Goal: Task Accomplishment & Management: Use online tool/utility

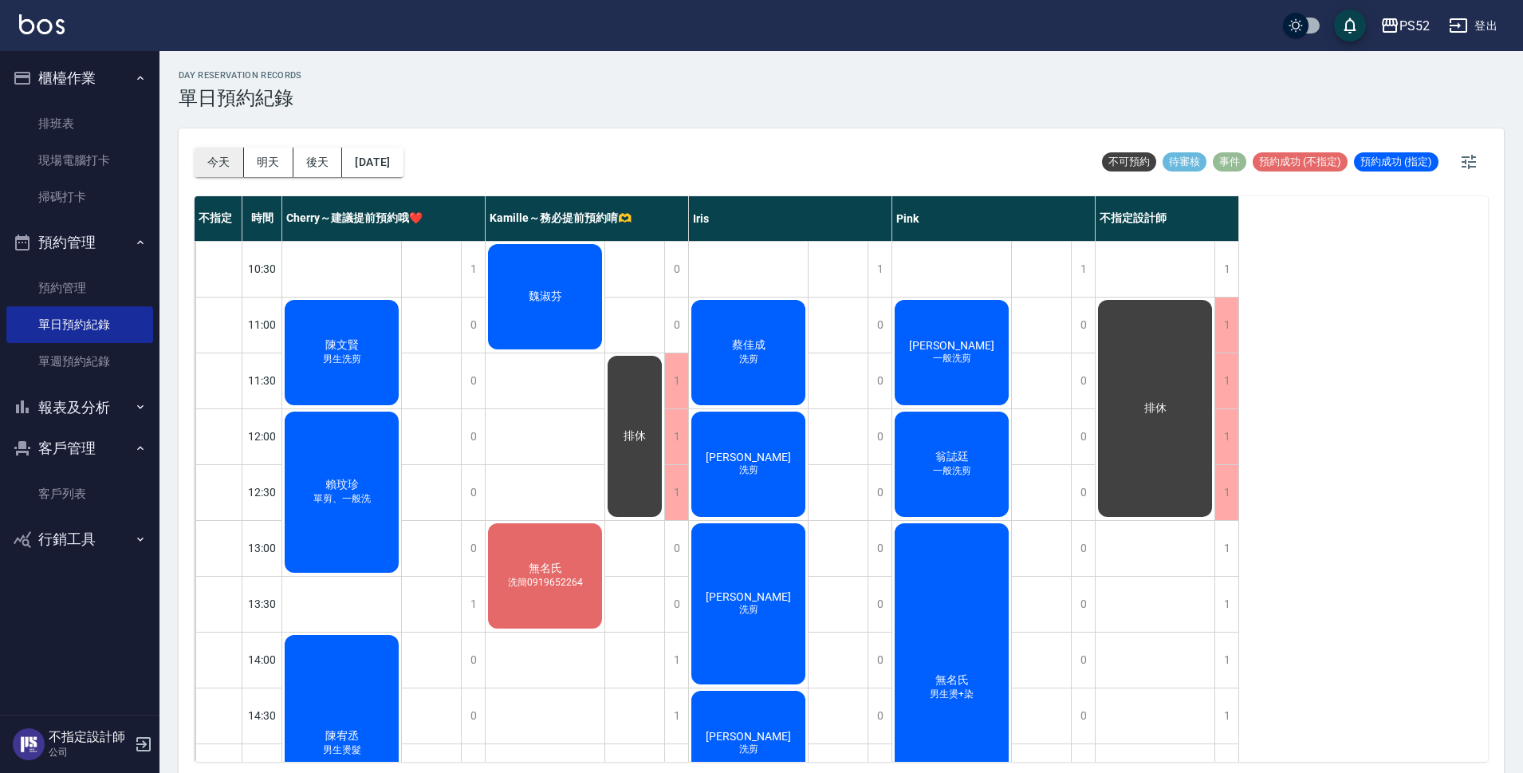
click at [219, 151] on button "今天" at bounding box center [219, 161] width 49 height 29
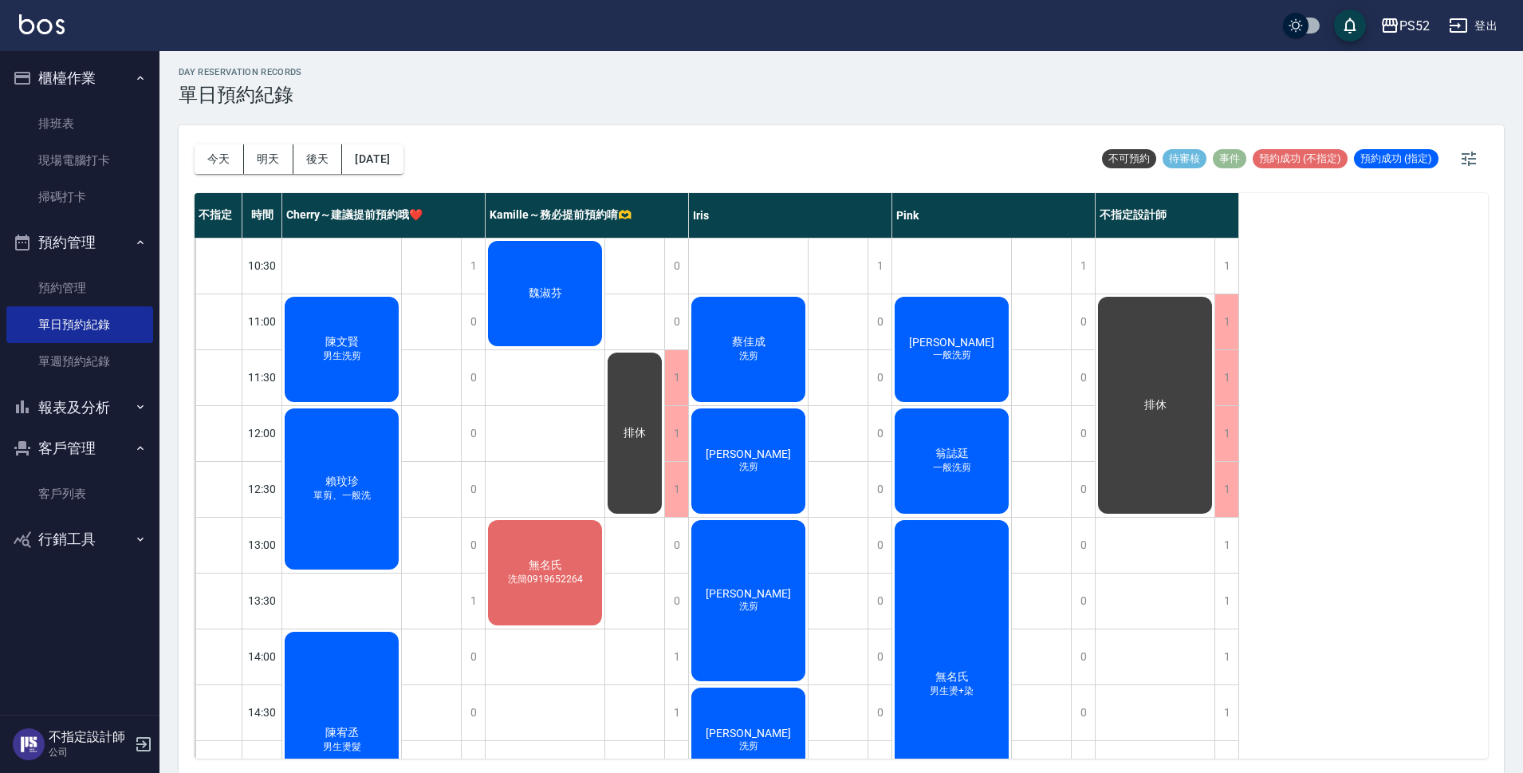
scroll to position [5, 0]
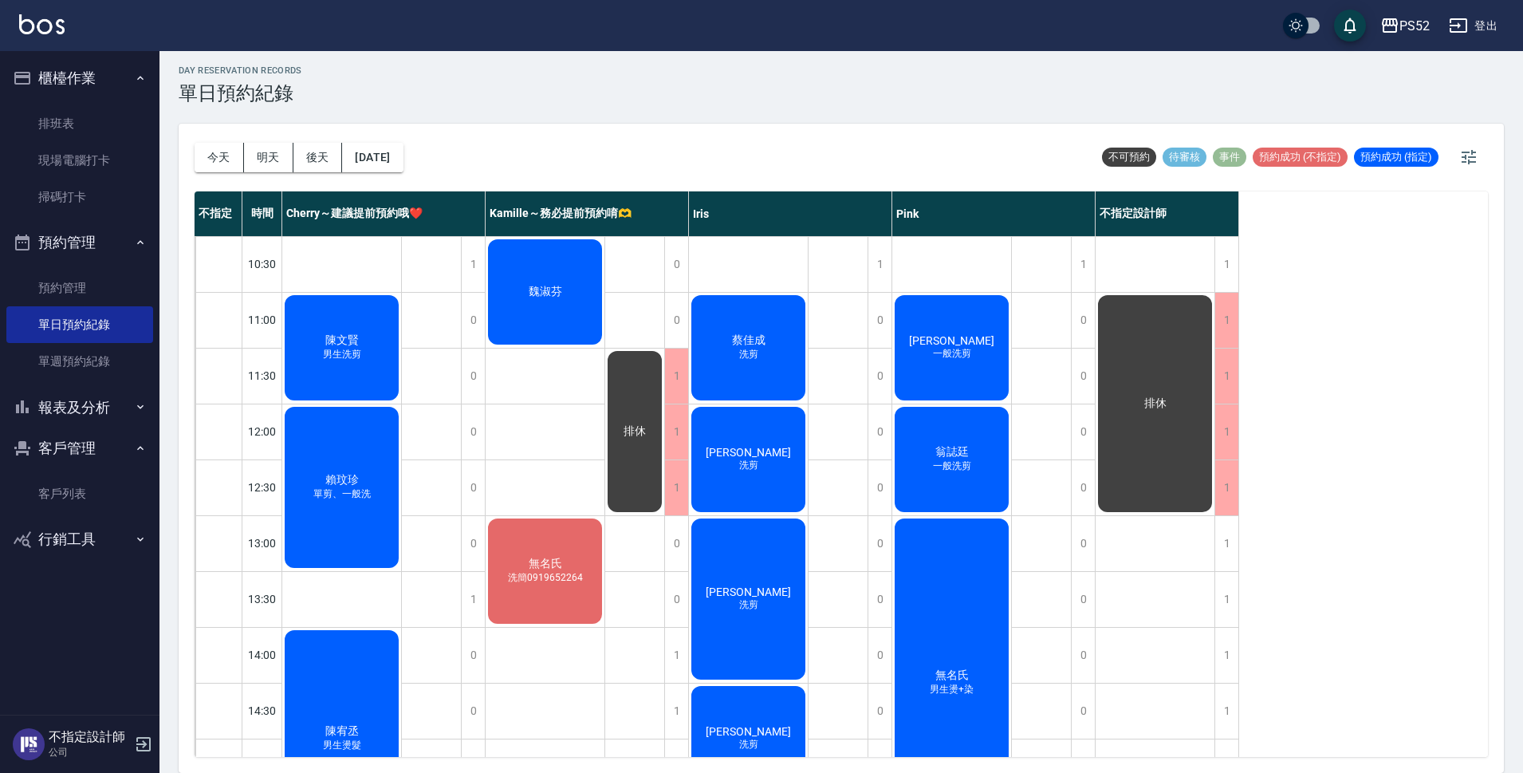
click at [717, 132] on div "[DATE] [DATE] [DATE] [DATE] 不可預約 待審核 事件 預約成功 (不指定) 預約成功 (指定)" at bounding box center [841, 158] width 1293 height 68
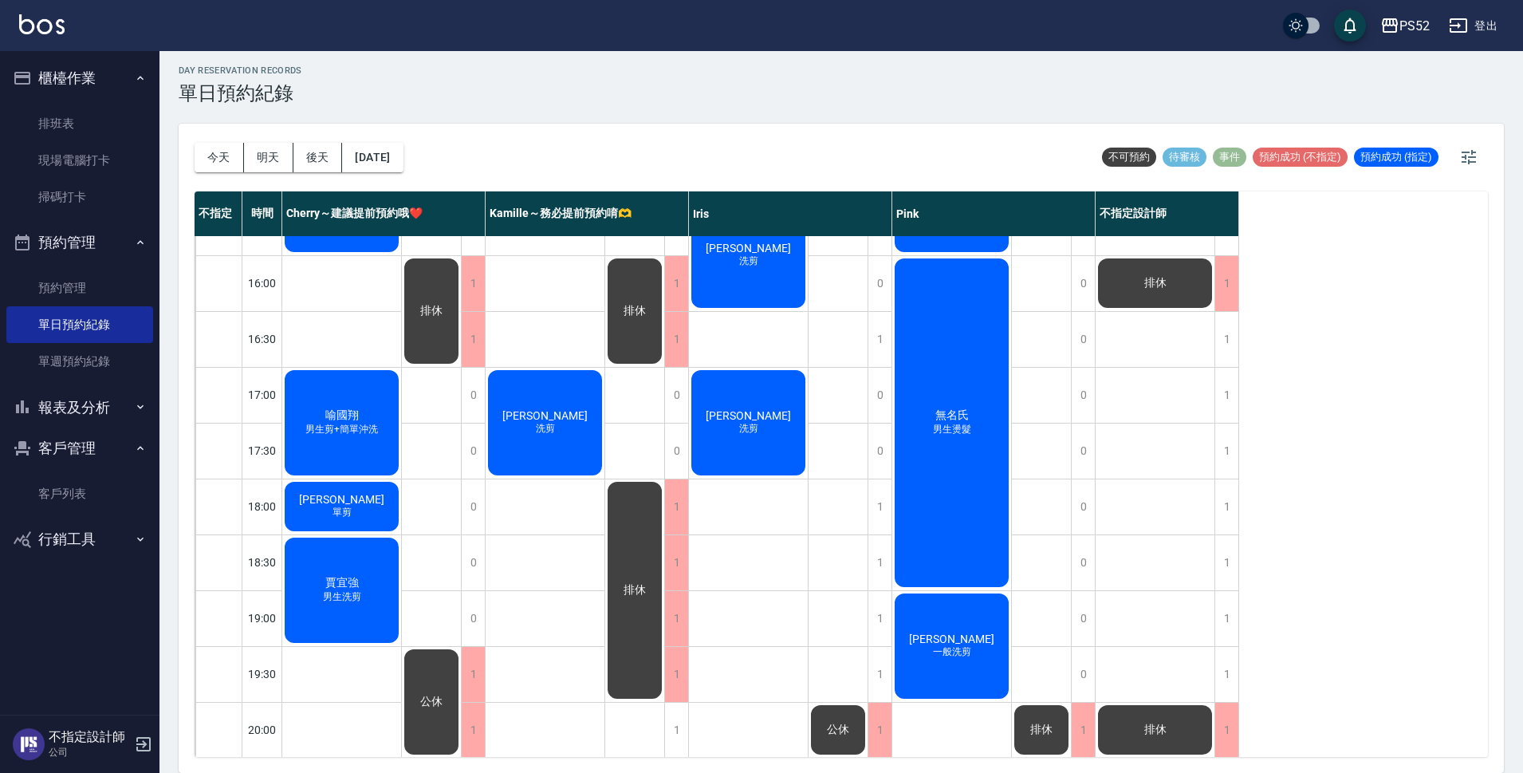
scroll to position [610, 0]
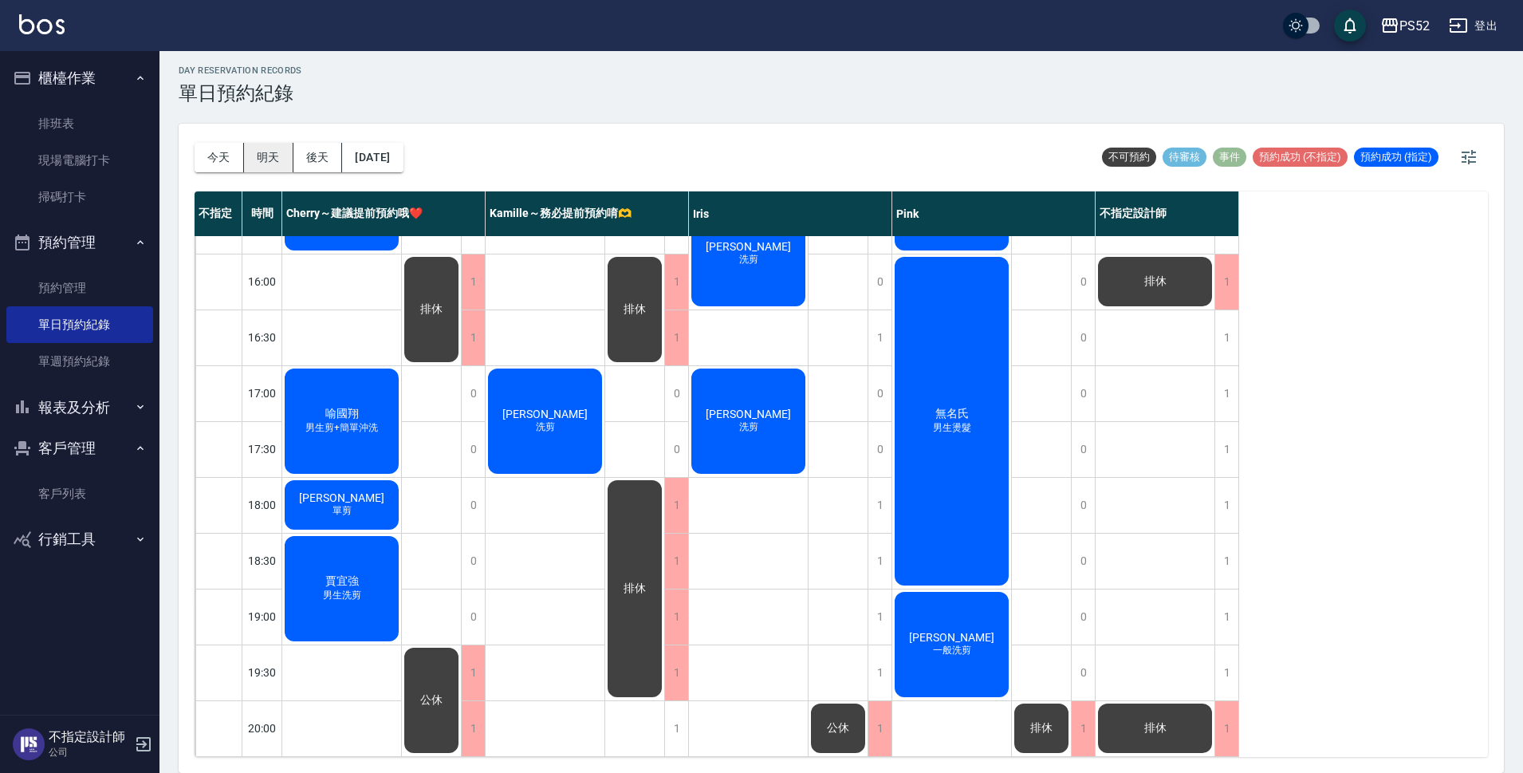
click at [273, 161] on button "明天" at bounding box center [268, 157] width 49 height 29
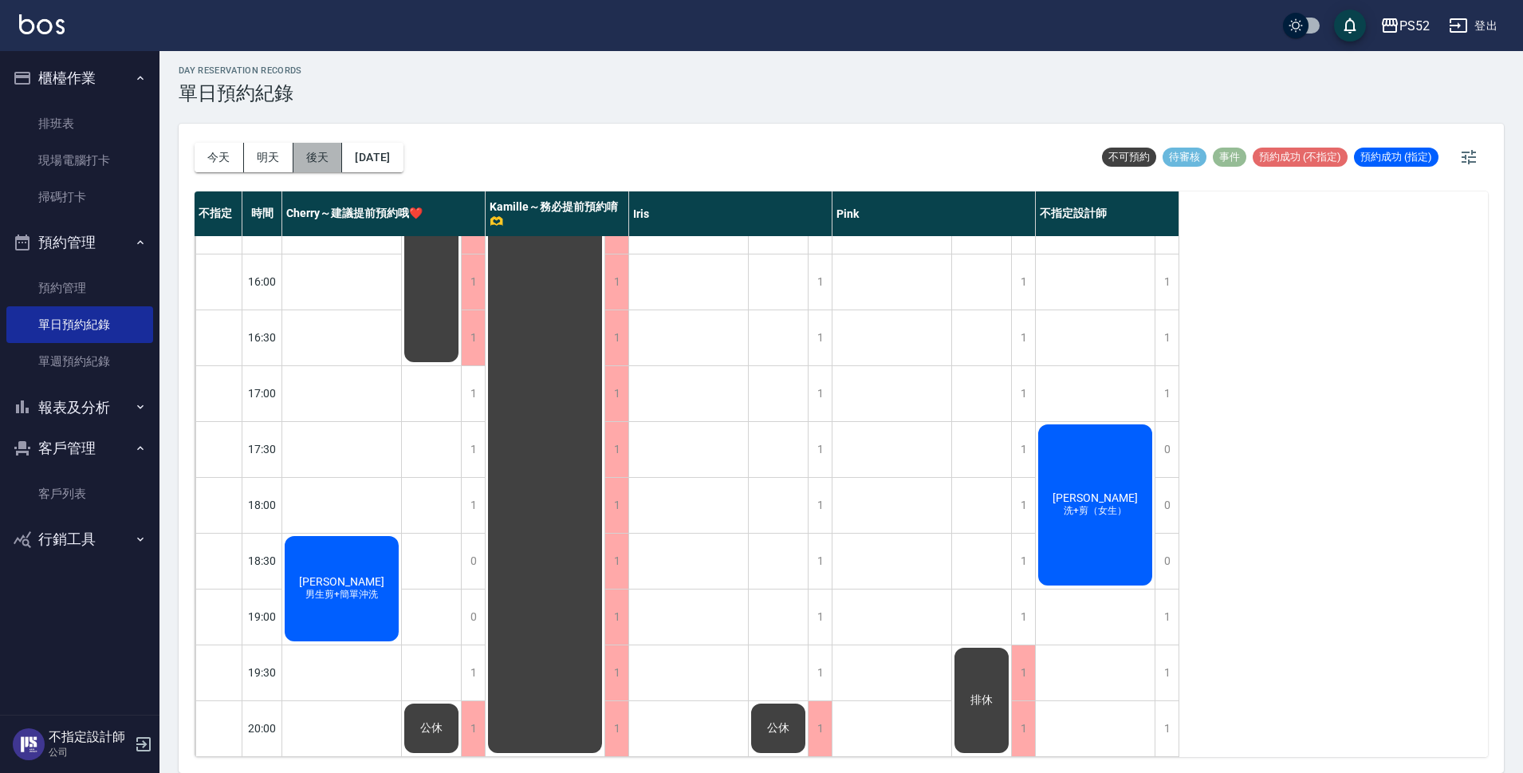
click at [321, 164] on button "後天" at bounding box center [317, 157] width 49 height 29
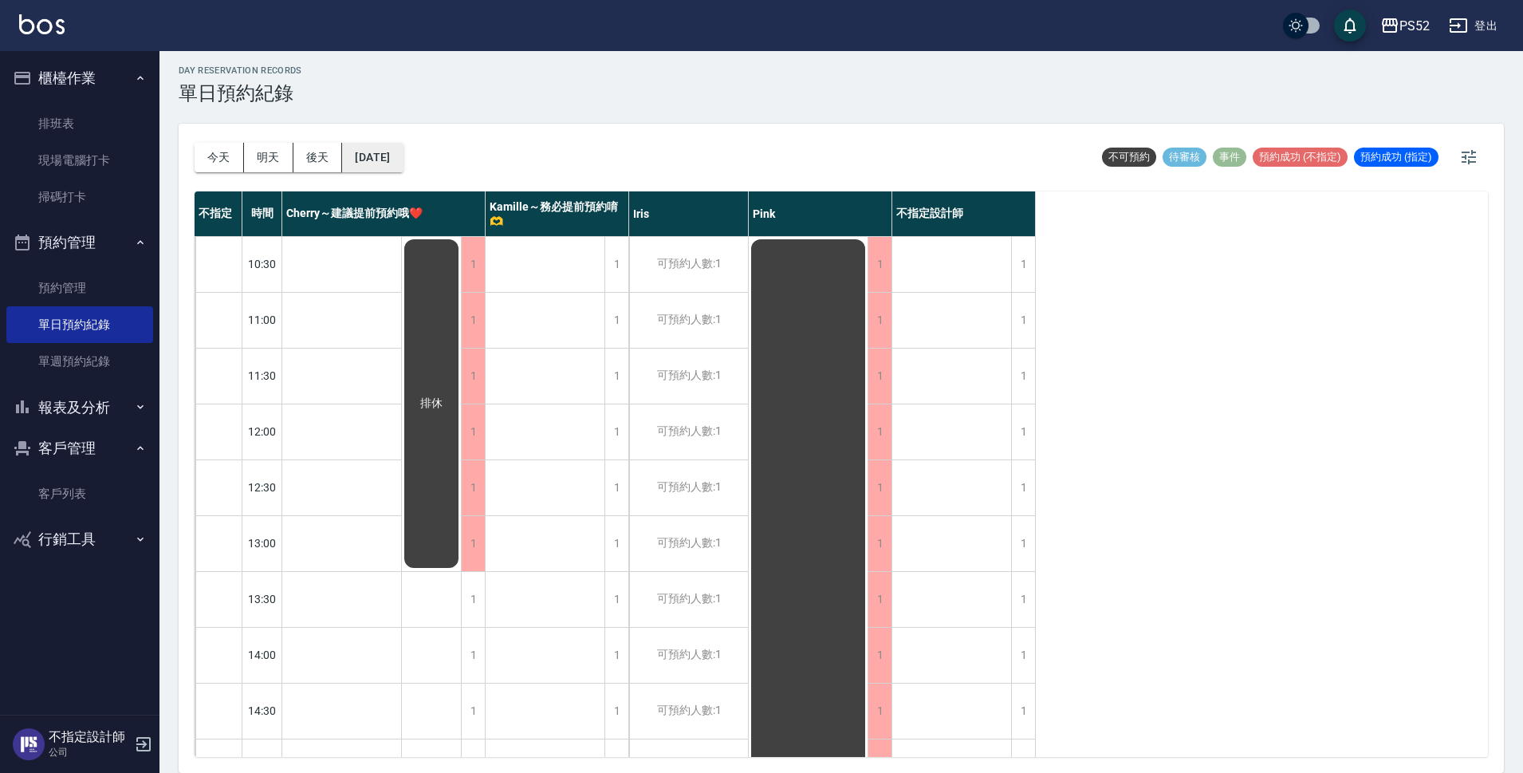
click at [383, 161] on button "[DATE]" at bounding box center [372, 157] width 61 height 29
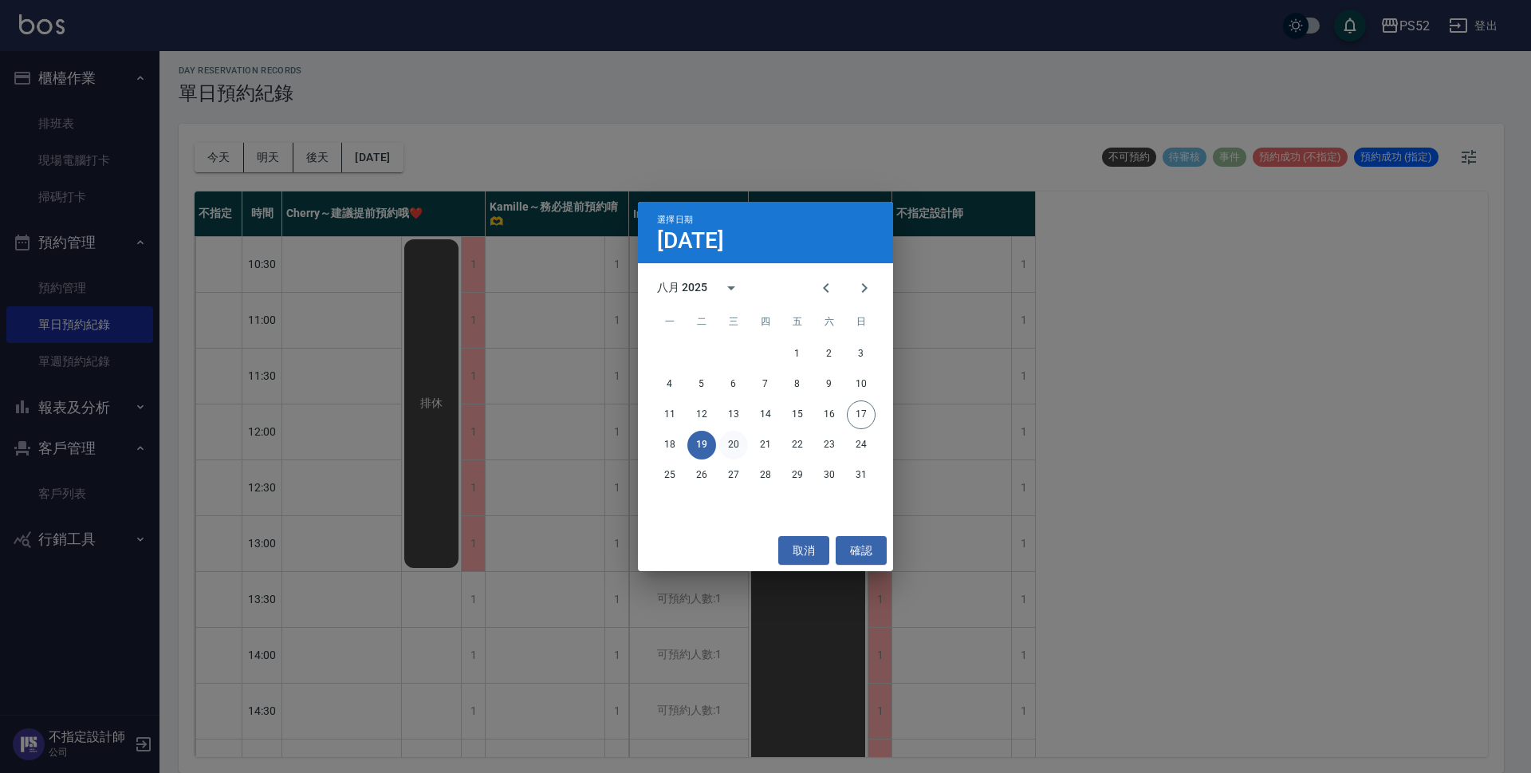
click at [733, 446] on button "20" at bounding box center [733, 444] width 29 height 29
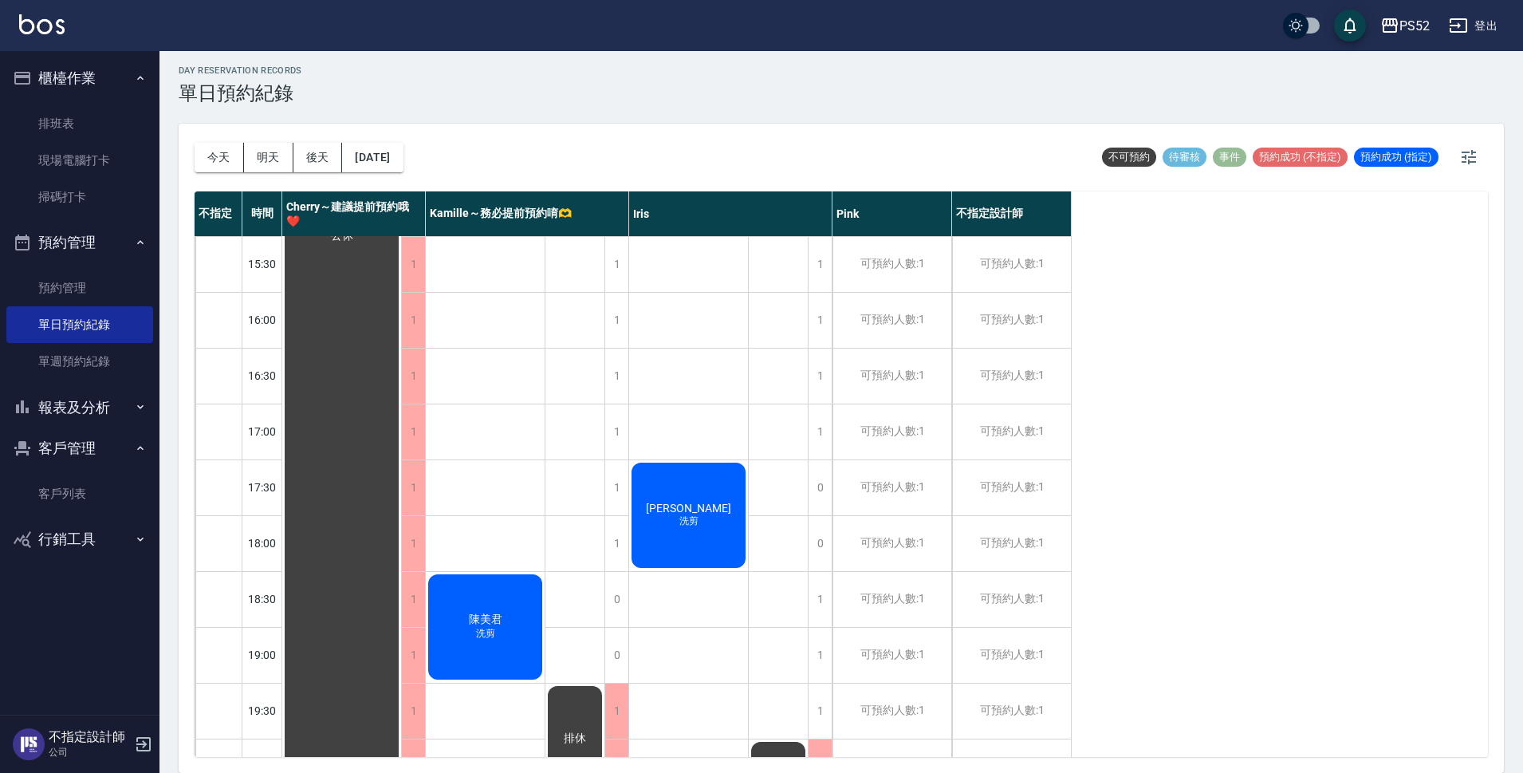
scroll to position [610, 0]
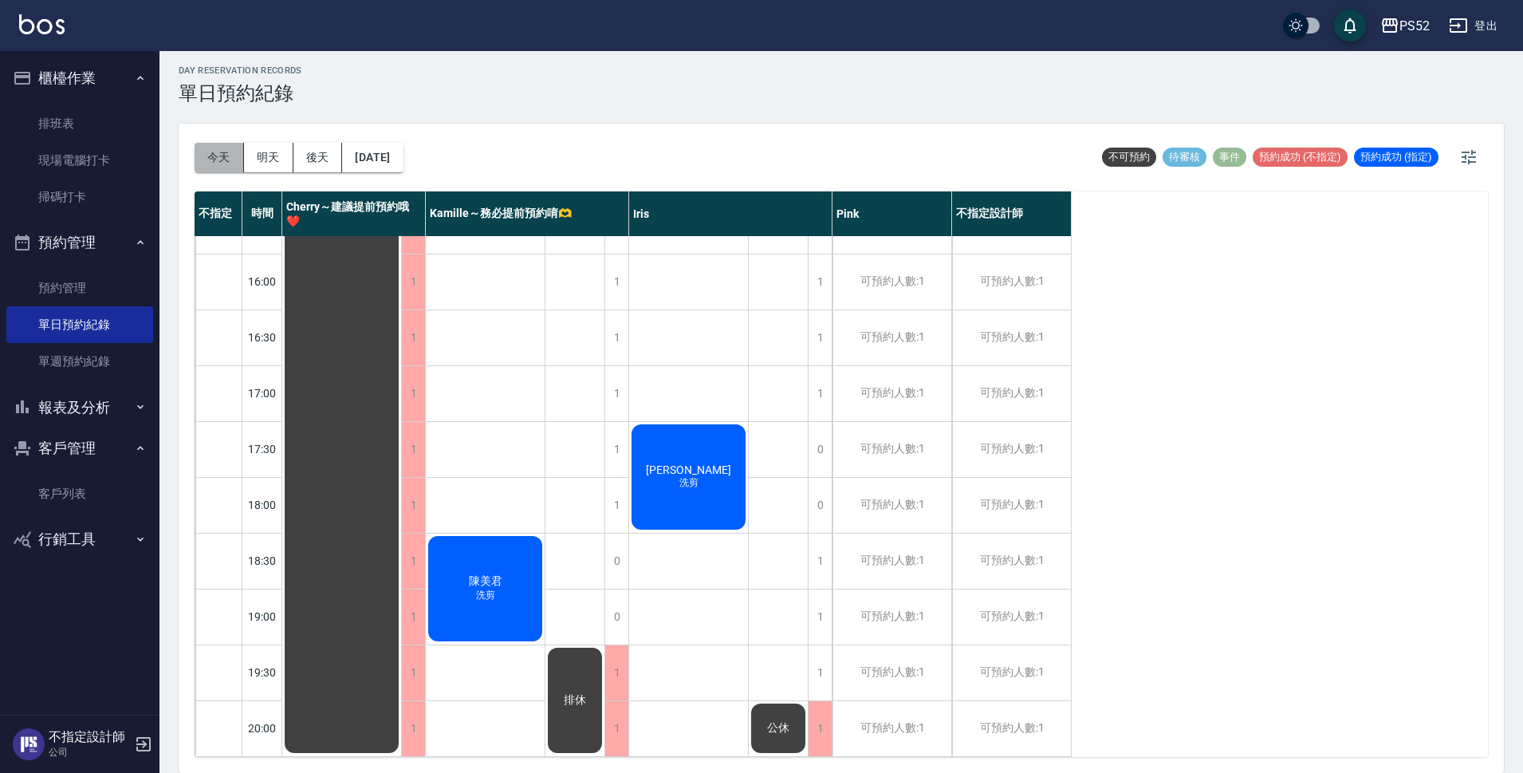
click at [202, 144] on button "今天" at bounding box center [219, 157] width 49 height 29
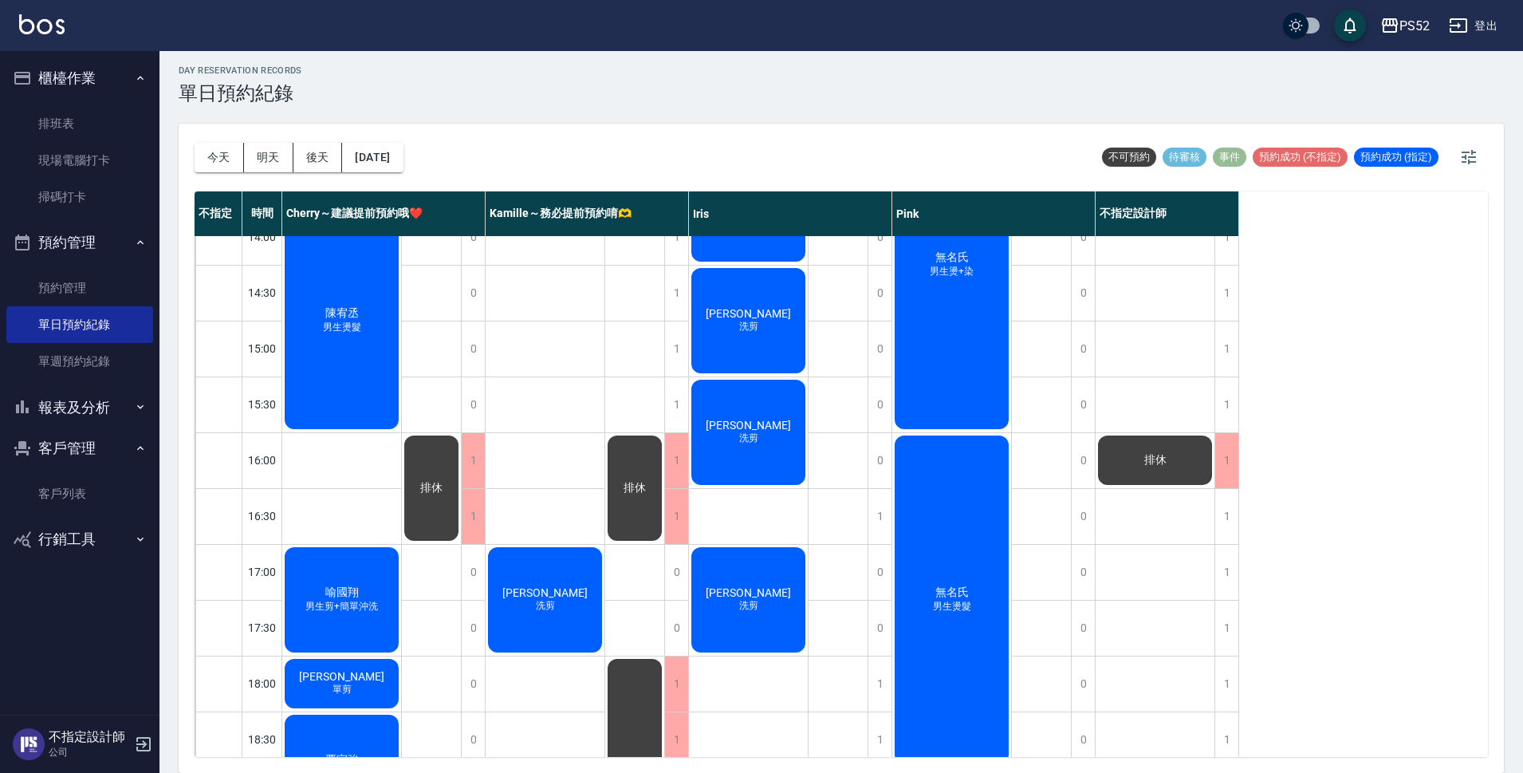
scroll to position [291, 0]
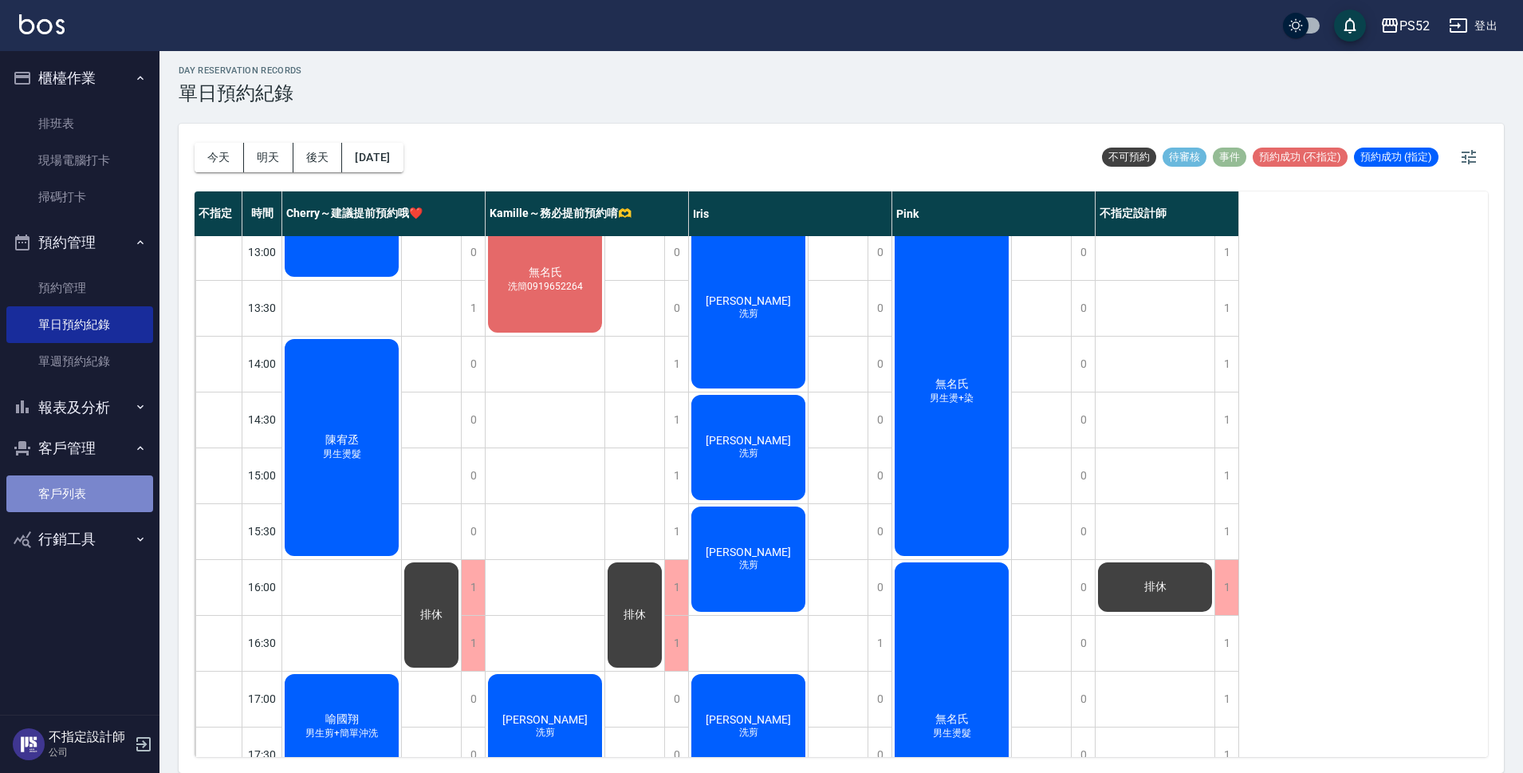
click at [109, 489] on link "客戶列表" at bounding box center [79, 493] width 147 height 37
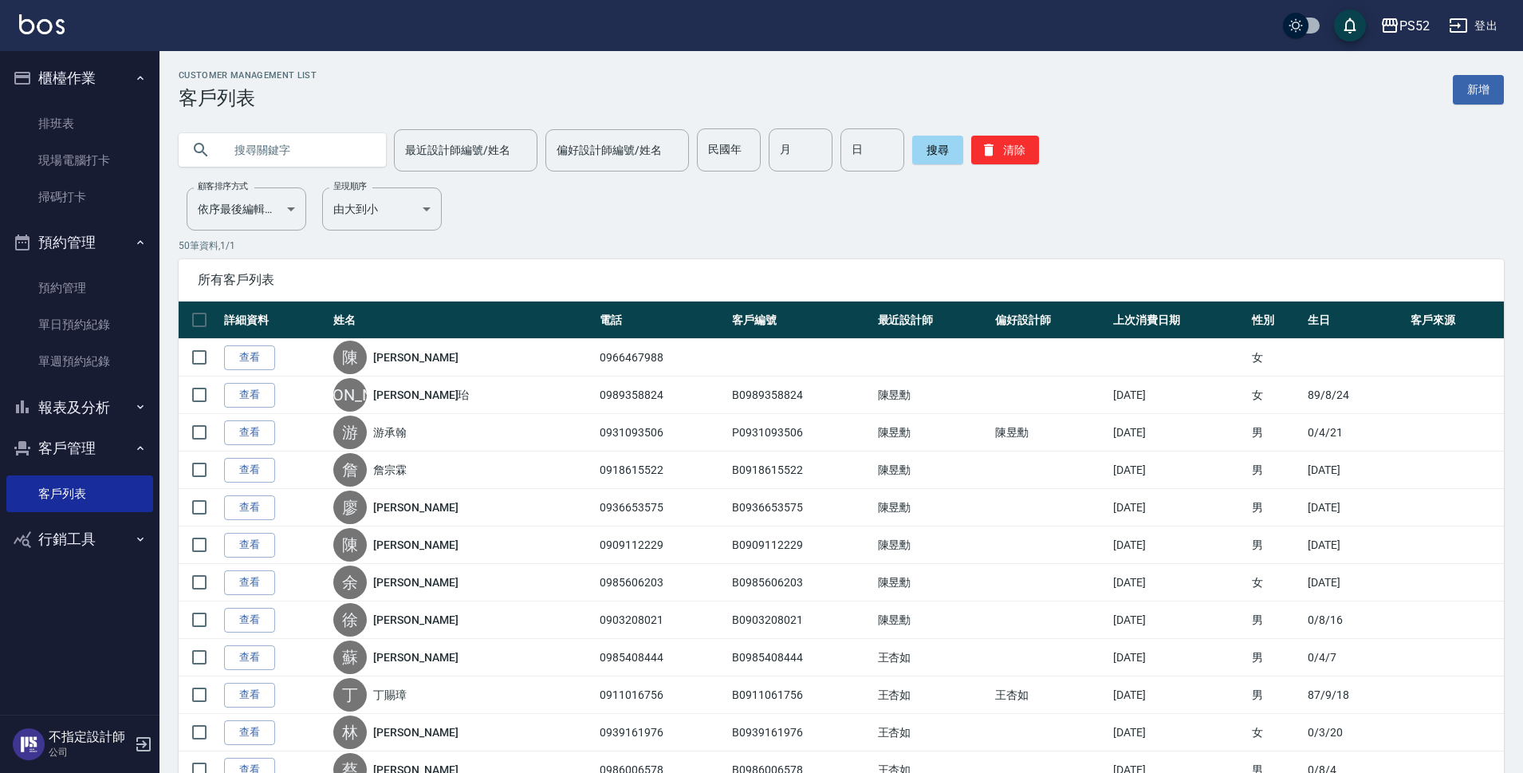
click at [254, 142] on input "text" at bounding box center [298, 149] width 150 height 43
type input "09664"
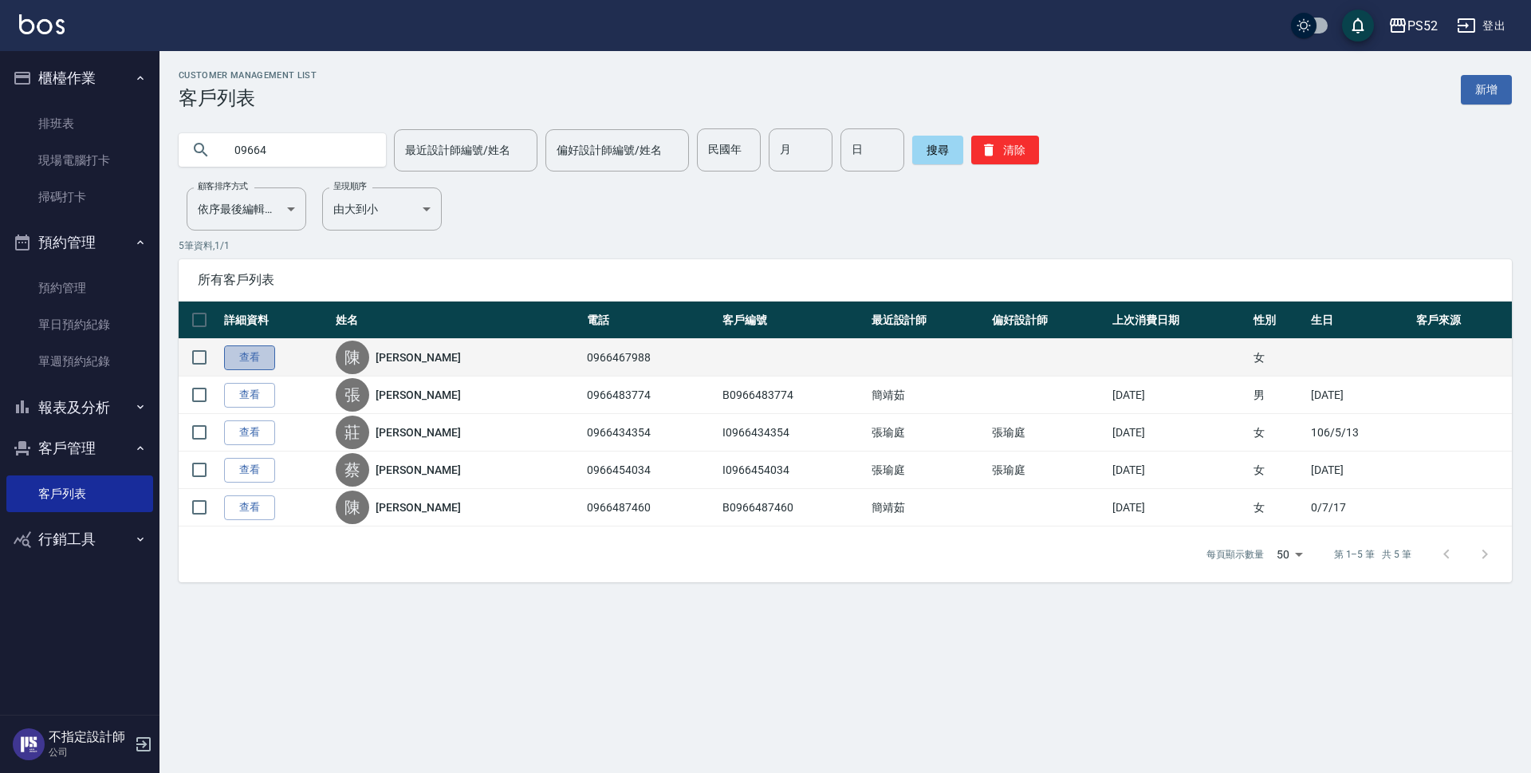
click at [249, 355] on link "查看" at bounding box center [249, 357] width 51 height 25
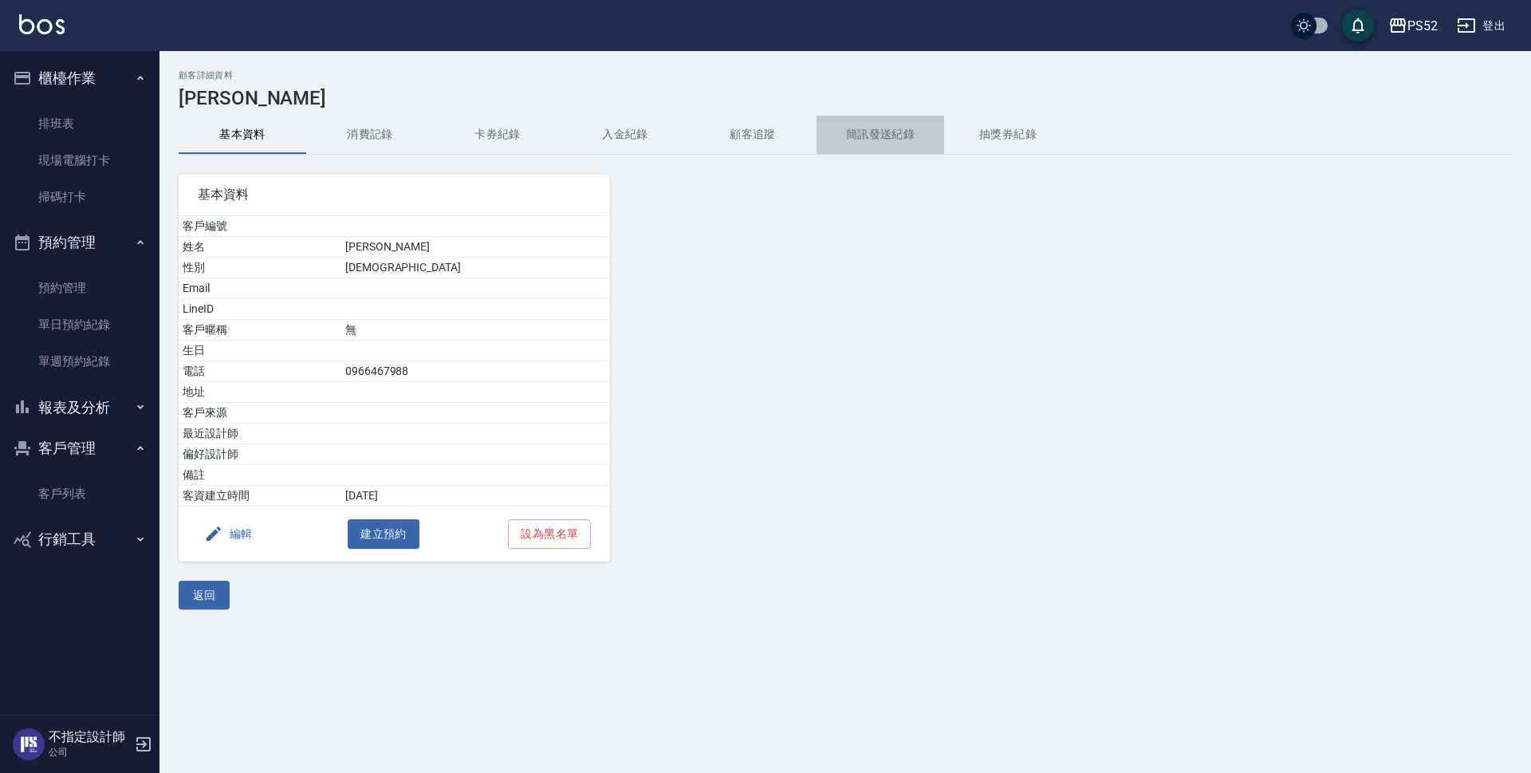
click at [882, 136] on button "簡訊發送紀錄" at bounding box center [880, 135] width 128 height 38
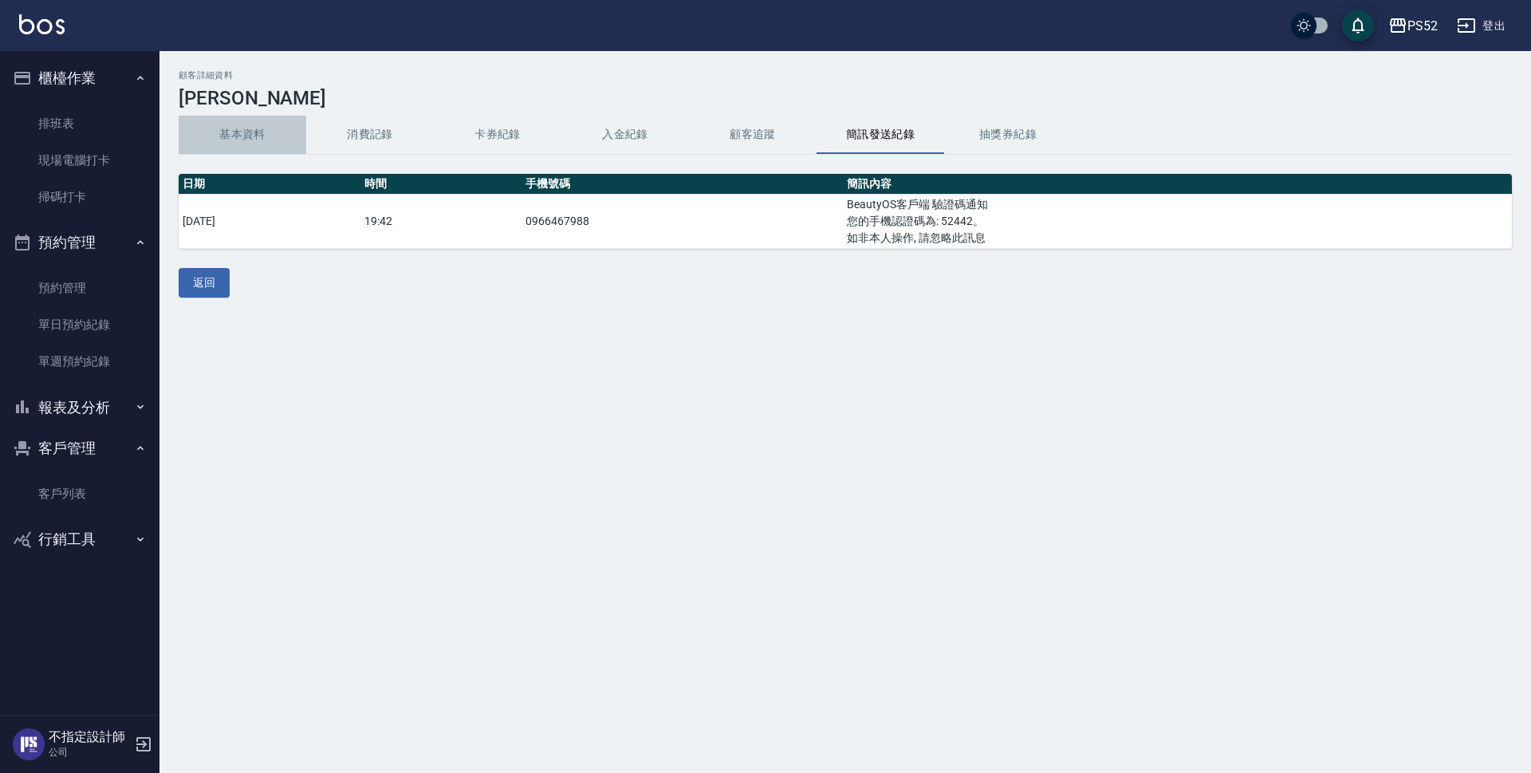
click at [250, 150] on button "基本資料" at bounding box center [243, 135] width 128 height 38
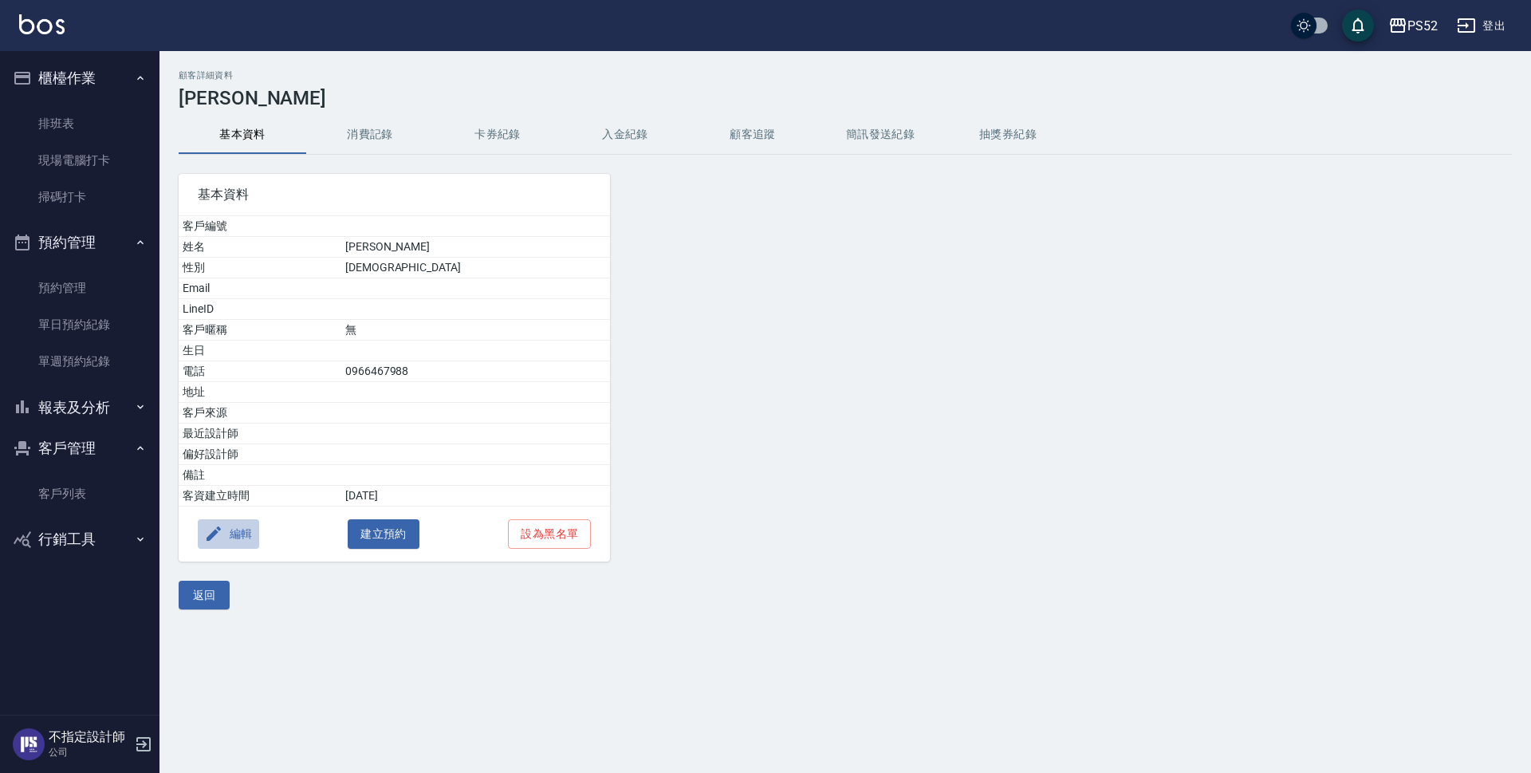
click at [225, 522] on button "編輯" at bounding box center [228, 533] width 61 height 29
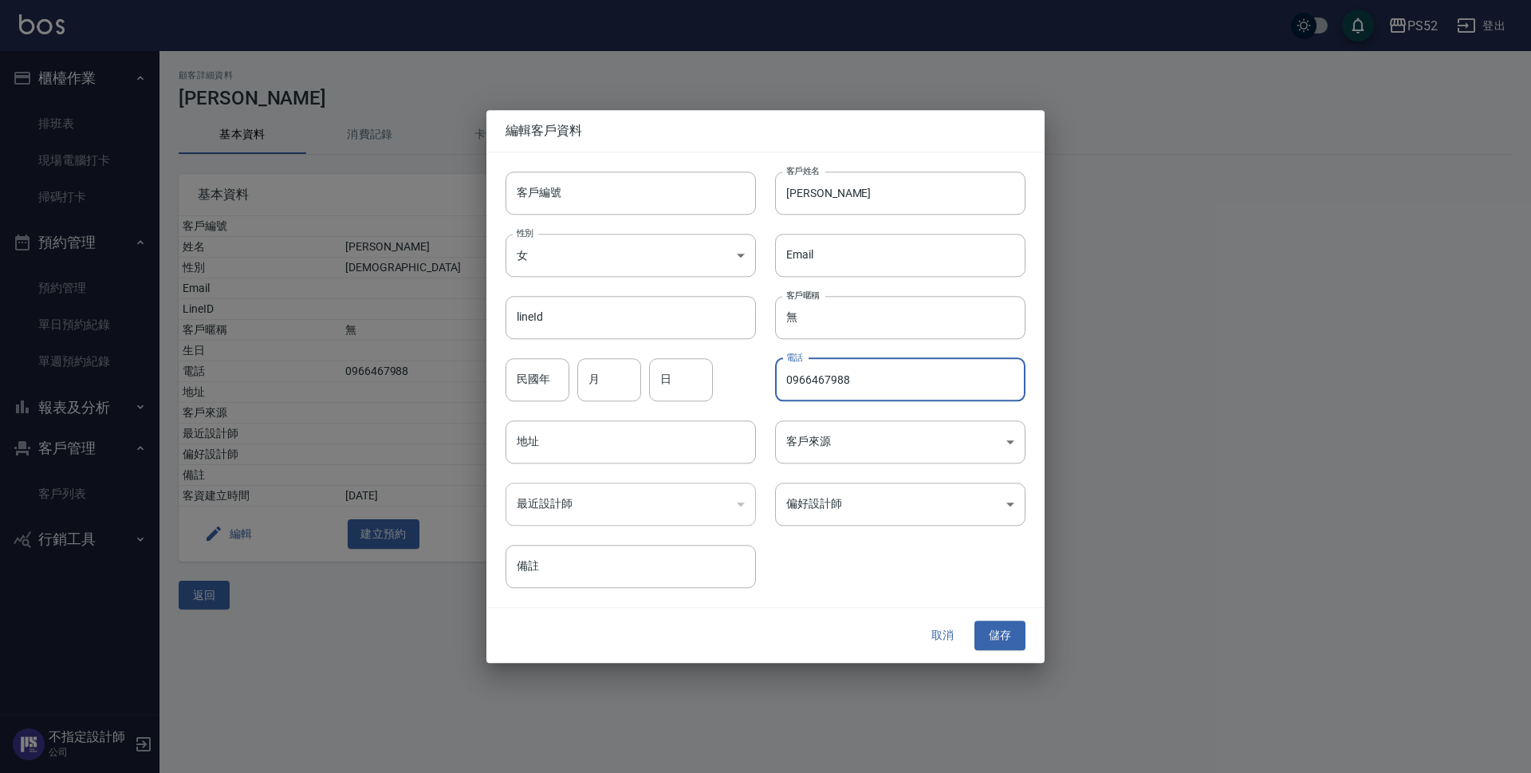
drag, startPoint x: 899, startPoint y: 385, endPoint x: 725, endPoint y: 394, distance: 174.0
click at [725, 394] on div "客戶編號 客戶編號 客戶姓名 [PERSON_NAME]姓名 性別 女 [DEMOGRAPHIC_DATA] 性別 Email Email lineId li…" at bounding box center [755, 370] width 539 height 436
click at [692, 185] on input "客戶編號" at bounding box center [630, 192] width 250 height 43
paste input "0966467988"
click at [511, 194] on input "0966467988" at bounding box center [612, 192] width 214 height 43
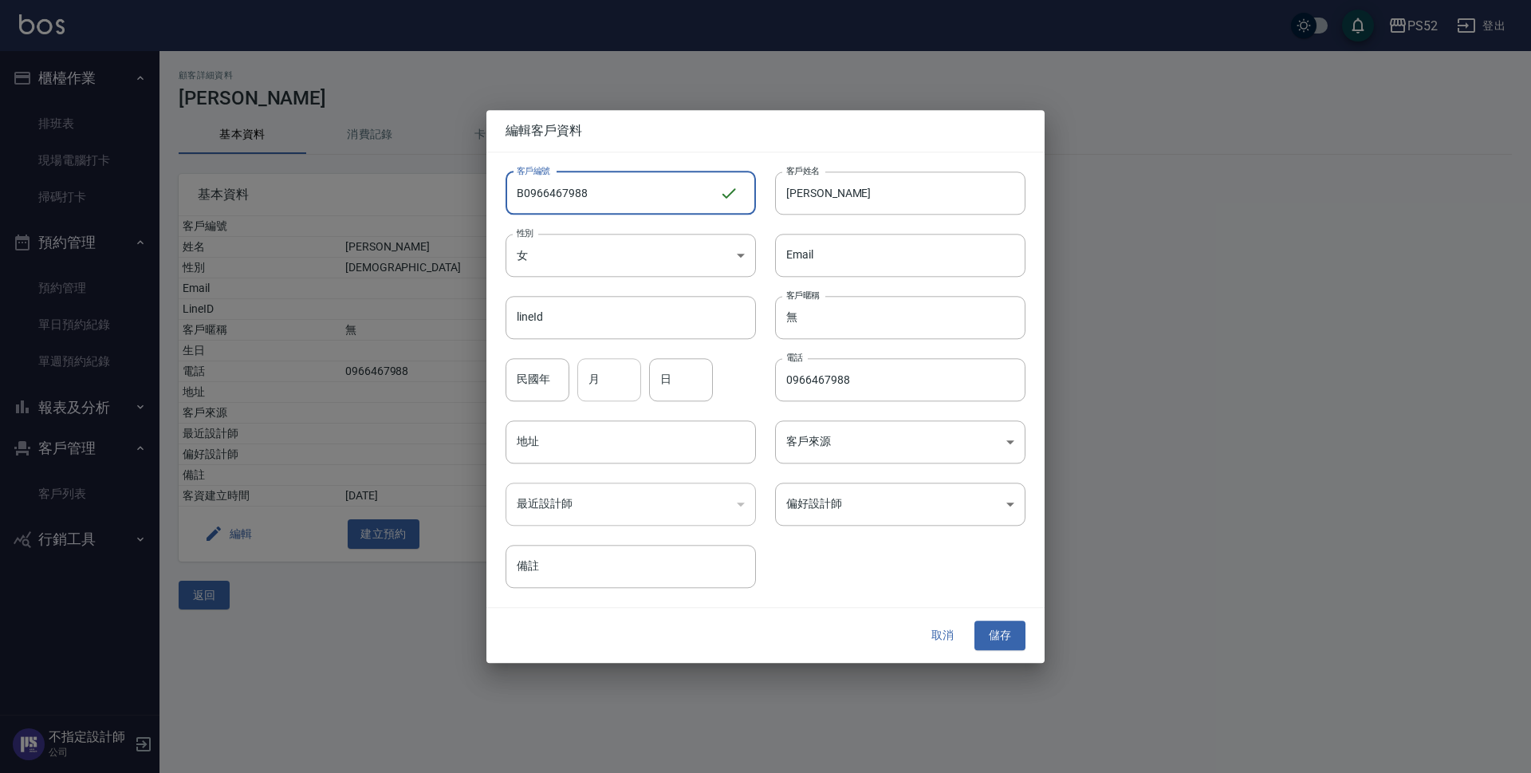
type input "B0966467988"
click at [619, 368] on input "月" at bounding box center [609, 379] width 64 height 43
type input "11"
type input "18"
click at [1016, 629] on button "儲存" at bounding box center [999, 635] width 51 height 29
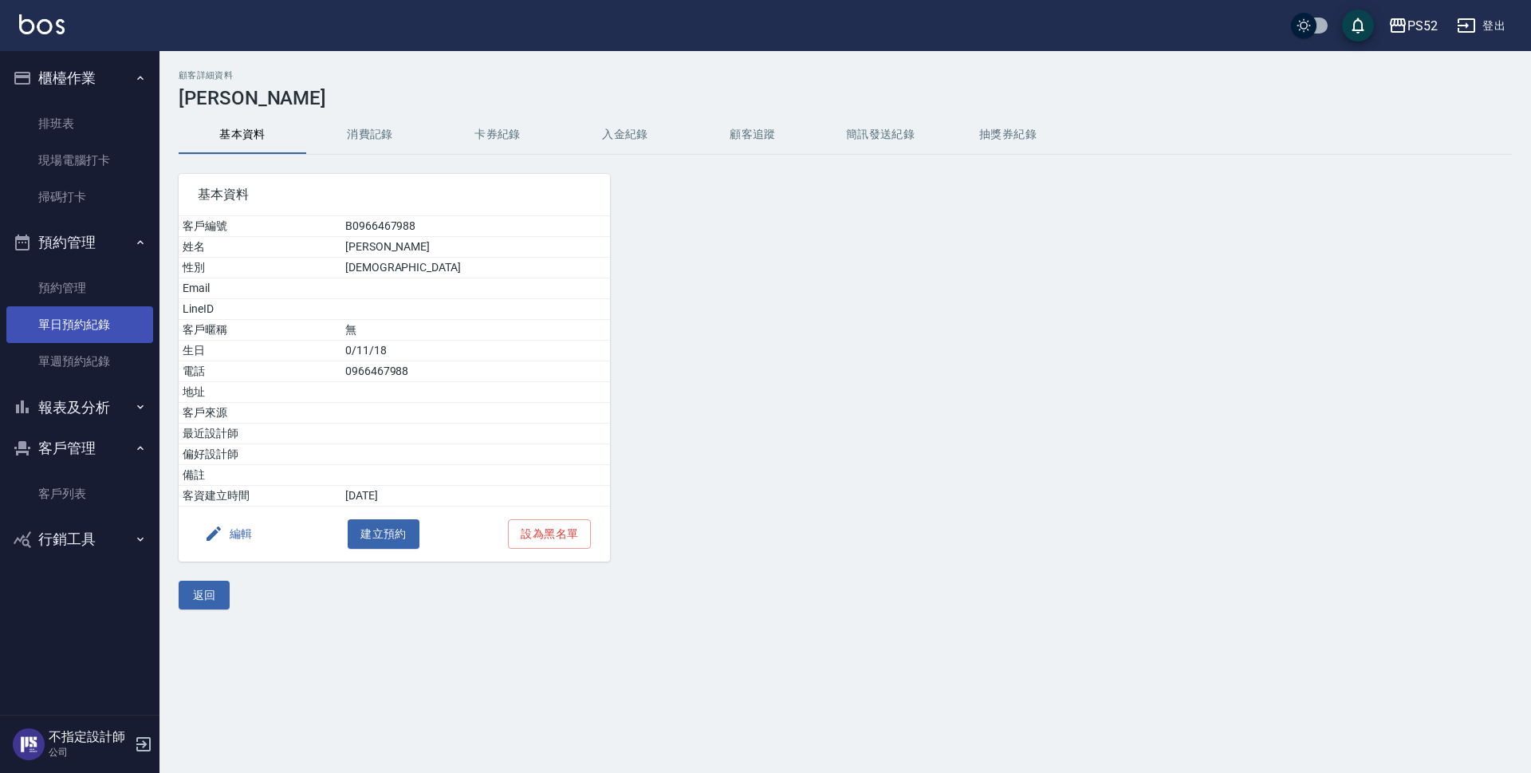
click at [81, 325] on link "單日預約紀錄" at bounding box center [79, 324] width 147 height 37
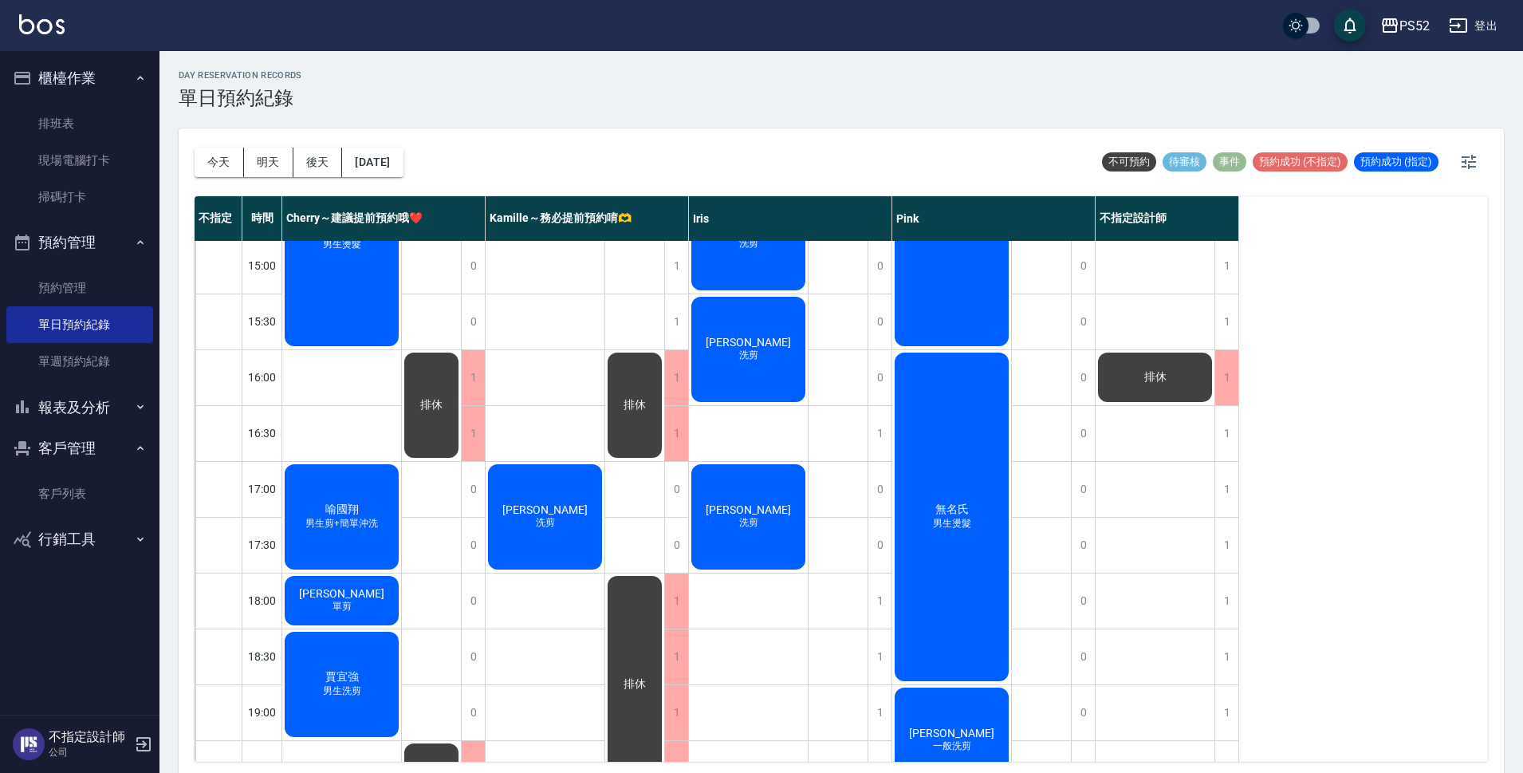
scroll to position [504, 0]
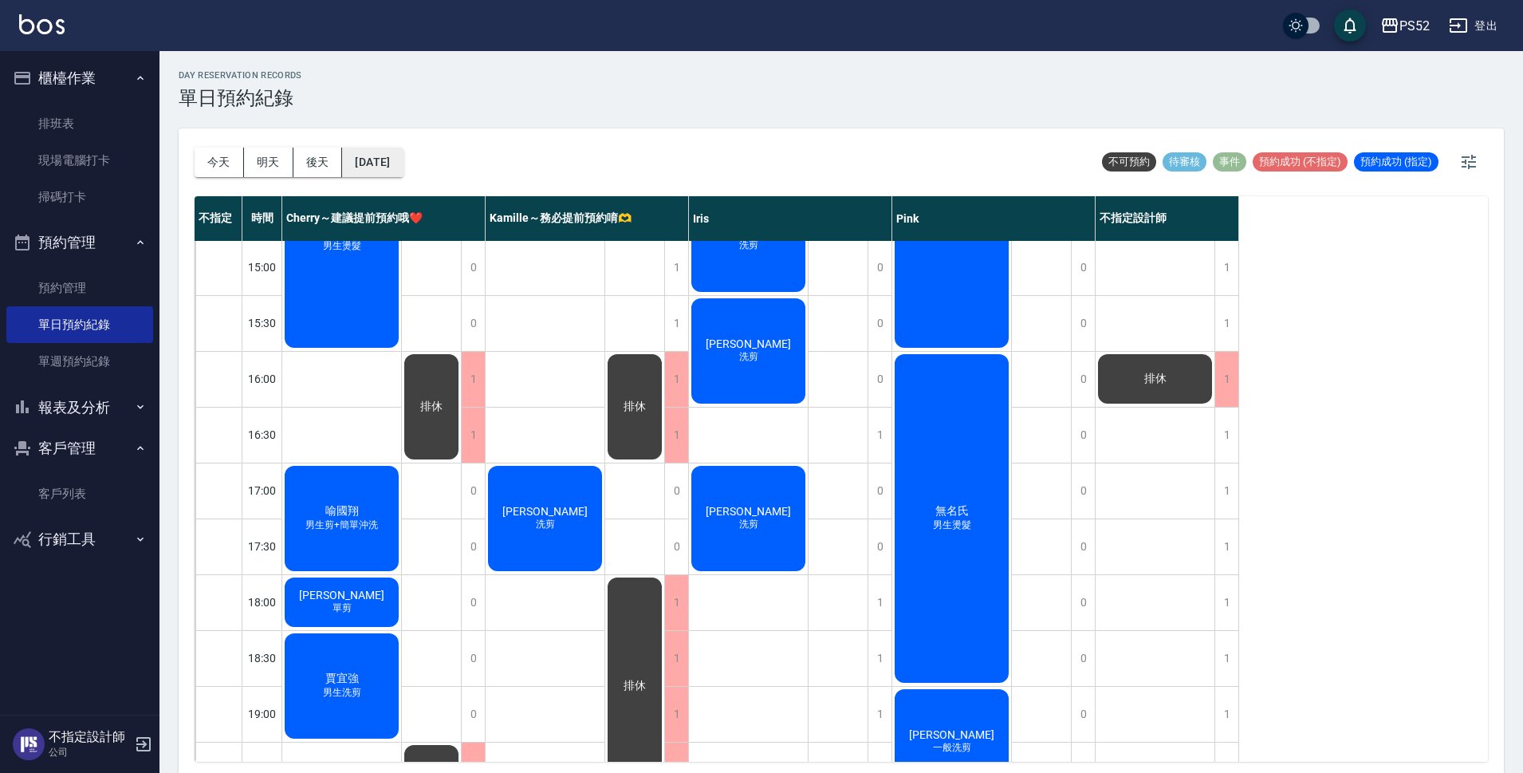
click at [403, 160] on button "[DATE]" at bounding box center [372, 161] width 61 height 29
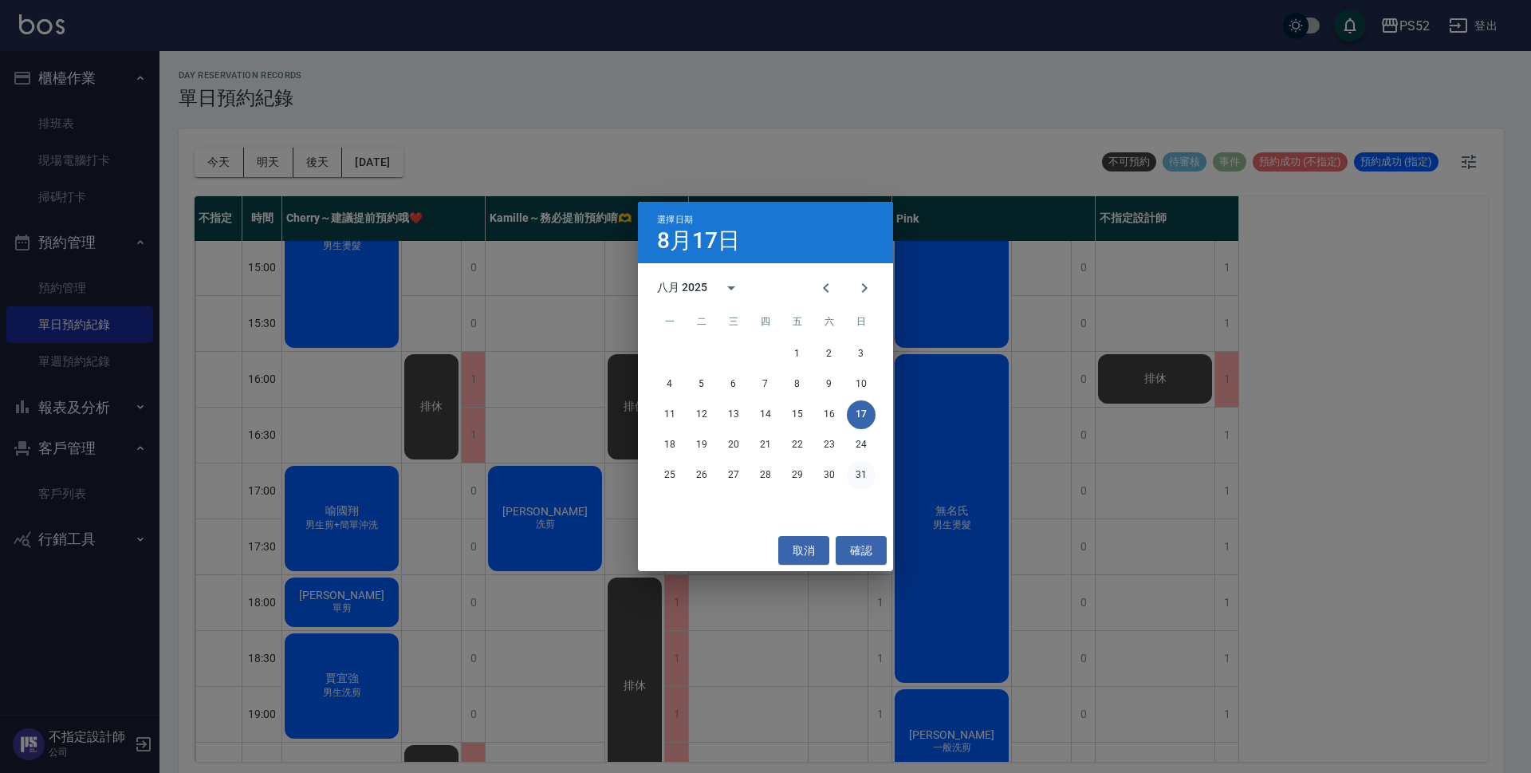
click at [859, 469] on button "31" at bounding box center [861, 475] width 29 height 29
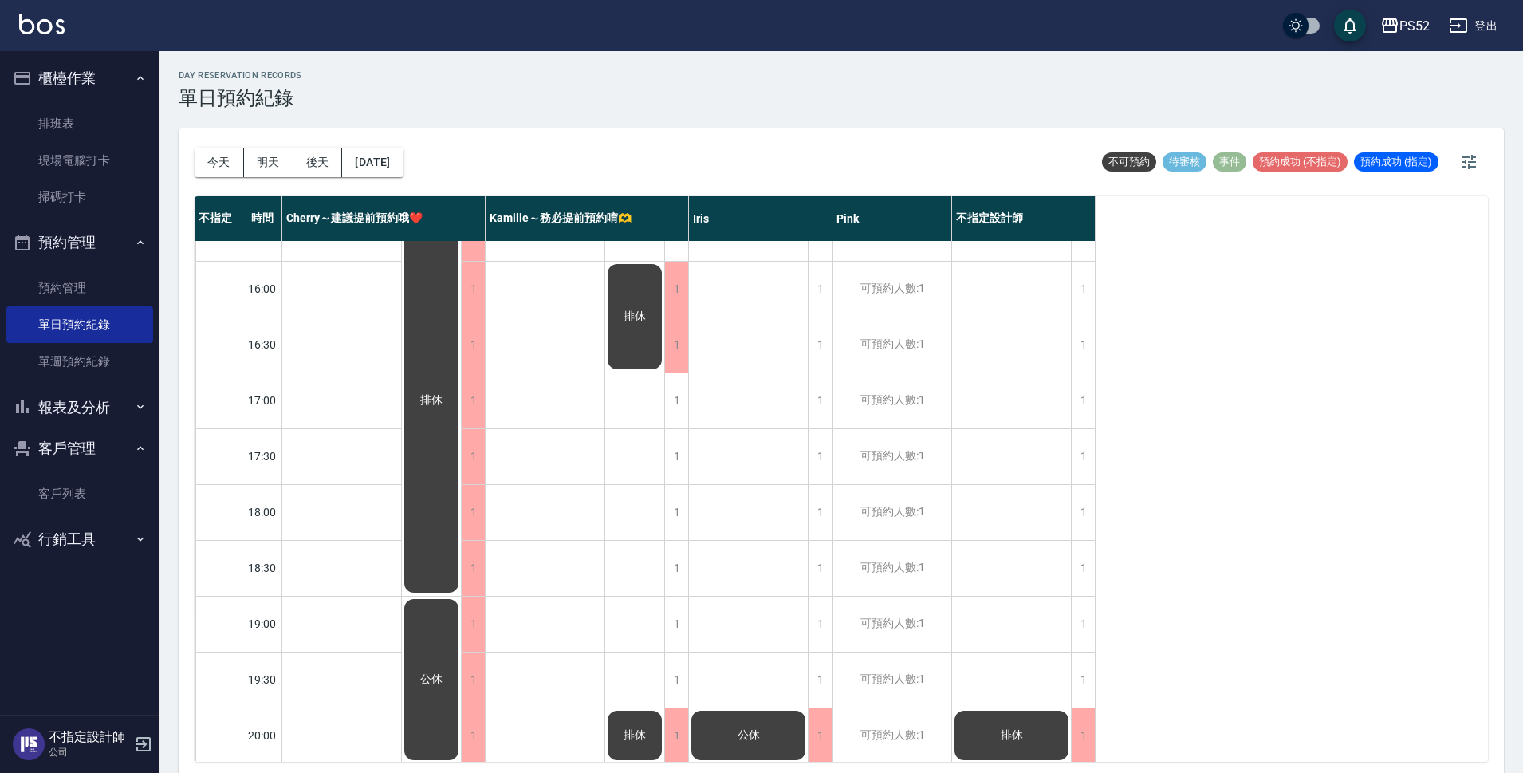
scroll to position [610, 0]
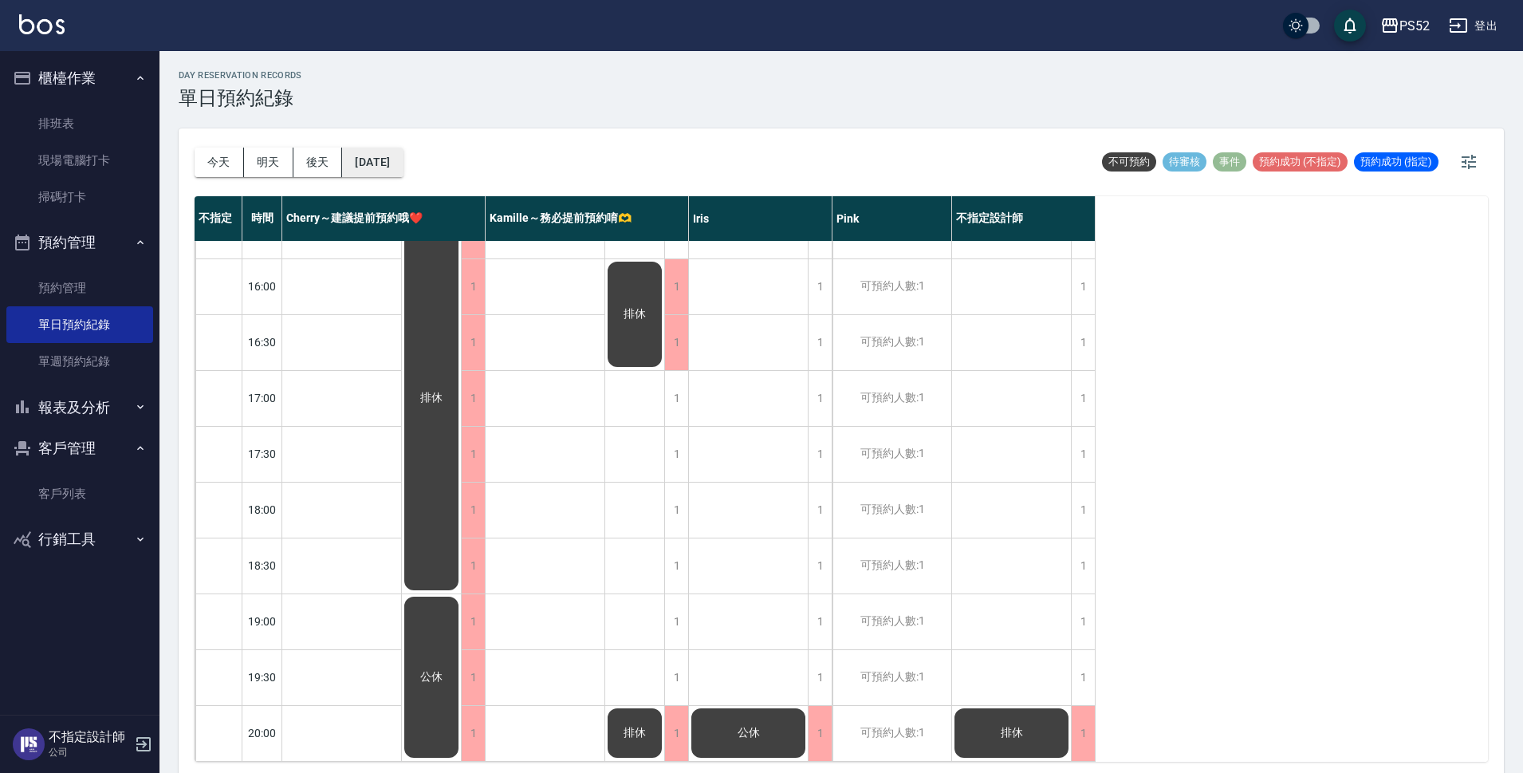
click at [403, 168] on button "[DATE]" at bounding box center [372, 161] width 61 height 29
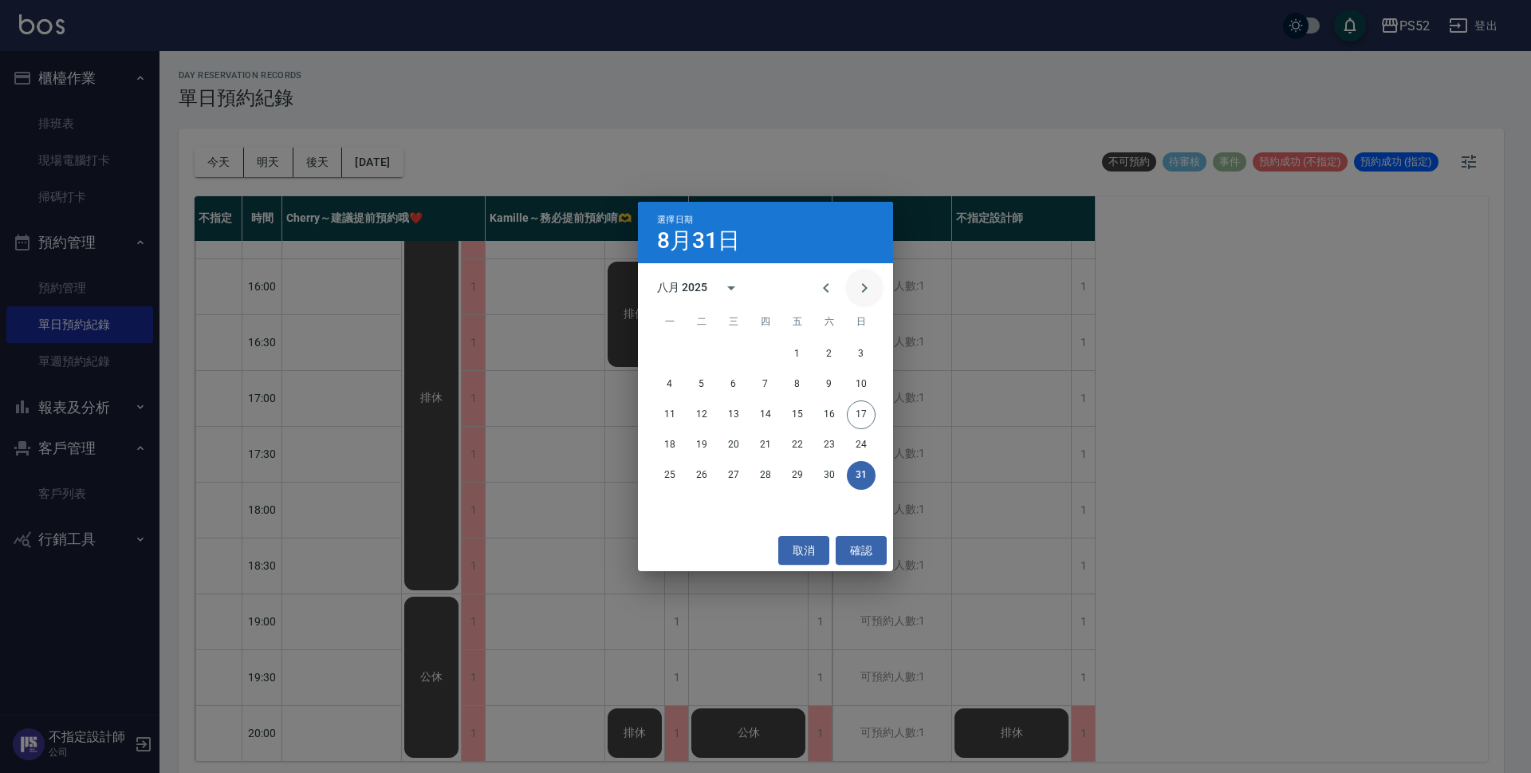
click at [855, 296] on icon "Next month" at bounding box center [864, 287] width 19 height 19
click at [830, 375] on button "13" at bounding box center [829, 384] width 29 height 29
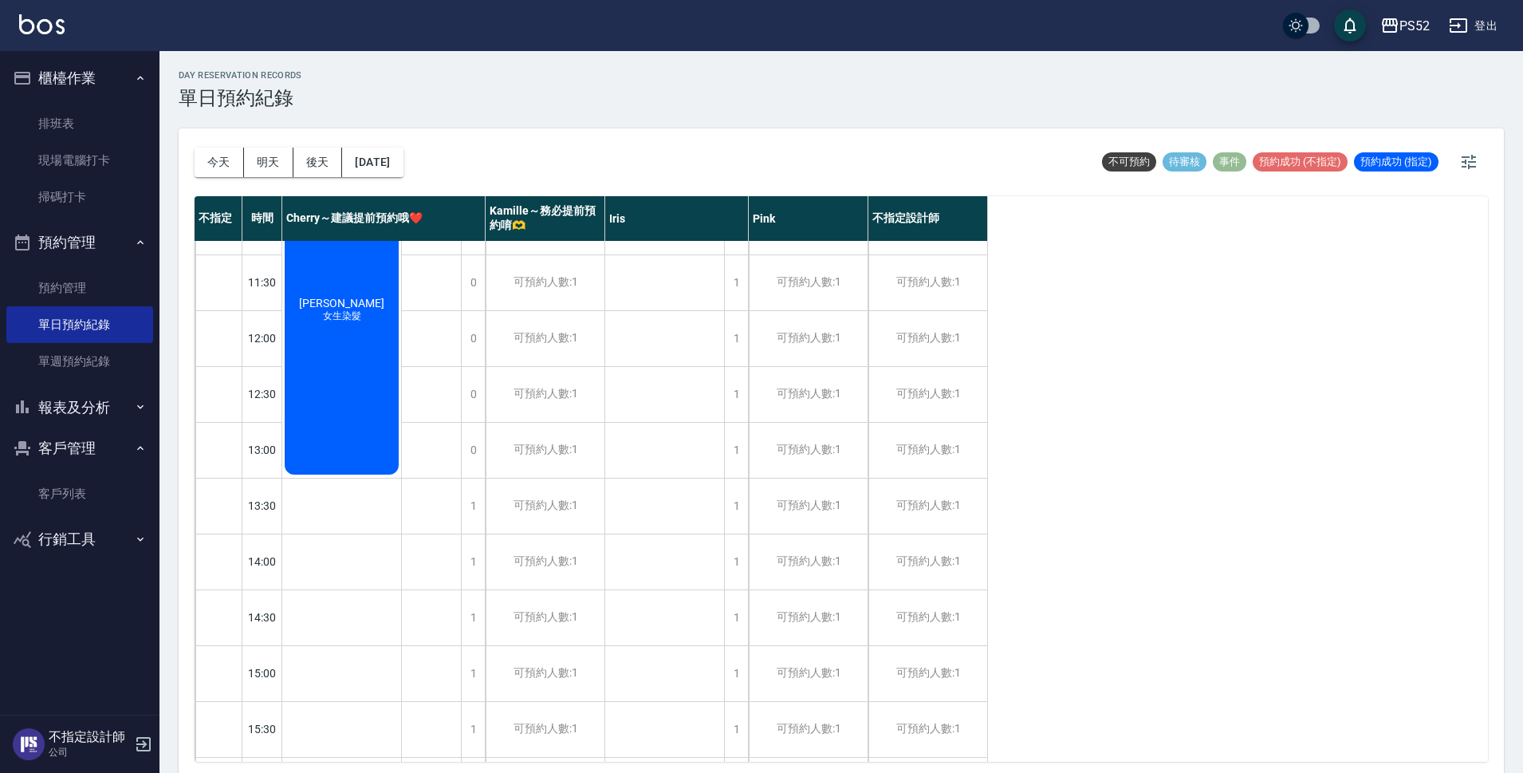
scroll to position [78, 0]
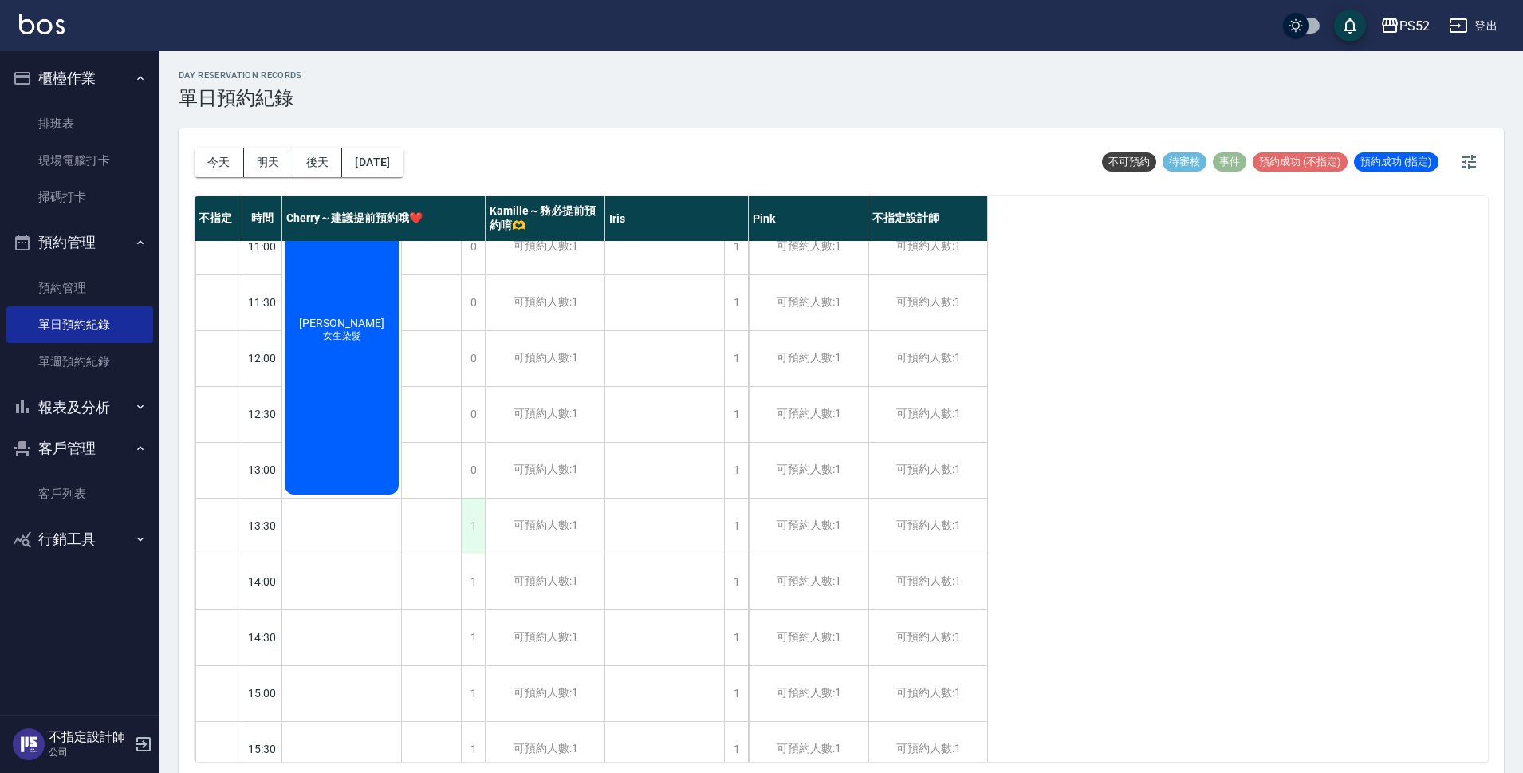
click at [471, 509] on div "1" at bounding box center [473, 525] width 24 height 55
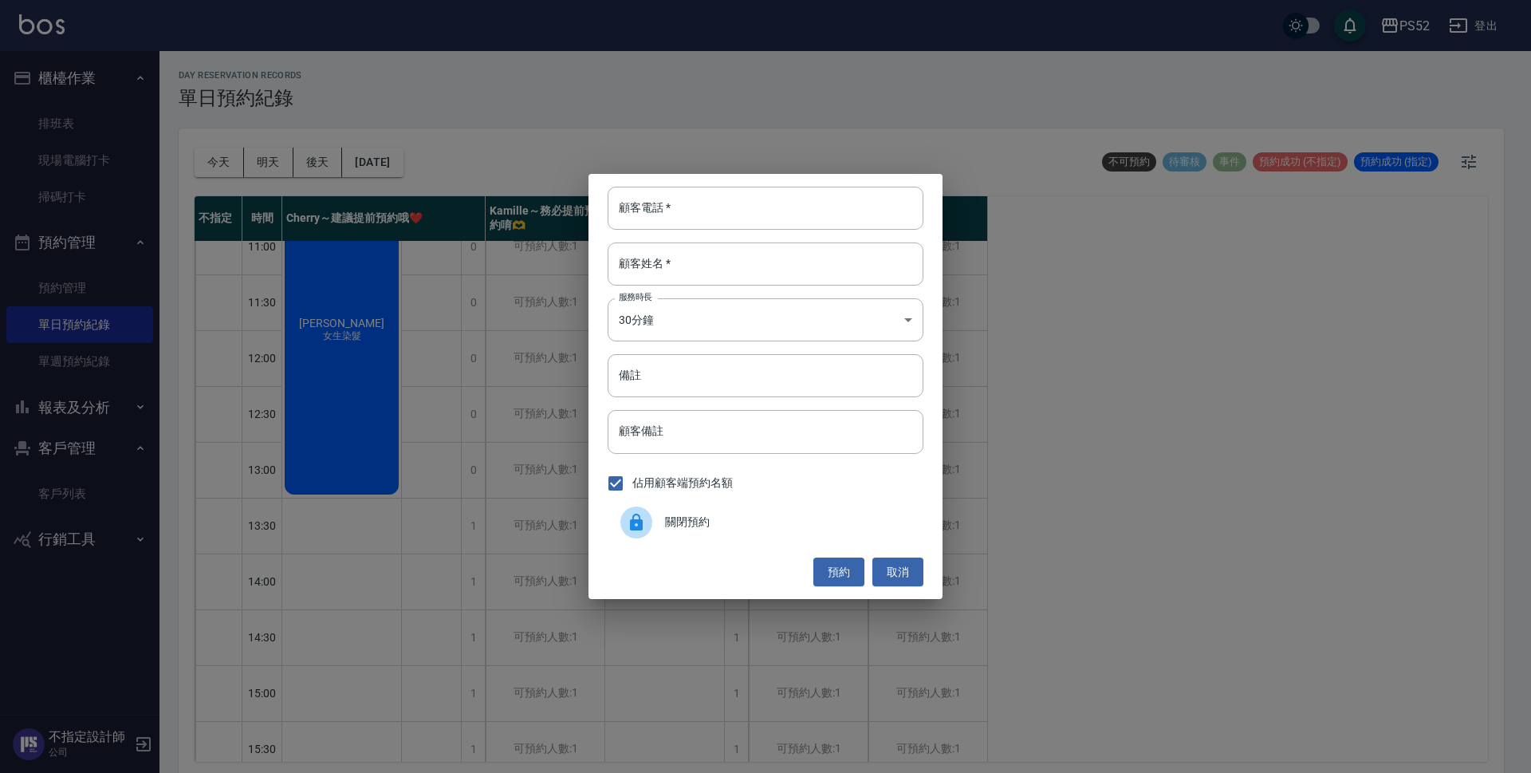
click at [674, 520] on span "關閉預約" at bounding box center [788, 521] width 246 height 17
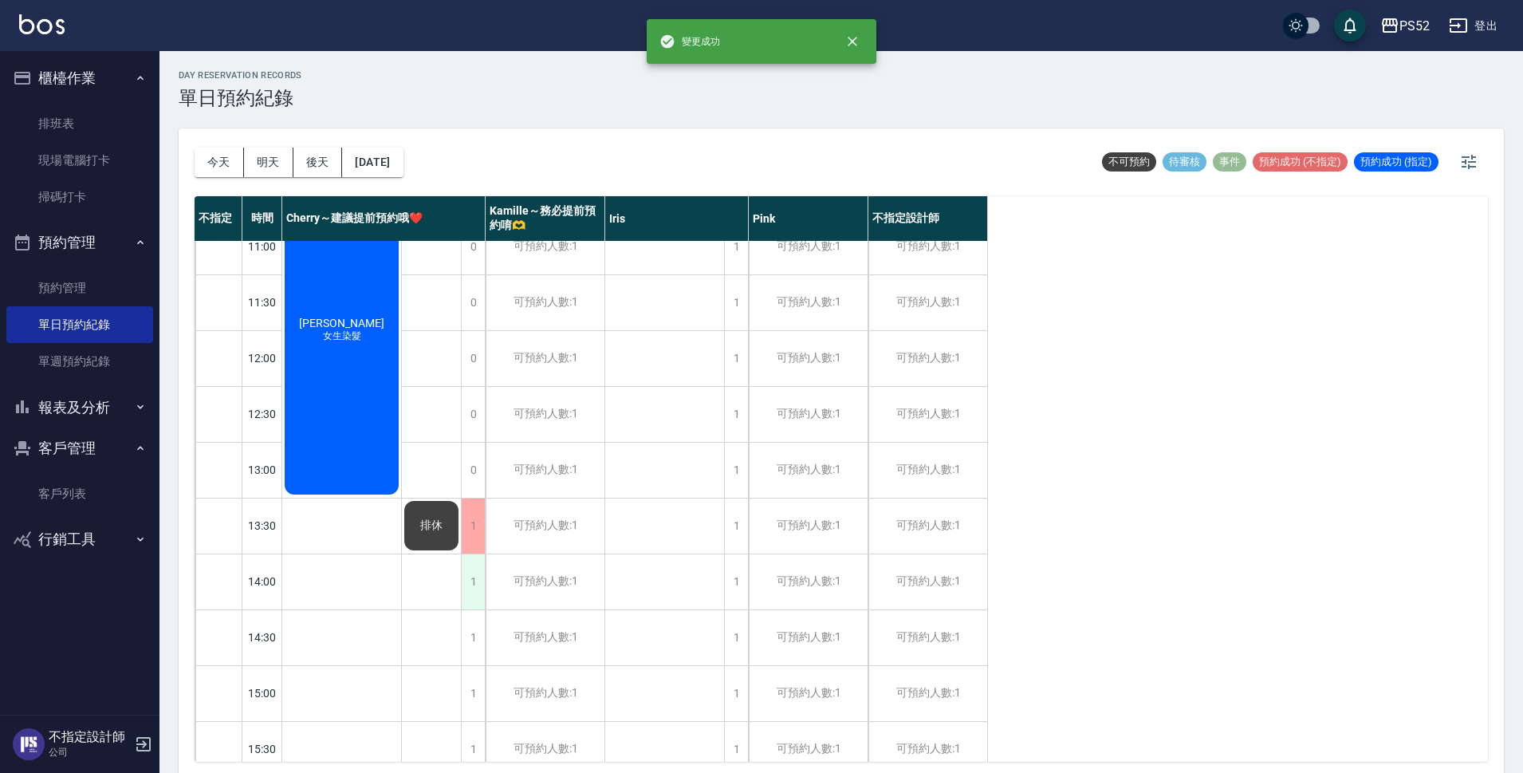
click at [480, 585] on div "1" at bounding box center [473, 581] width 24 height 55
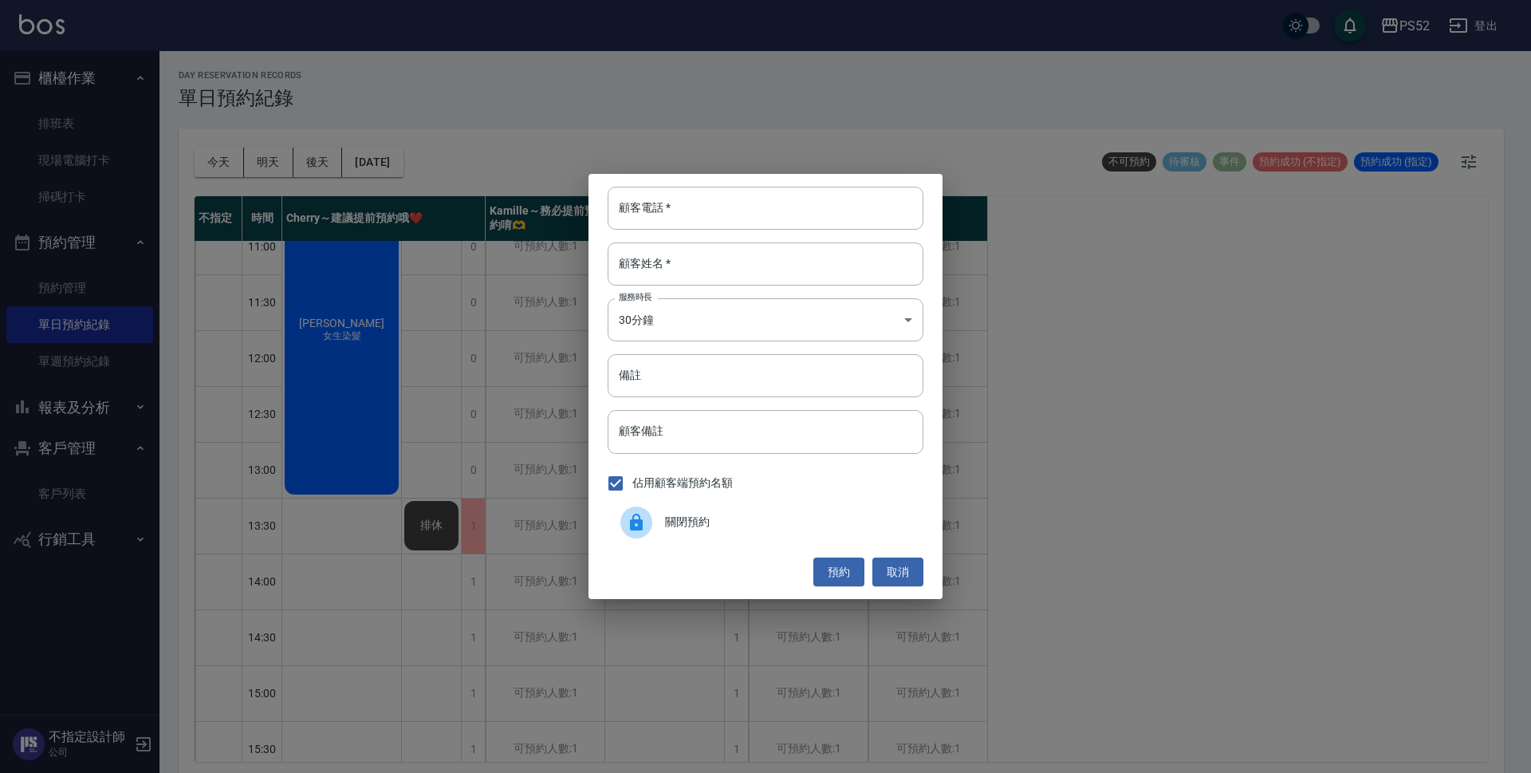
click at [666, 516] on div "關閉預約" at bounding box center [765, 522] width 316 height 45
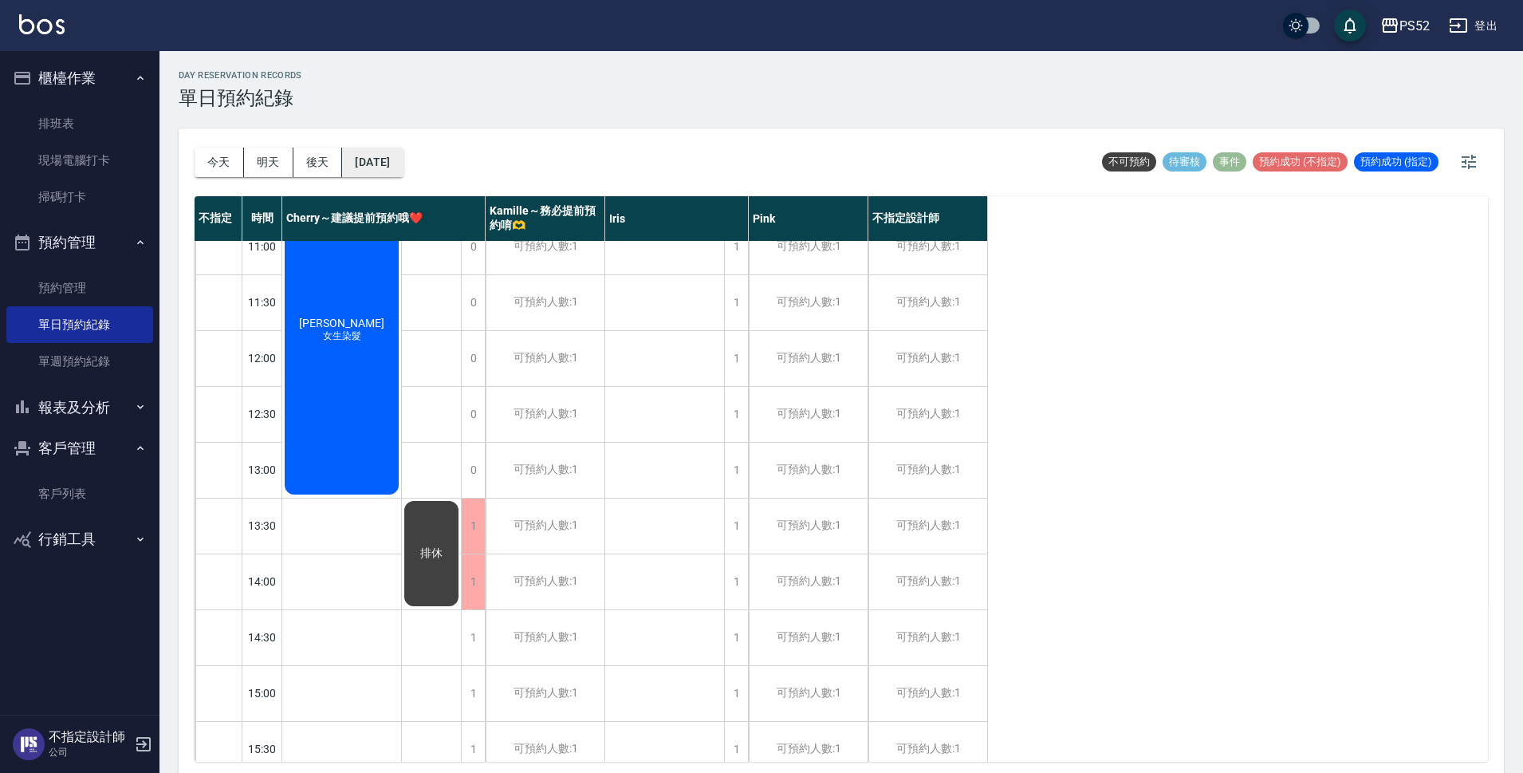
click at [403, 169] on button "[DATE]" at bounding box center [372, 161] width 61 height 29
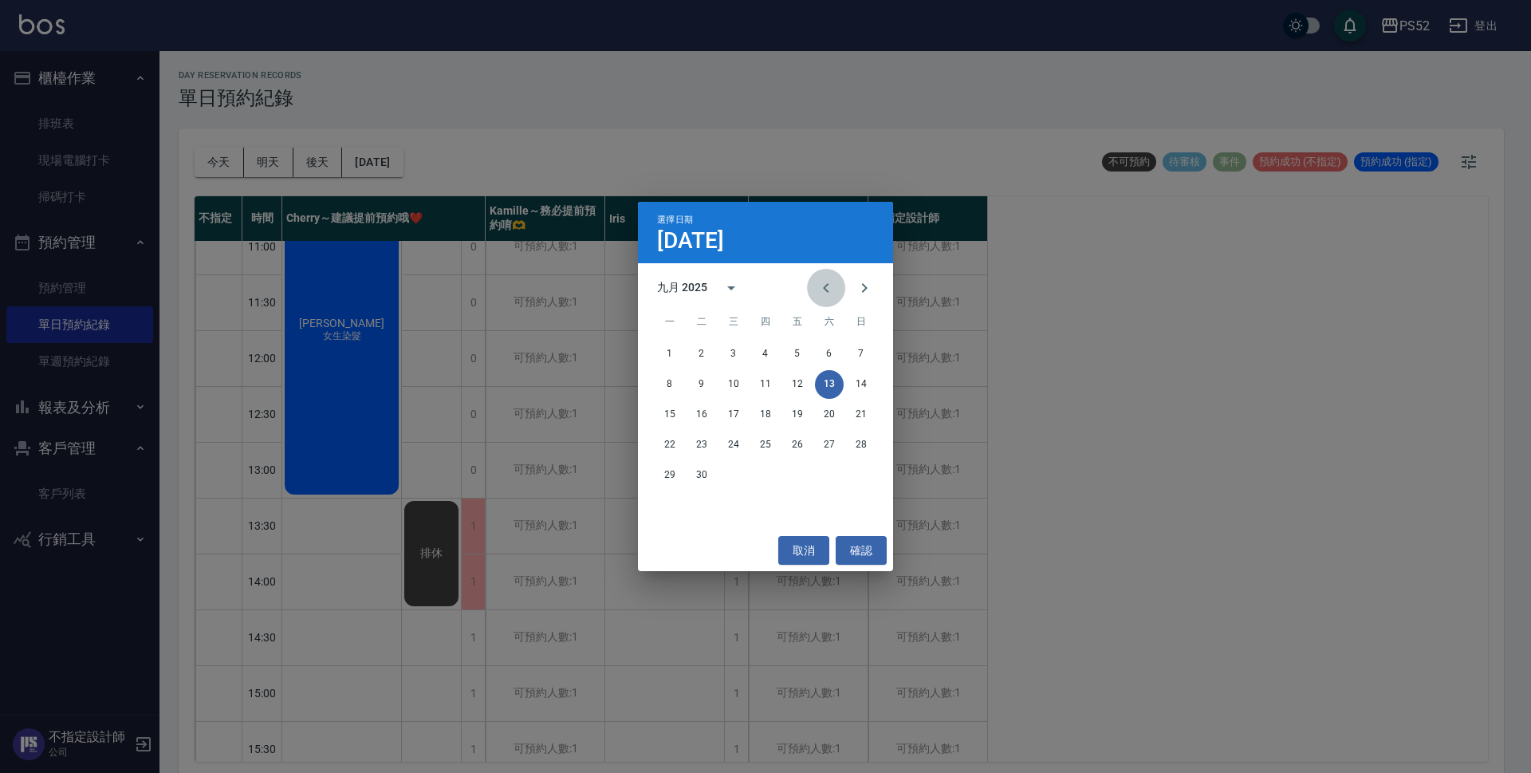
click at [830, 284] on icon "Previous month" at bounding box center [825, 287] width 19 height 19
click at [838, 452] on button "23" at bounding box center [829, 444] width 29 height 29
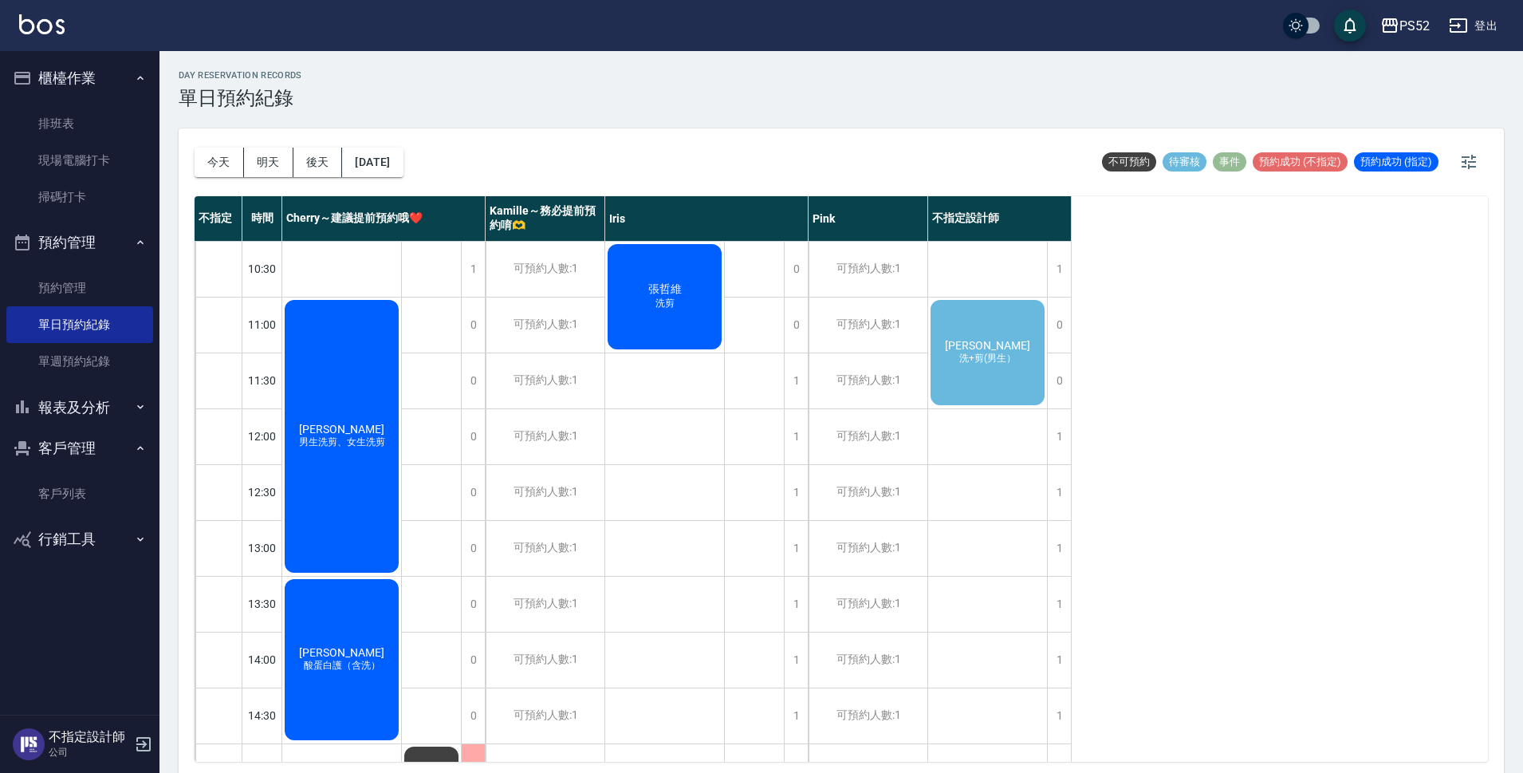
click at [388, 435] on span "洗+剪(男生）" at bounding box center [342, 442] width 92 height 14
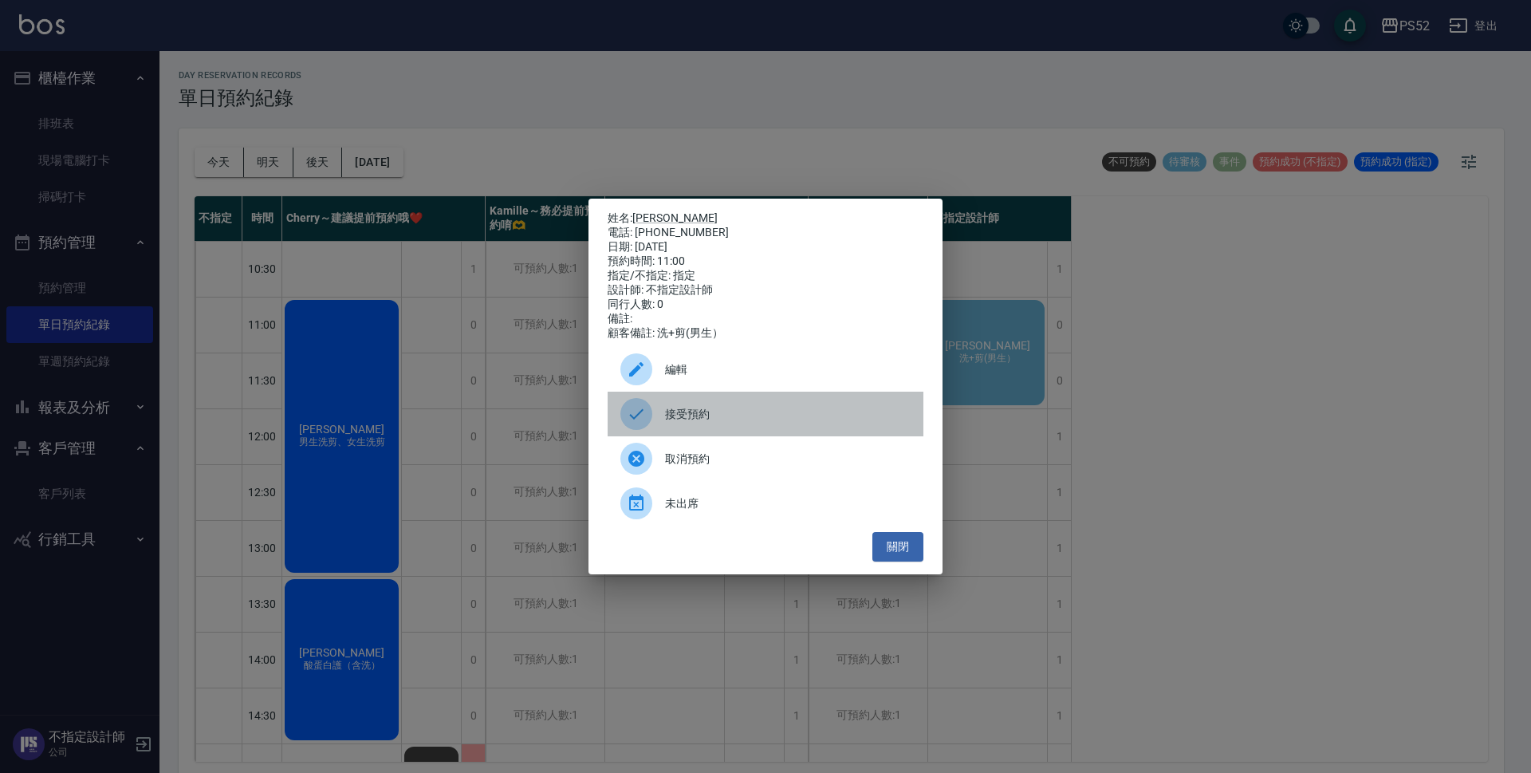
click at [790, 408] on div "接受預約" at bounding box center [765, 413] width 316 height 45
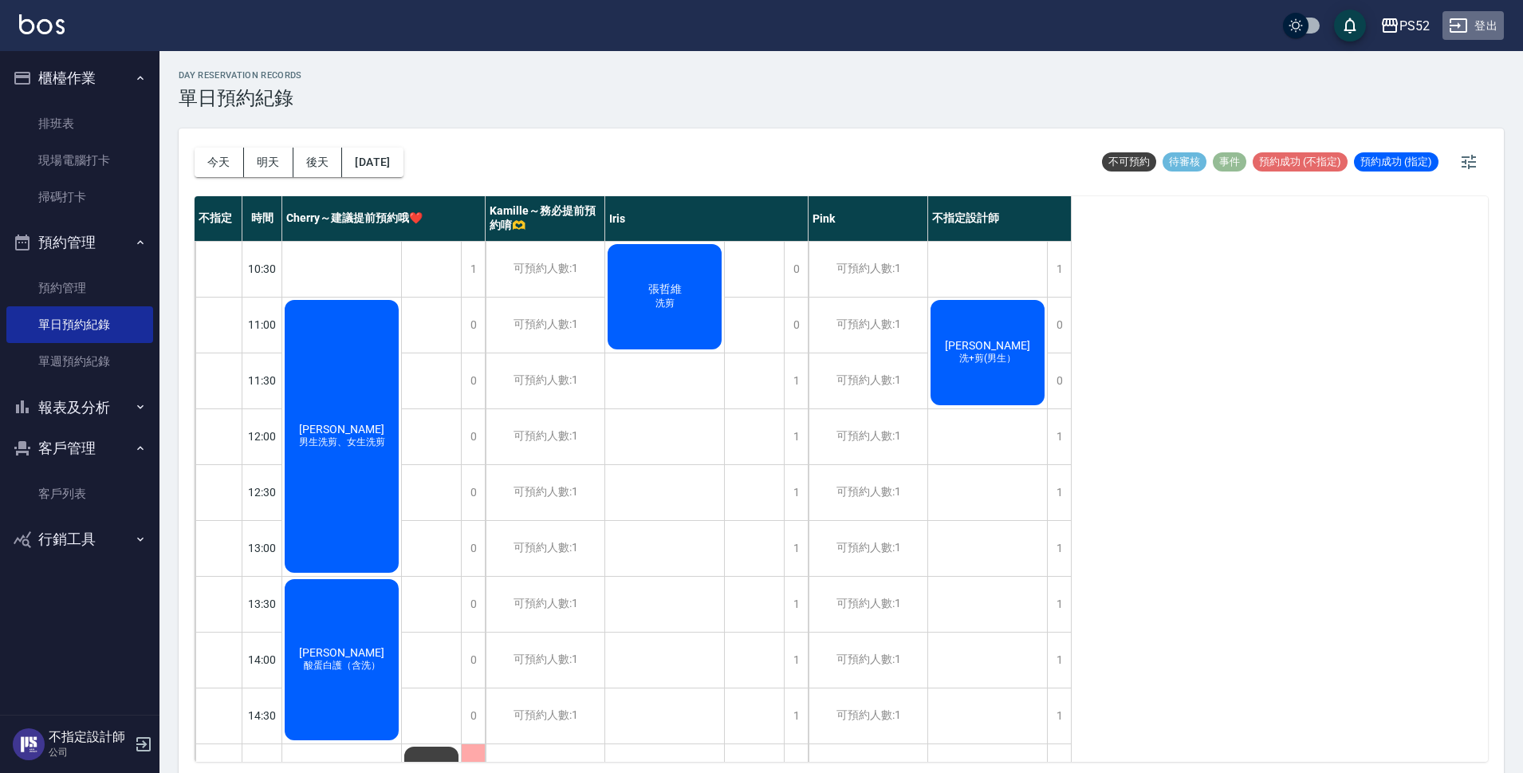
click at [1492, 21] on button "登出" at bounding box center [1472, 25] width 61 height 29
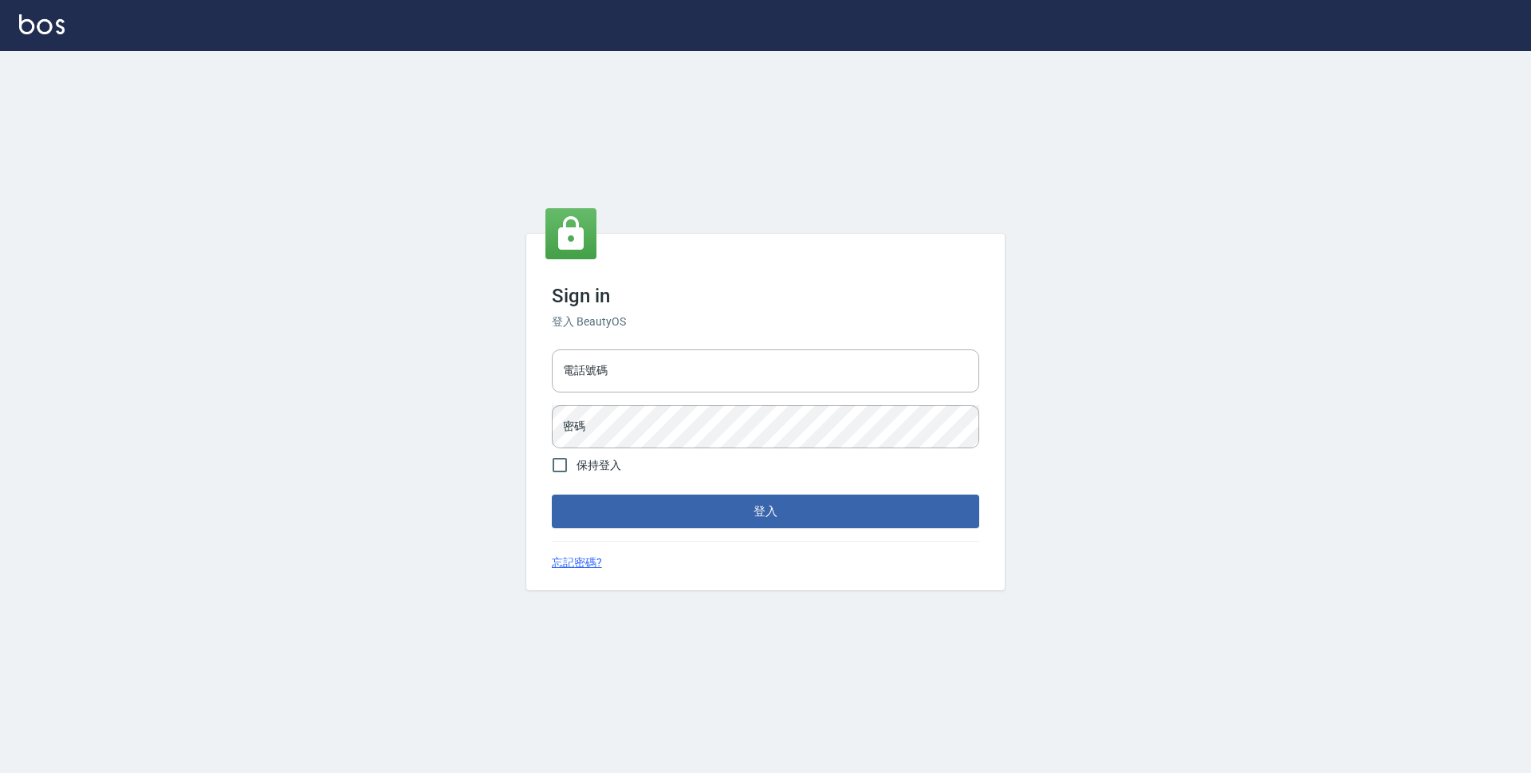
click at [776, 370] on input "電話號碼" at bounding box center [765, 370] width 427 height 43
type input "0923939755"
click at [552, 494] on button "登入" at bounding box center [765, 510] width 427 height 33
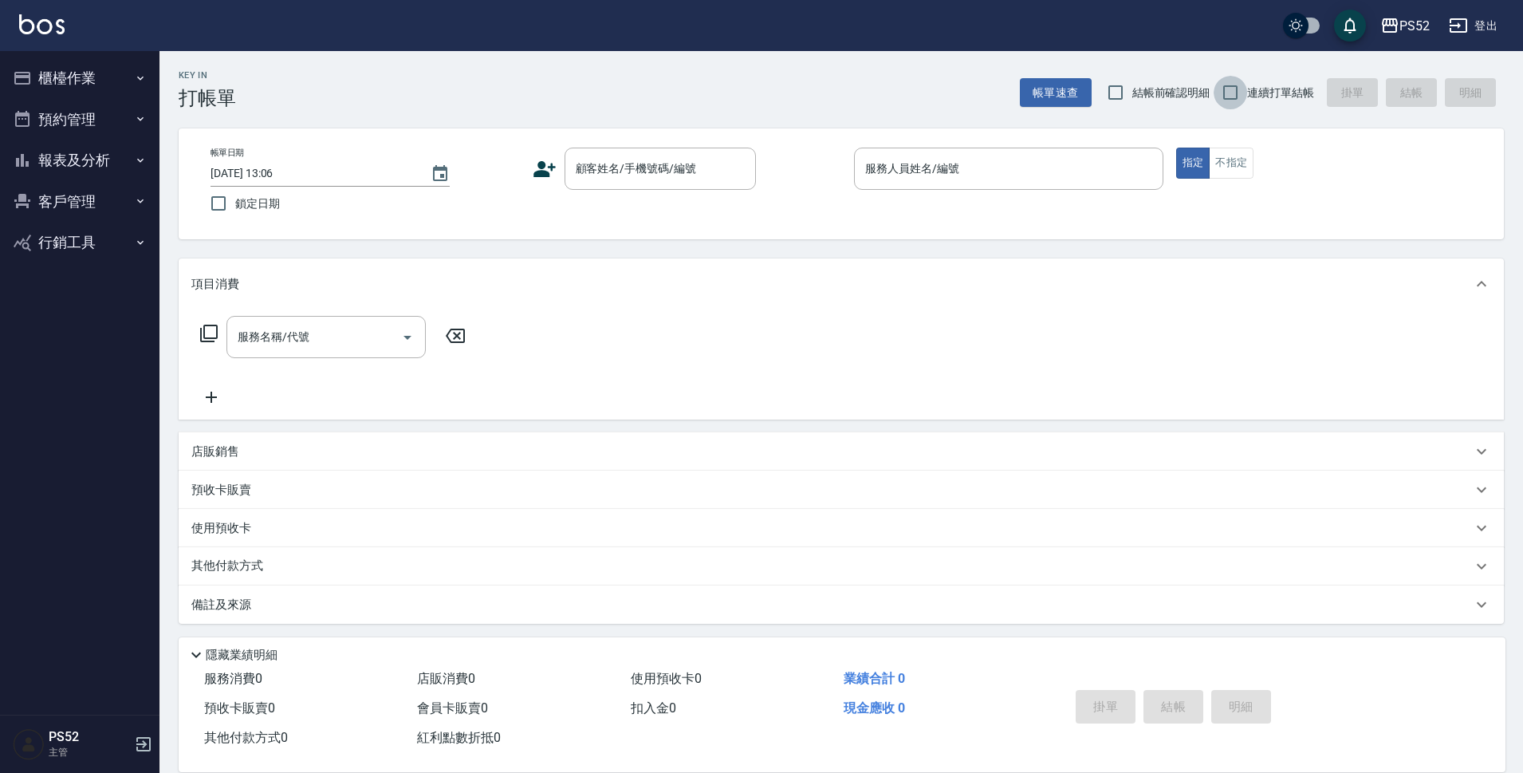
click at [1243, 91] on input "連續打單結帳" at bounding box center [1229, 92] width 33 height 33
checkbox input "true"
click at [584, 184] on div "顧客姓名/手機號碼/編號" at bounding box center [659, 168] width 191 height 42
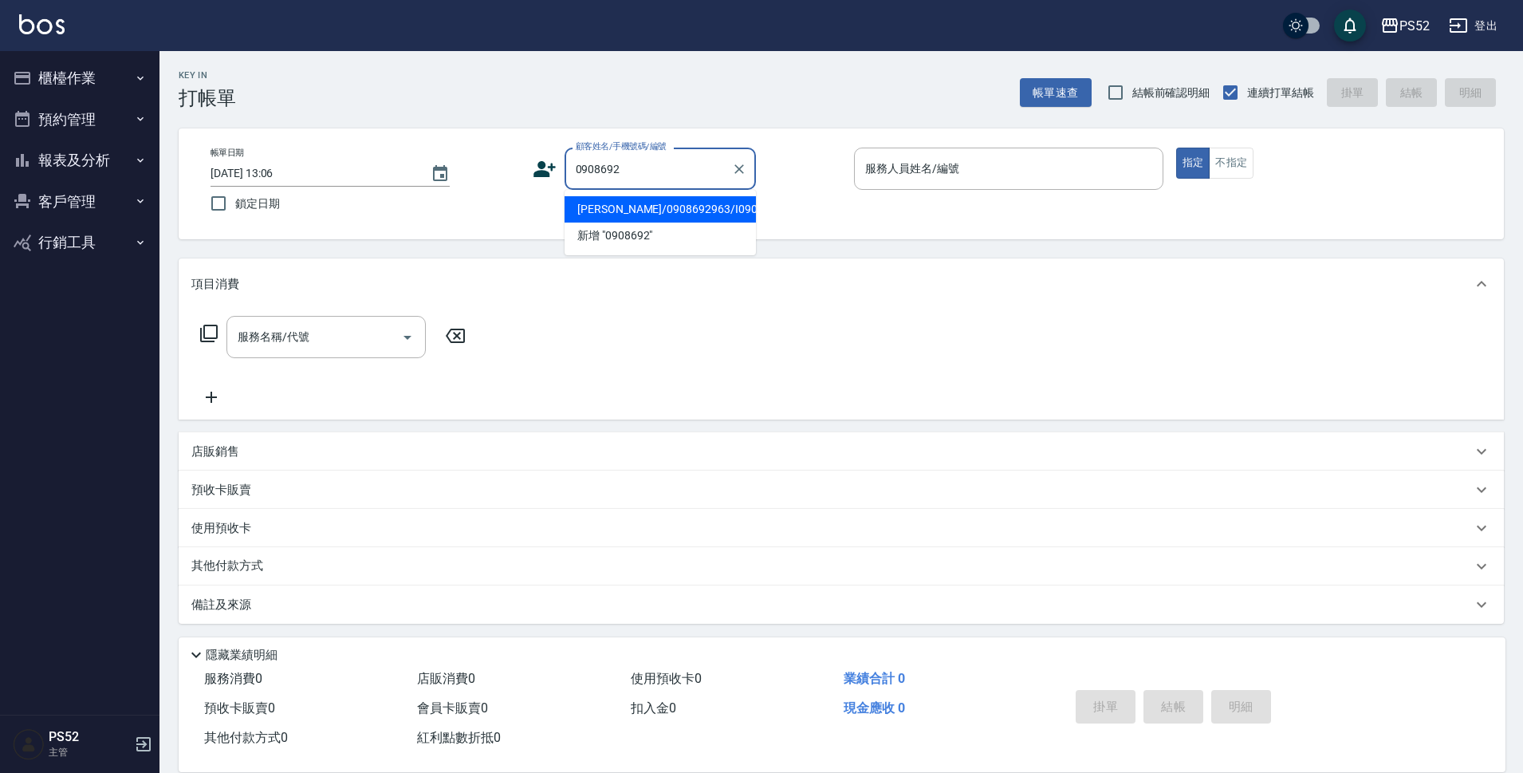
type input "蔡佳成/0908692963/I0908692963"
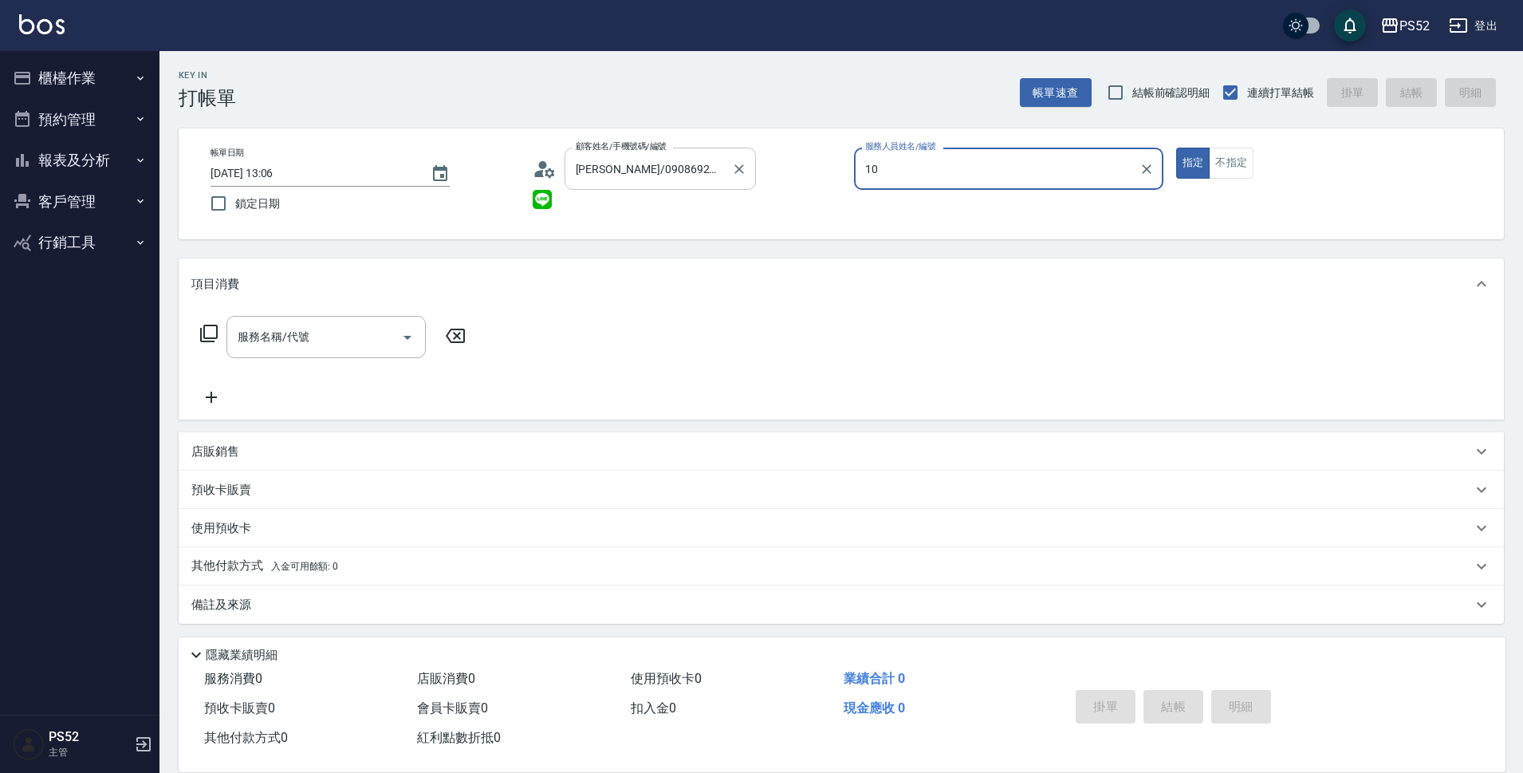
type input "10"
type button "true"
type input "Iris-10"
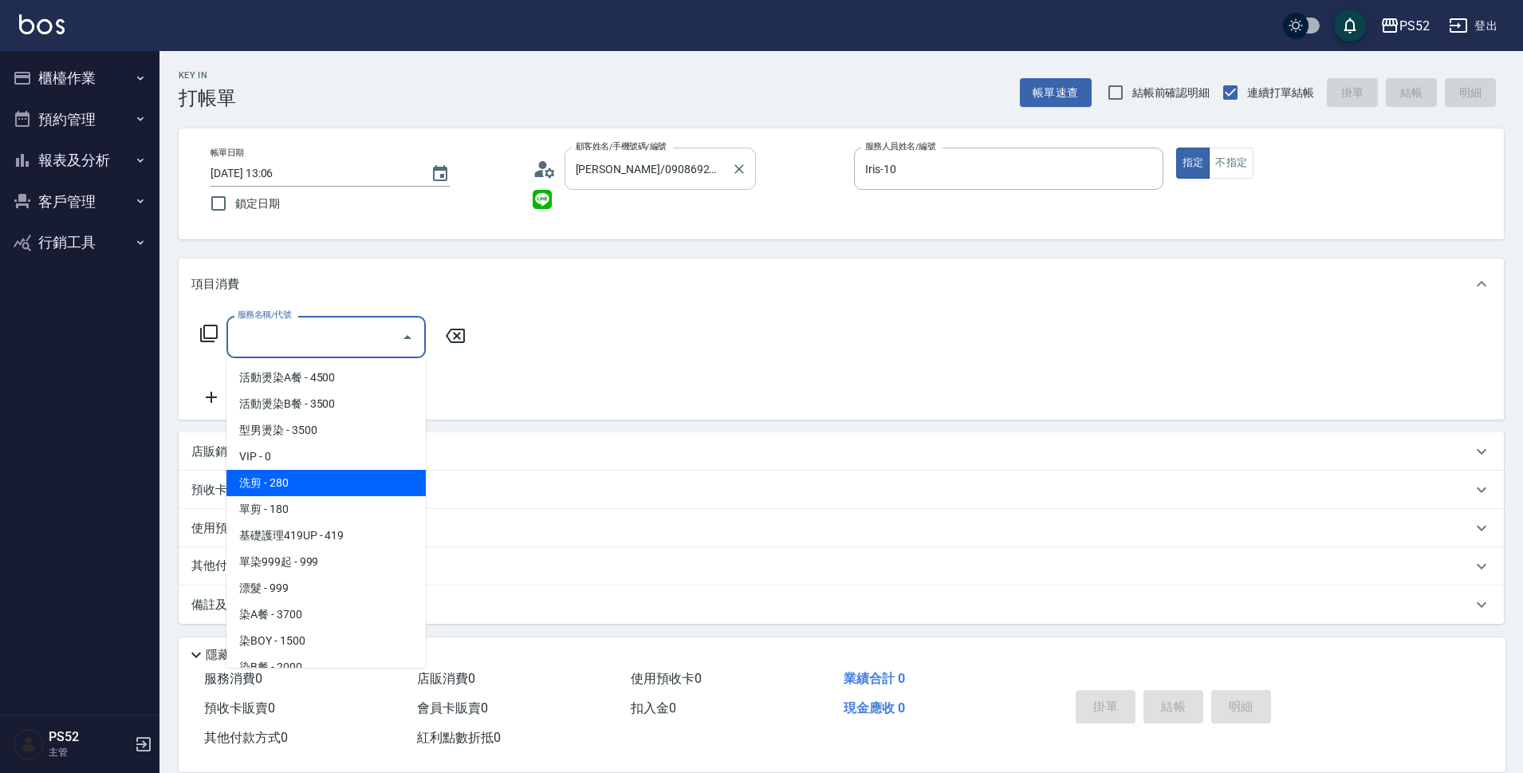
type input "洗剪(C1)"
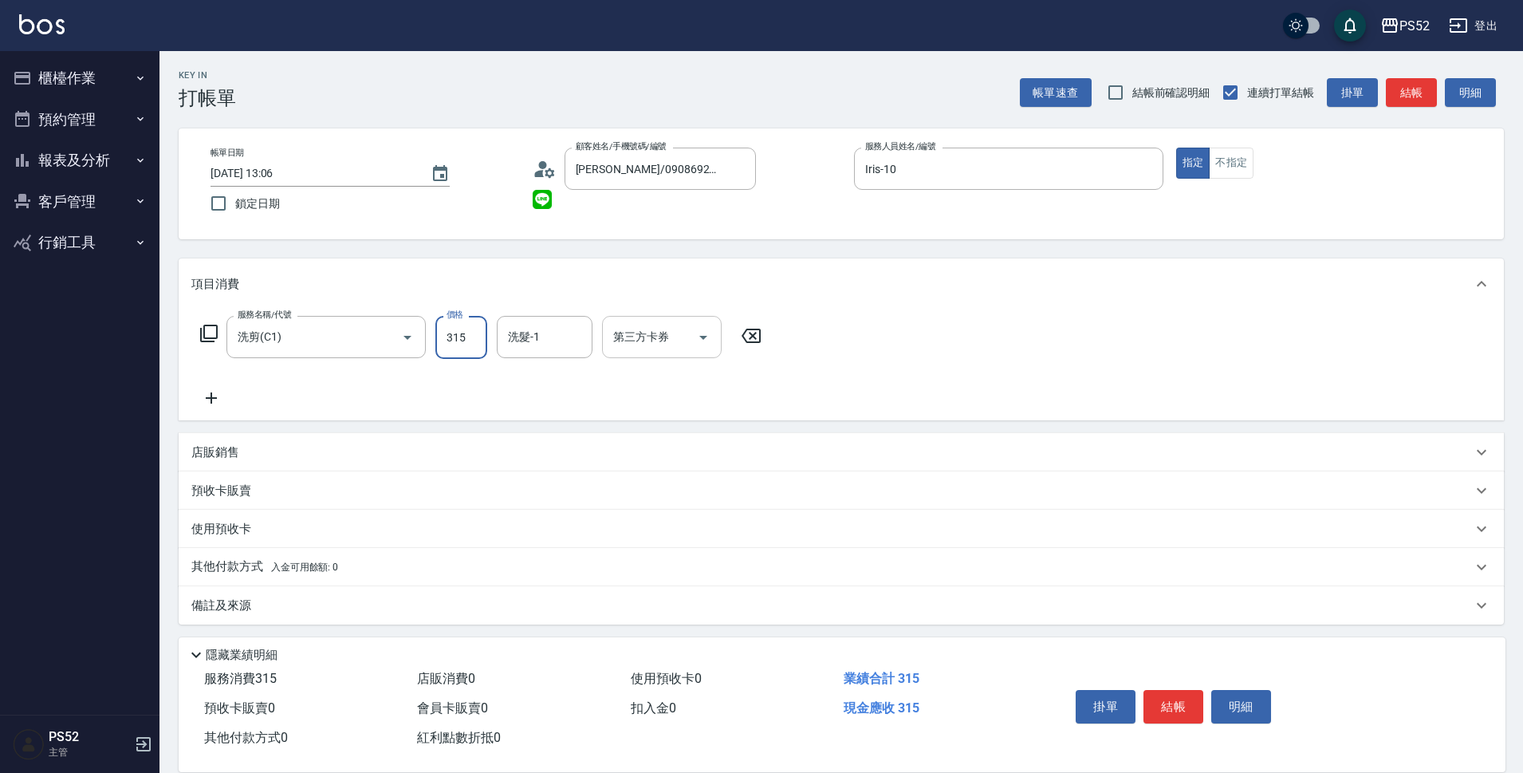
type input "315"
click at [678, 349] on input "第三方卡券" at bounding box center [649, 337] width 81 height 28
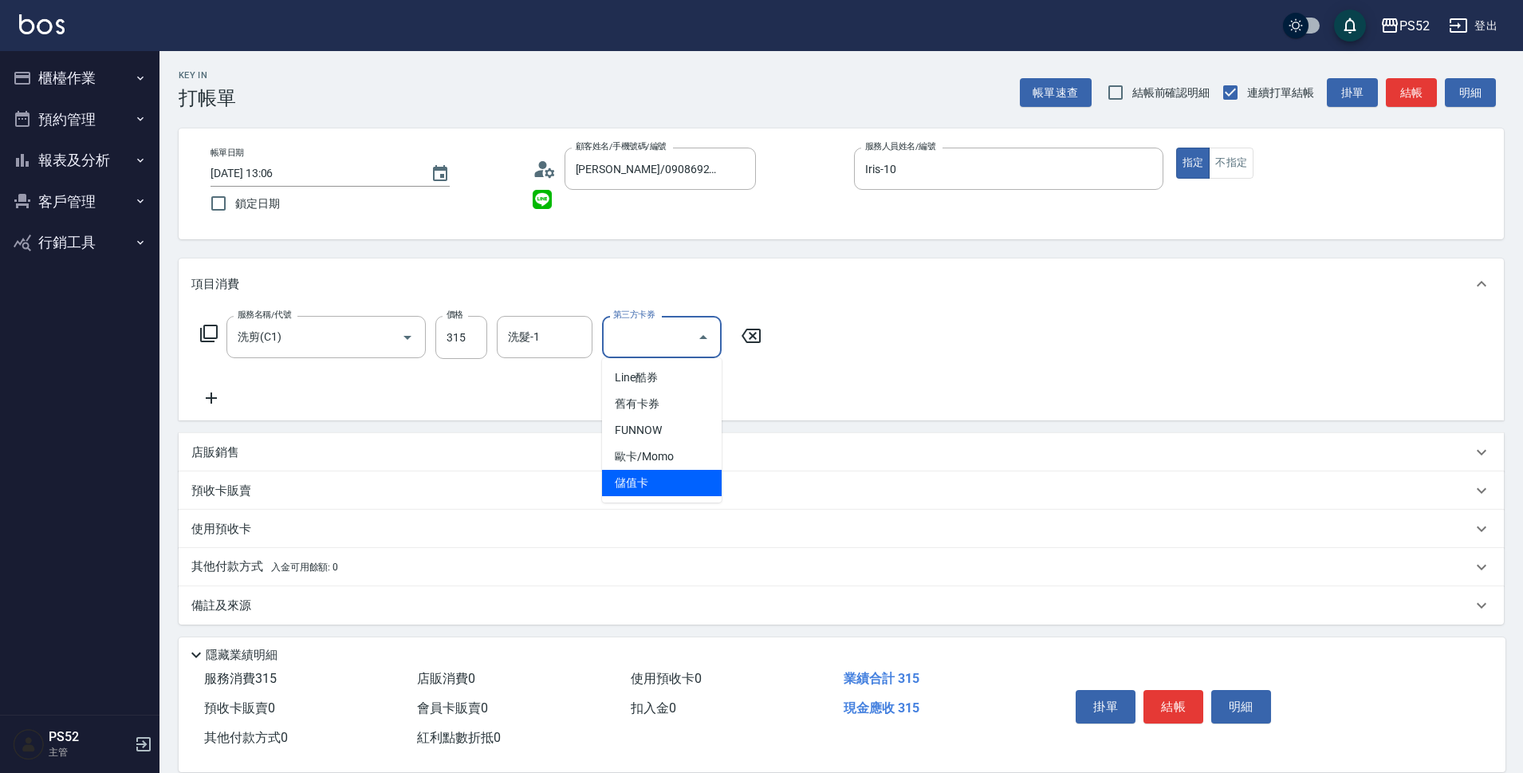
click at [644, 500] on ul "Line酷券 舊有卡券 FUNNOW 歐卡/Momo 儲值卡" at bounding box center [662, 430] width 120 height 144
click at [656, 488] on span "儲值卡" at bounding box center [662, 483] width 120 height 26
type input "儲值卡"
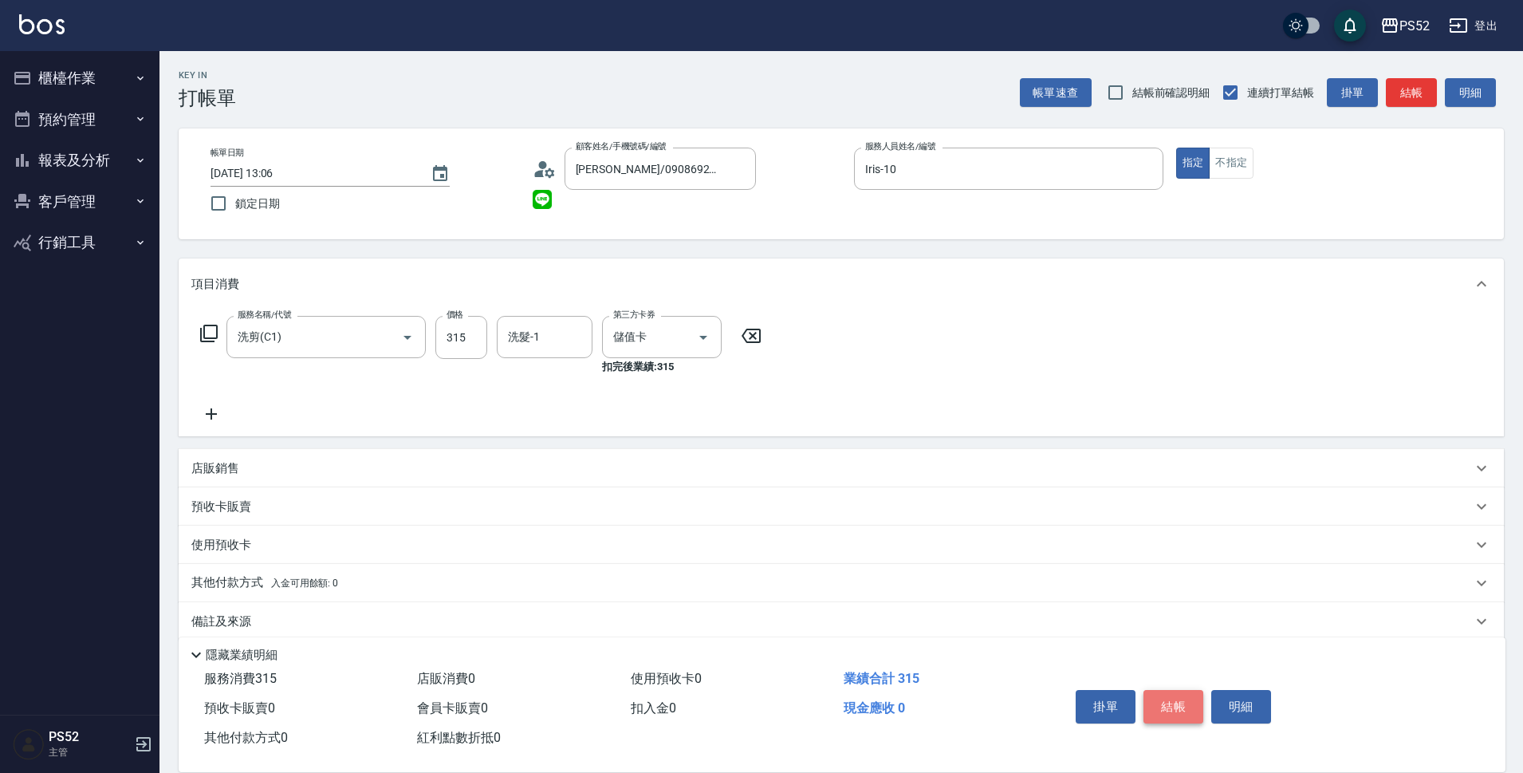
click at [1161, 712] on button "結帳" at bounding box center [1173, 706] width 60 height 33
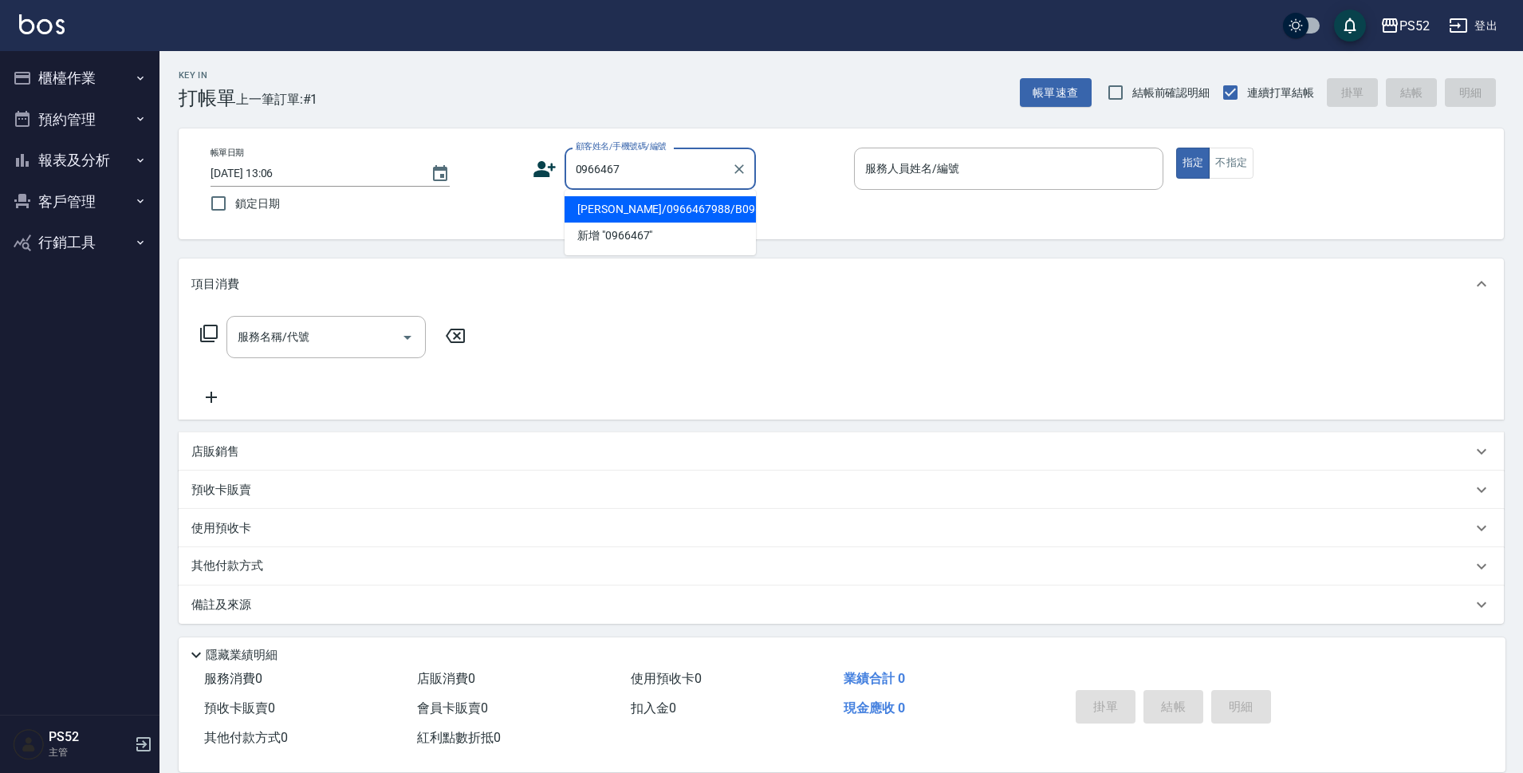
type input "陳盈宇/0966467988/B0966467988"
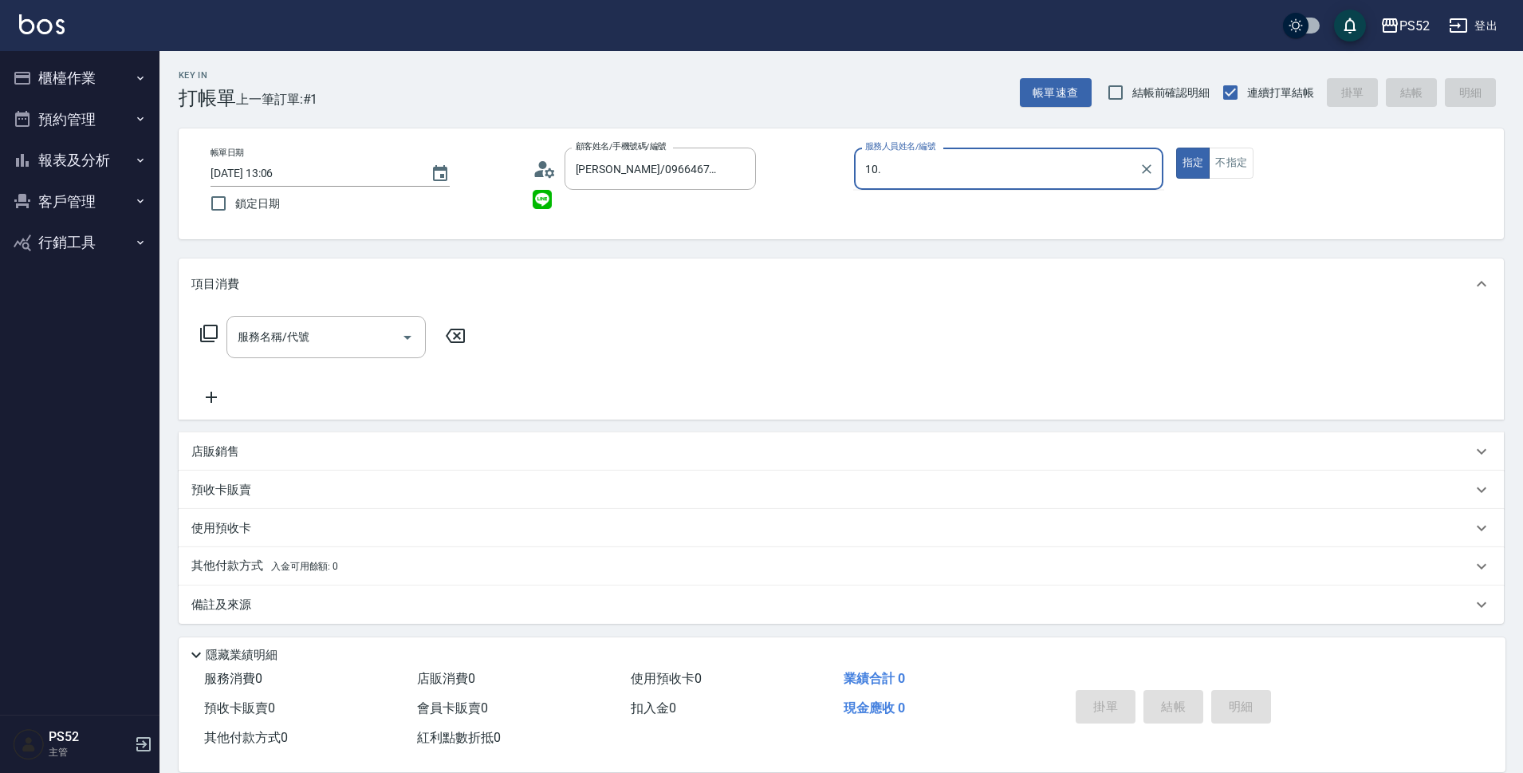
type input "10."
click at [1176, 147] on button "指定" at bounding box center [1193, 162] width 34 height 31
click at [1052, 151] on div "服務人員姓名/編號" at bounding box center [1008, 168] width 309 height 42
type input "Iris-10"
click at [353, 342] on input "服務名稱/代號" at bounding box center [314, 337] width 161 height 28
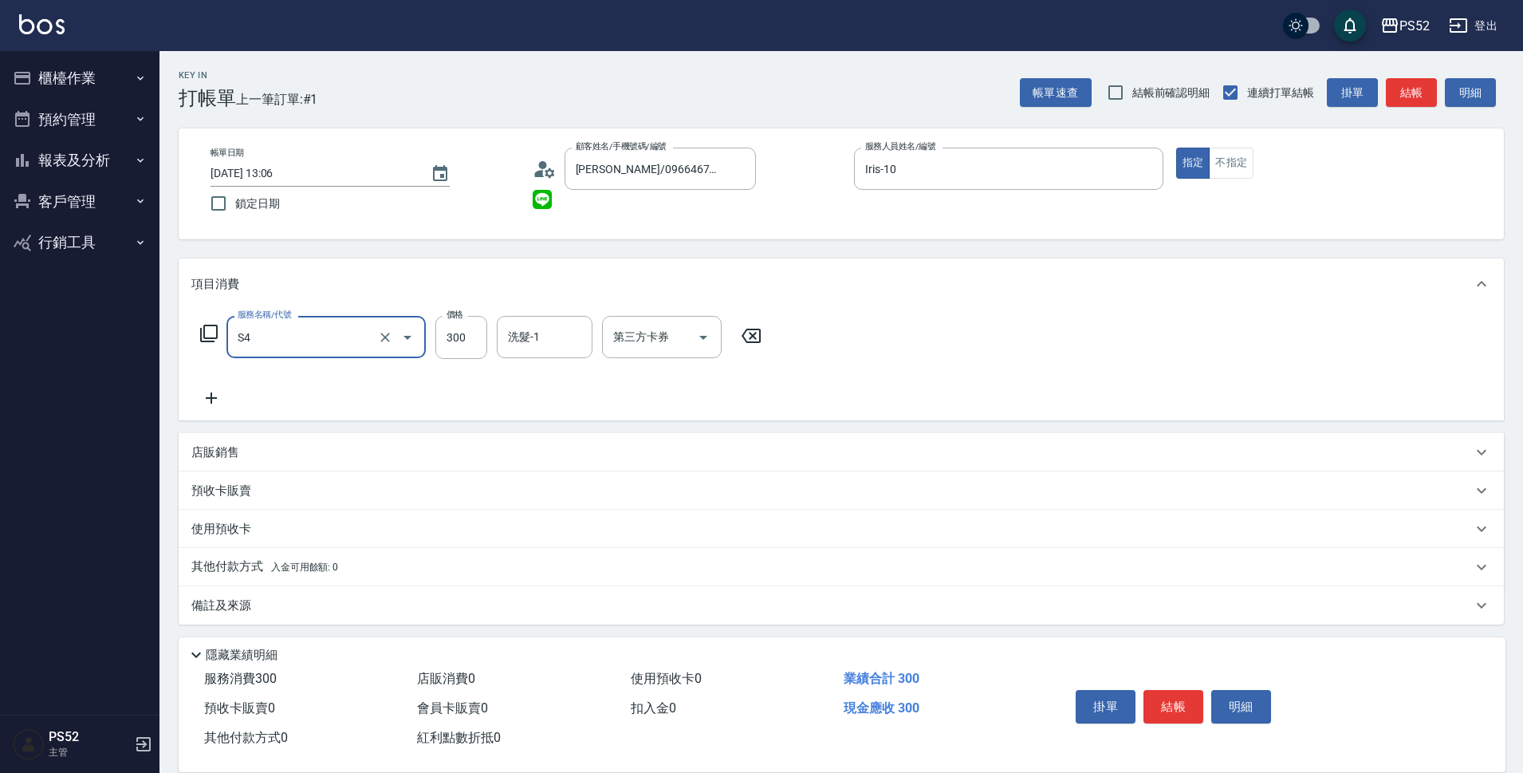
type input "洗髮300元(S4)"
type input "399"
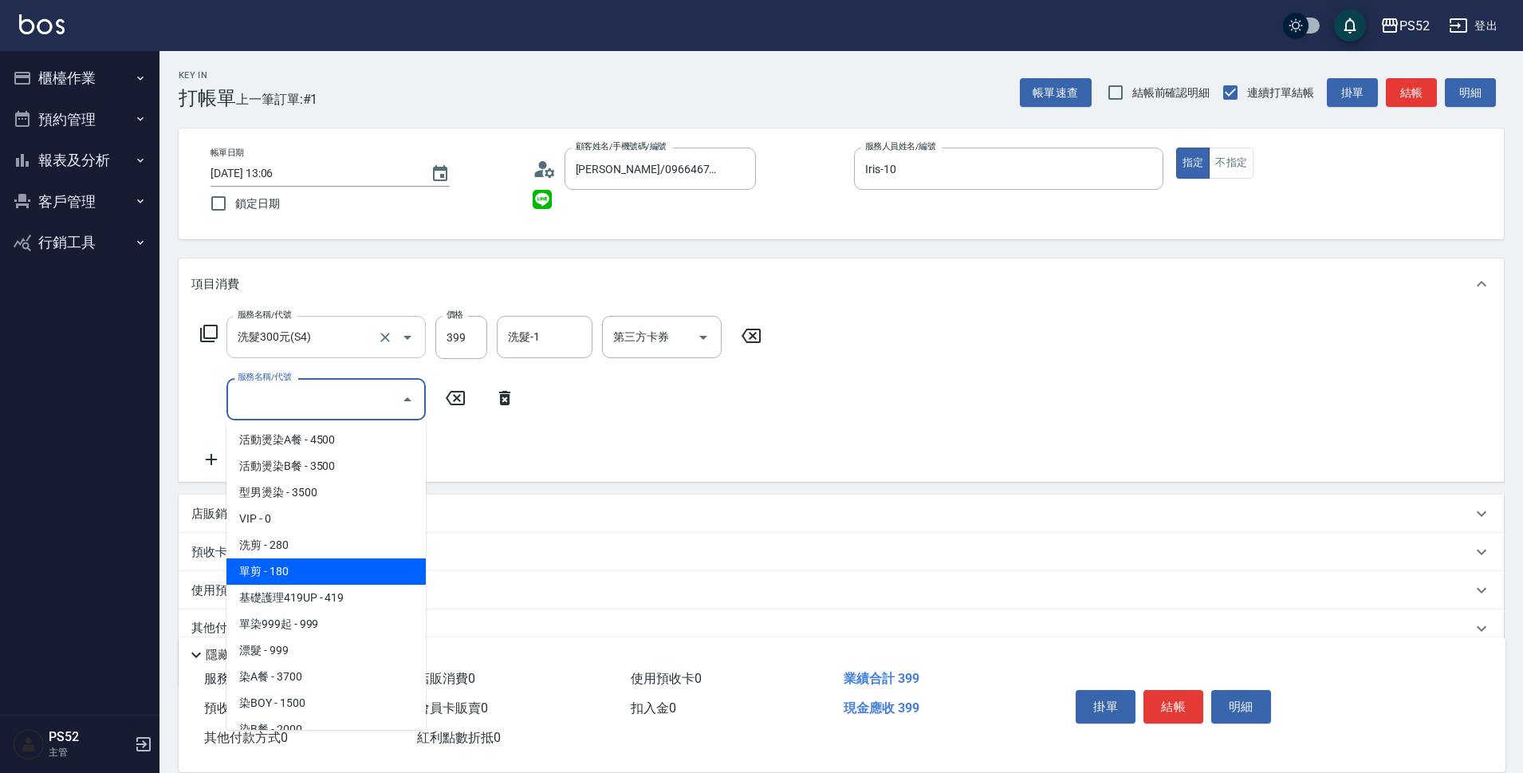
type input "單剪(C2)"
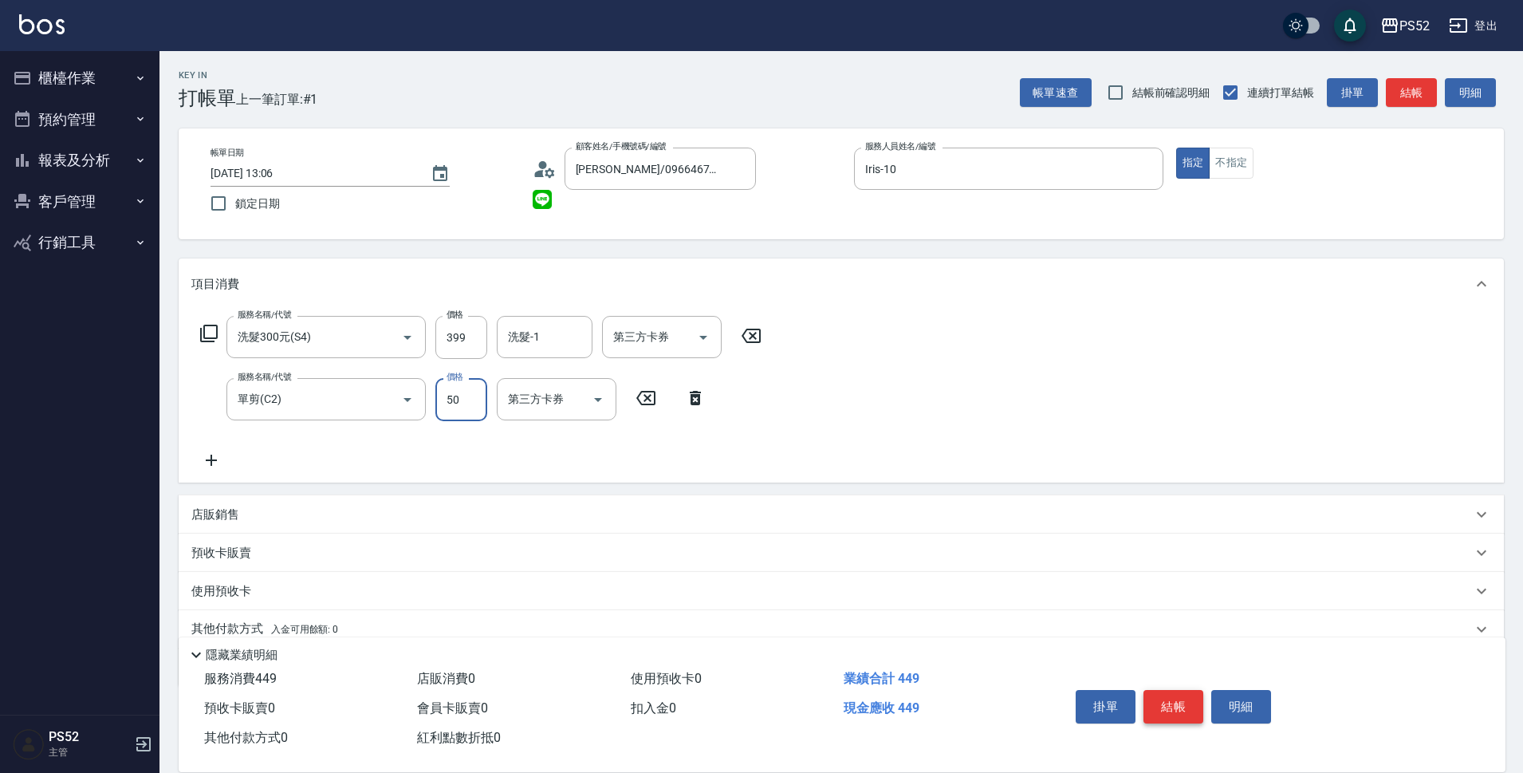
type input "50"
click at [1195, 709] on button "結帳" at bounding box center [1173, 706] width 60 height 33
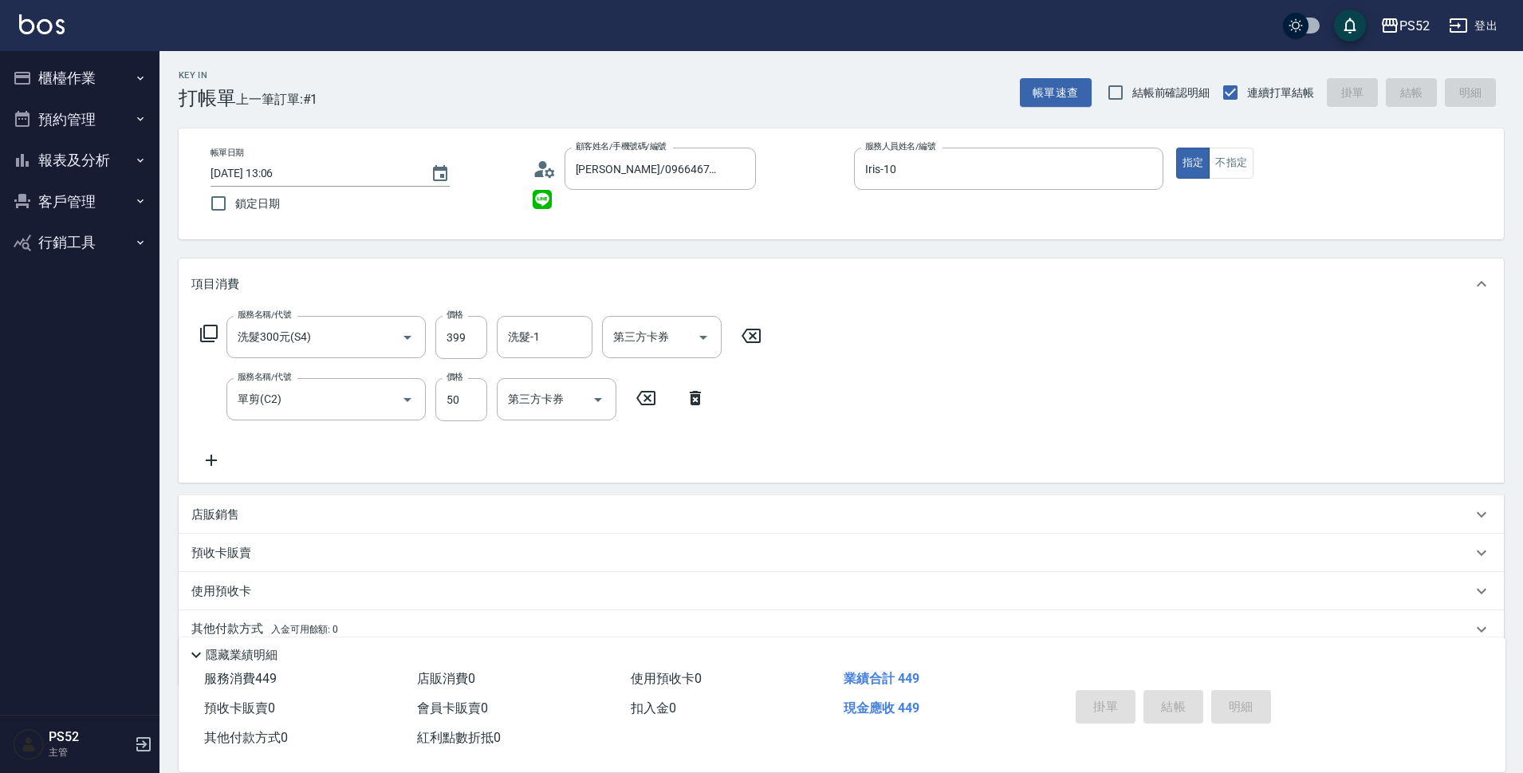
type input "2025/08/17 13:07"
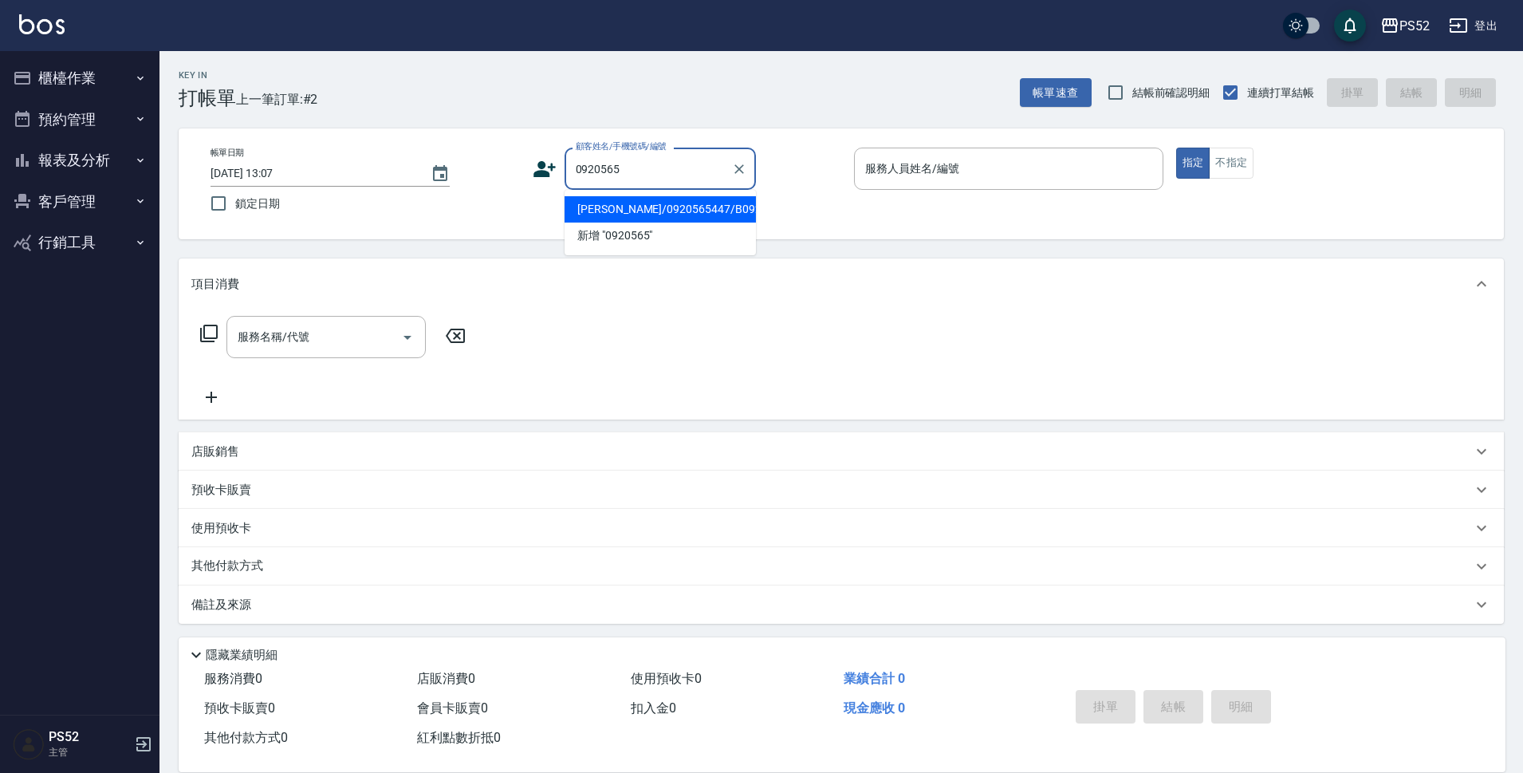
type input "蔡京霖/0920565447/B0920565447"
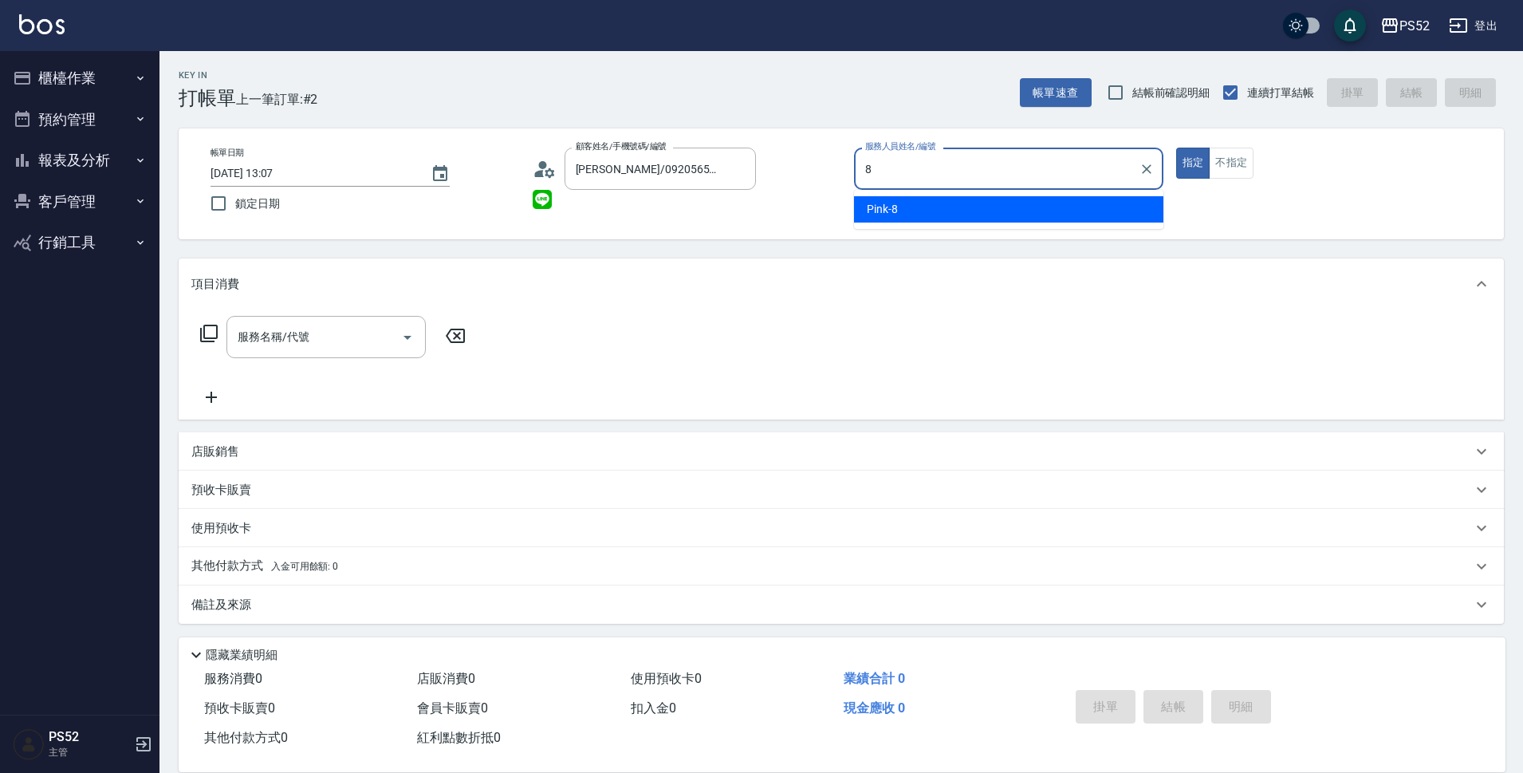
type input "Pink-8"
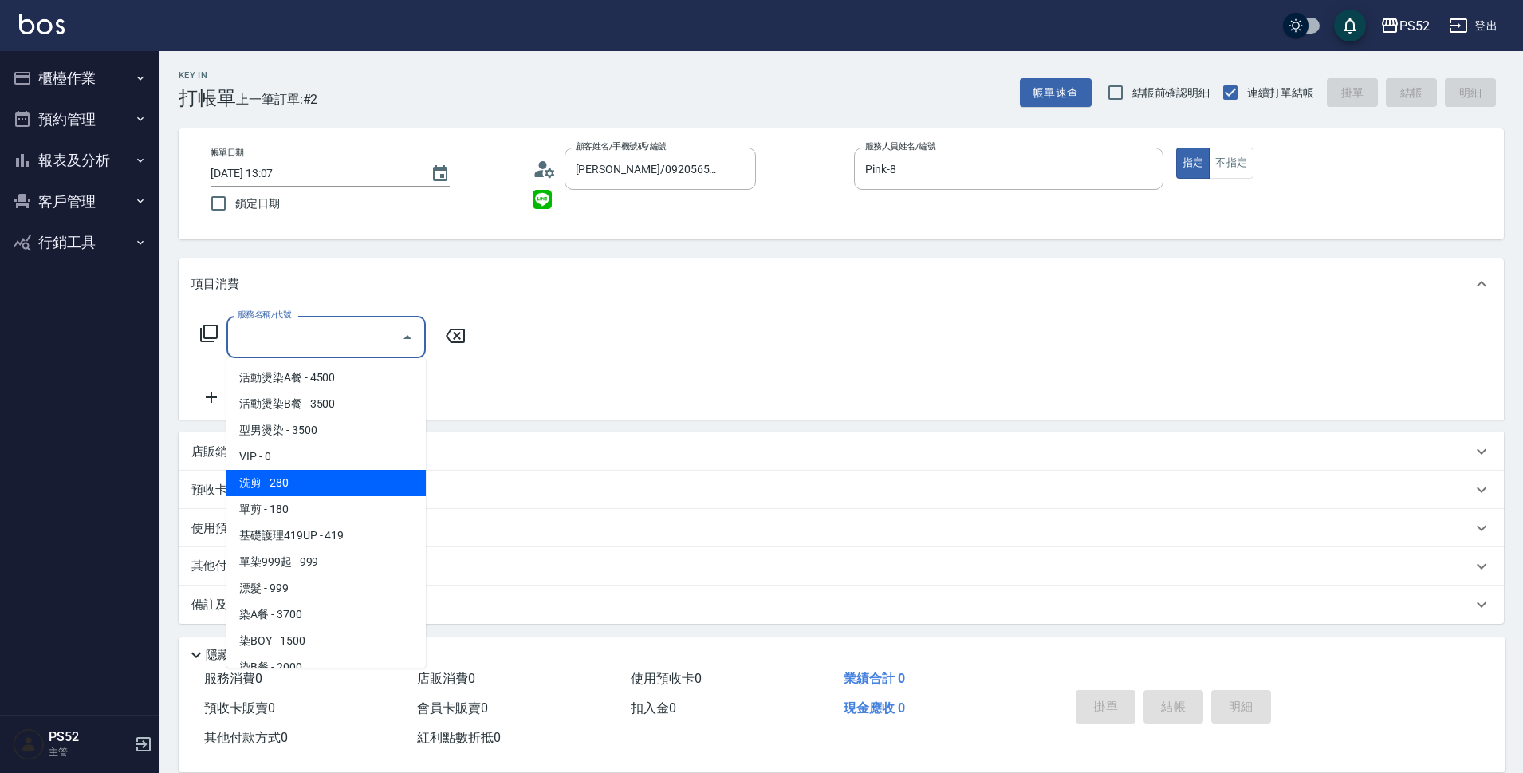
type input "洗剪(C1)"
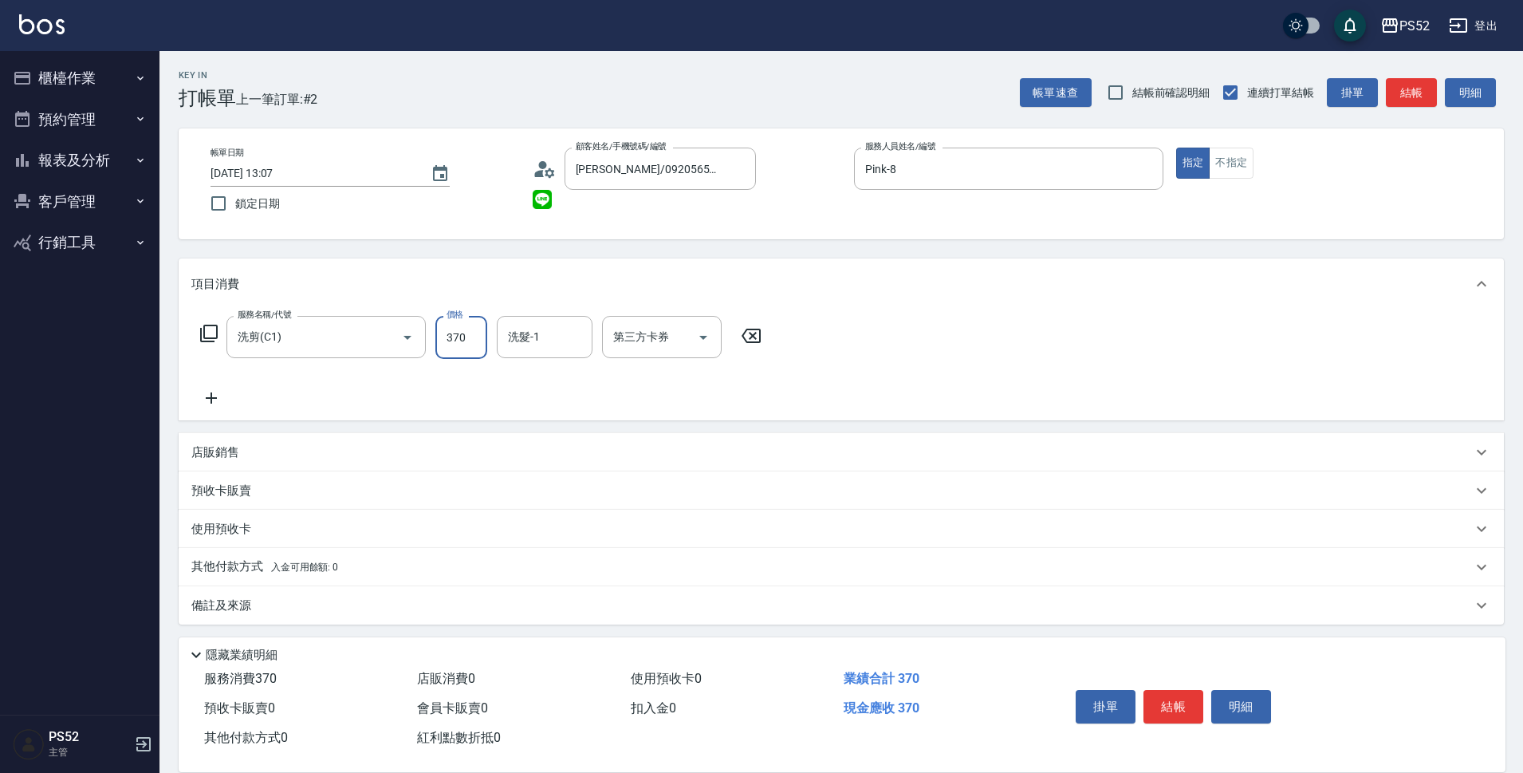
type input "370"
click at [1189, 708] on button "結帳" at bounding box center [1173, 706] width 60 height 33
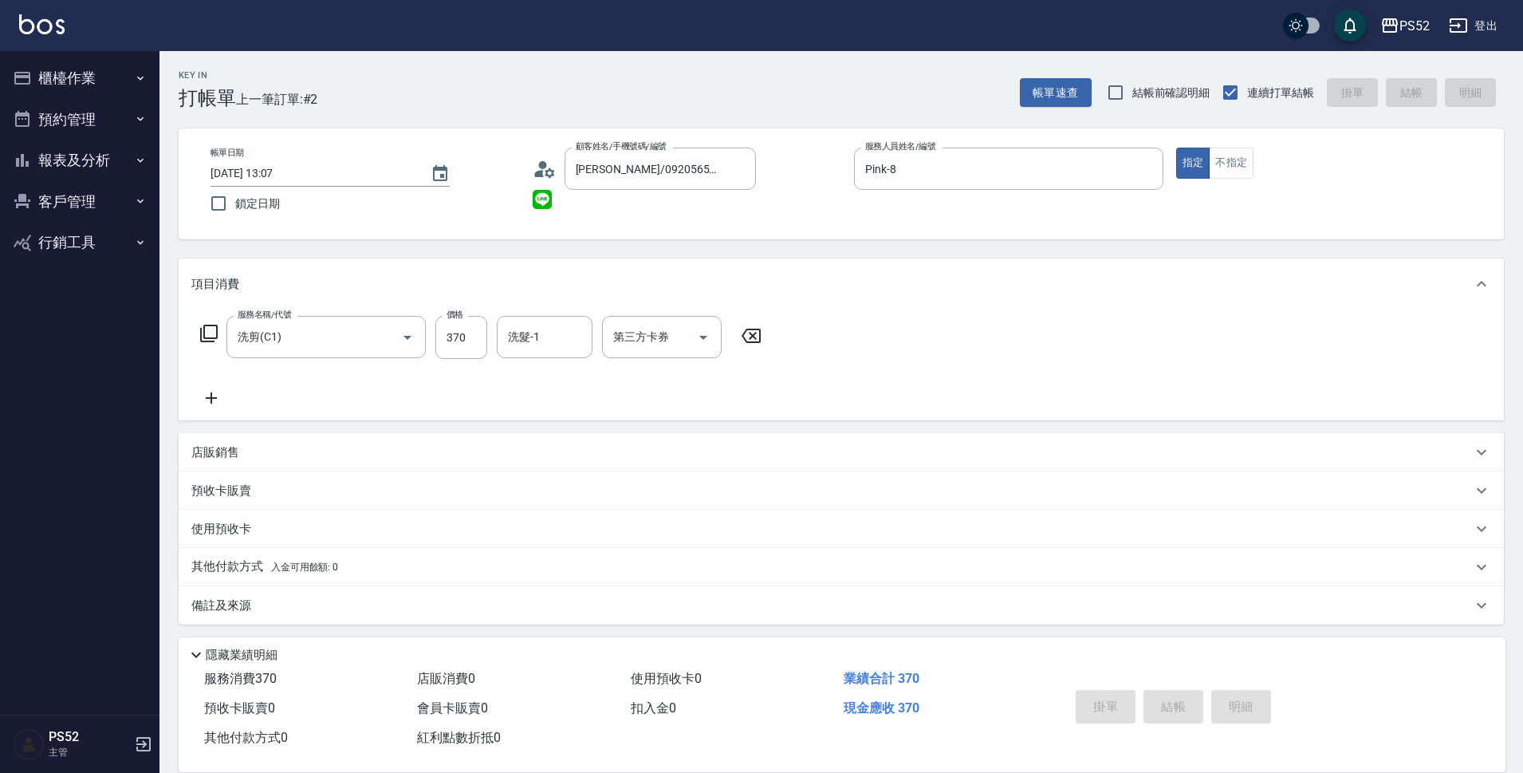
click at [1189, 708] on div "掛單 結帳 明細" at bounding box center [1173, 708] width 208 height 50
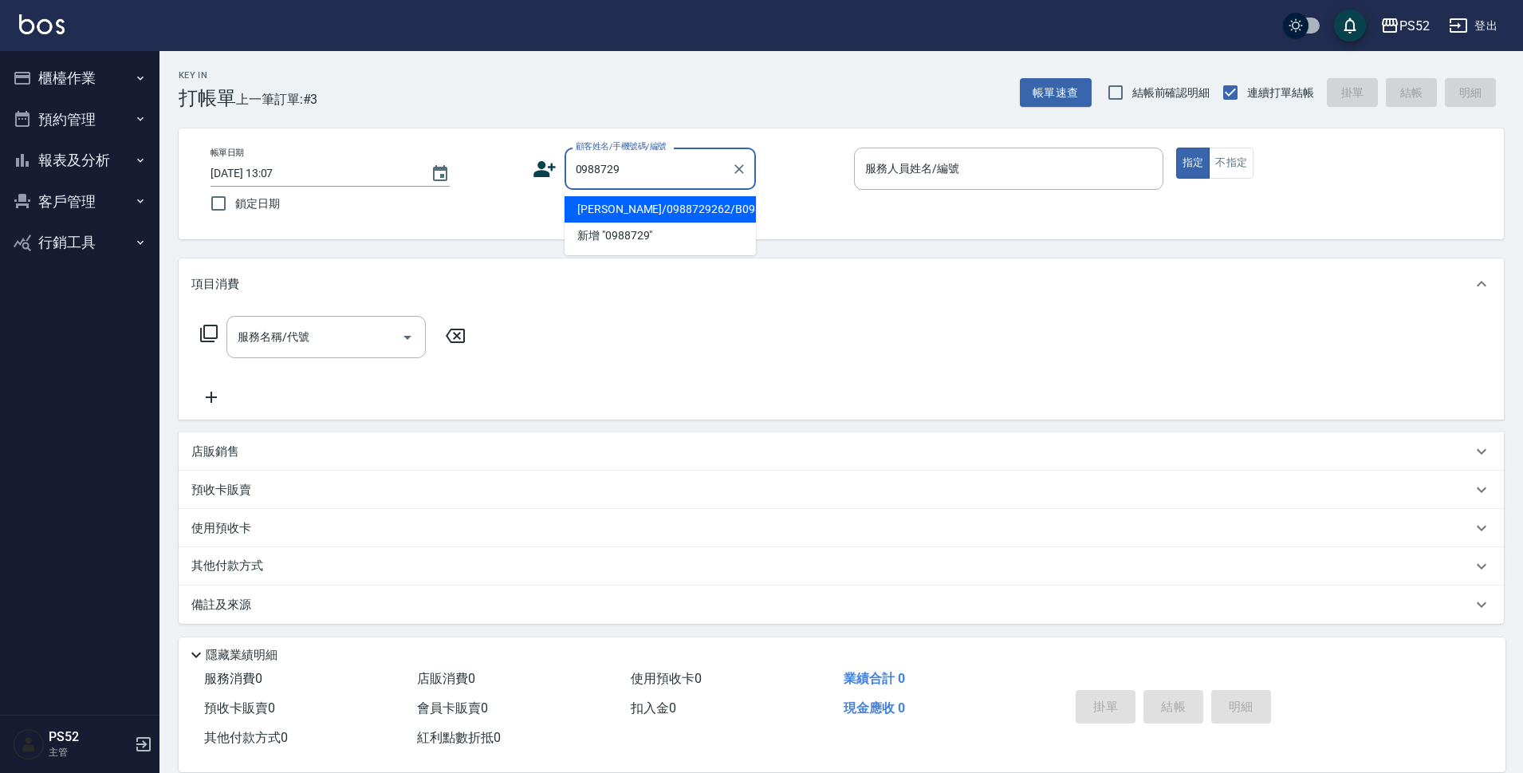
type input "翁誌廷/0988729262/B0988729262"
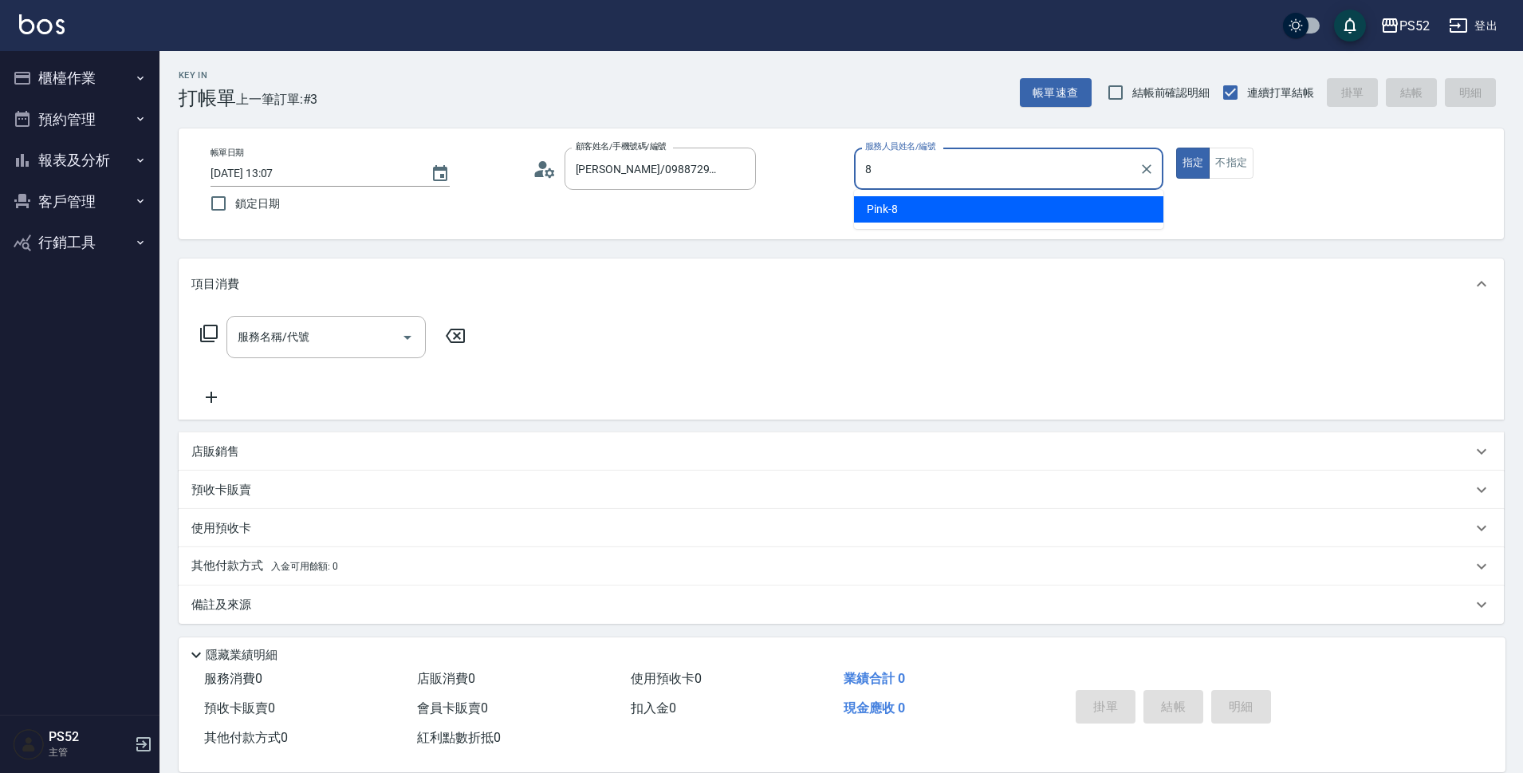
type input "Pink-8"
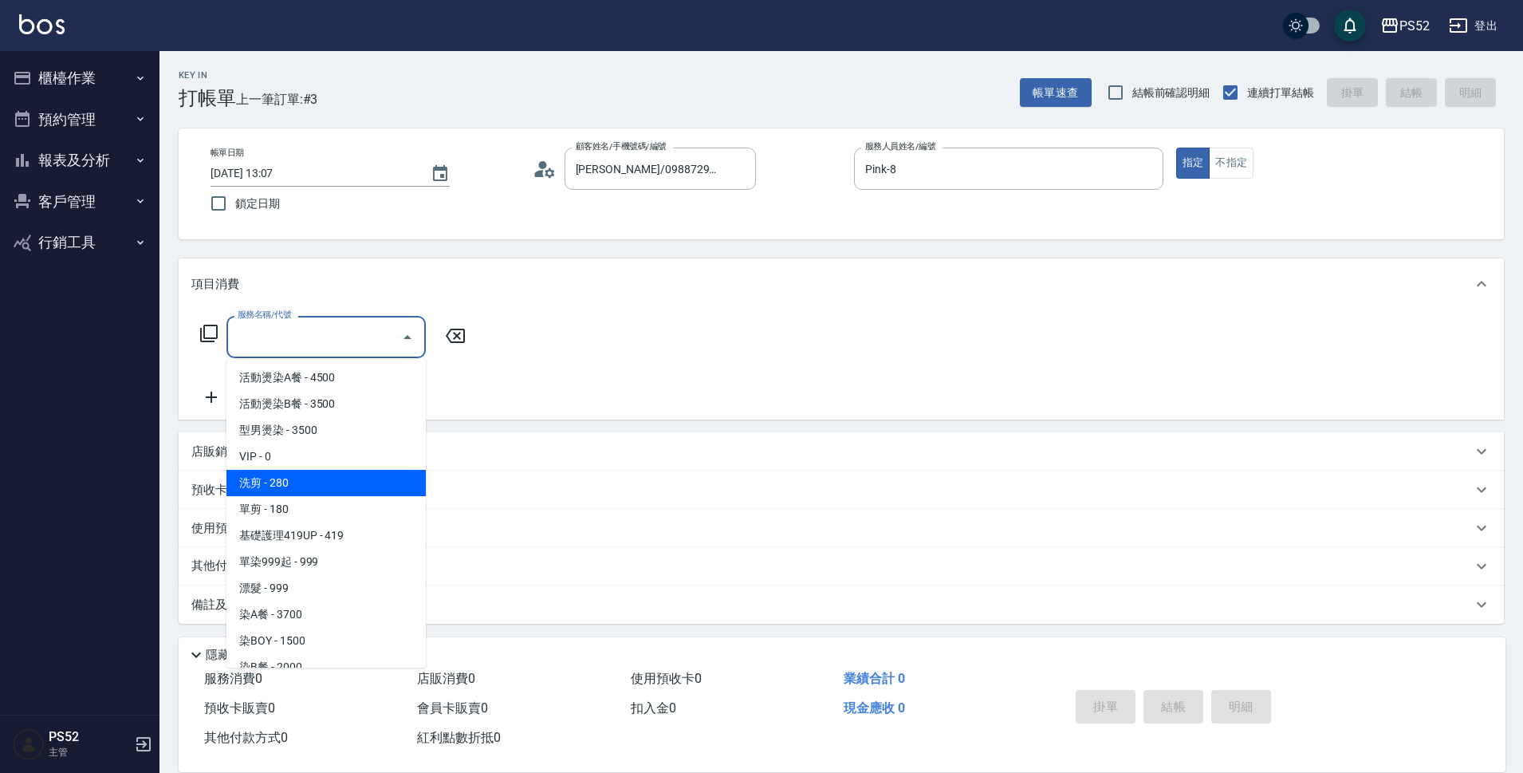
type input "洗剪(C1)"
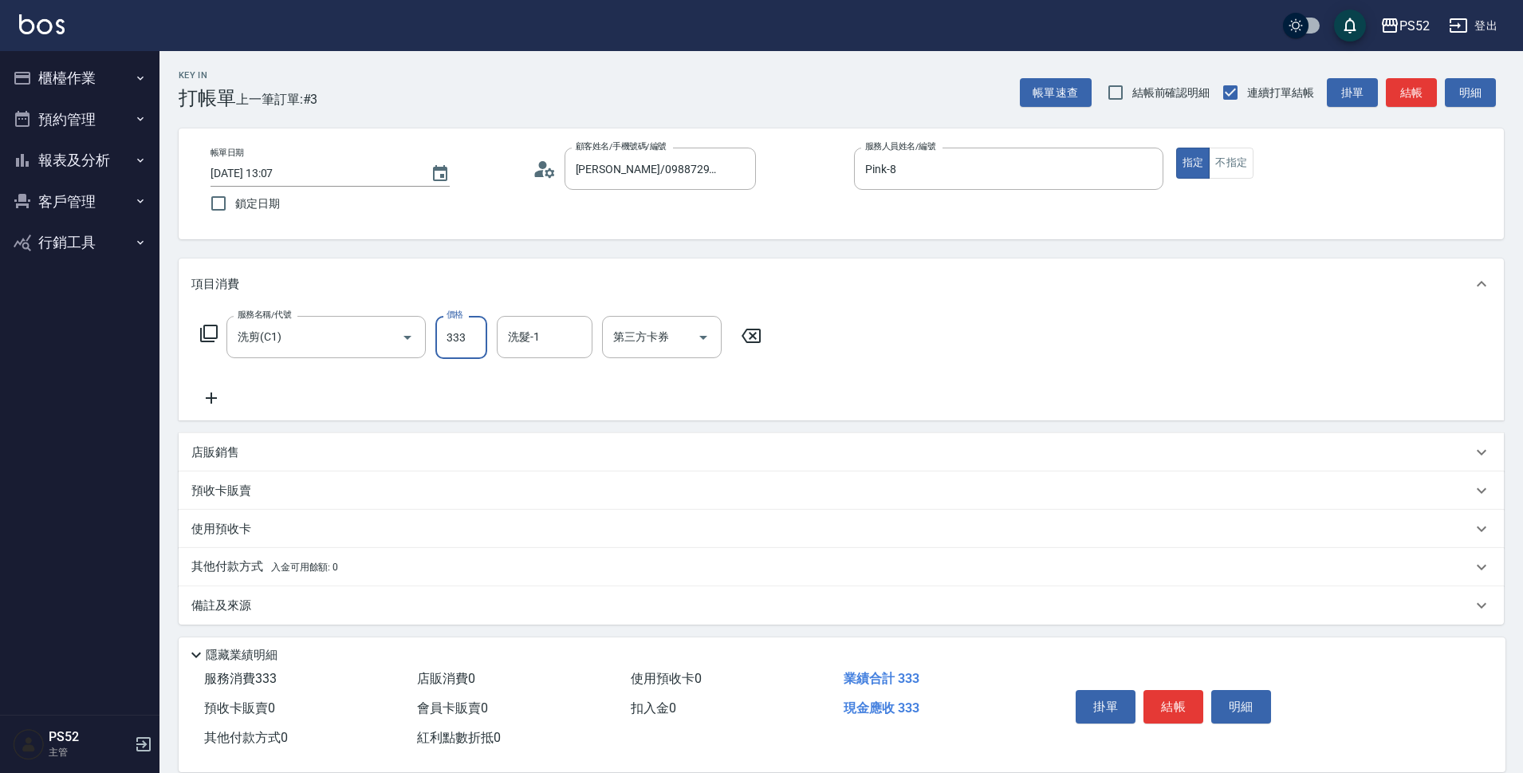
type input "333"
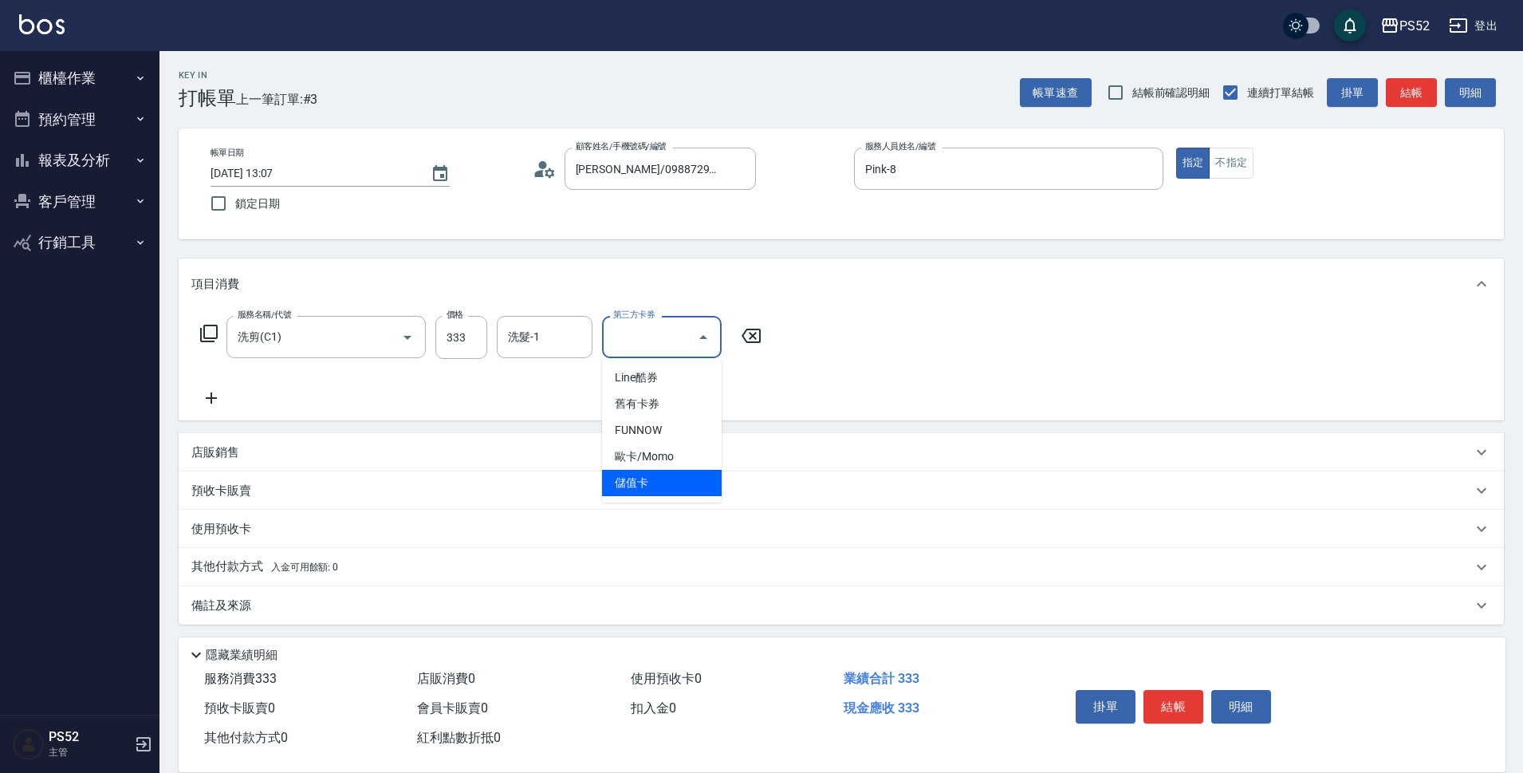
type input "儲值卡"
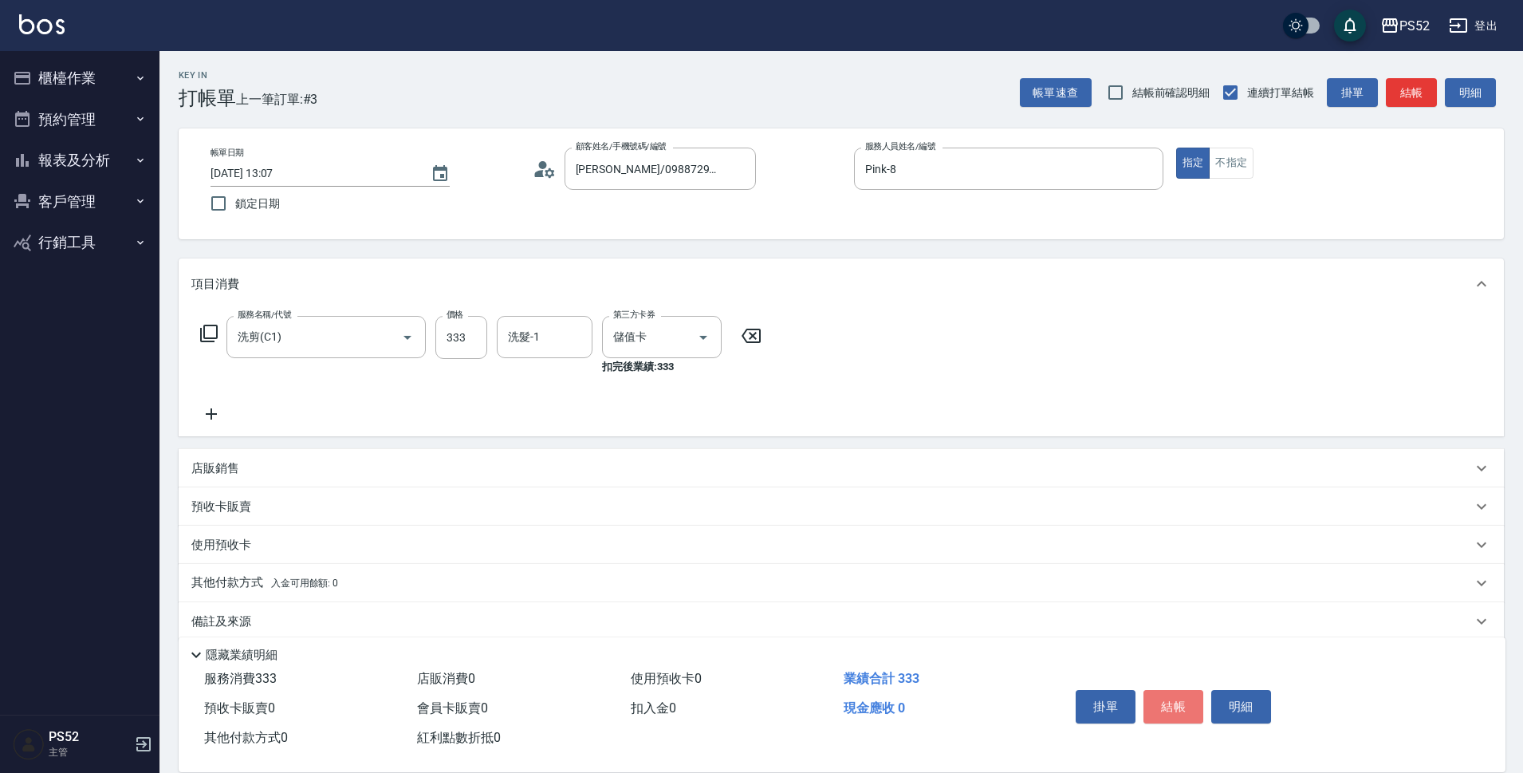
drag, startPoint x: 1192, startPoint y: 715, endPoint x: 1200, endPoint y: 741, distance: 27.5
click at [1200, 740] on div "掛單 結帳 明細" at bounding box center [1268, 708] width 436 height 88
click at [1146, 697] on button "結帳" at bounding box center [1173, 706] width 60 height 33
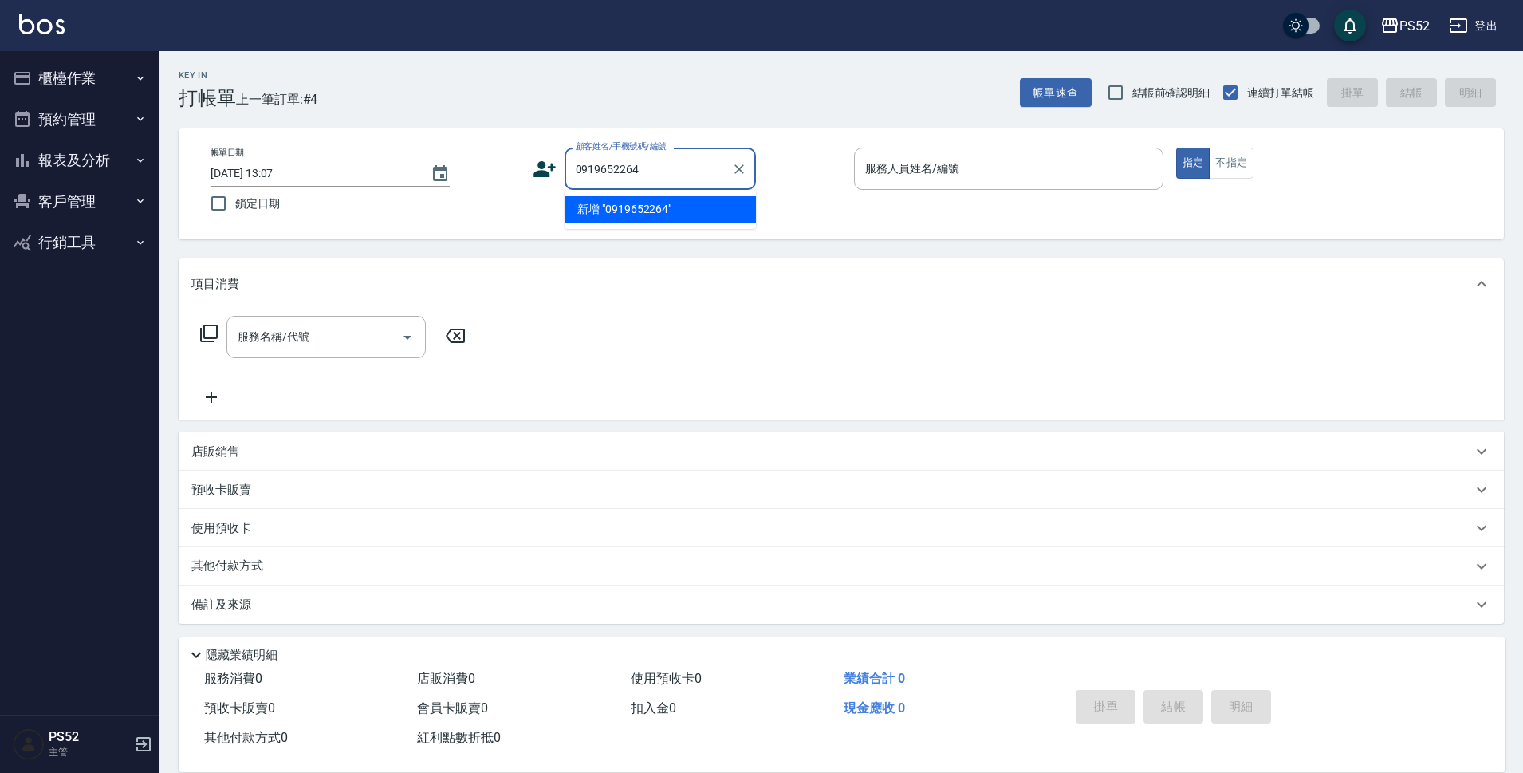
type input "0919652264"
click at [549, 169] on icon at bounding box center [545, 169] width 24 height 24
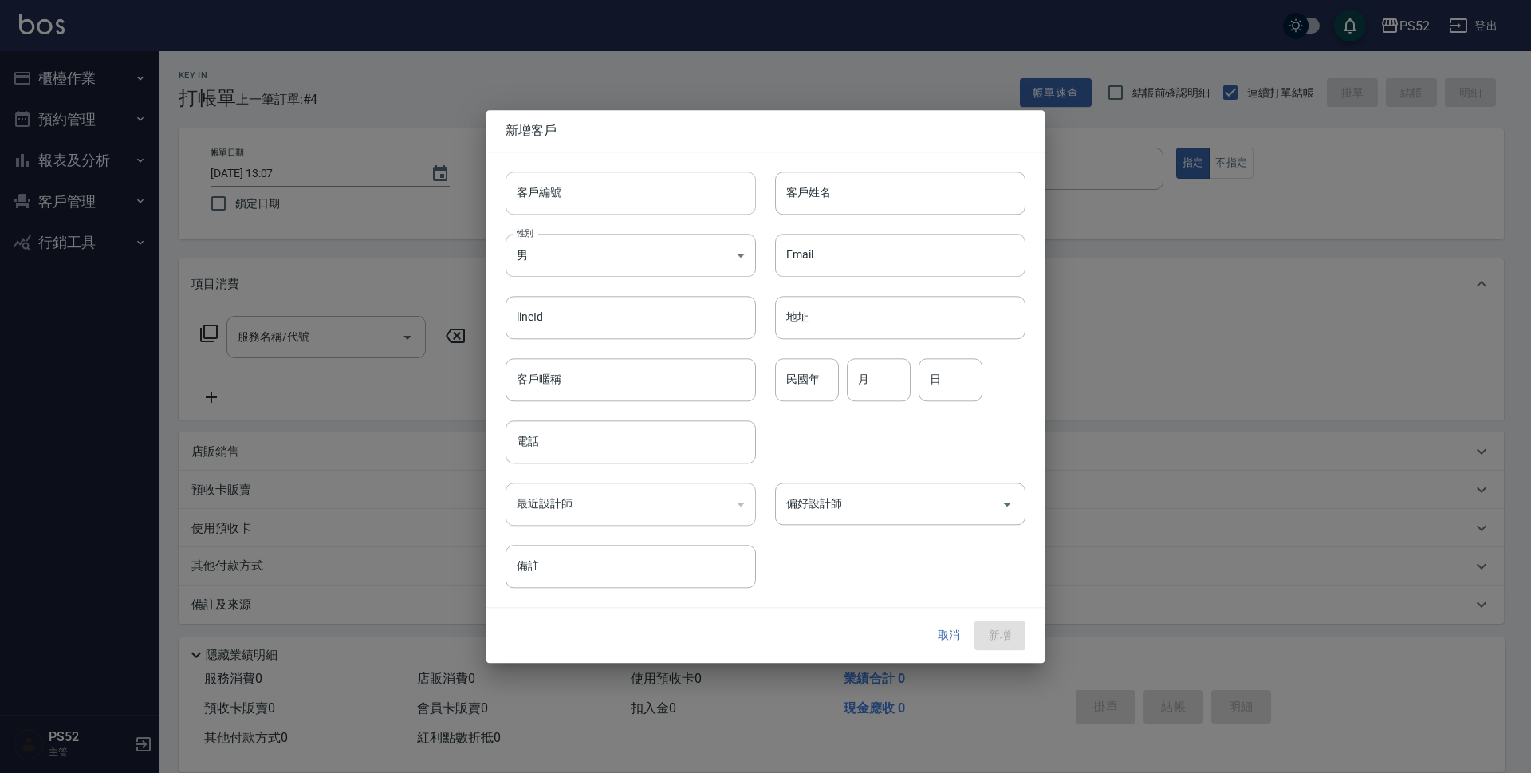
click at [585, 172] on input "客戶編號" at bounding box center [630, 192] width 250 height 43
paste input "0919652264"
type input "B0919652264"
click at [564, 423] on input "電話" at bounding box center [630, 441] width 250 height 43
click at [564, 430] on input "電話" at bounding box center [630, 441] width 250 height 43
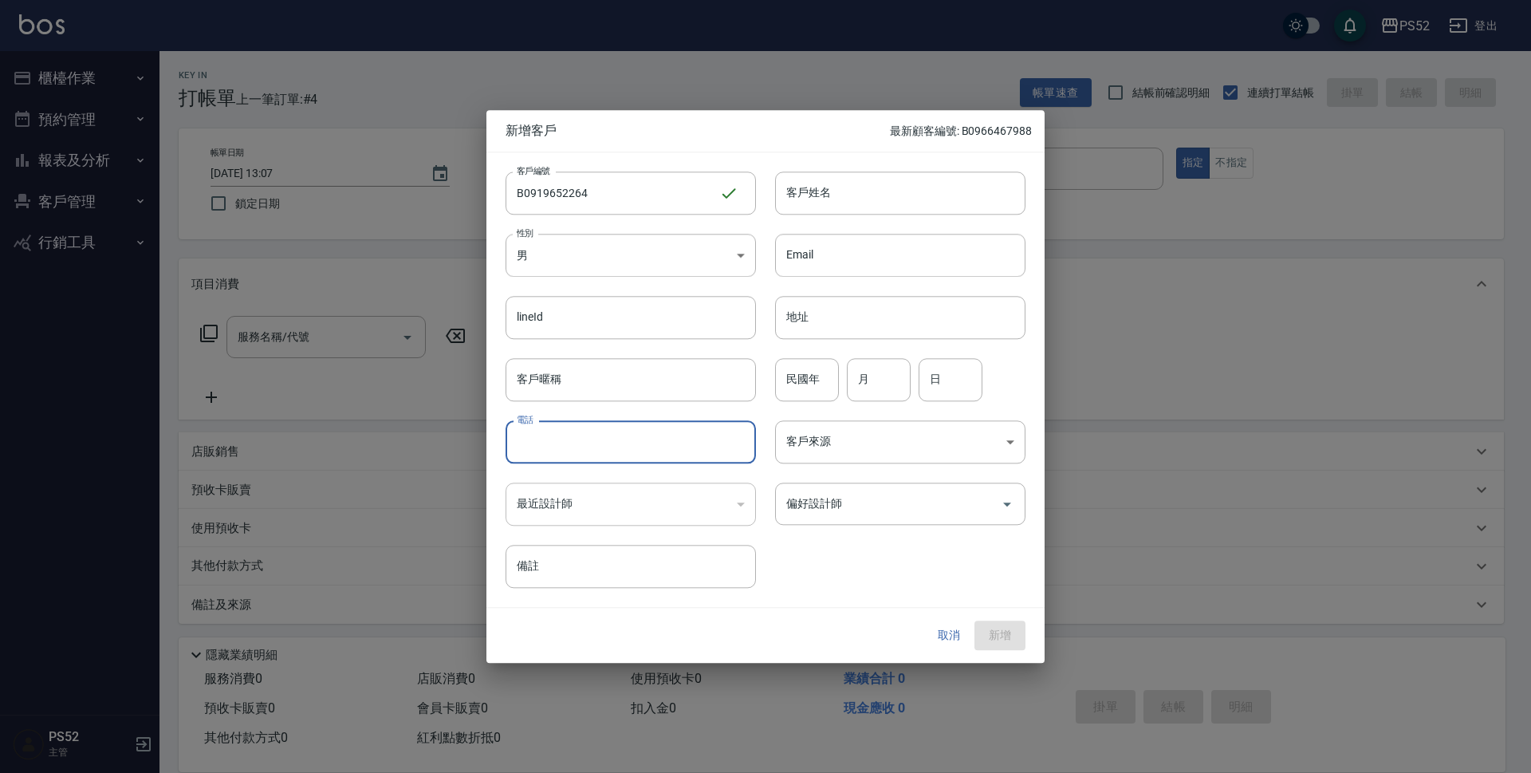
paste input "0919652264"
type input "0919652264"
click at [812, 368] on div "民國年 民國年" at bounding box center [807, 379] width 64 height 43
type input "."
click at [857, 380] on input "月" at bounding box center [879, 379] width 64 height 43
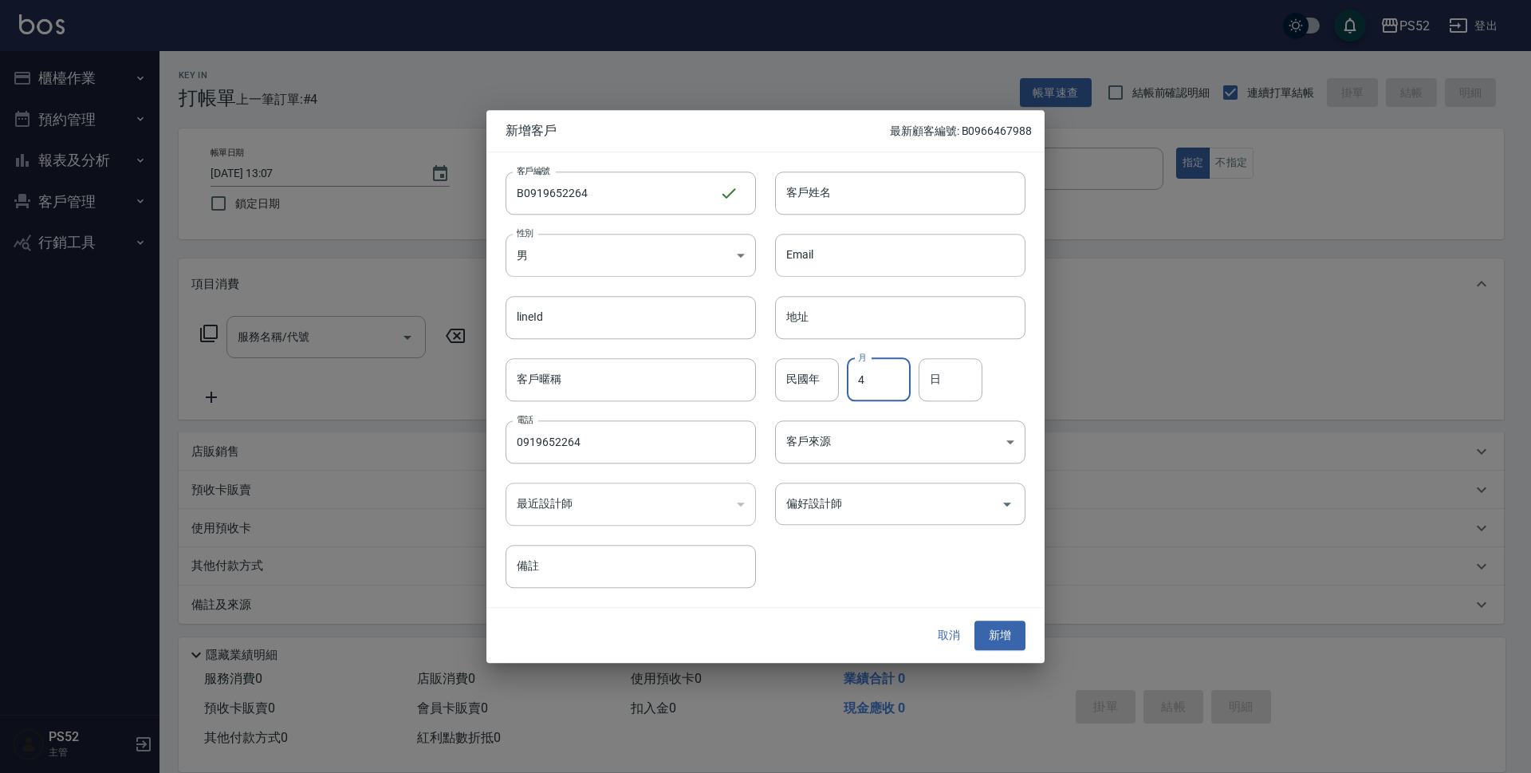
type input "4"
type input "24"
click at [910, 214] on div "Email Email" at bounding box center [890, 245] width 269 height 62
click at [920, 202] on input "客戶姓名" at bounding box center [900, 192] width 250 height 43
type input "陳俊斌"
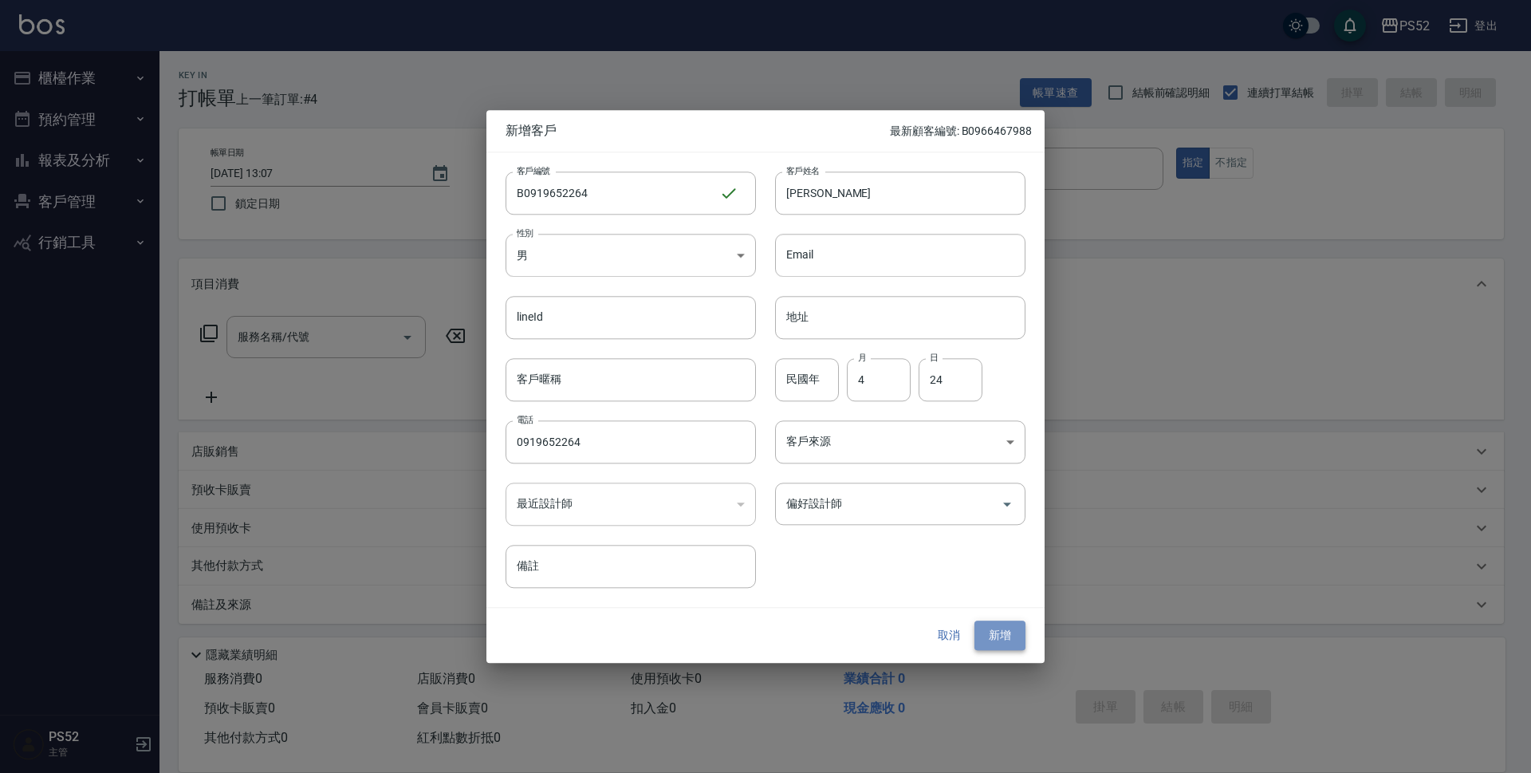
click at [989, 643] on button "新增" at bounding box center [999, 635] width 51 height 29
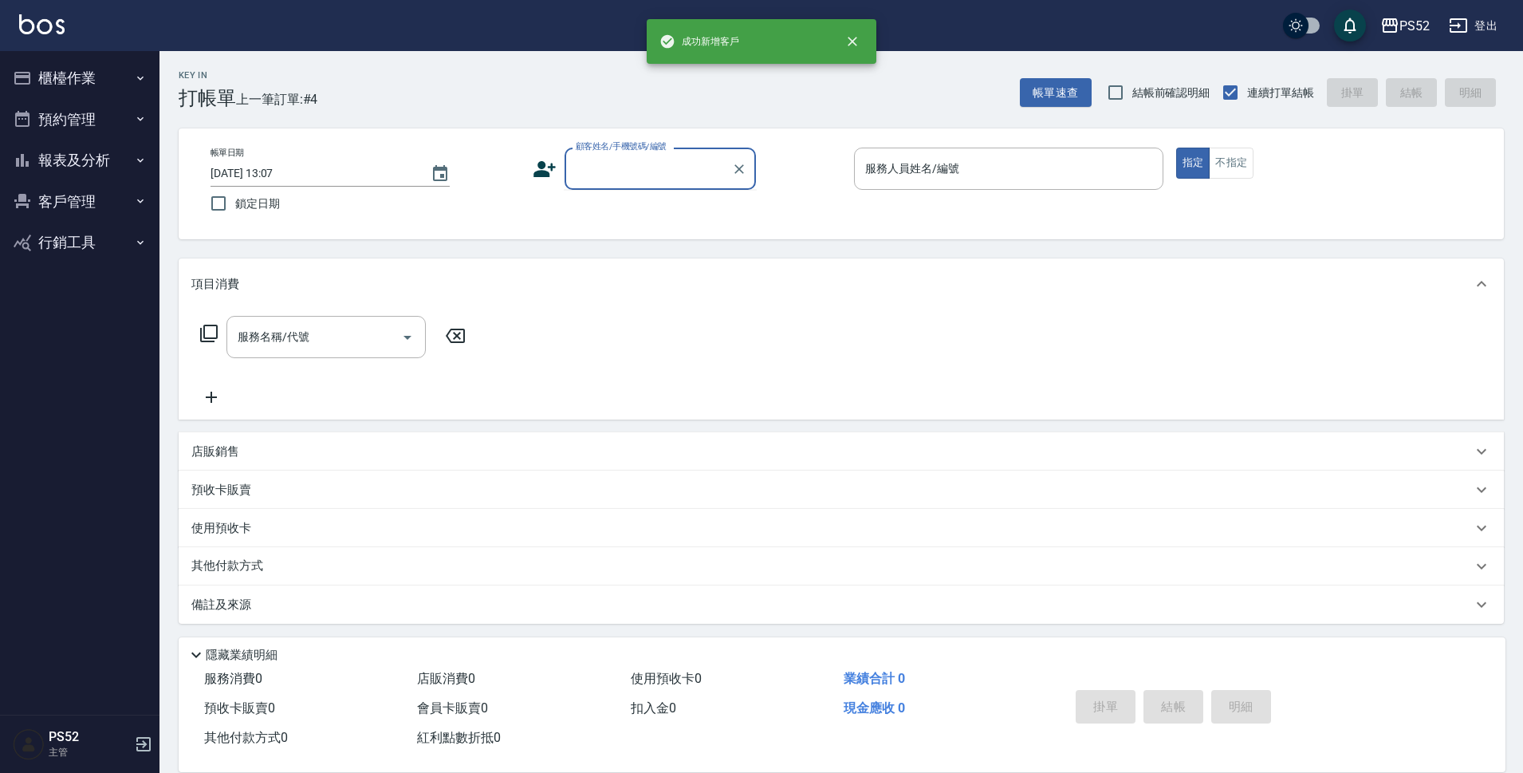
click at [718, 173] on input "顧客姓名/手機號碼/編號" at bounding box center [648, 169] width 153 height 28
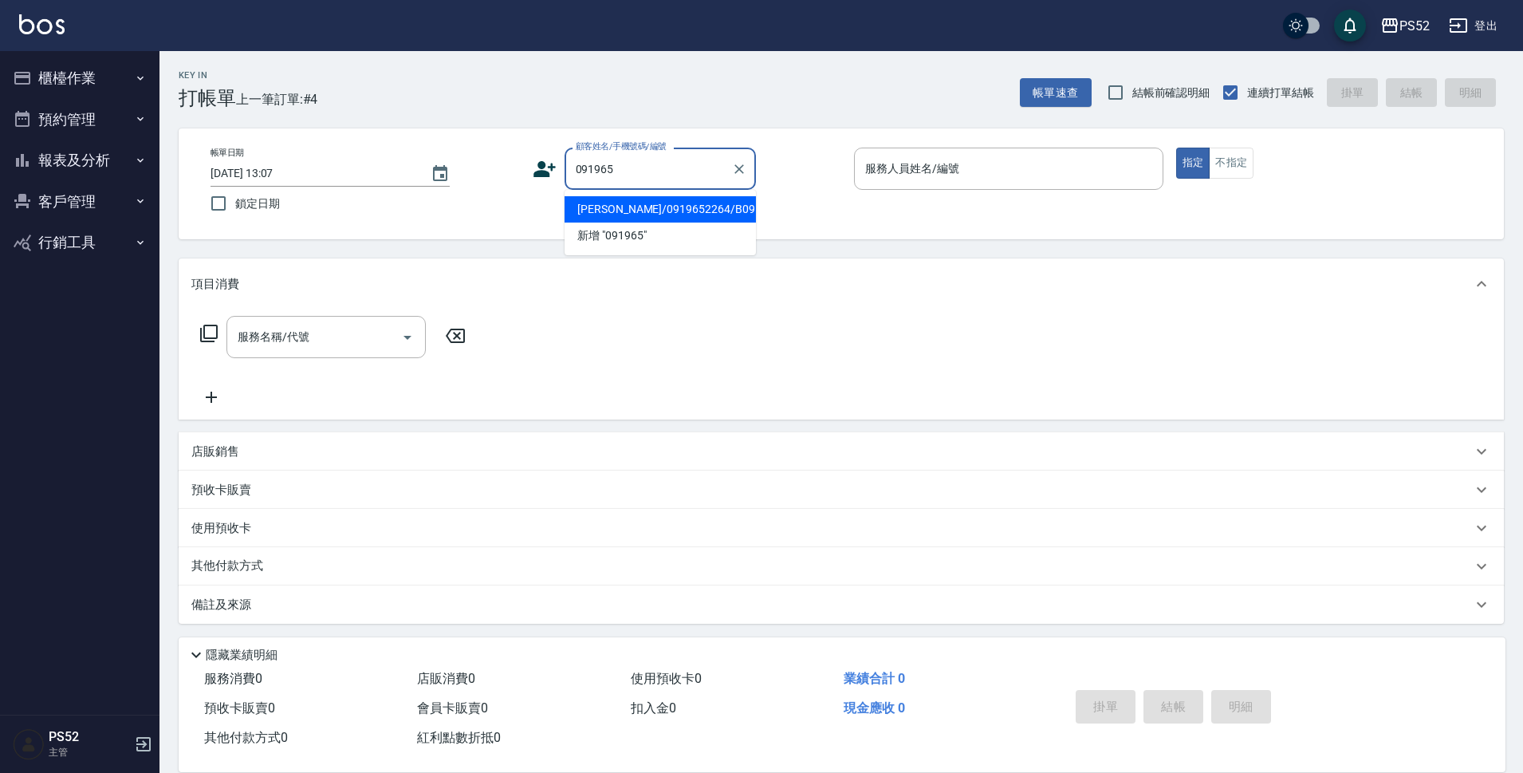
type input "陳俊斌/0919652264/B0919652264"
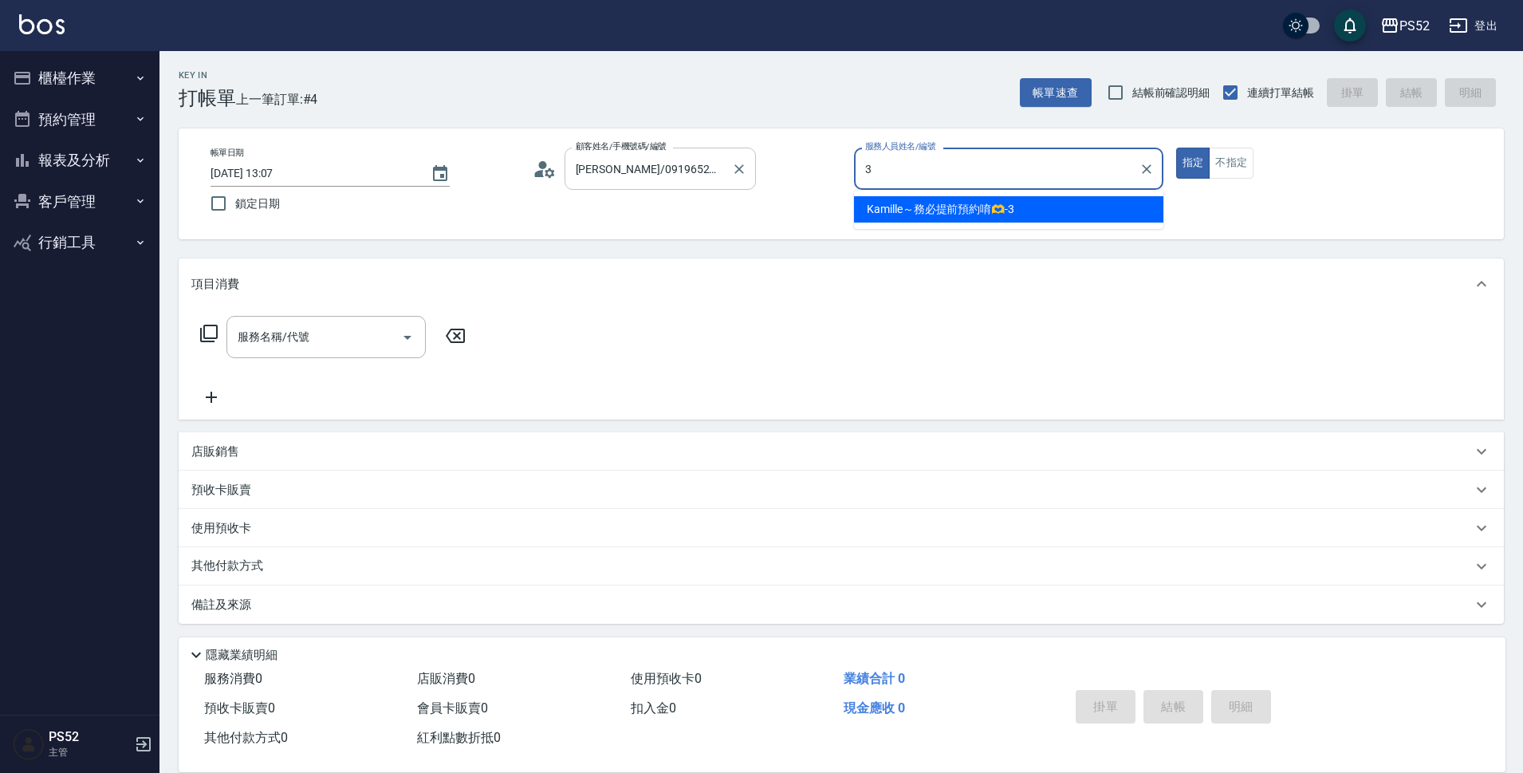
type input "Kamille～務必提前預約唷🫶-3"
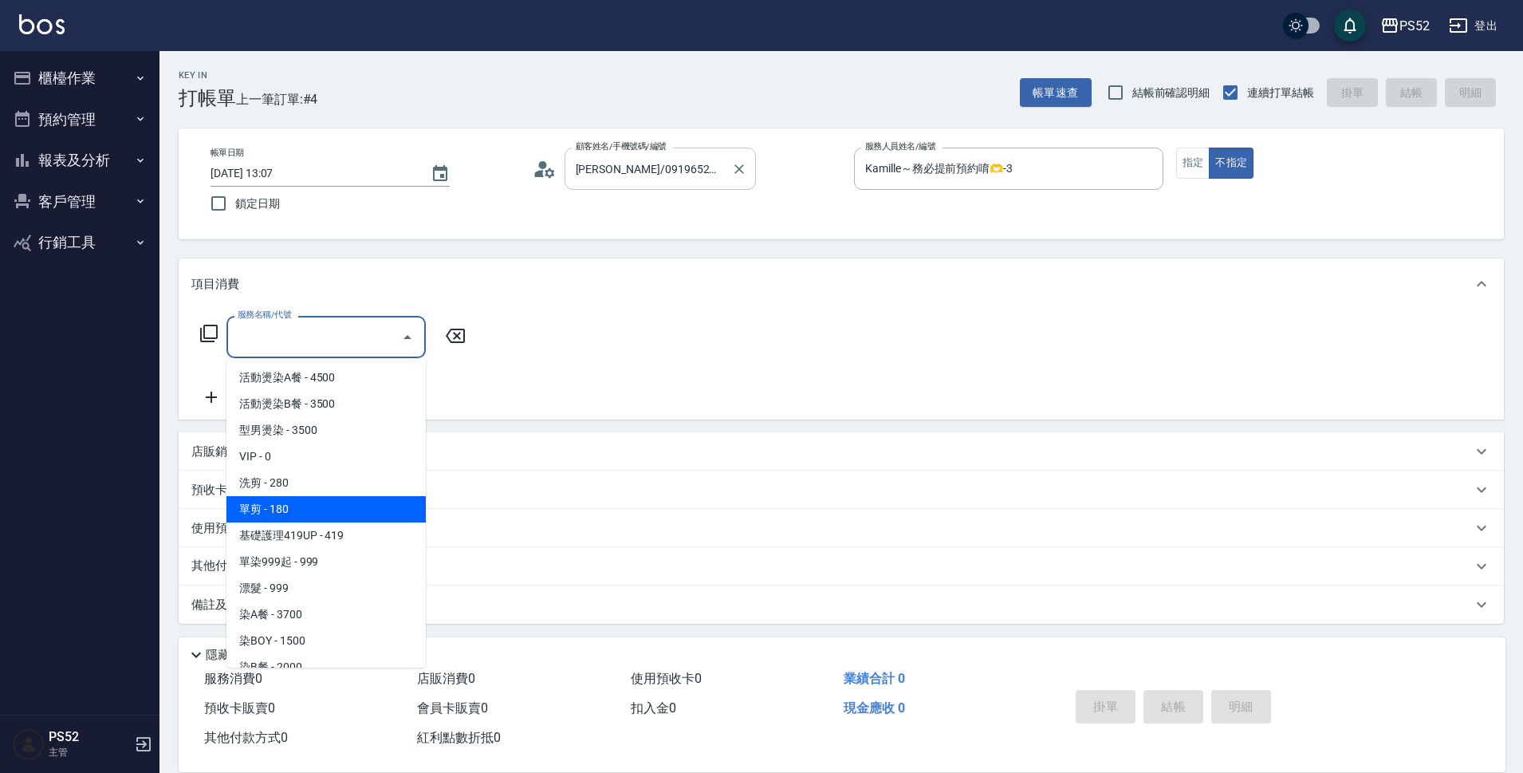
type input "單剪(C2)"
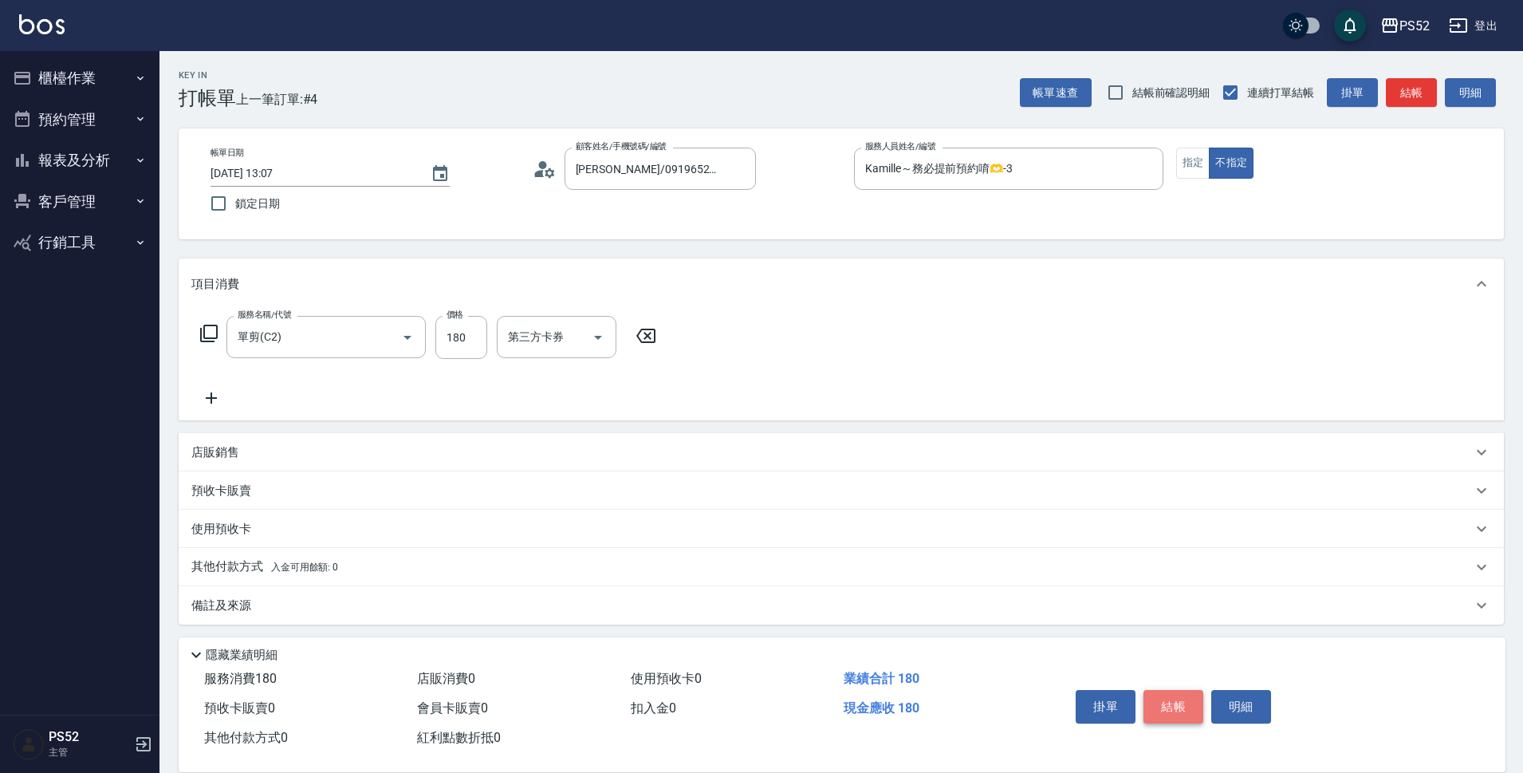
click at [1201, 690] on button "結帳" at bounding box center [1173, 706] width 60 height 33
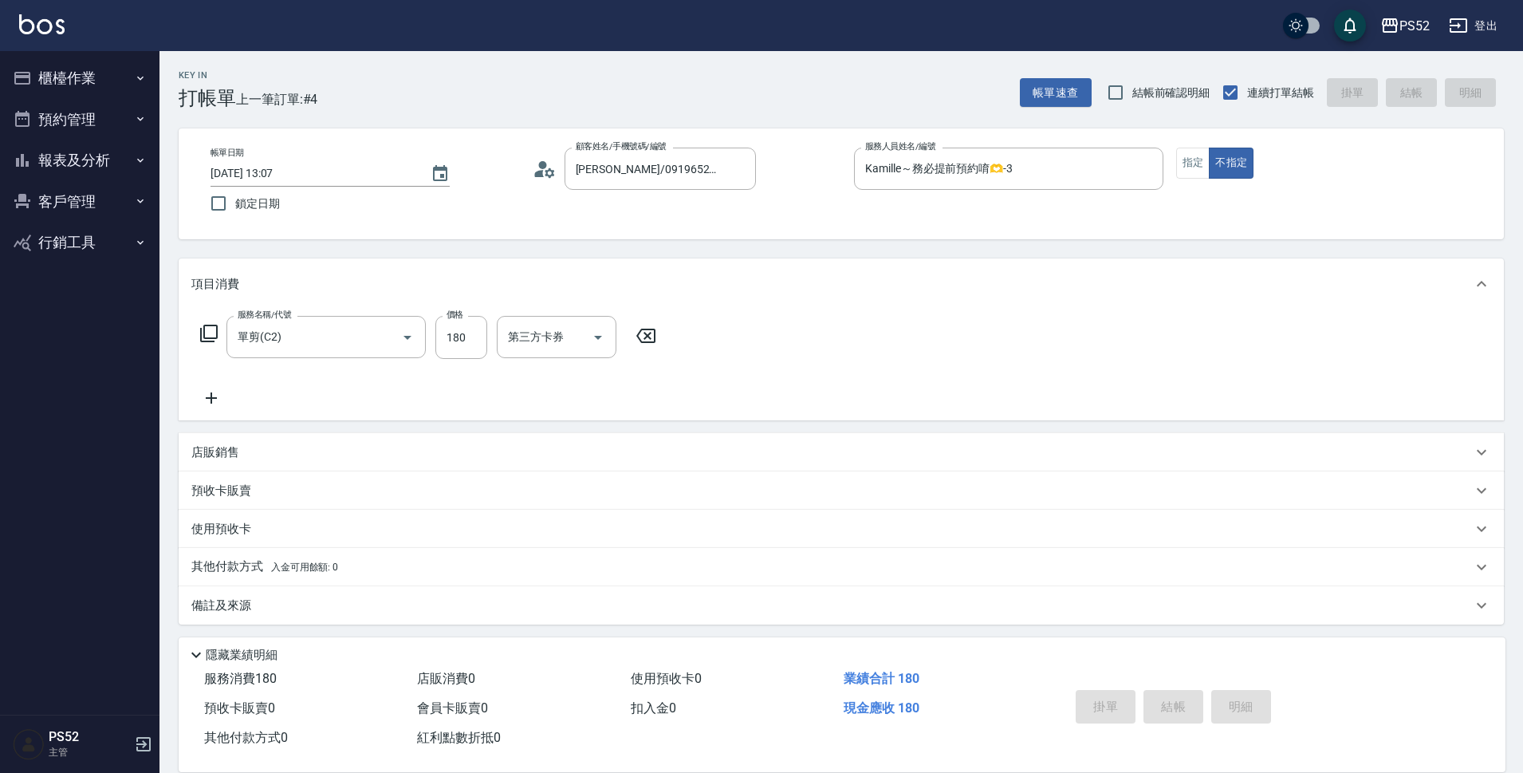
type input "2025/08/17 13:08"
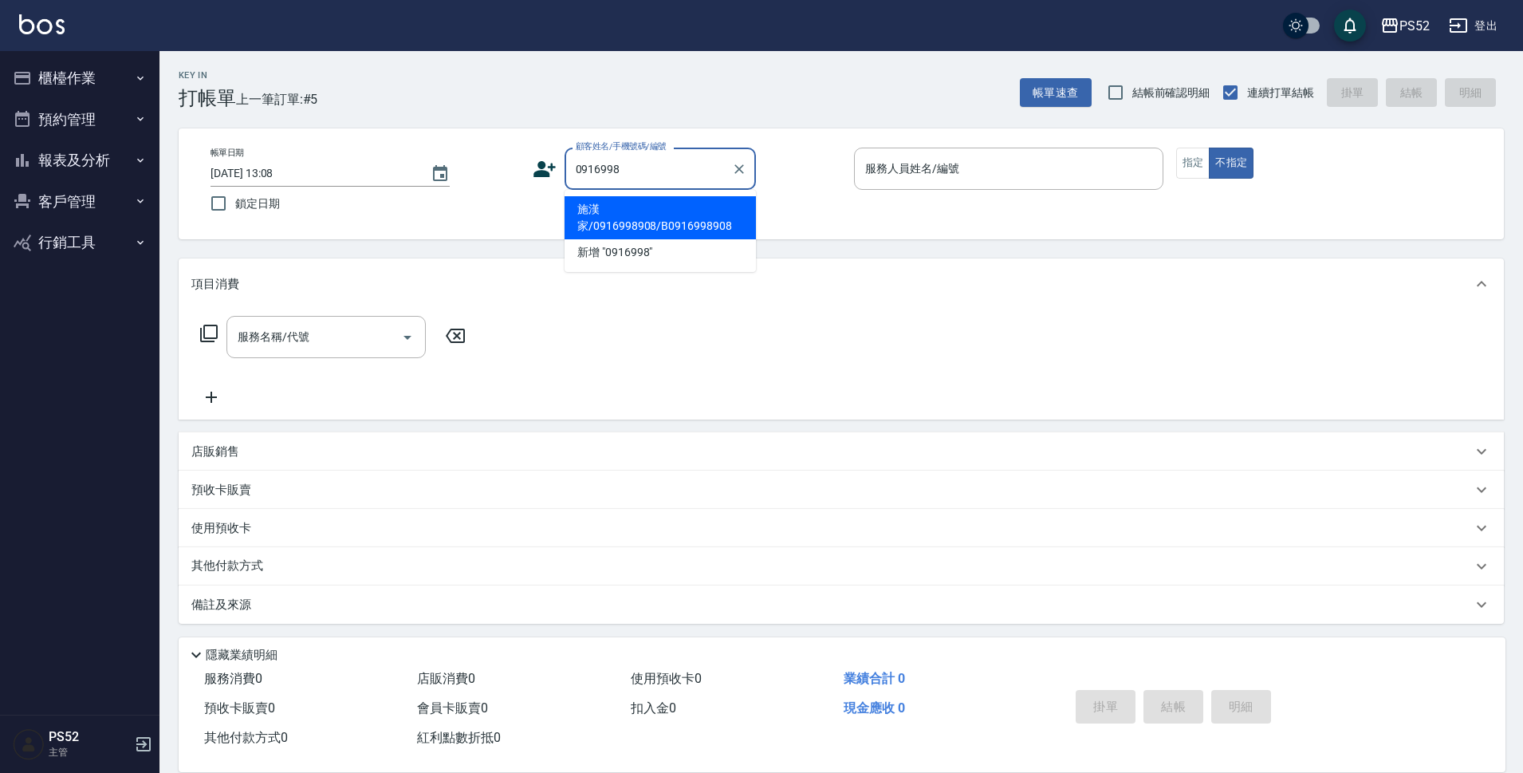
type input "施漢家/0916998908/B0916998908"
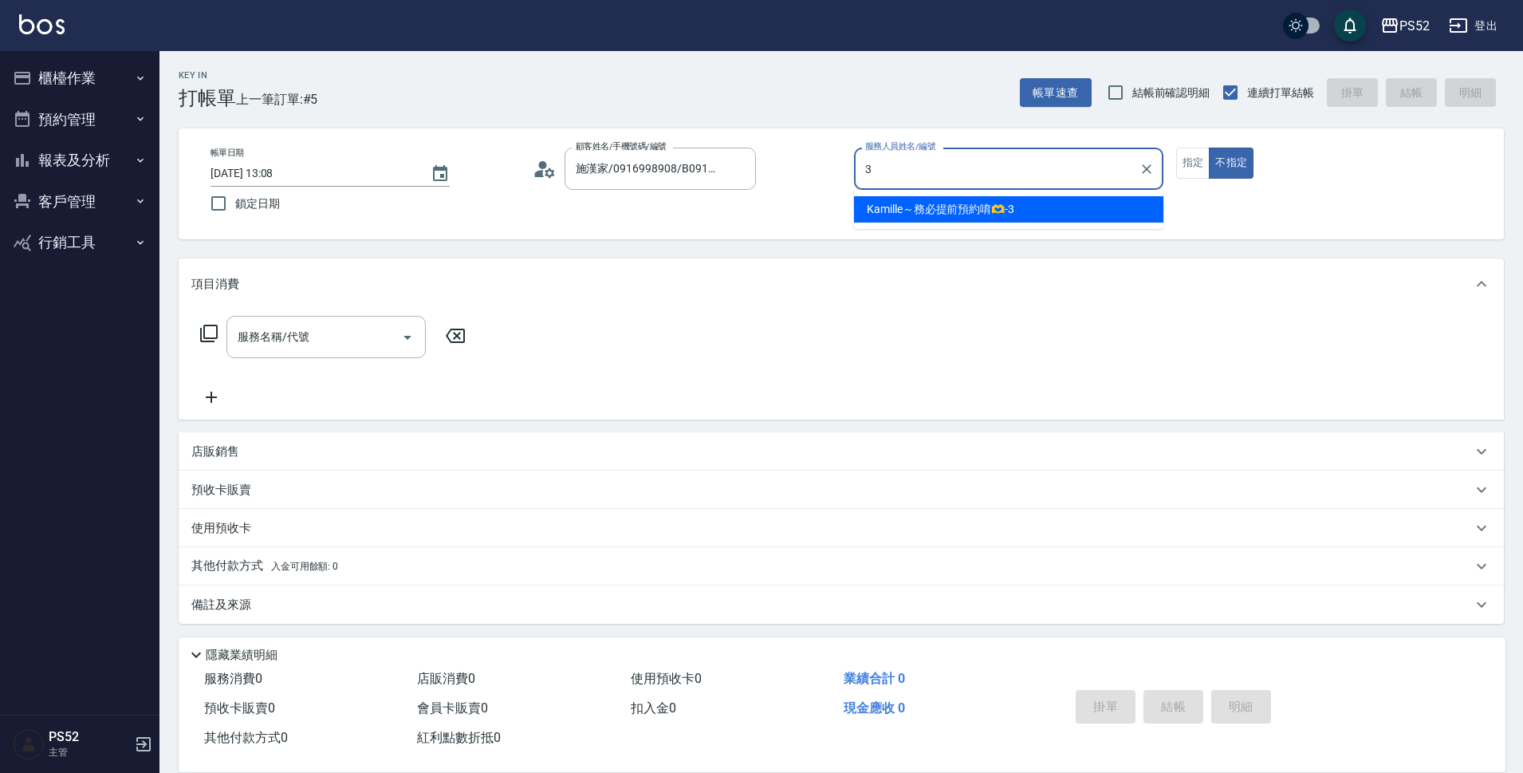
type input "Kamille～務必提前預約唷🫶-3"
type button "false"
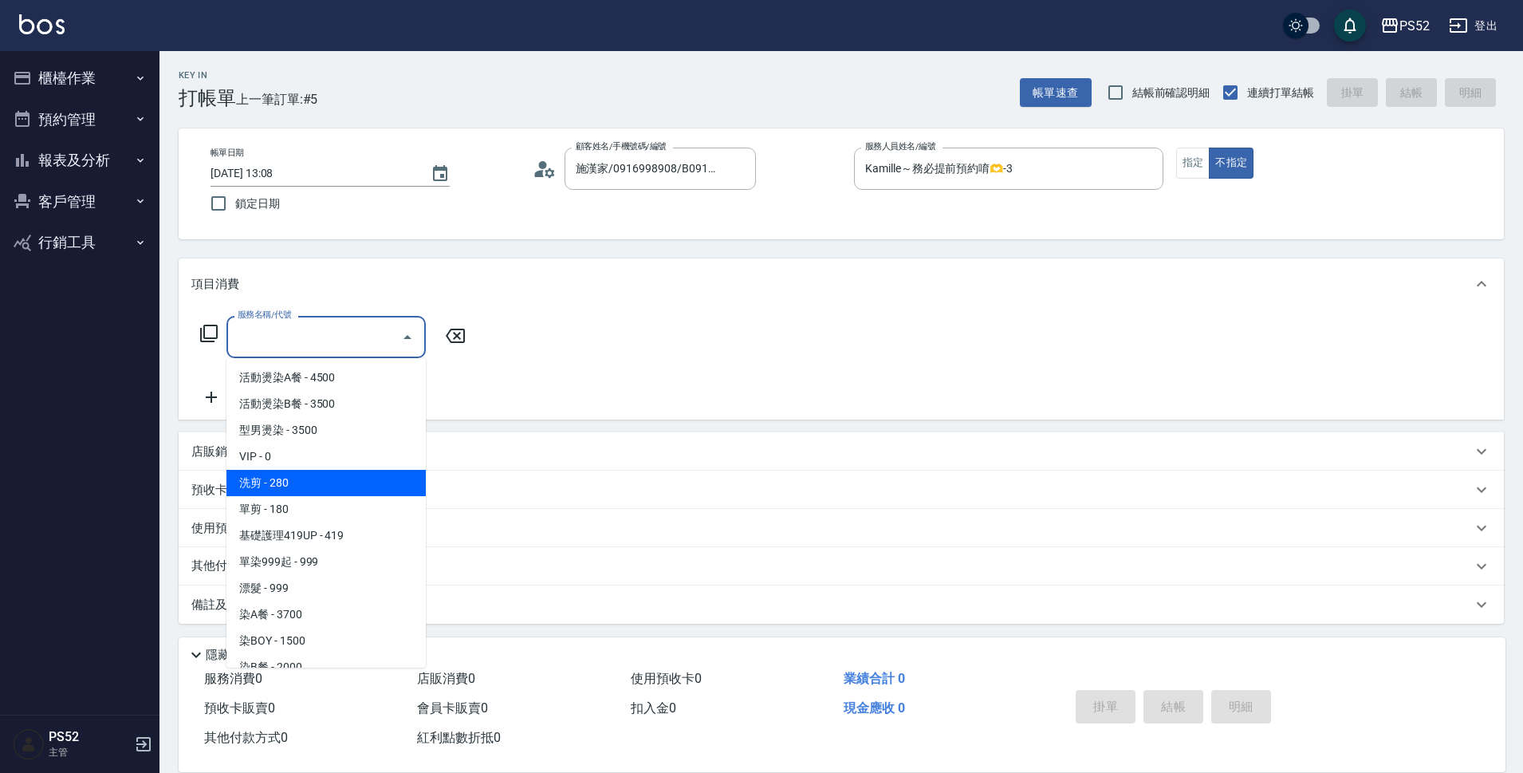
type input "洗剪(C1)"
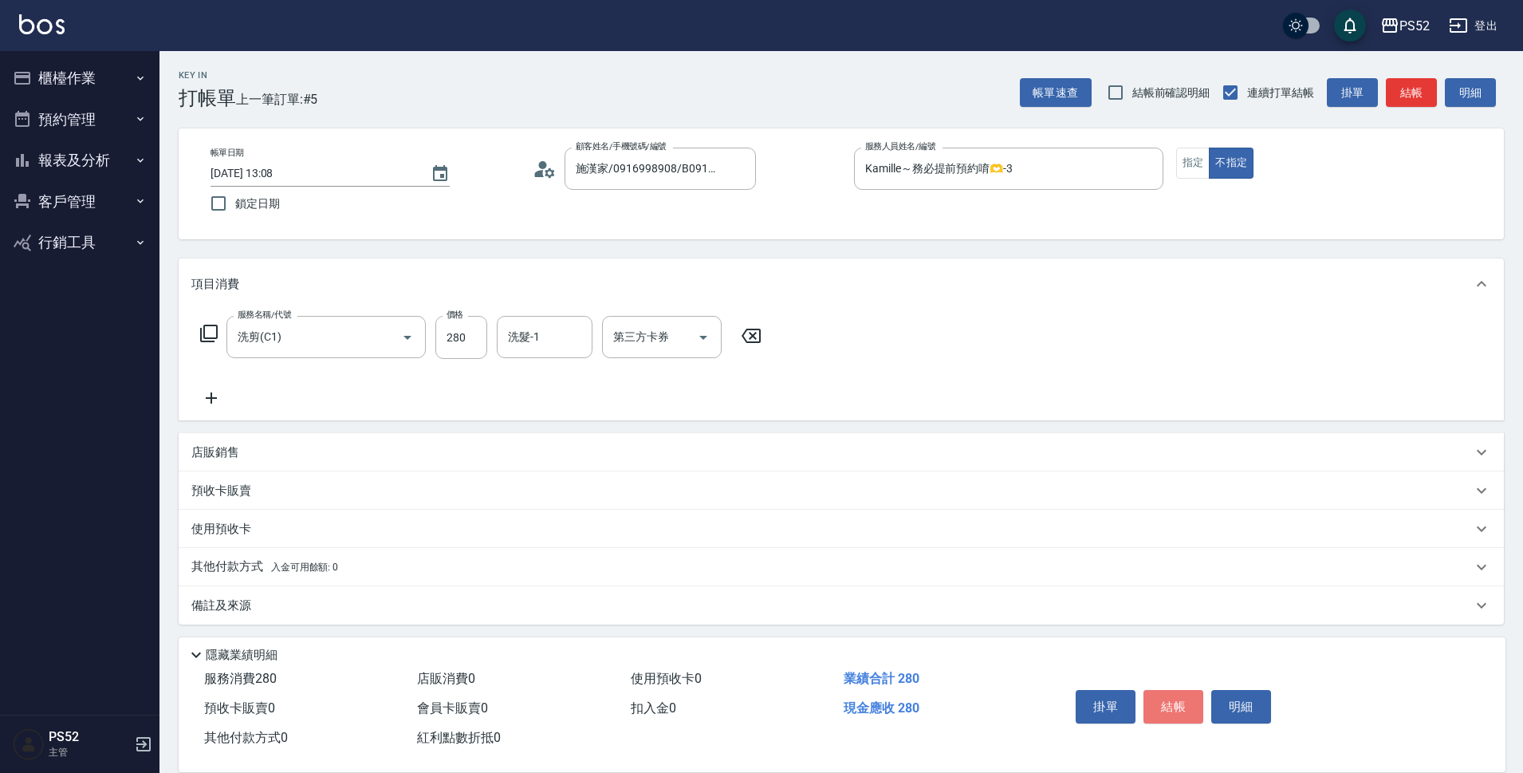
click at [1193, 690] on button "結帳" at bounding box center [1173, 706] width 60 height 33
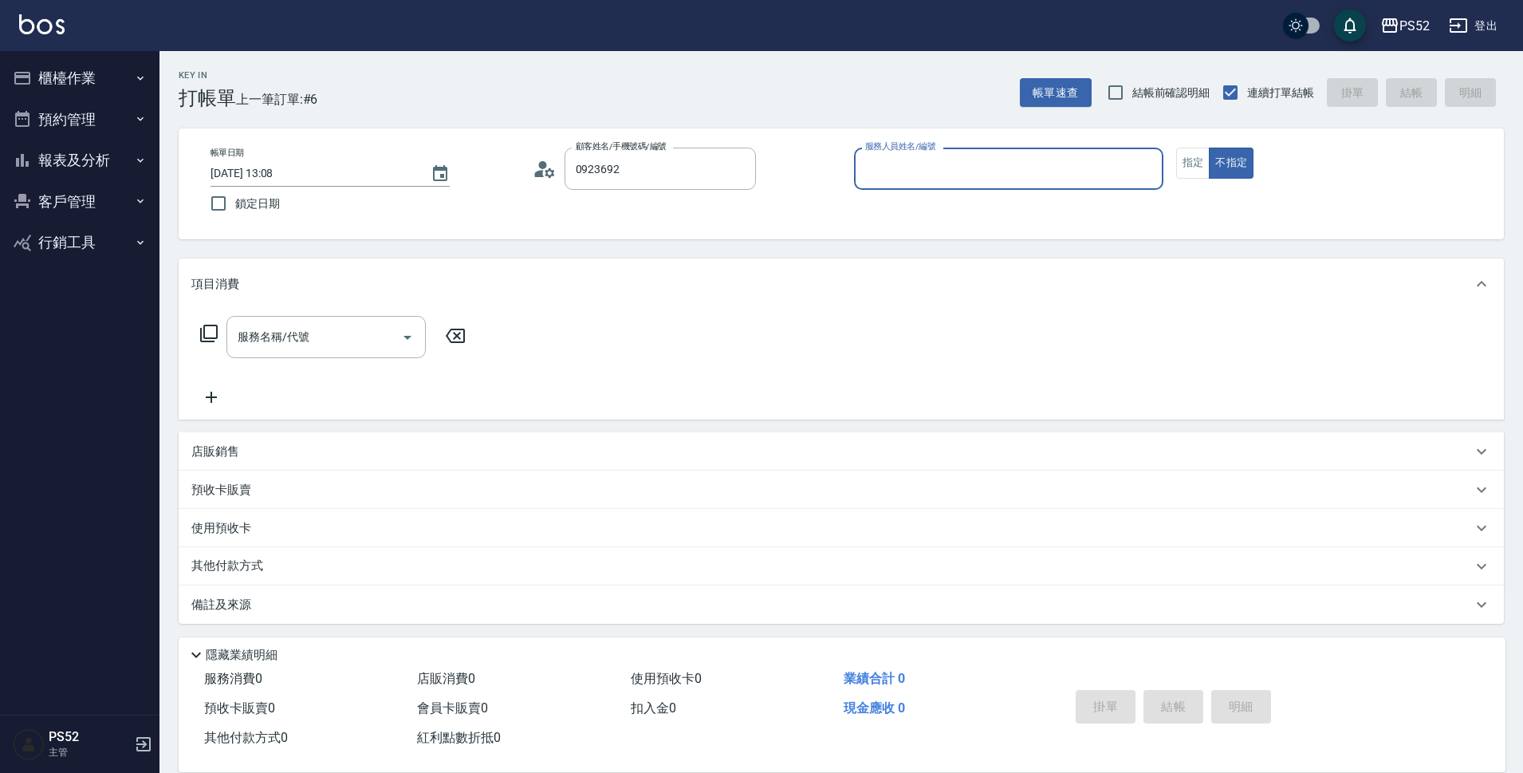
type input "林子堯/0923692616/B0923692616"
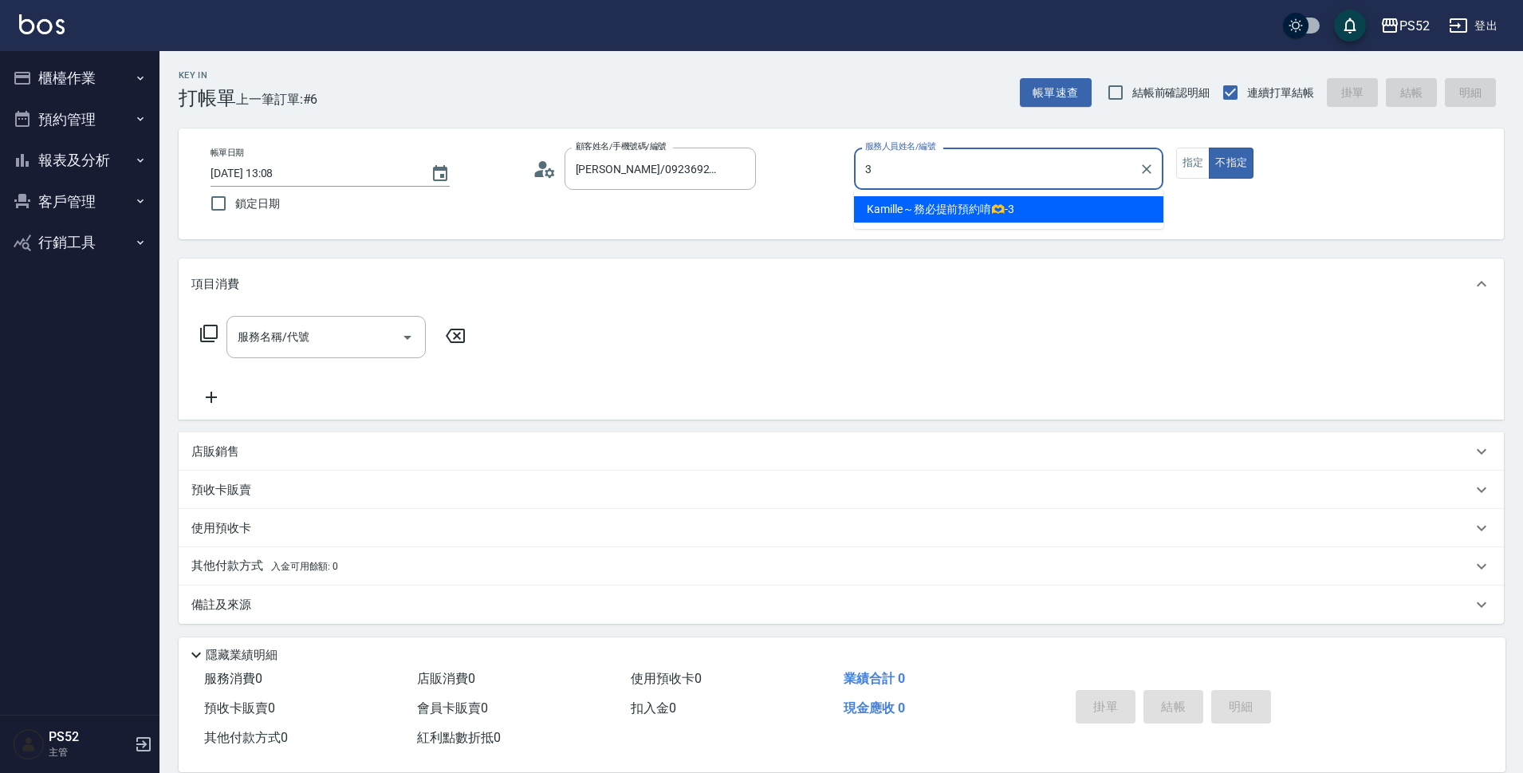
type input "Kamille～務必提前預約唷🫶-3"
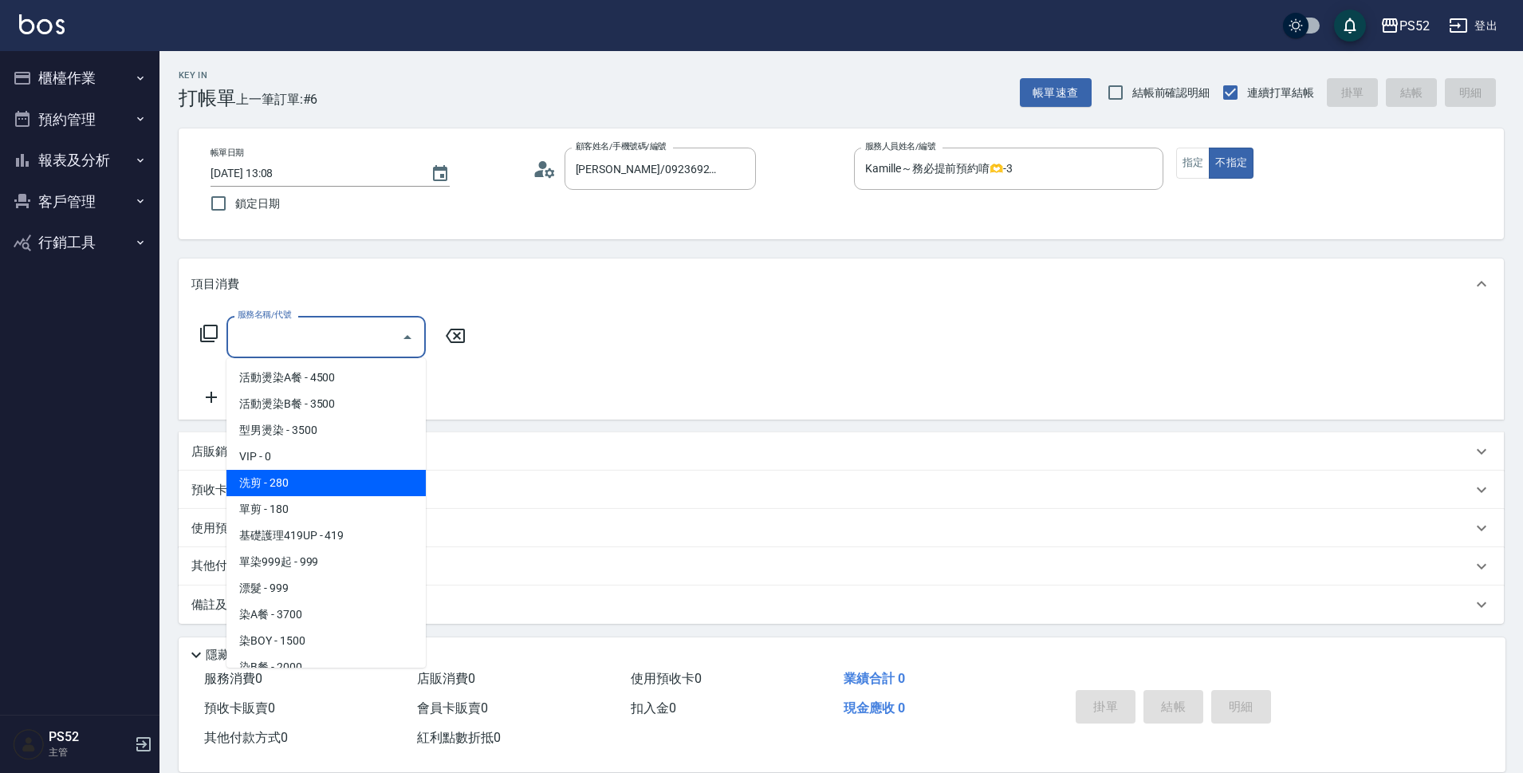
type input "洗剪(C1)"
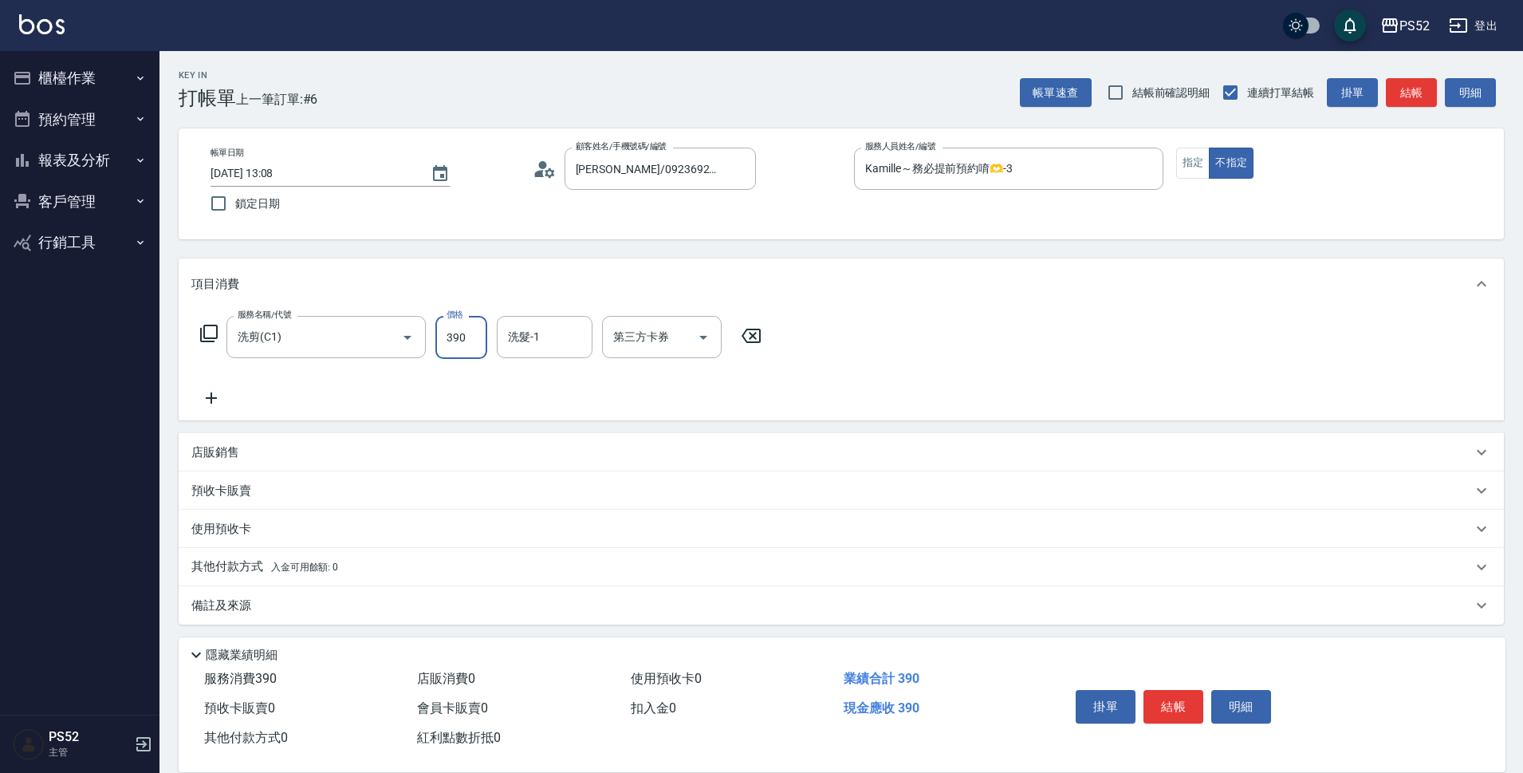
type input "390"
click at [1193, 690] on button "結帳" at bounding box center [1173, 706] width 60 height 33
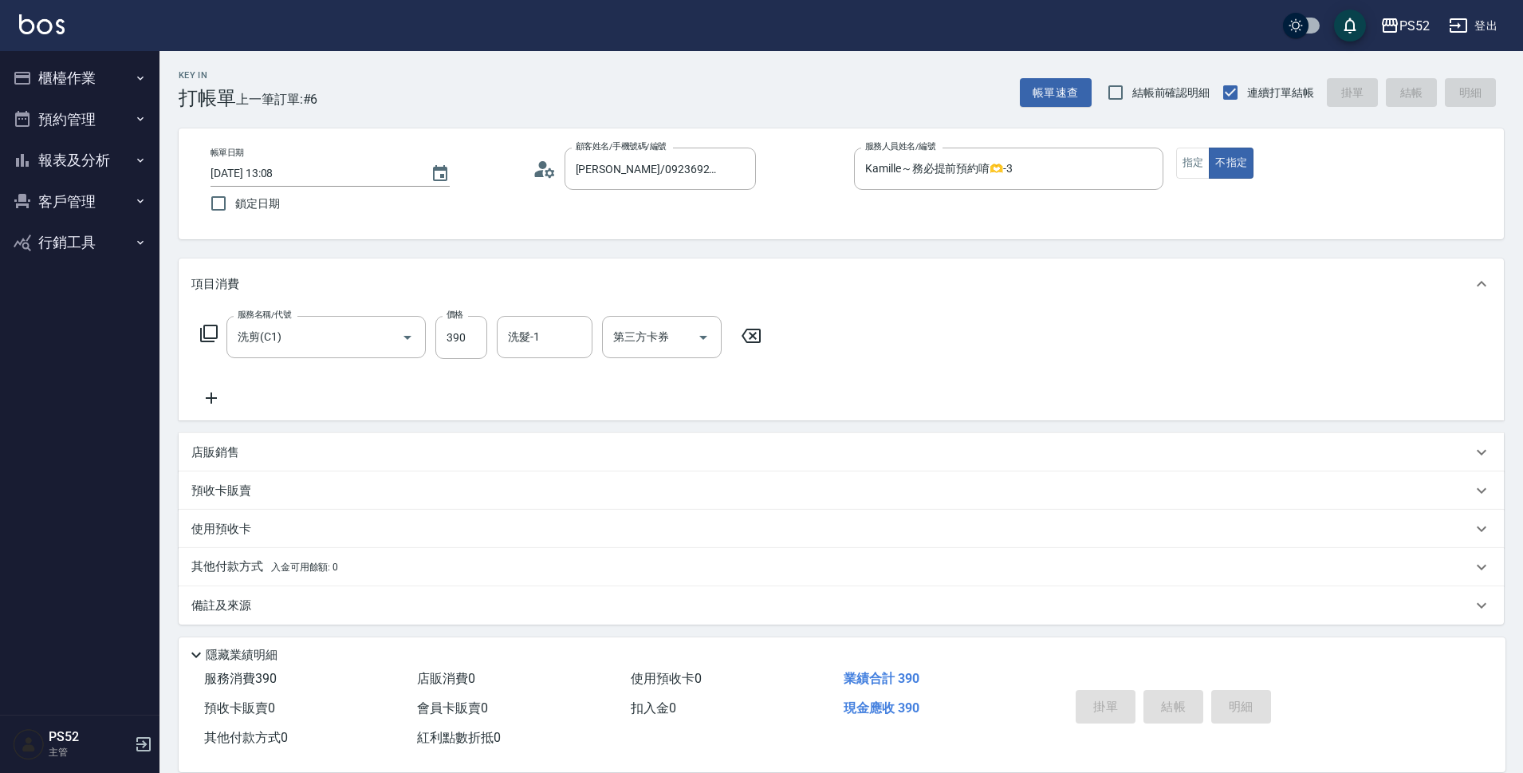
type input "2025/08/17 13:09"
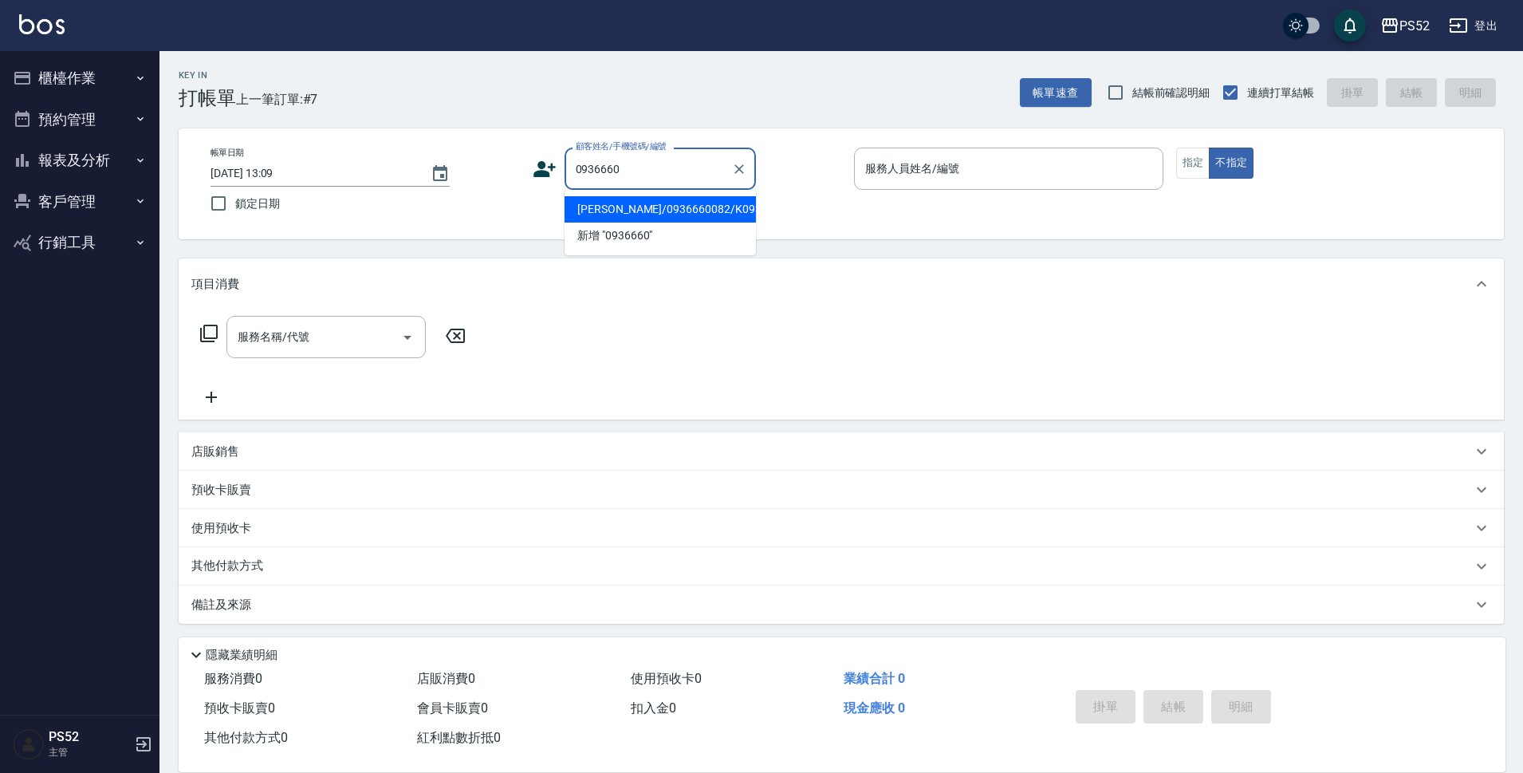
click at [599, 219] on li "魏淑芬/0936660082/K0936660082" at bounding box center [659, 209] width 191 height 26
type input "魏淑芬/0936660082/K0936660082"
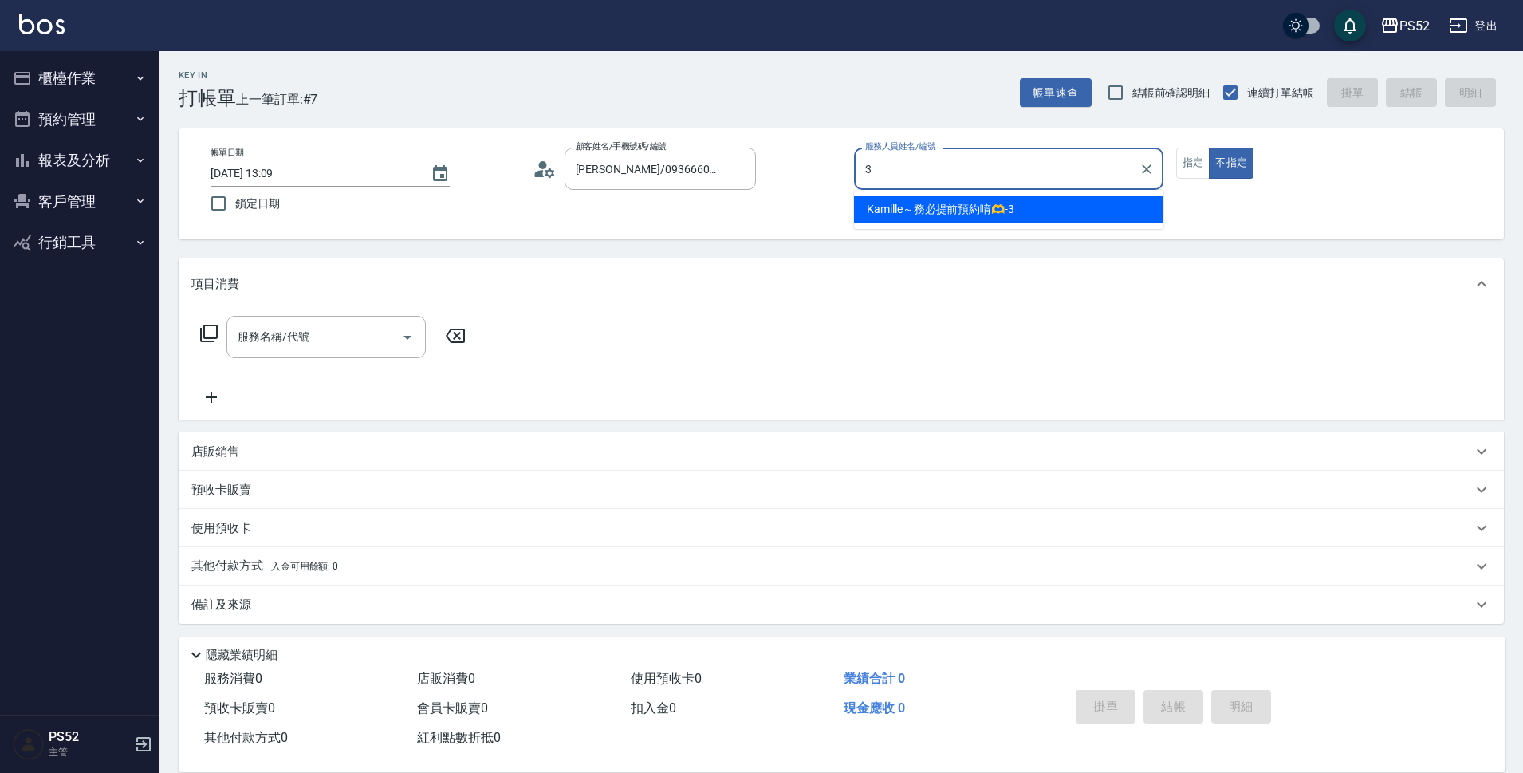
type input "Kamille～務必提前預約唷🫶-3"
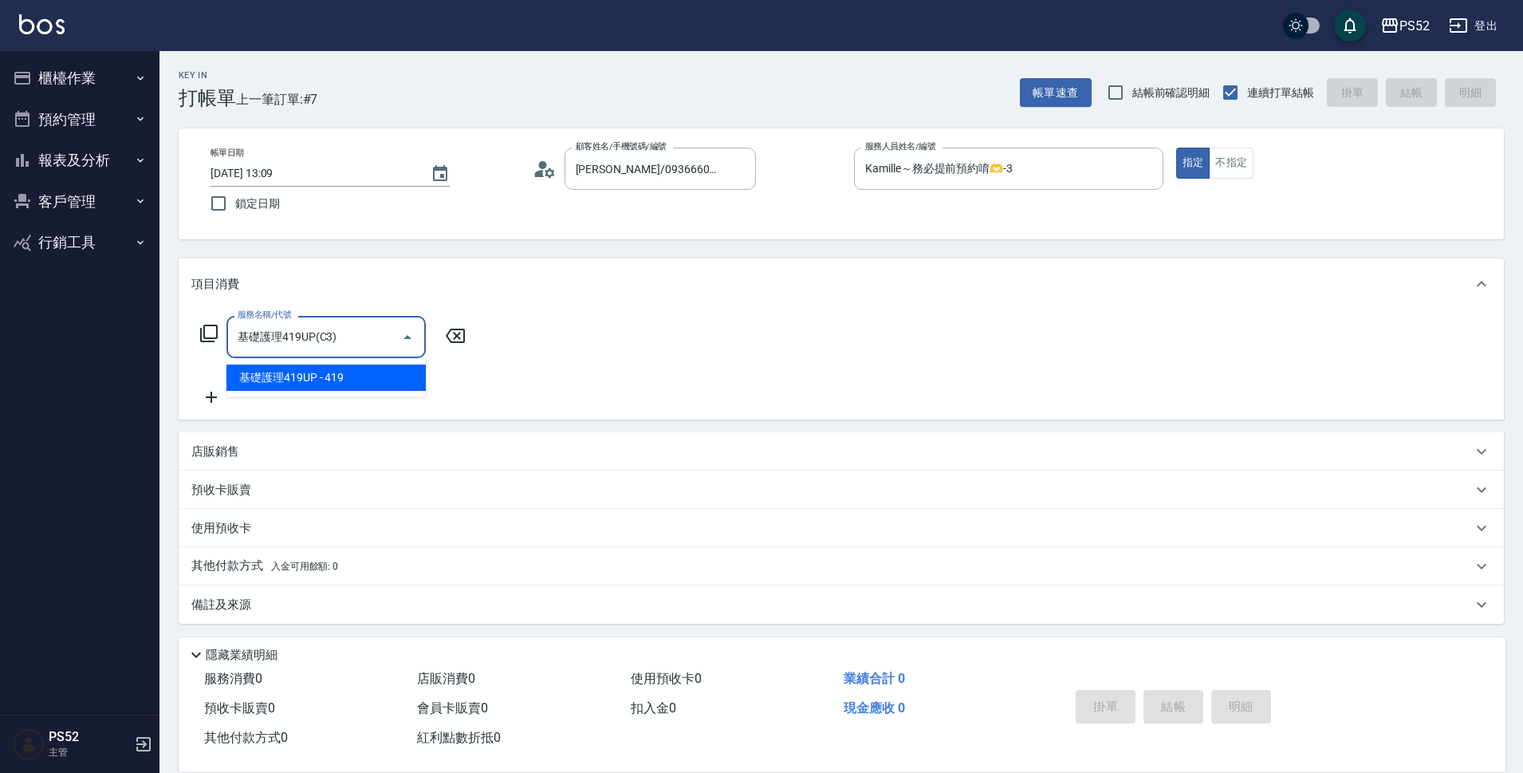
type input "基礎護理419UP(C3)"
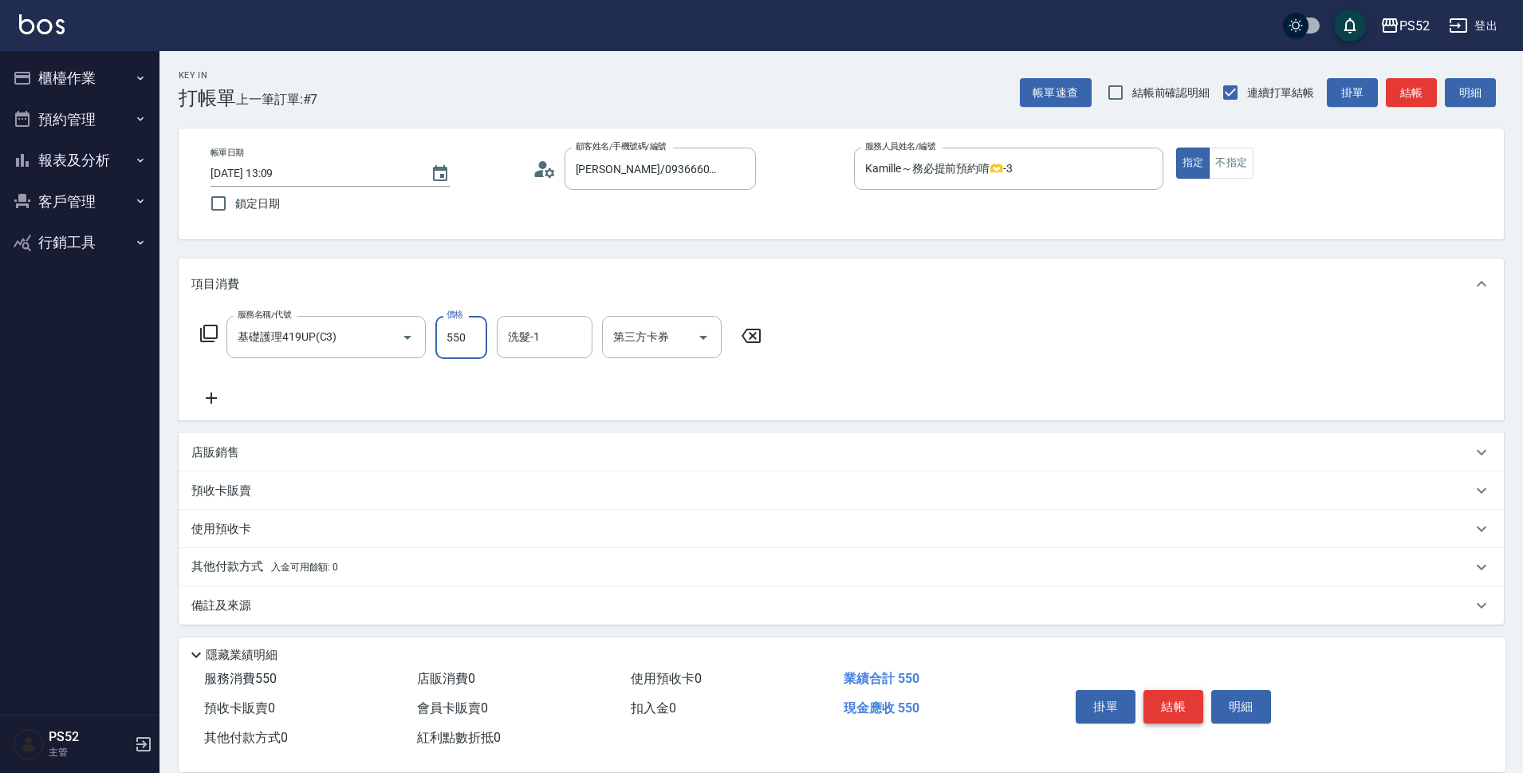
type input "550"
click at [1170, 702] on button "結帳" at bounding box center [1173, 706] width 60 height 33
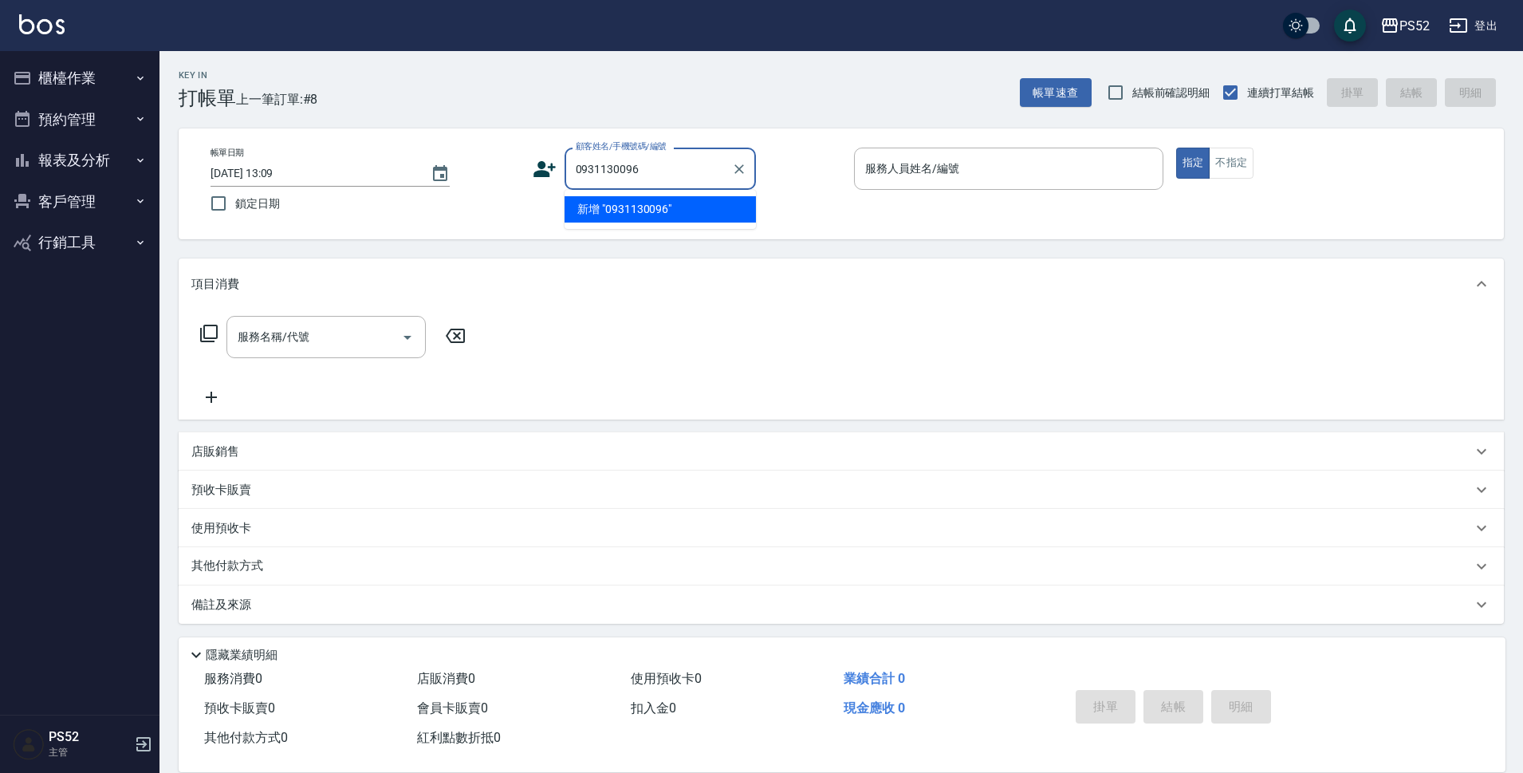
type input "0931130096"
click at [549, 182] on div "顧客姓名/手機號碼/編號 顧客姓名/手機號碼/編號" at bounding box center [687, 168] width 309 height 42
click at [542, 161] on icon at bounding box center [544, 169] width 22 height 16
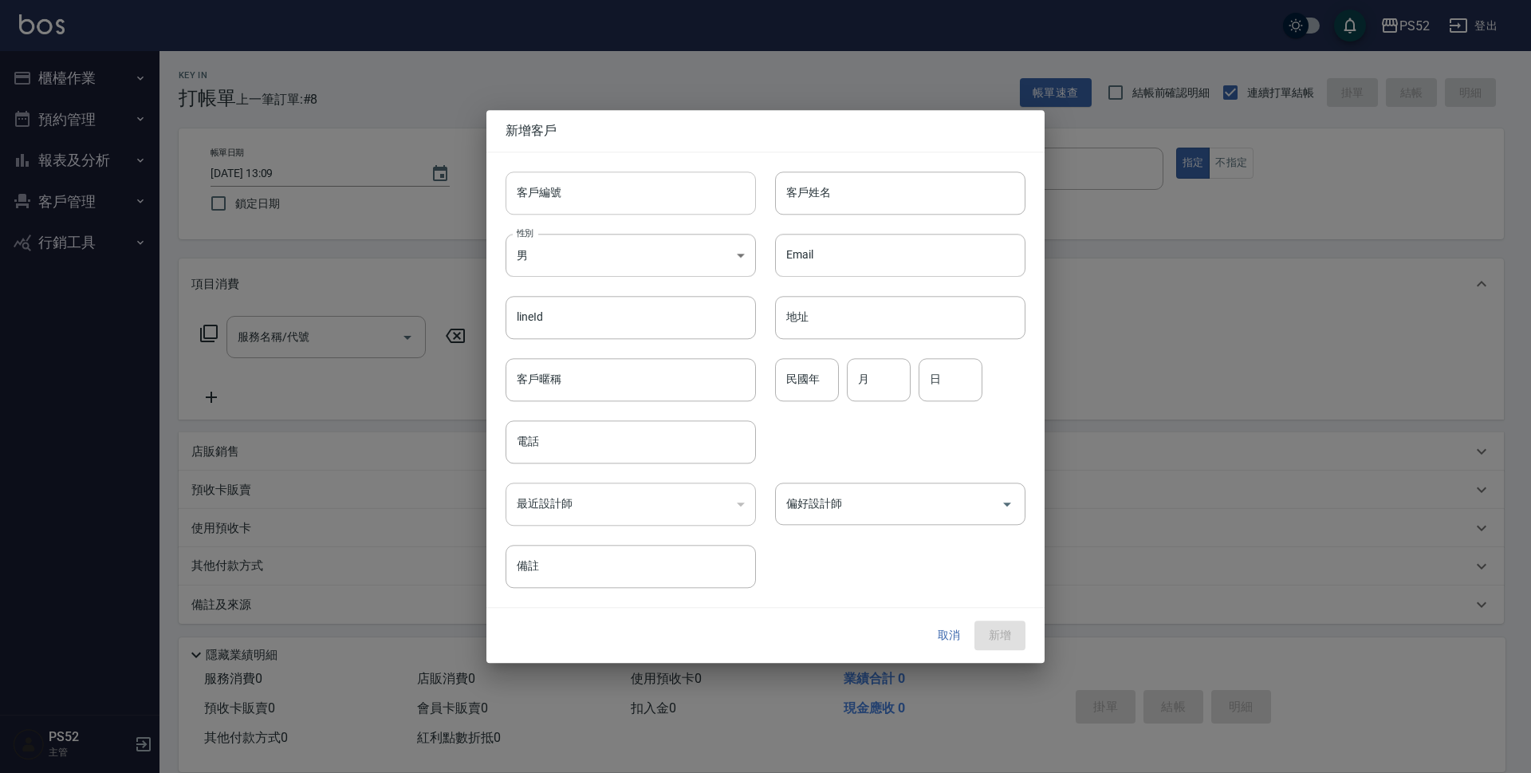
click at [577, 178] on input "客戶編號" at bounding box center [630, 192] width 250 height 43
paste input "0931130096"
type input "B0931130096"
click at [539, 285] on div "lineId lineId" at bounding box center [620, 308] width 269 height 62
click at [556, 265] on body "PS52 登出 櫃檯作業 打帳單 帳單列表 現金收支登錄 材料自購登錄 每日結帳 排班表 現場電腦打卡 預約管理 預約管理 單日預約紀錄 單週預約紀錄 報表及…" at bounding box center [765, 388] width 1531 height 776
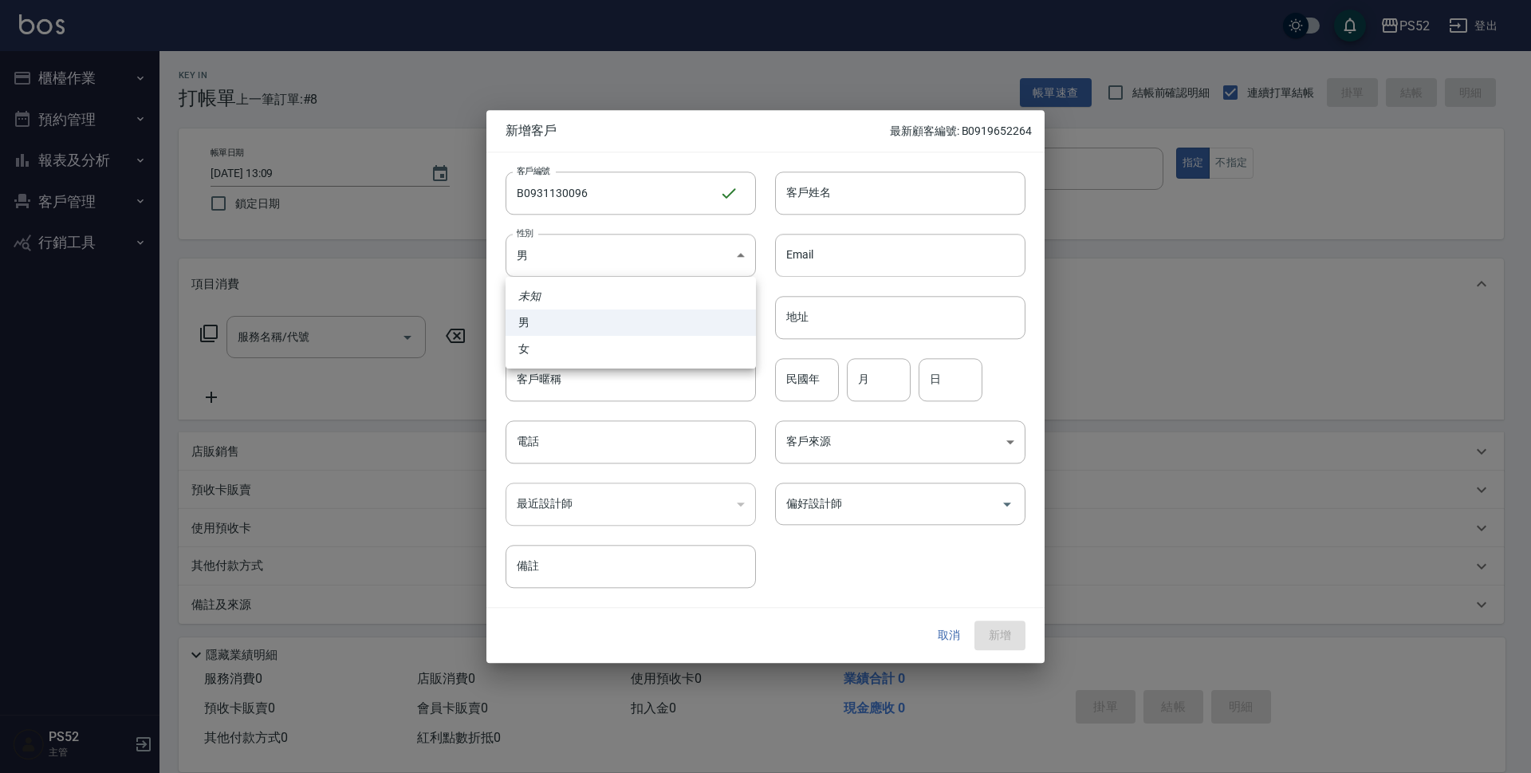
click at [534, 350] on li "女" at bounding box center [630, 349] width 250 height 26
type input "[DEMOGRAPHIC_DATA]"
click at [529, 429] on div "電話 電話" at bounding box center [630, 441] width 250 height 43
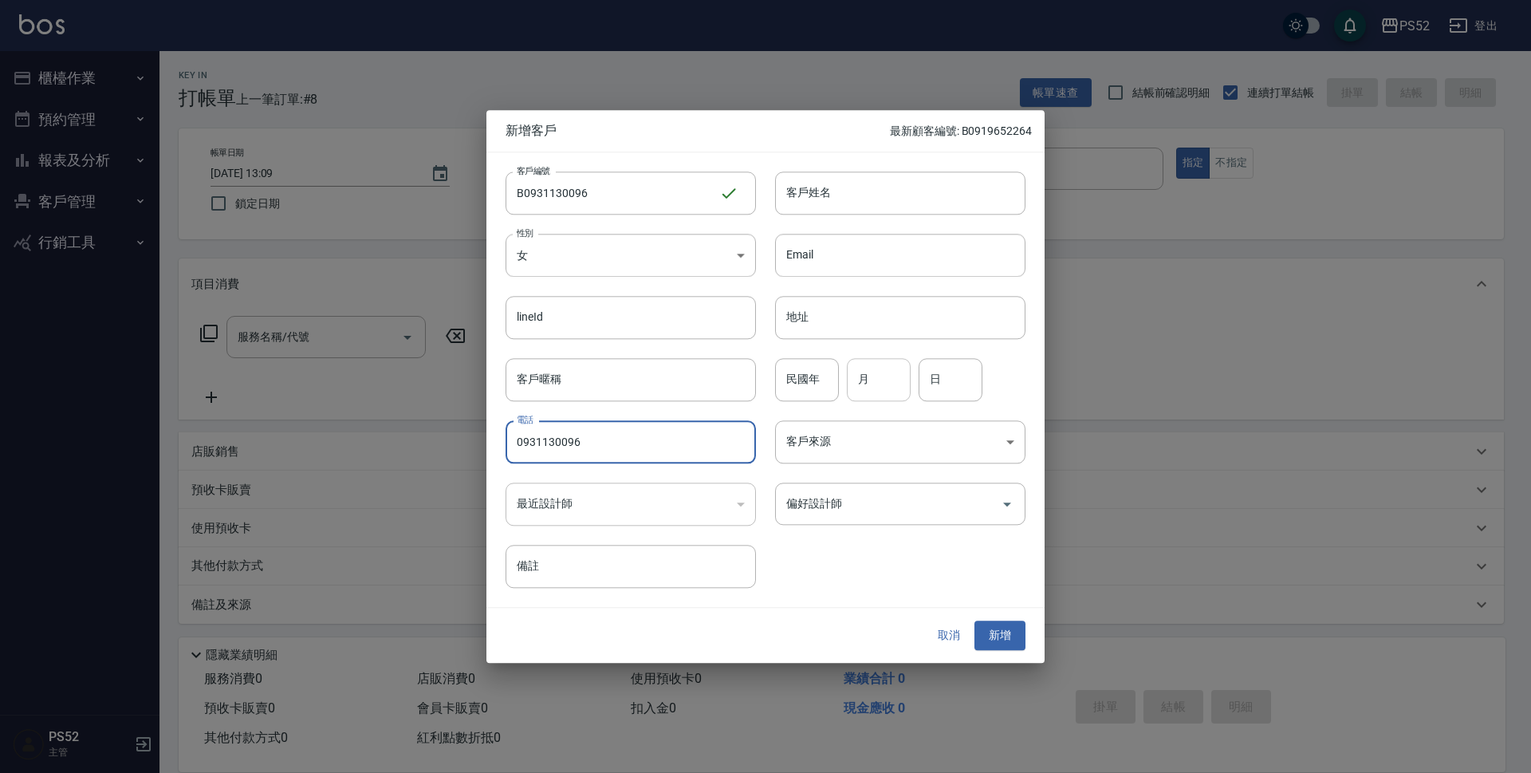
type input "0931130096"
click at [876, 393] on input "月" at bounding box center [879, 379] width 64 height 43
type input "1"
type input "4"
click at [859, 188] on input "客戶姓名" at bounding box center [900, 192] width 250 height 43
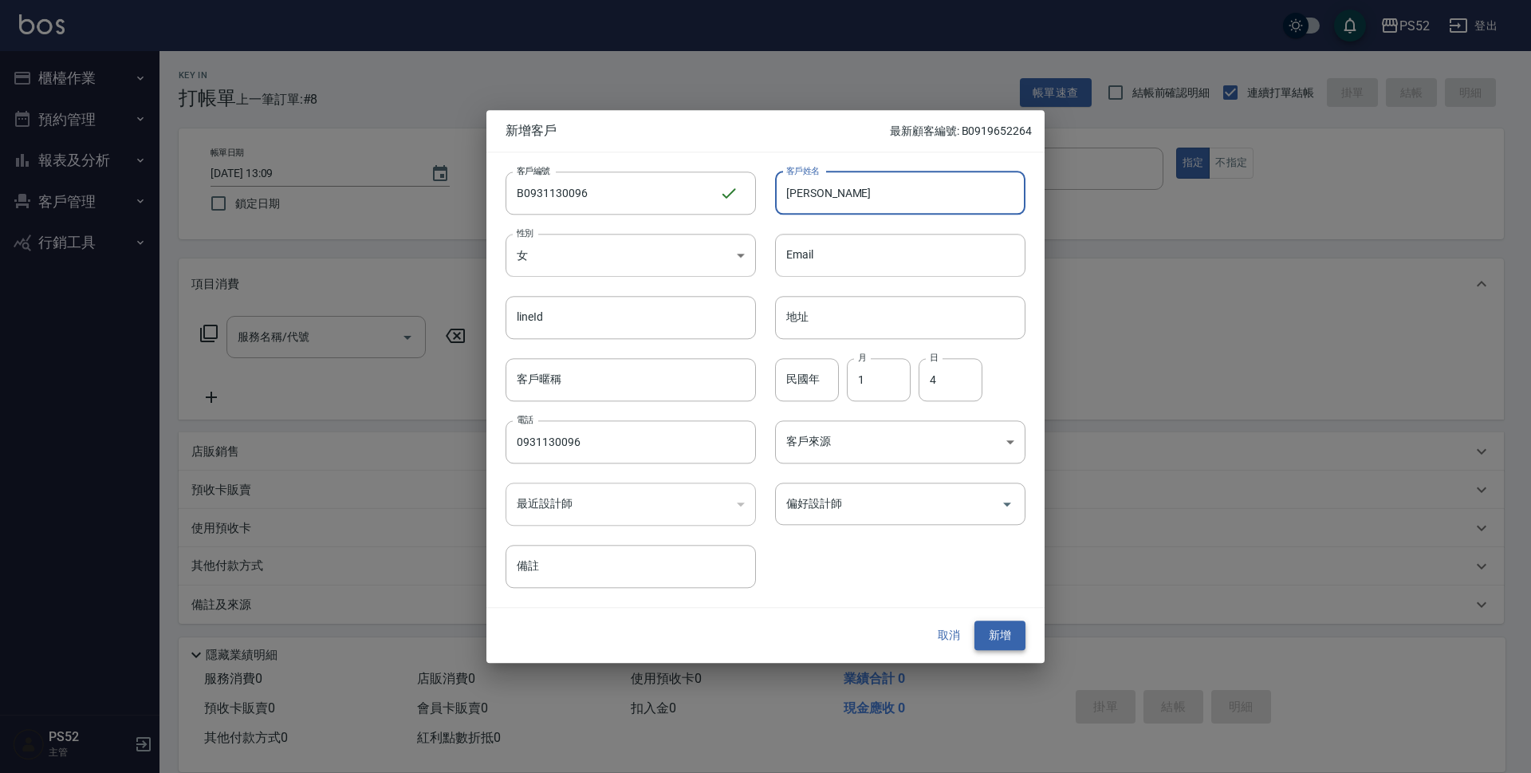
type input "洪嘉吟"
click at [993, 627] on button "新增" at bounding box center [999, 635] width 51 height 29
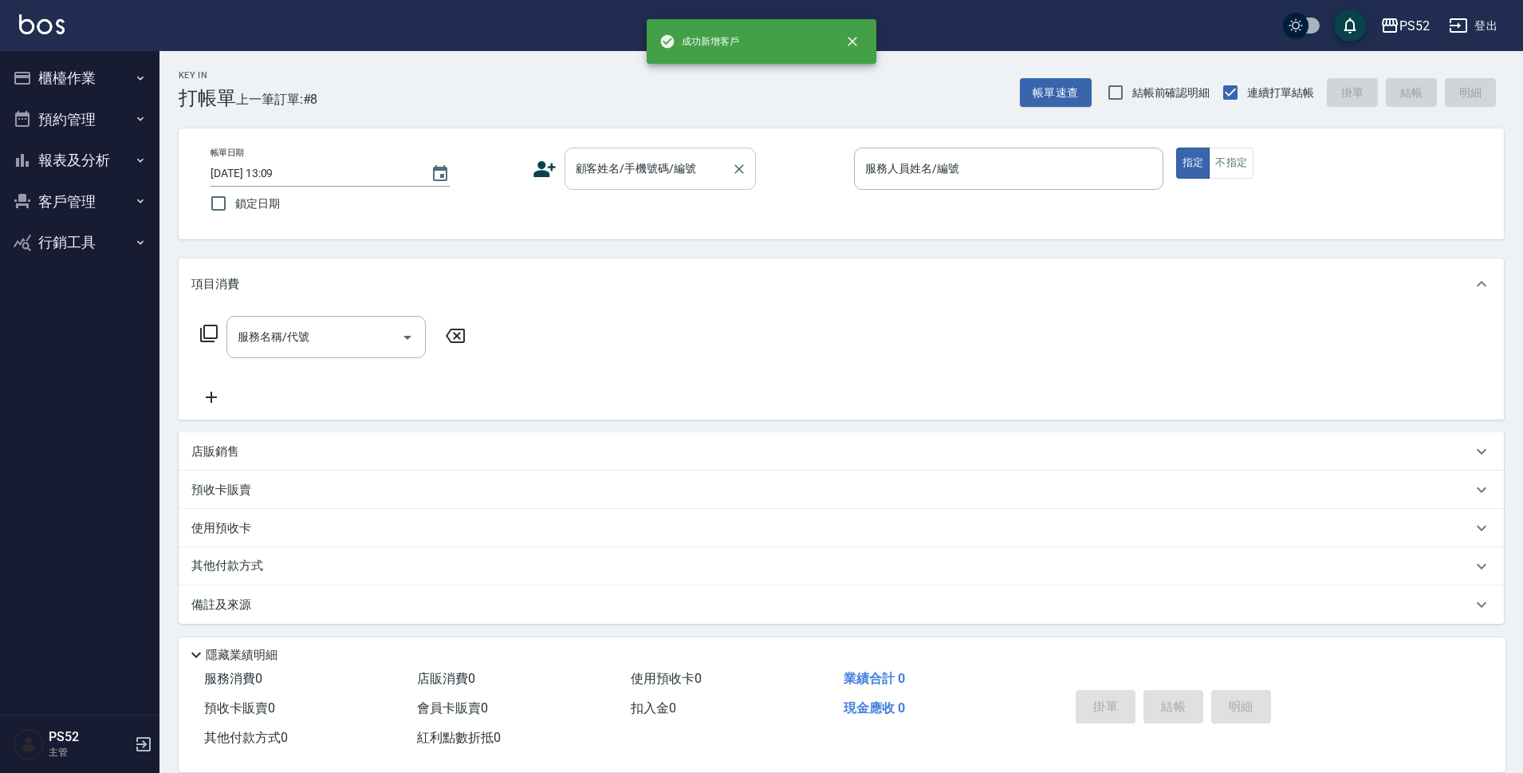
click at [671, 167] on input "顧客姓名/手機號碼/編號" at bounding box center [648, 169] width 153 height 28
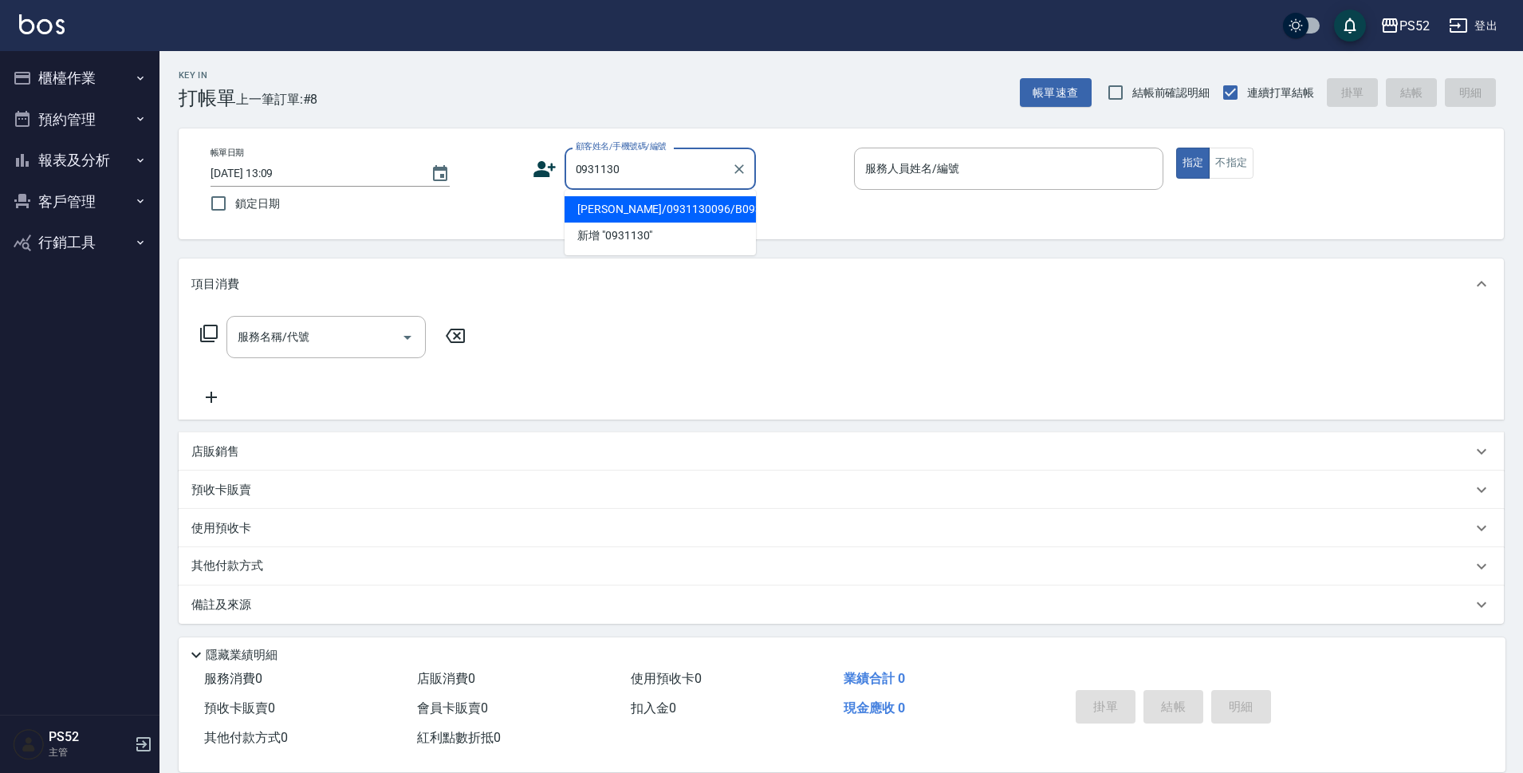
type input "洪嘉吟/0931130096/B0931130096"
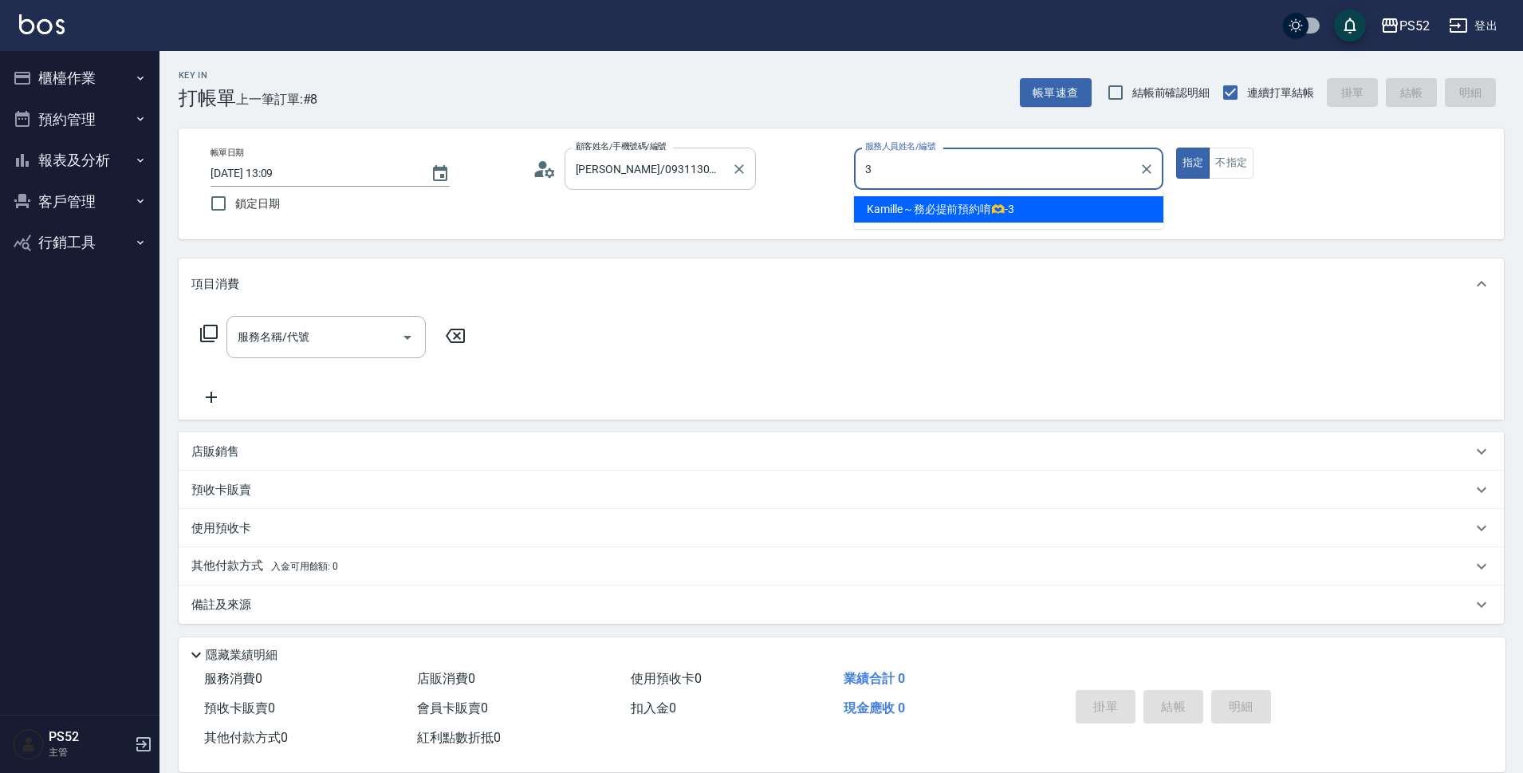
type input "Kamille～務必提前預約唷🫶-3"
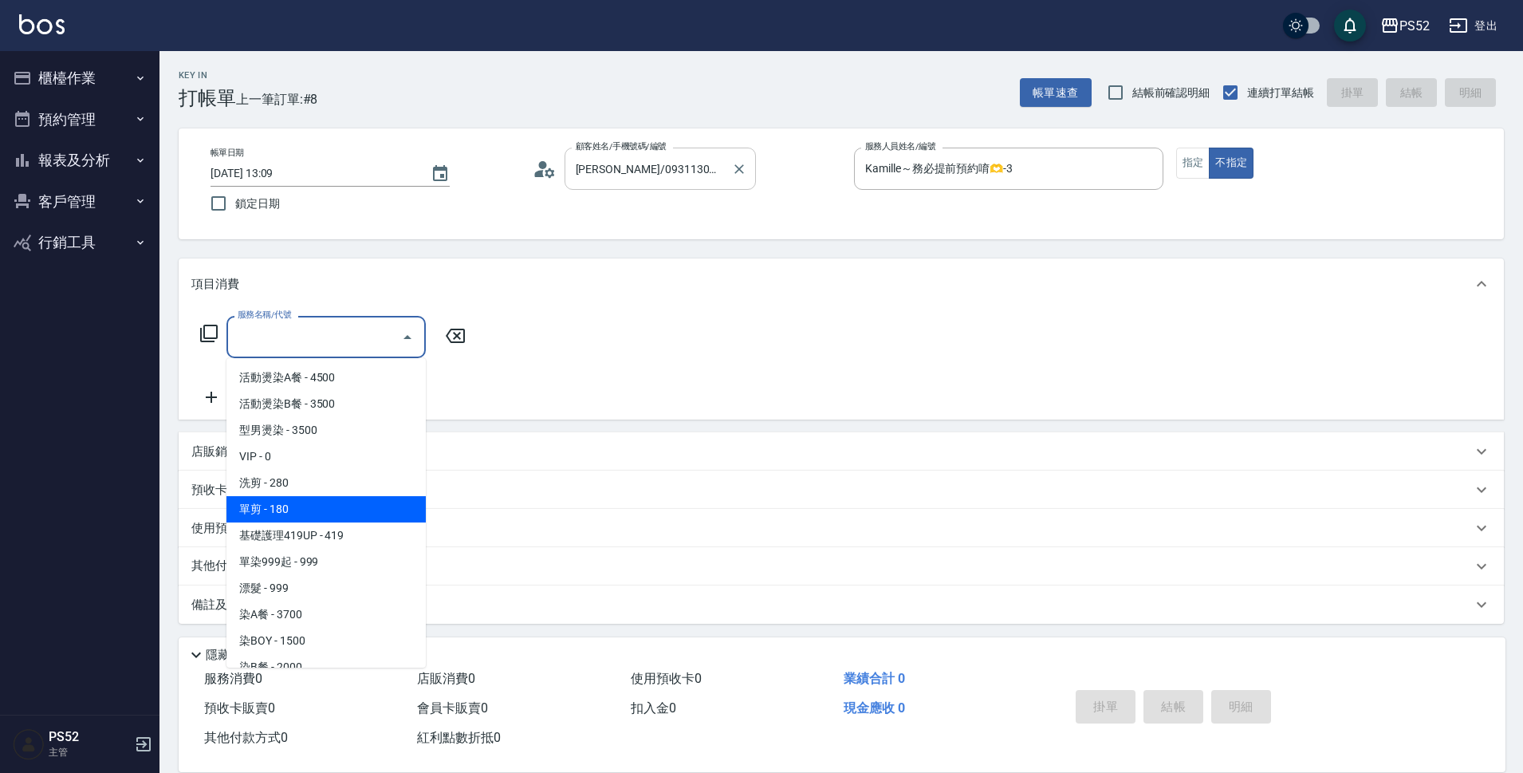
type input "單剪(C2)"
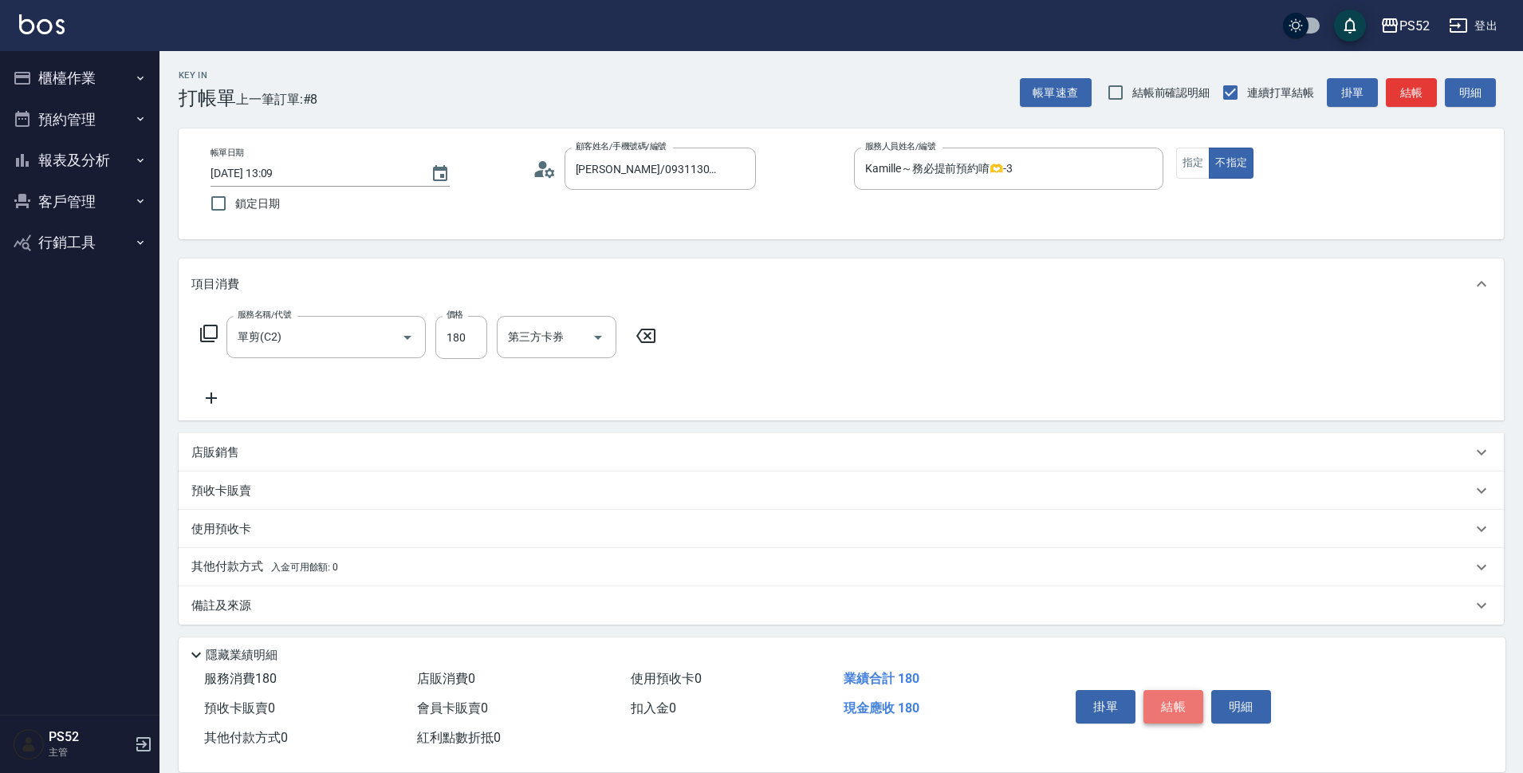
click at [1189, 703] on button "結帳" at bounding box center [1173, 706] width 60 height 33
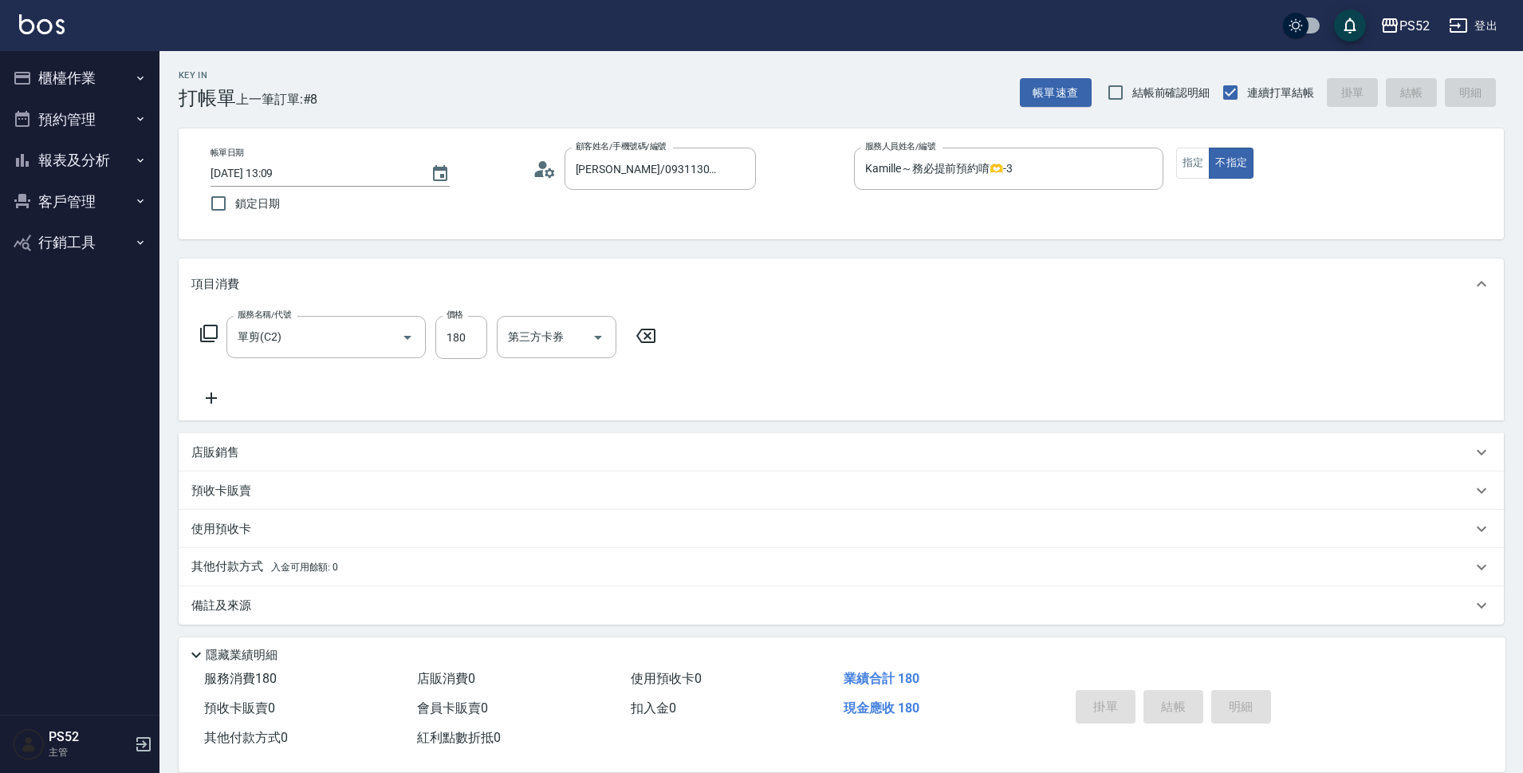
type input "2025/08/17 13:20"
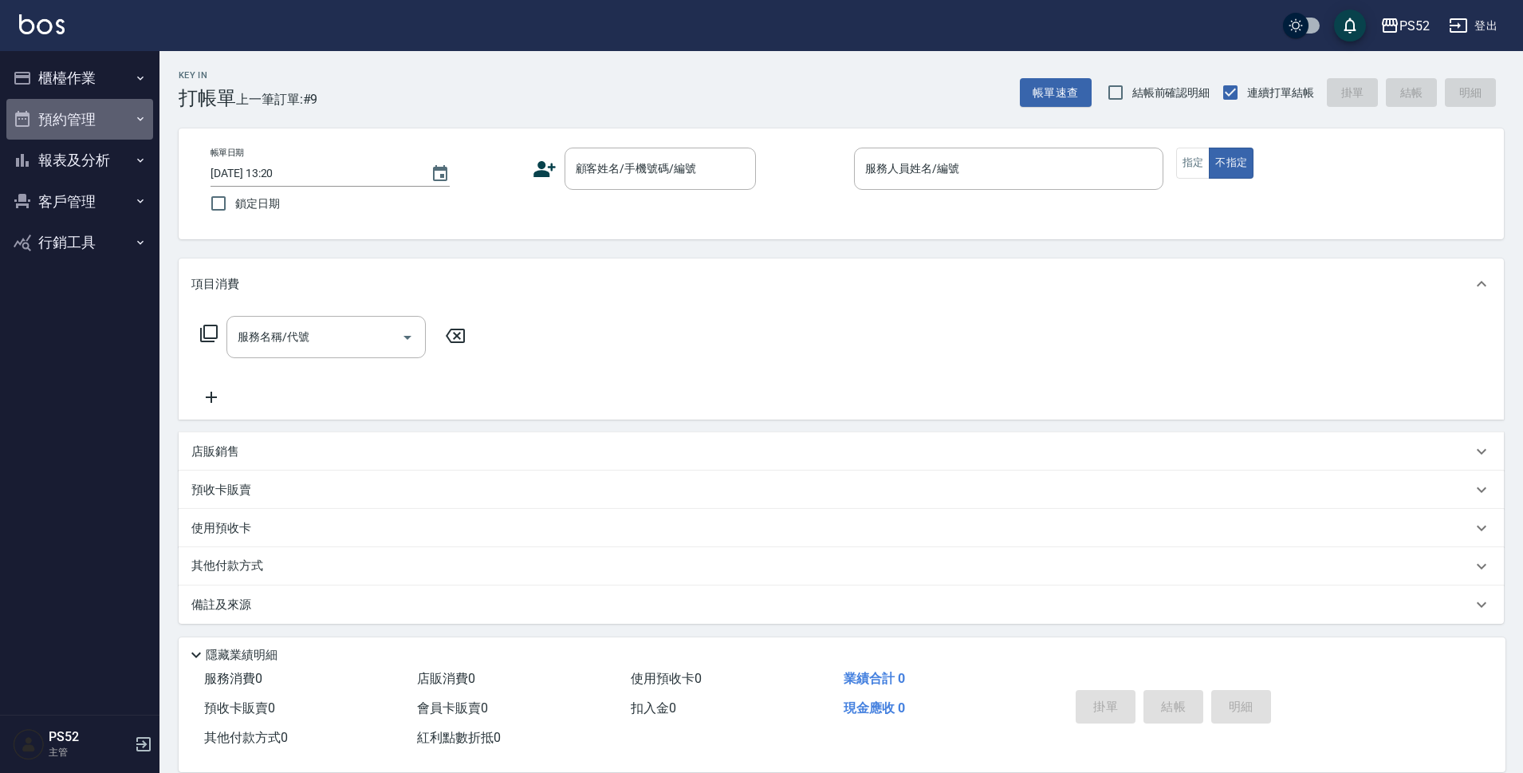
drag, startPoint x: 50, startPoint y: 119, endPoint x: 65, endPoint y: 112, distance: 16.4
click at [52, 118] on button "預約管理" at bounding box center [79, 119] width 147 height 41
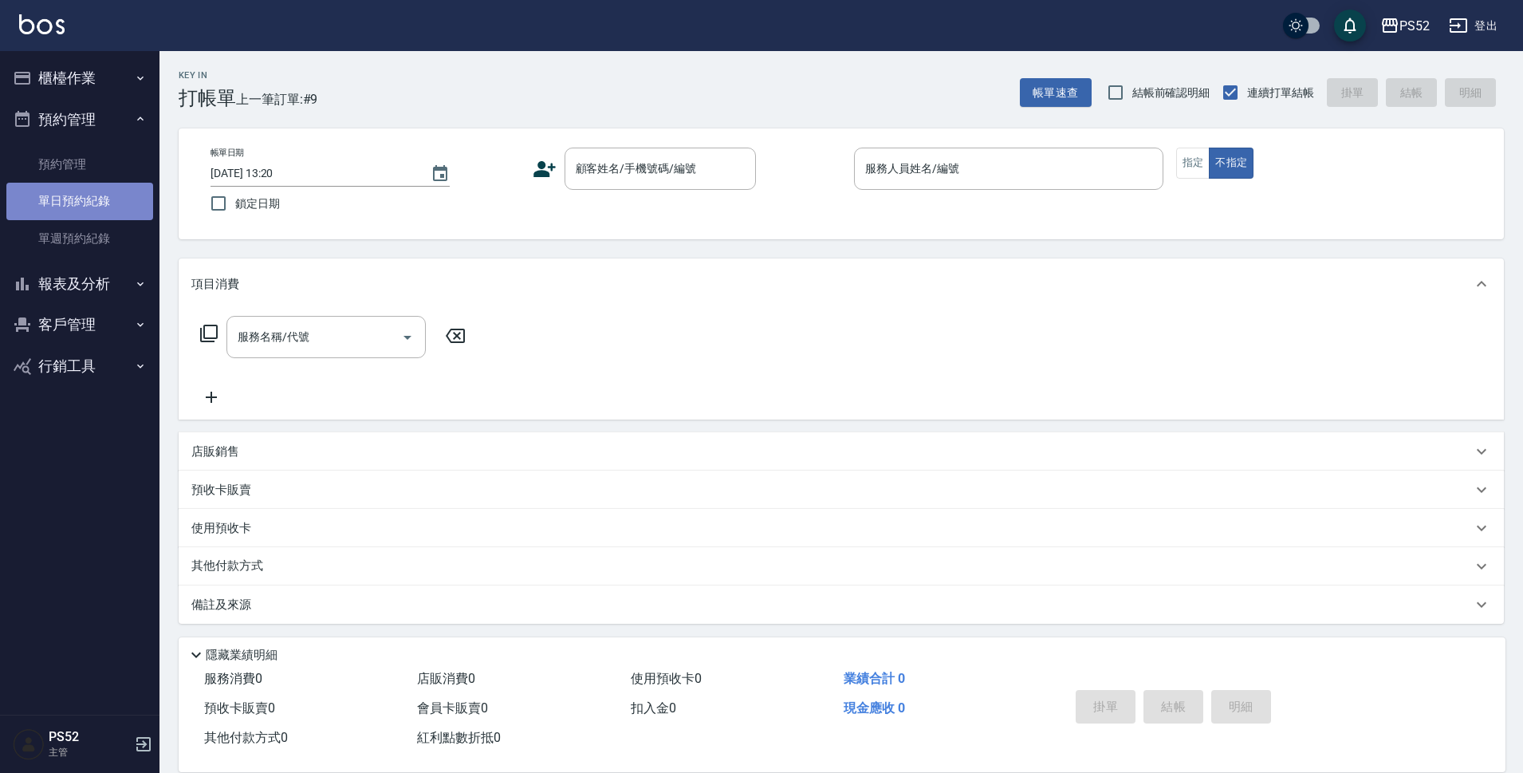
click at [85, 199] on link "單日預約紀錄" at bounding box center [79, 201] width 147 height 37
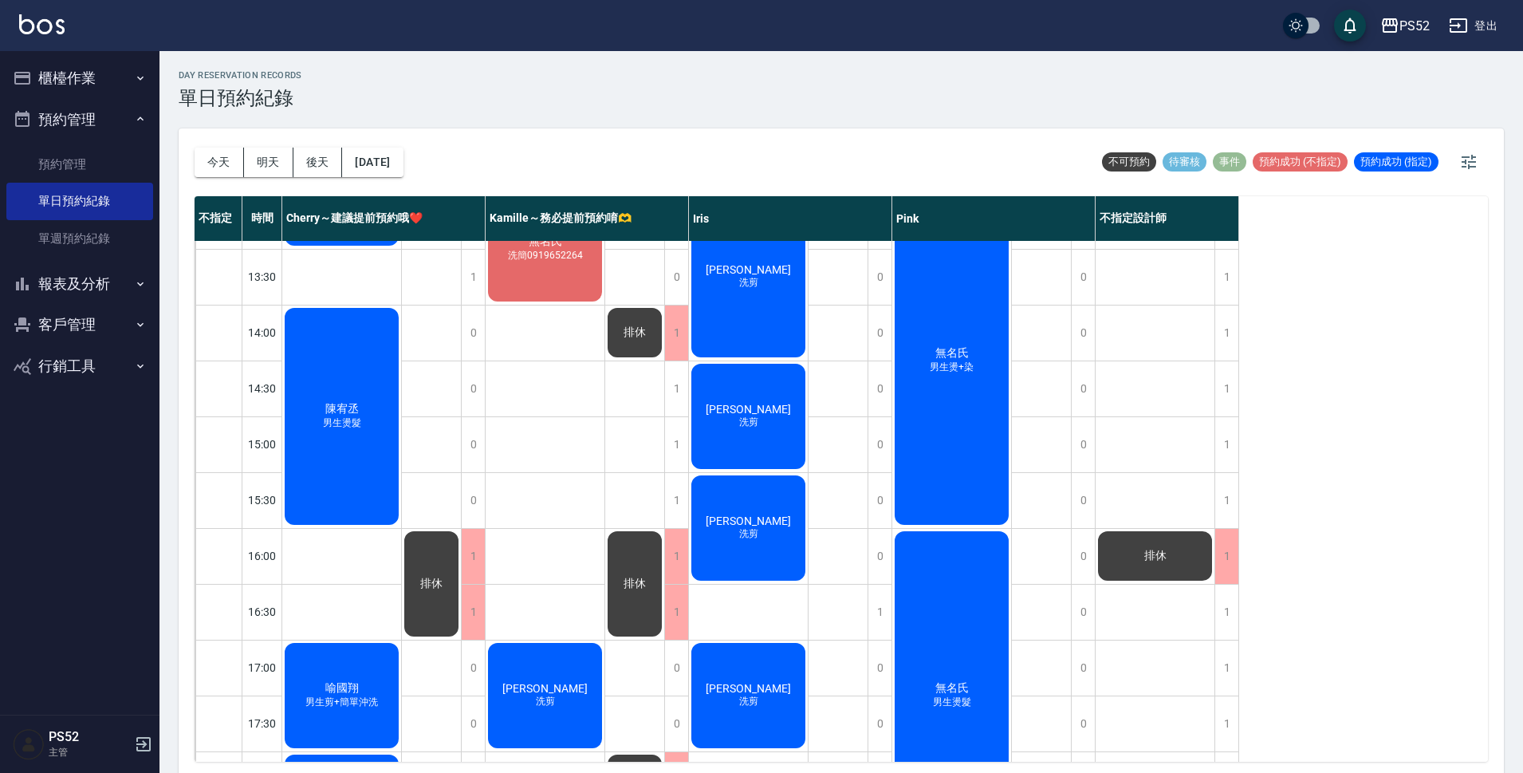
scroll to position [238, 0]
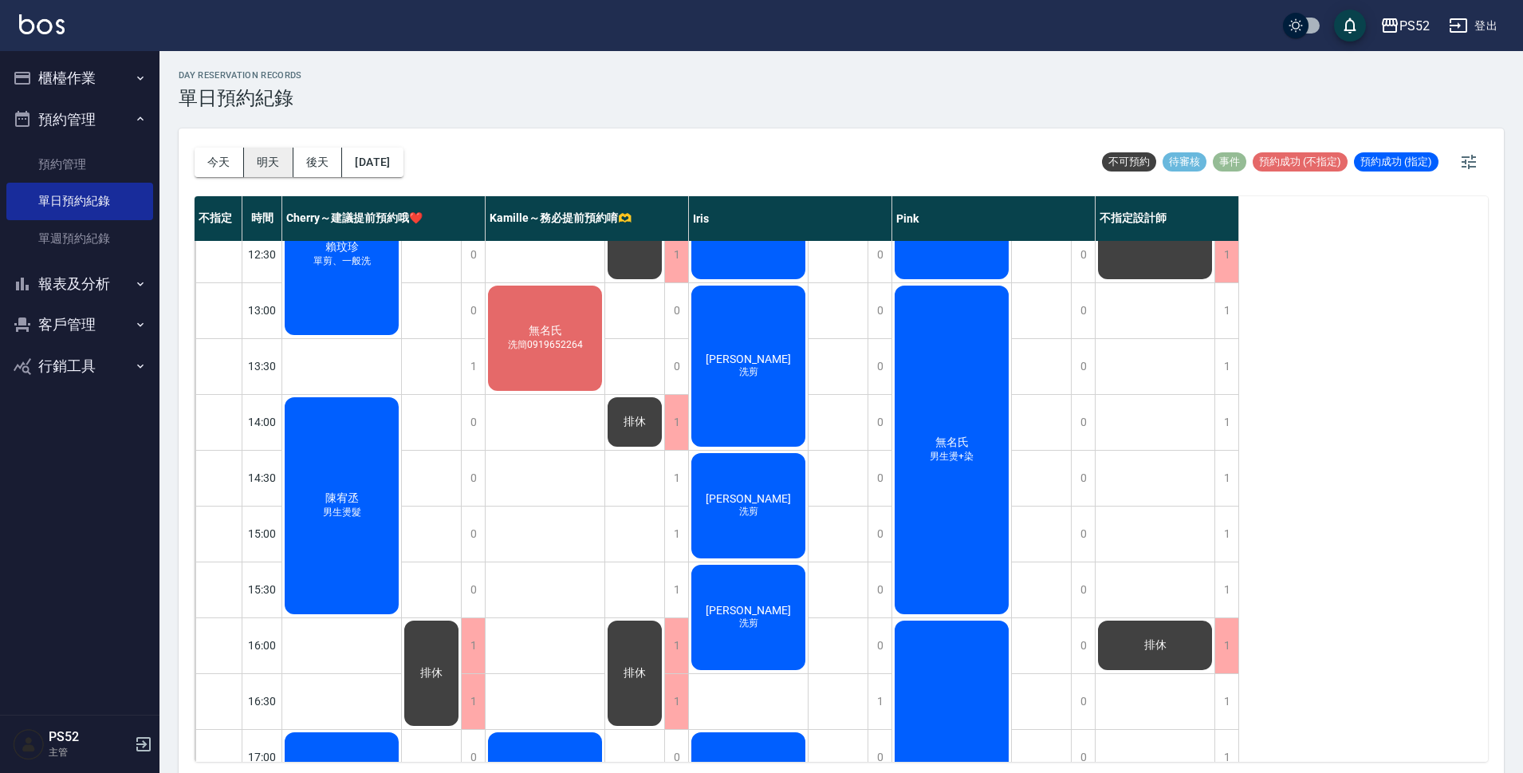
click at [257, 163] on button "明天" at bounding box center [268, 161] width 49 height 29
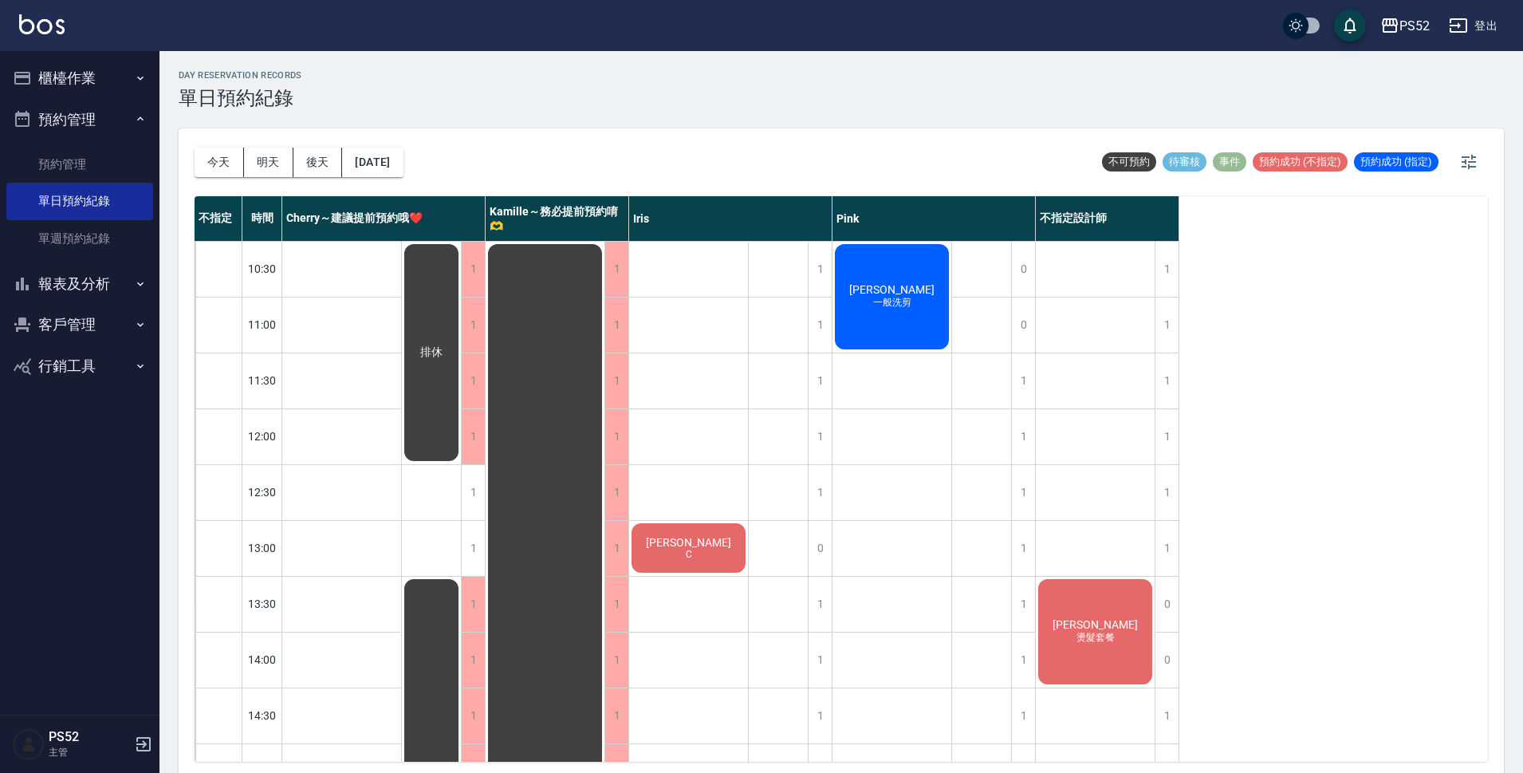
drag, startPoint x: 320, startPoint y: 163, endPoint x: 316, endPoint y: 171, distance: 8.9
click at [317, 169] on button "後天" at bounding box center [317, 161] width 49 height 29
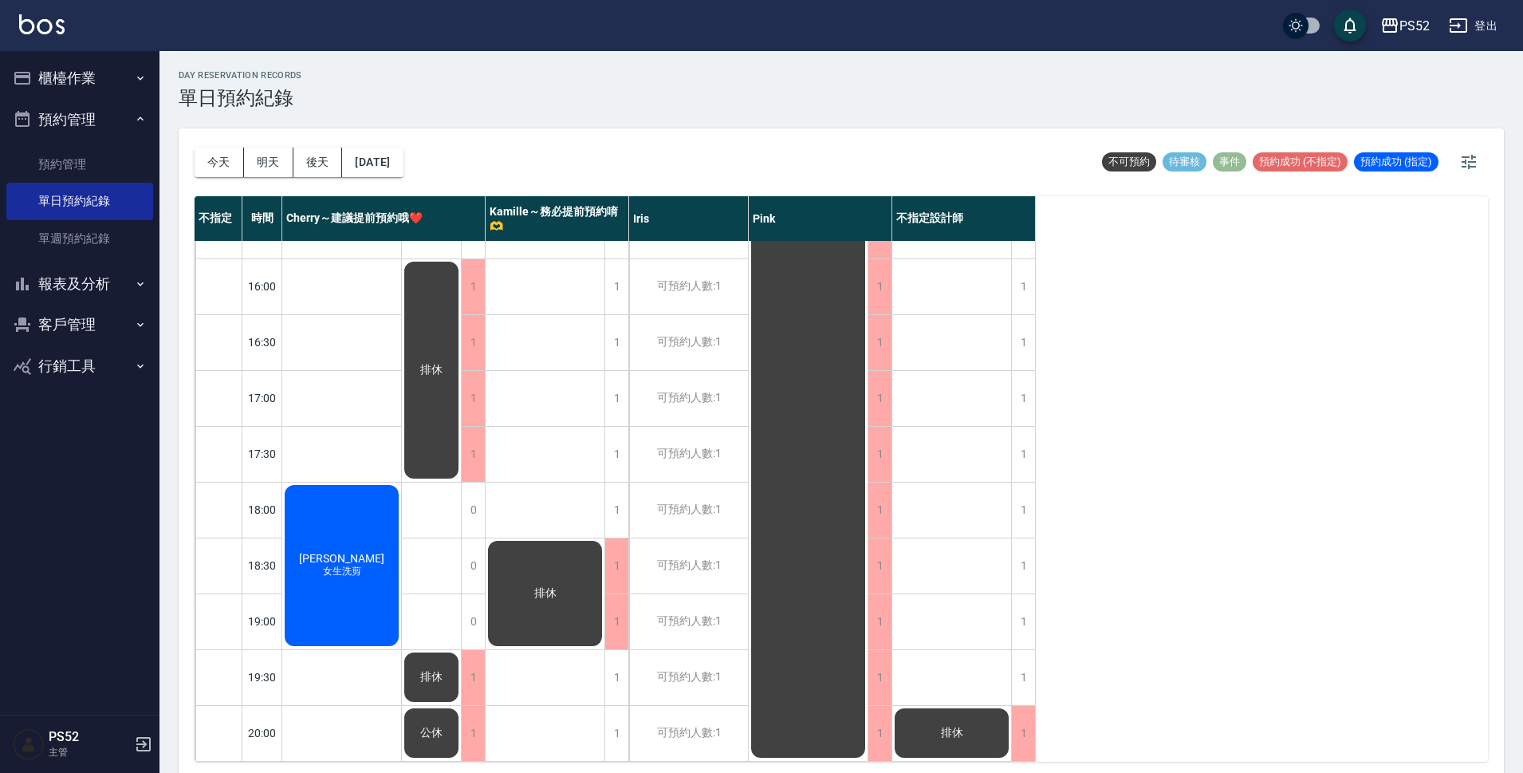
scroll to position [610, 0]
click at [403, 160] on button "[DATE]" at bounding box center [372, 161] width 61 height 29
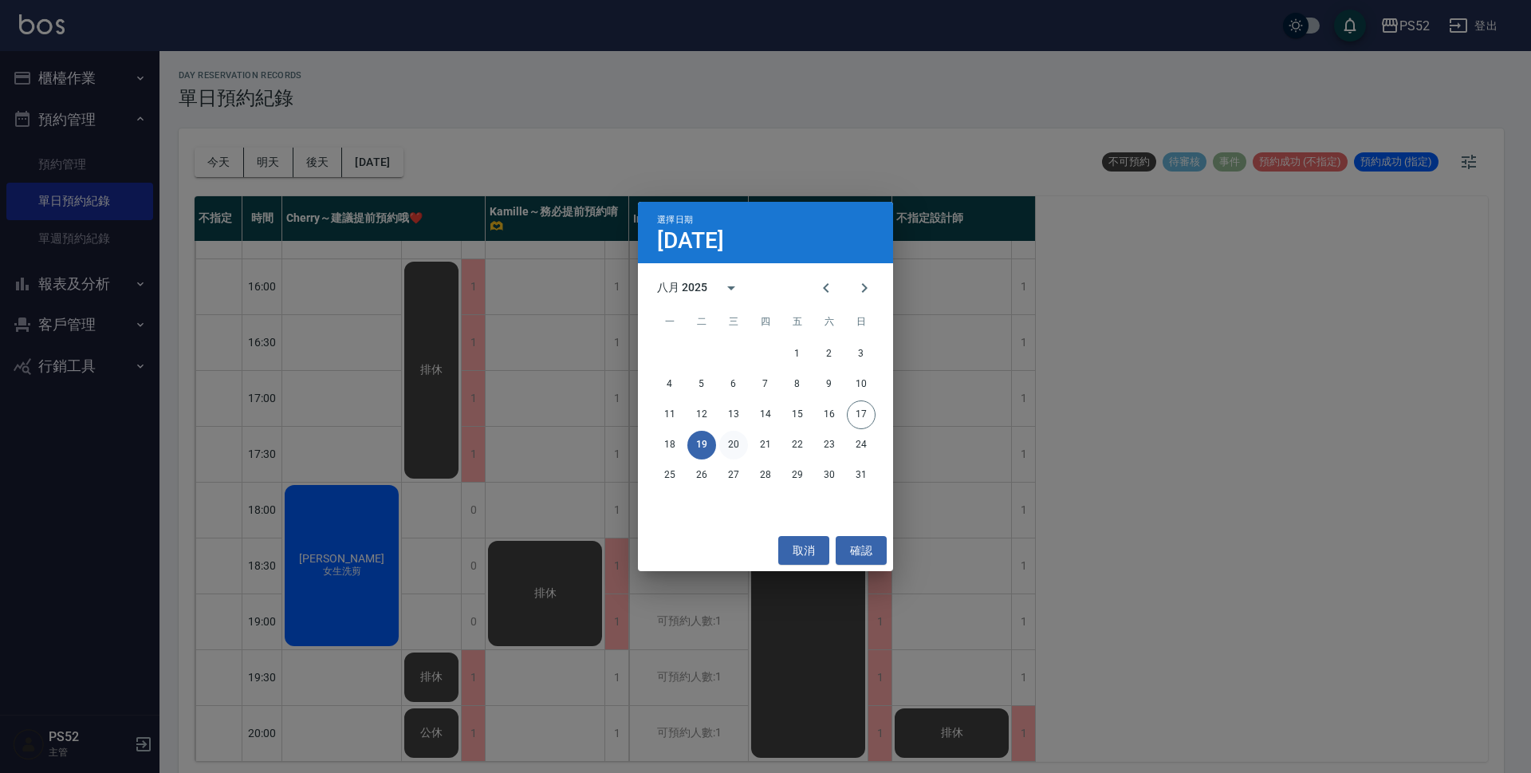
click at [741, 442] on button "20" at bounding box center [733, 444] width 29 height 29
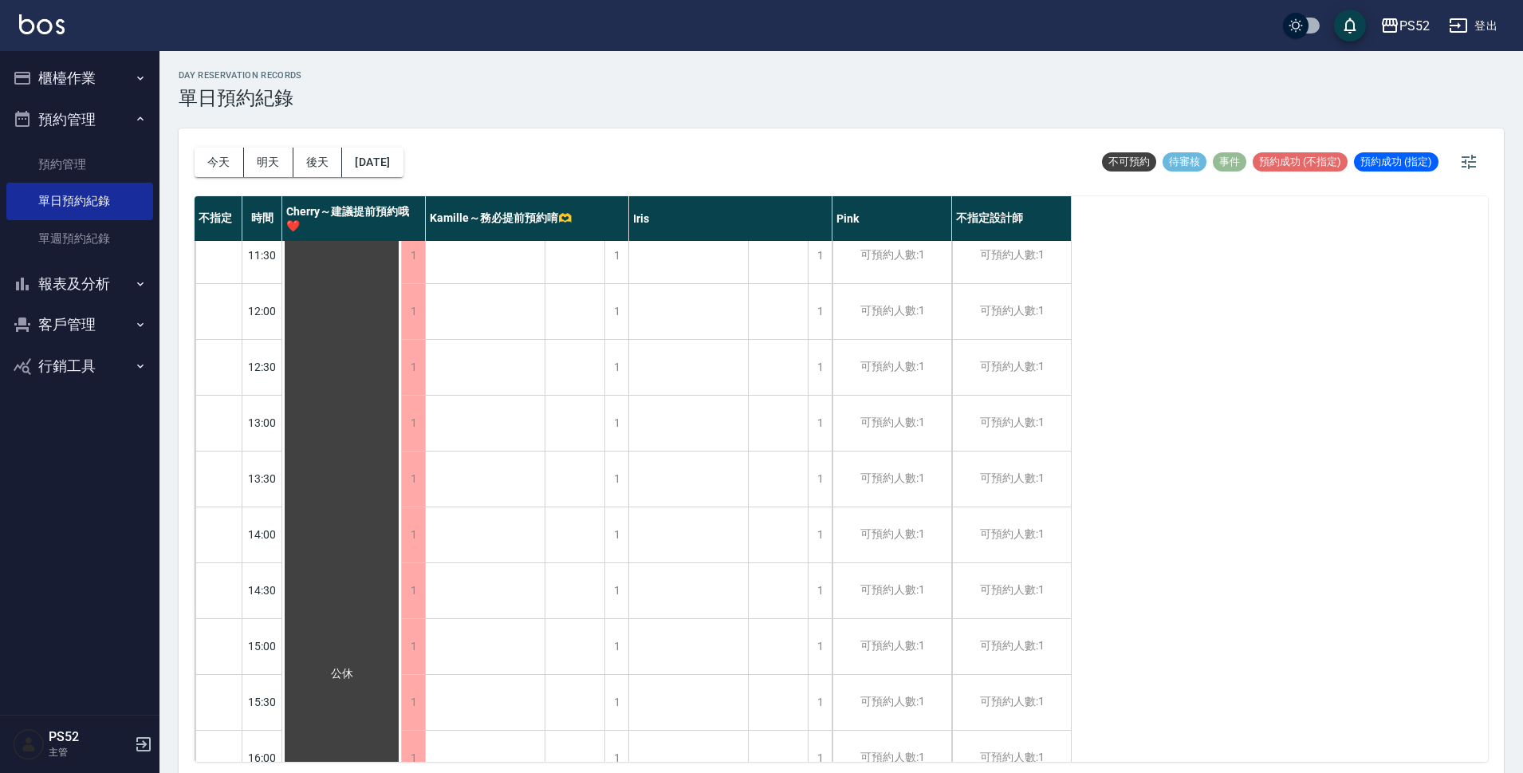
scroll to position [105, 0]
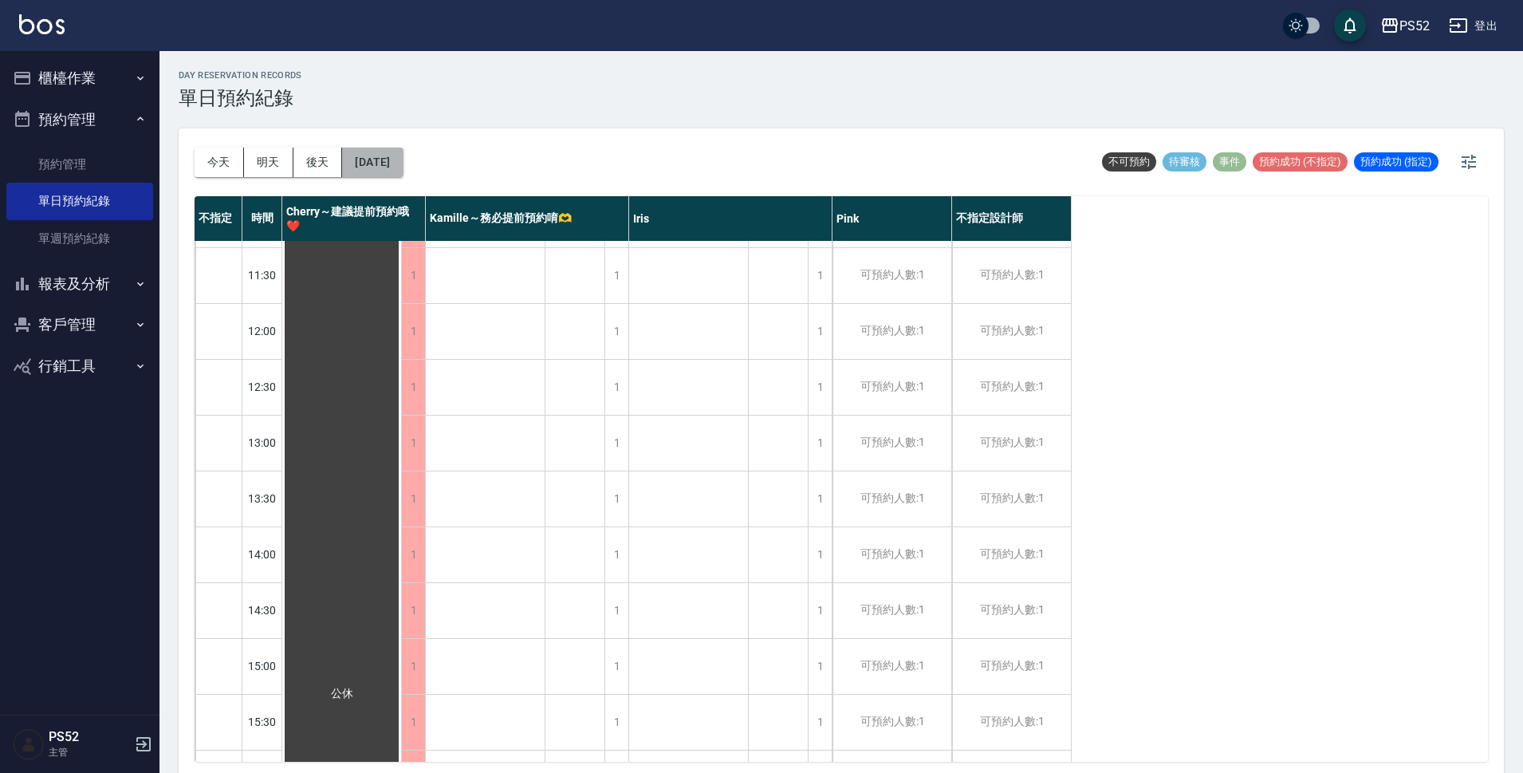
click at [403, 174] on button "[DATE]" at bounding box center [372, 161] width 61 height 29
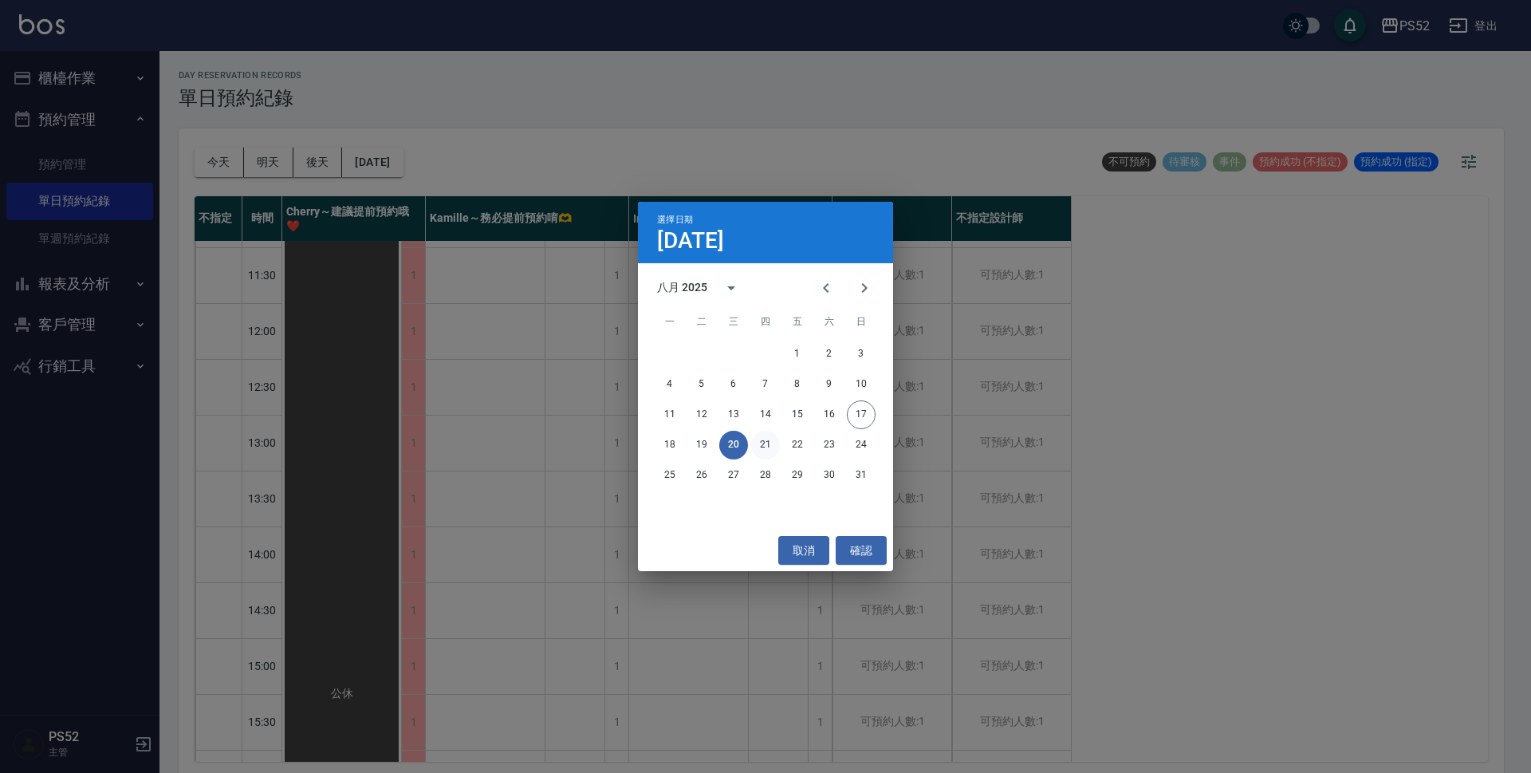
click at [763, 447] on button "21" at bounding box center [765, 444] width 29 height 29
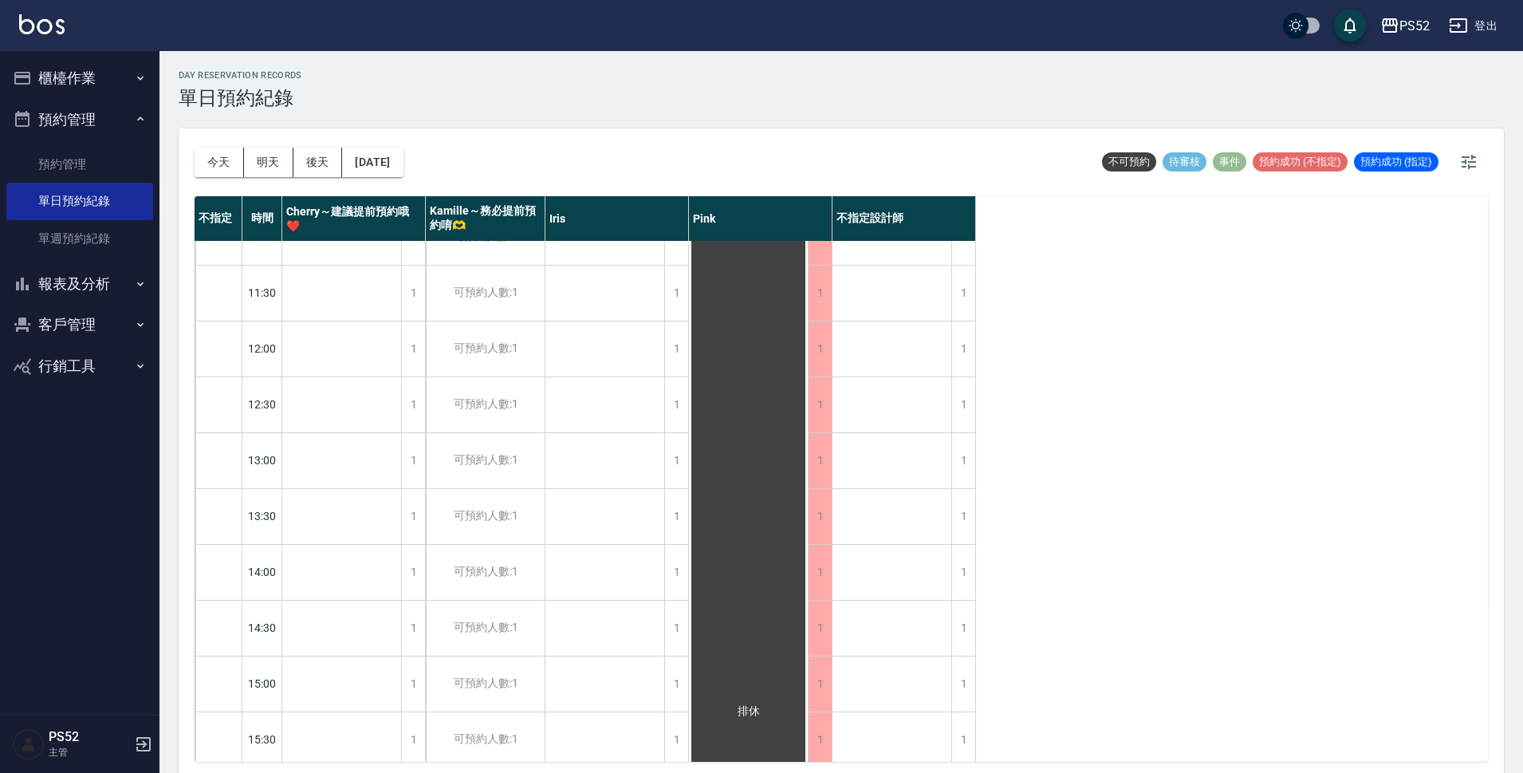
scroll to position [78, 0]
click at [214, 155] on button "今天" at bounding box center [219, 161] width 49 height 29
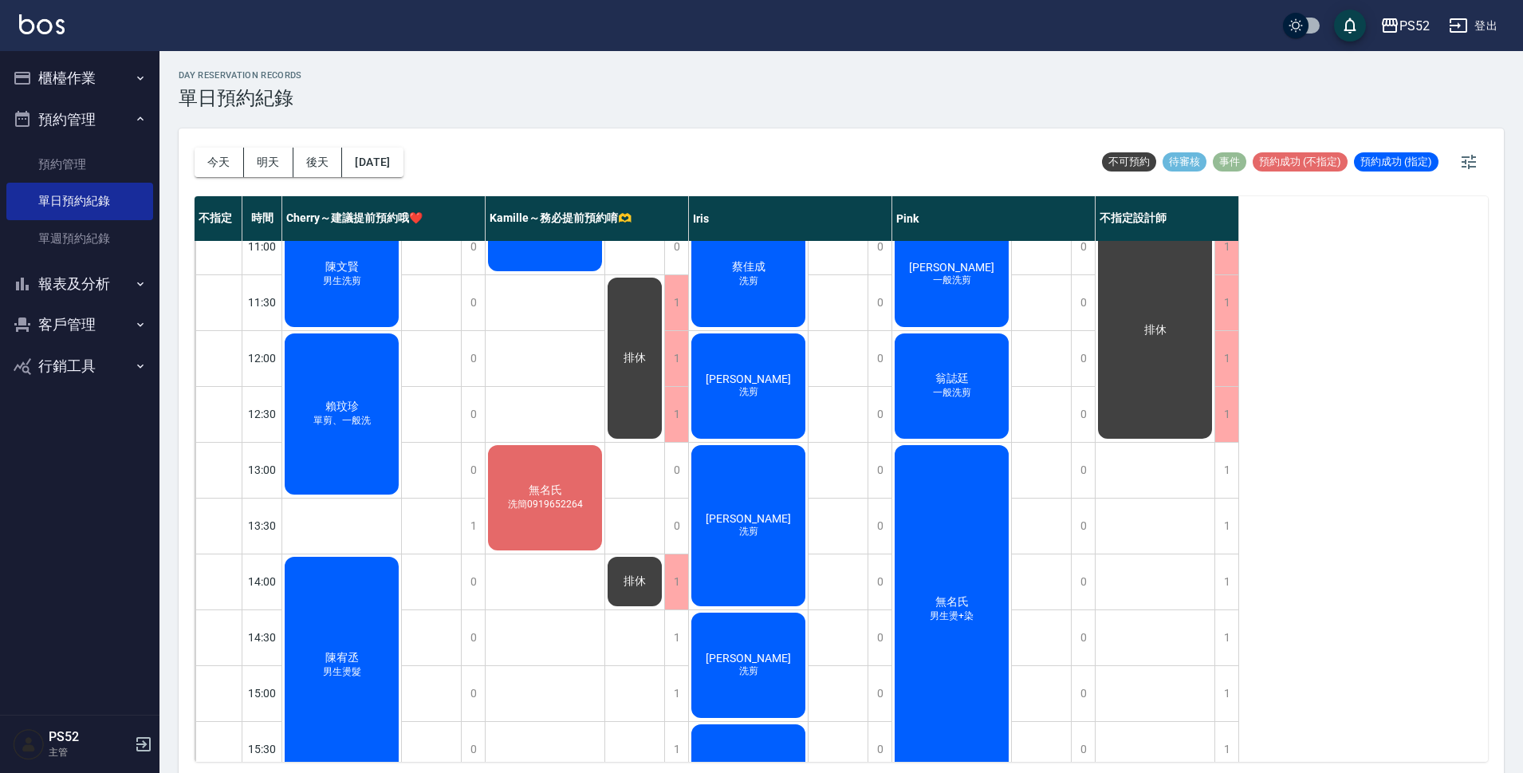
click at [78, 55] on ul "櫃檯作業 打帳單 帳單列表 現金收支登錄 材料自購登錄 每日結帳 排班表 現場電腦打卡 預約管理 預約管理 單日預約紀錄 單週預約紀錄 報表及分析 報表目錄 …" at bounding box center [79, 221] width 147 height 341
click at [81, 75] on button "櫃檯作業" at bounding box center [79, 77] width 147 height 41
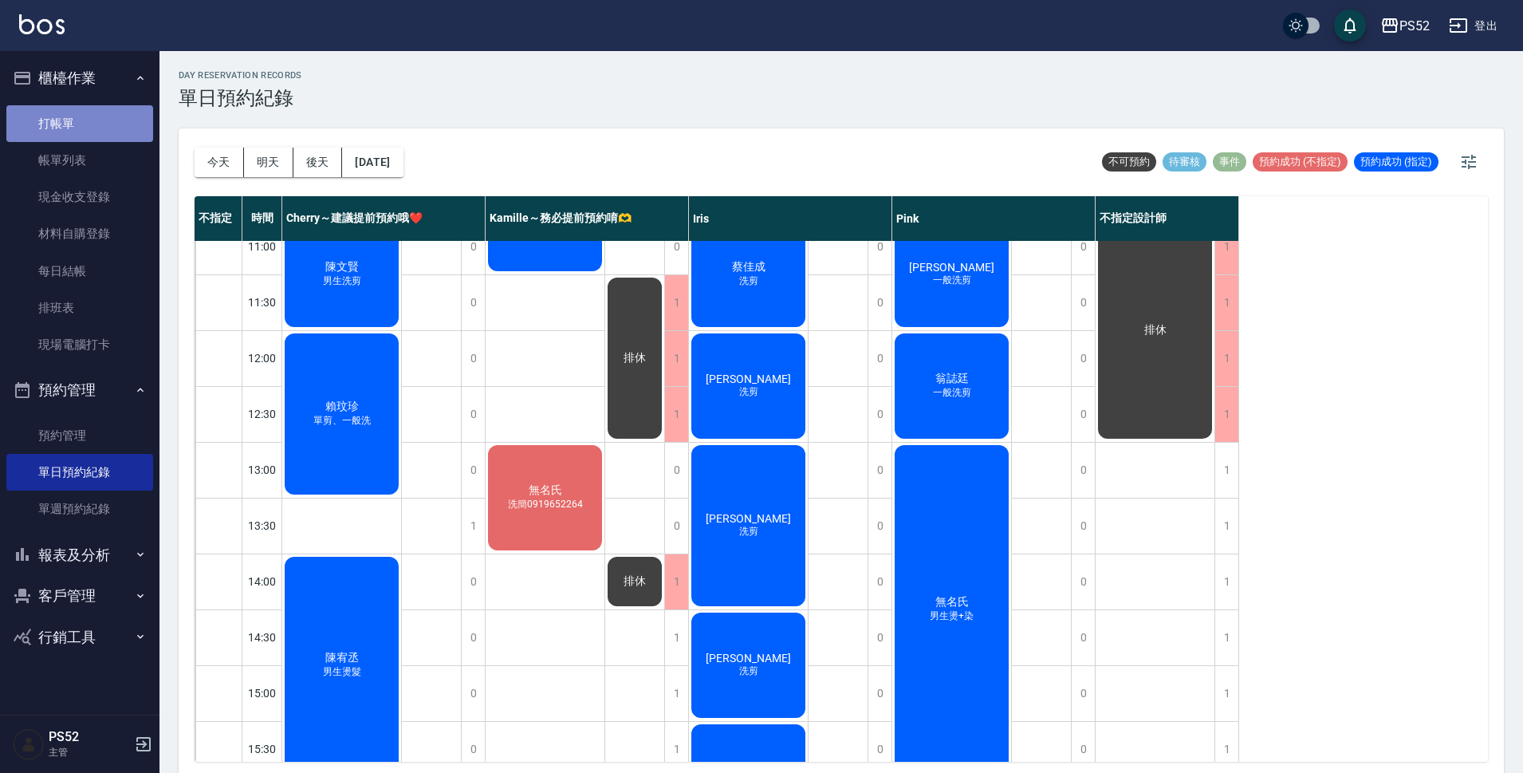
click at [79, 122] on link "打帳單" at bounding box center [79, 123] width 147 height 37
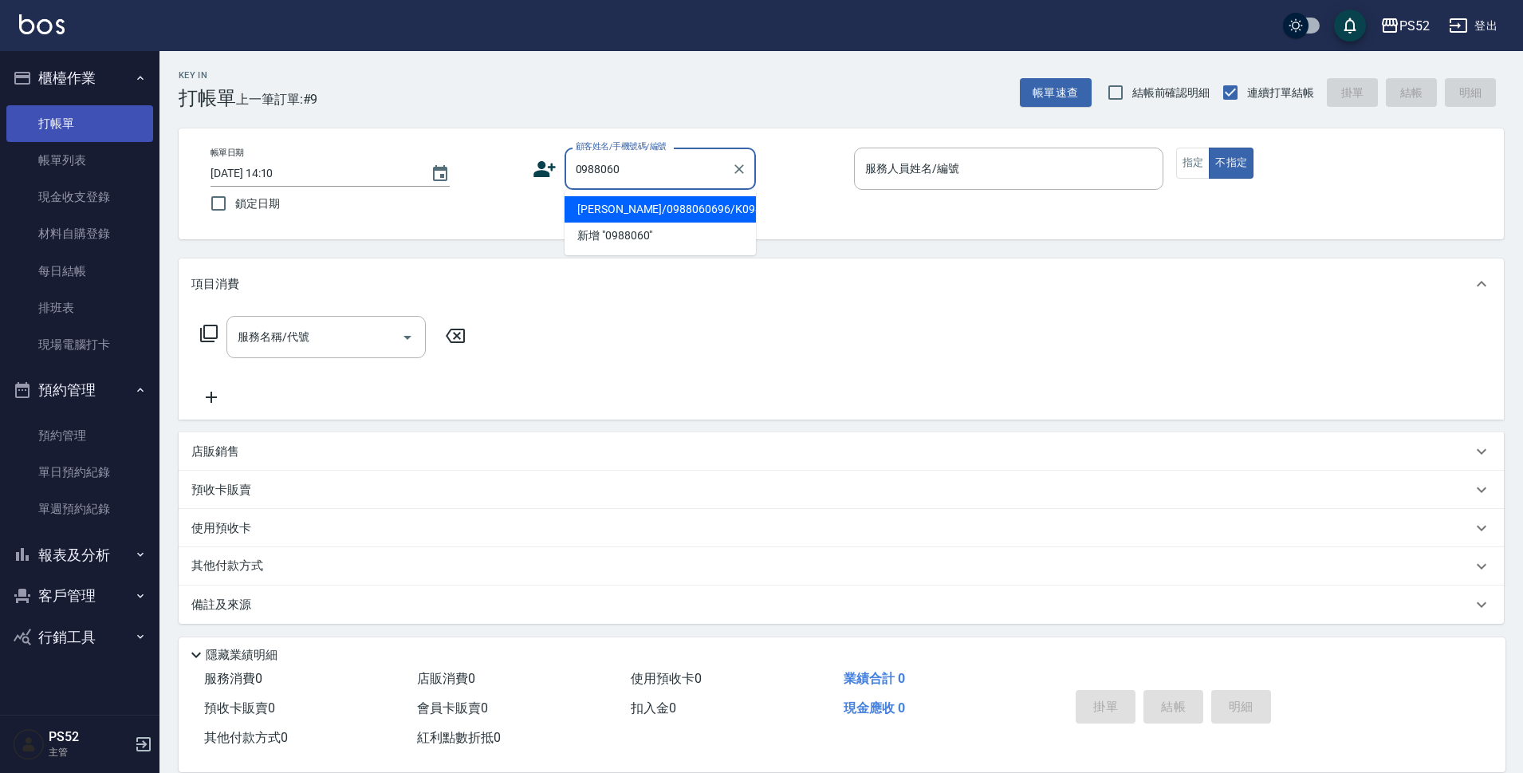
type input "蔡承翰/0988060696/K0988060696"
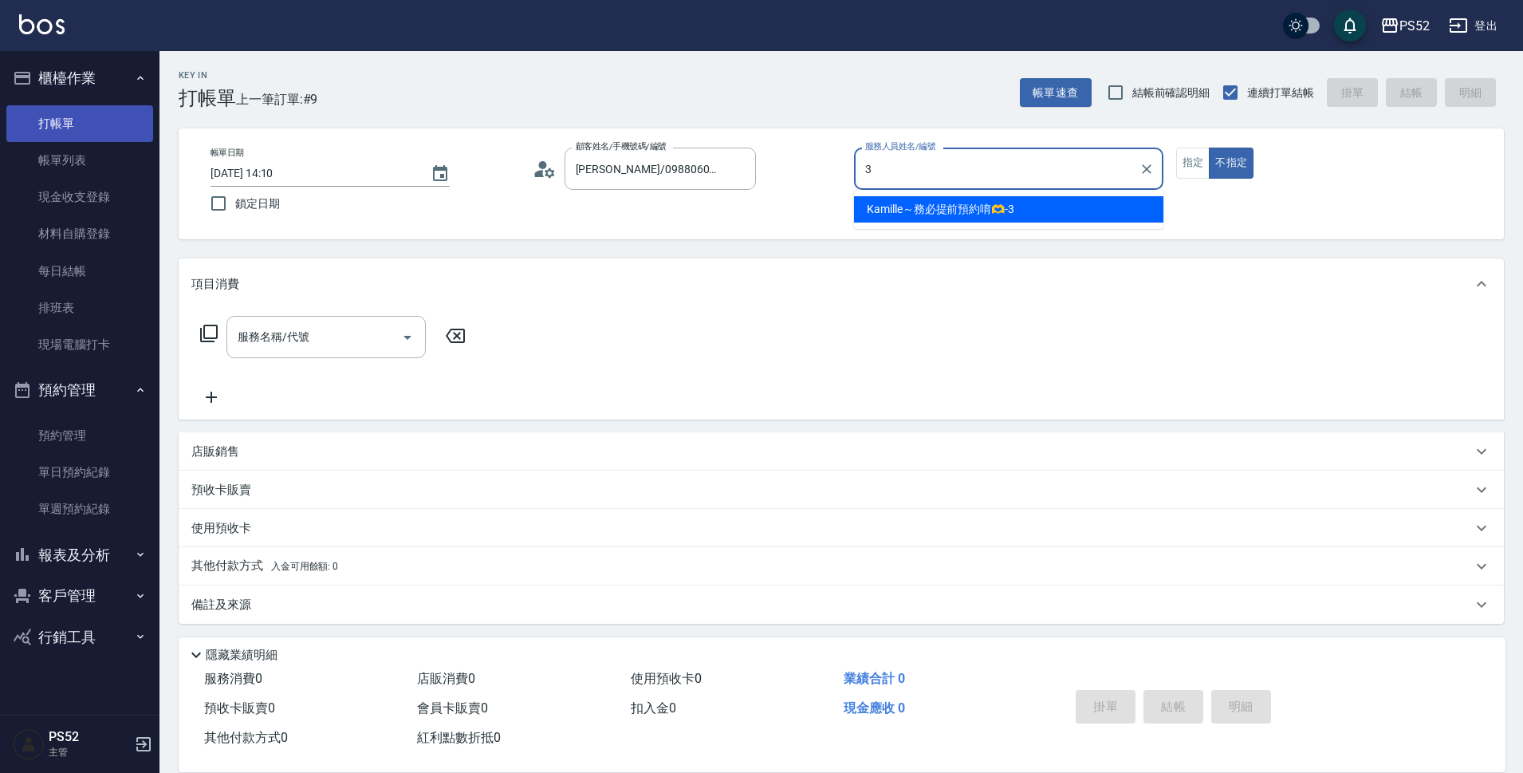
type input "3"
type button "false"
type input "Kamille～務必提前預約唷🫶-3"
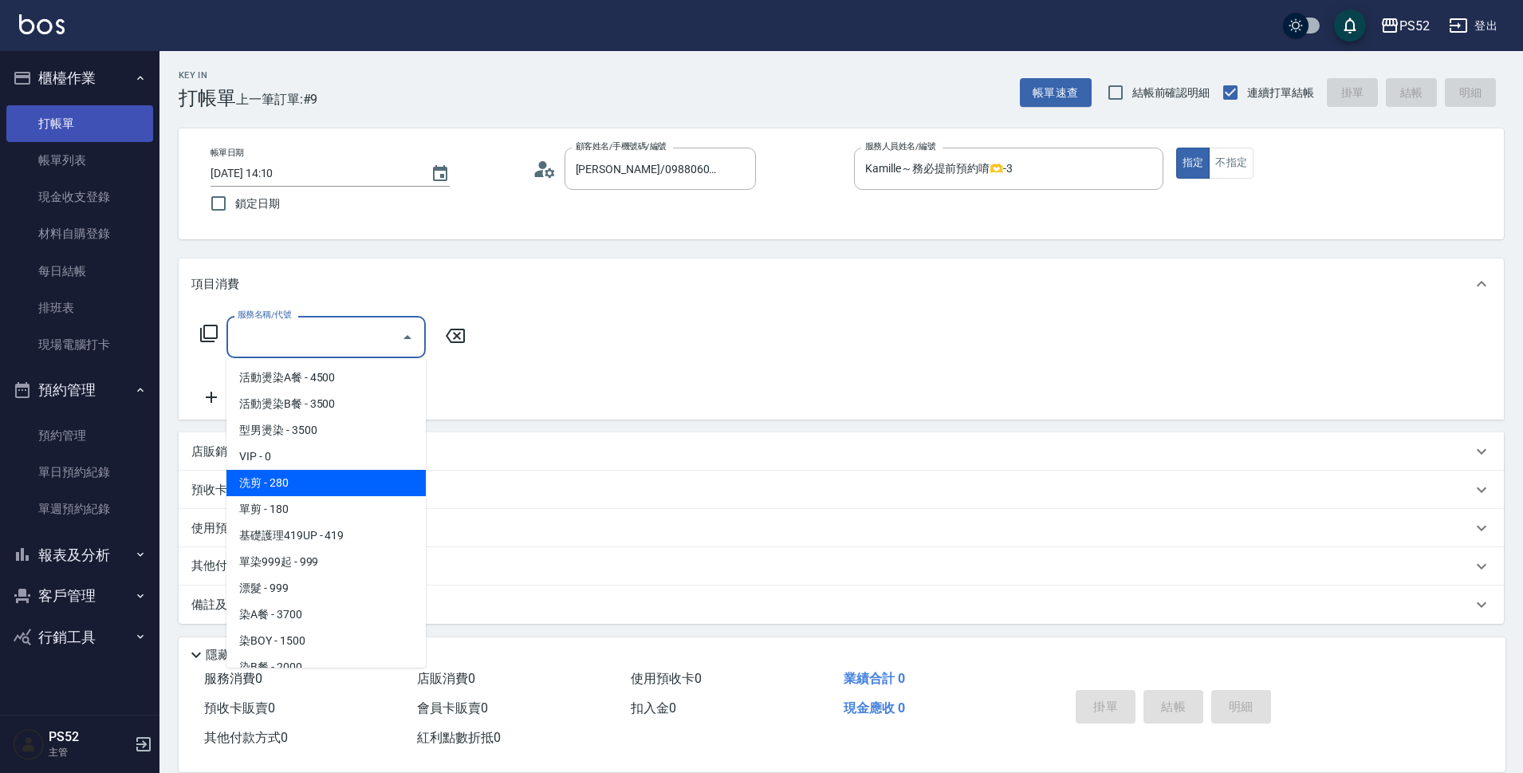
type input "洗剪(C1)"
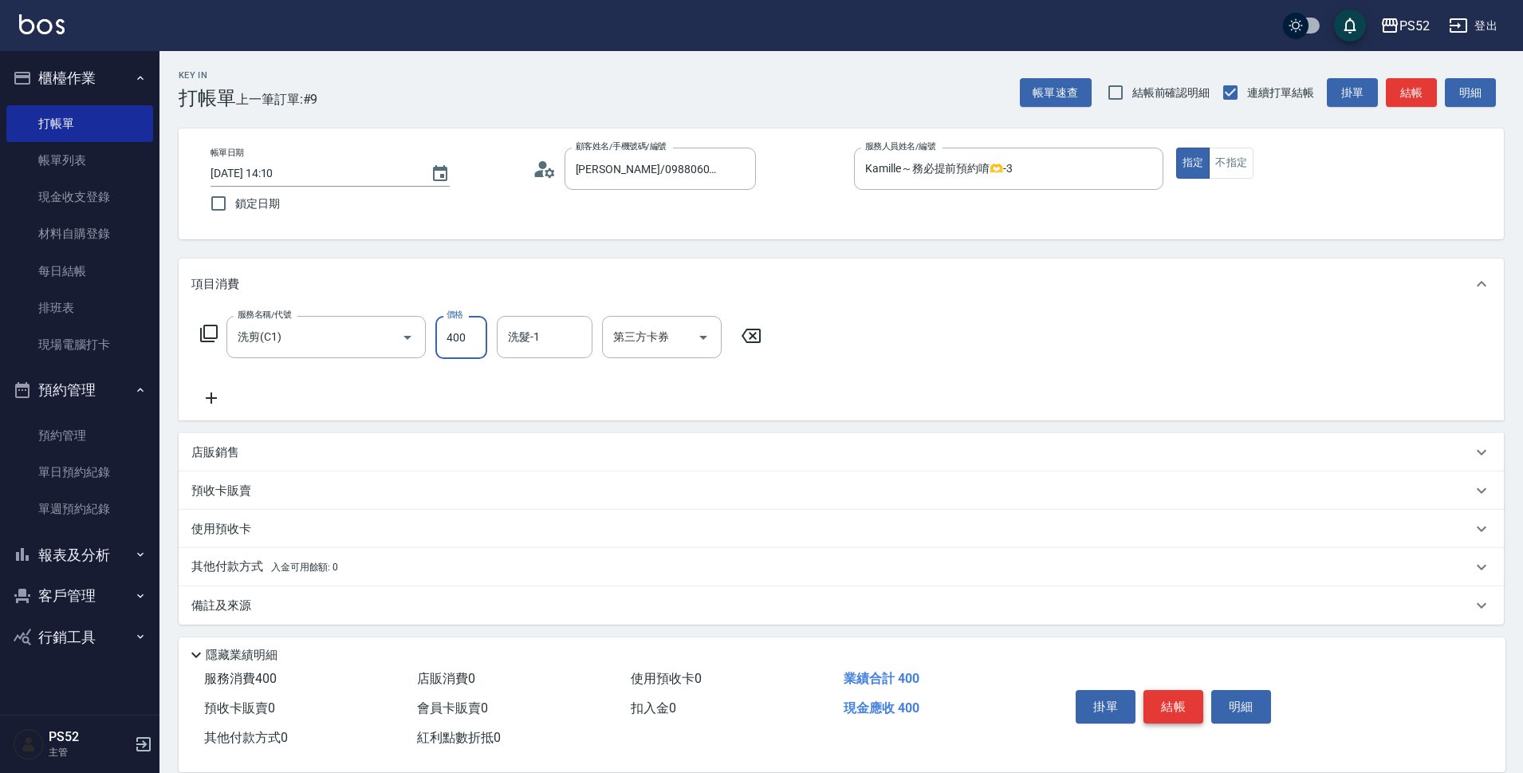
type input "400"
click at [1185, 702] on button "結帳" at bounding box center [1173, 706] width 60 height 33
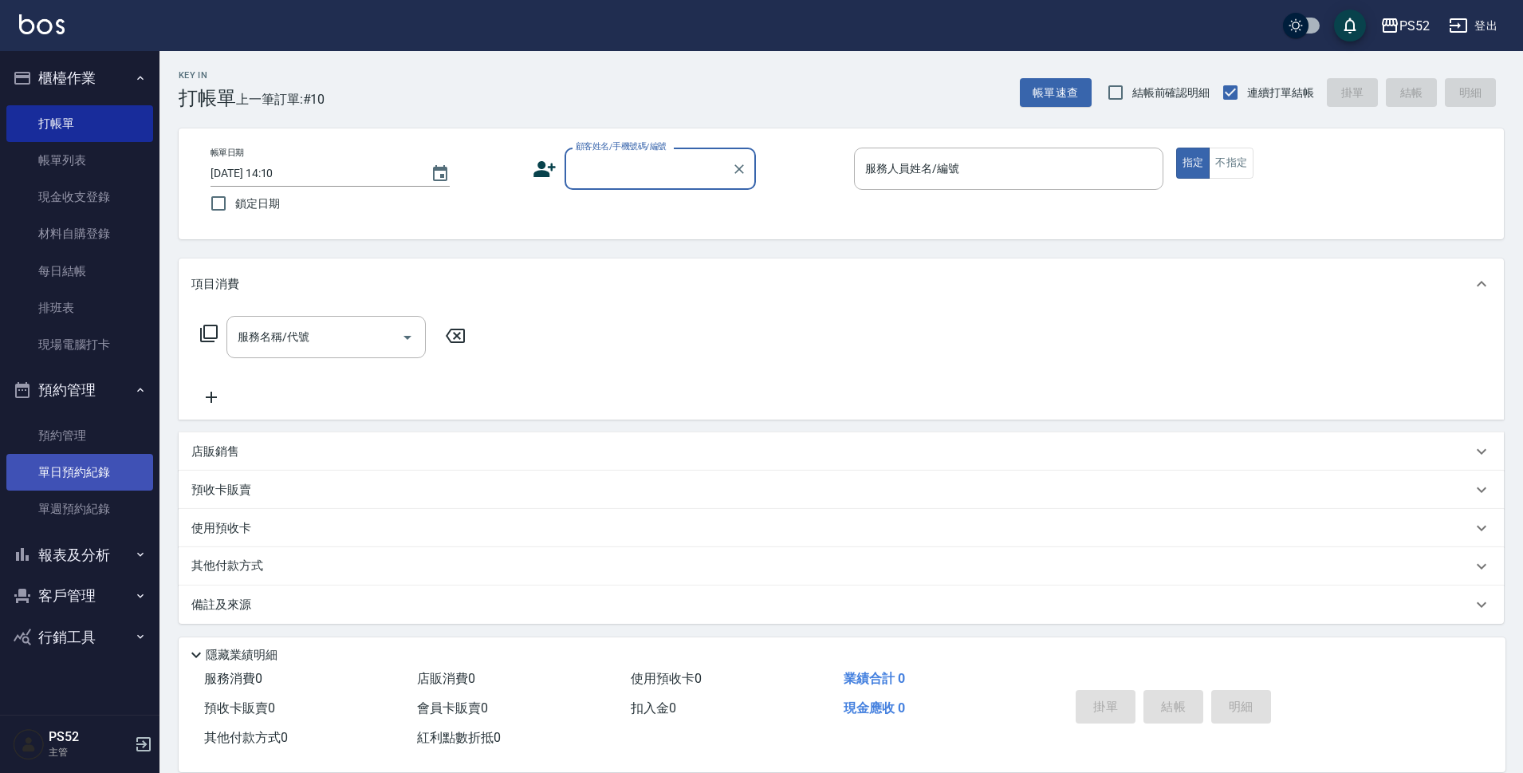
click at [22, 474] on link "單日預約紀錄" at bounding box center [79, 472] width 147 height 37
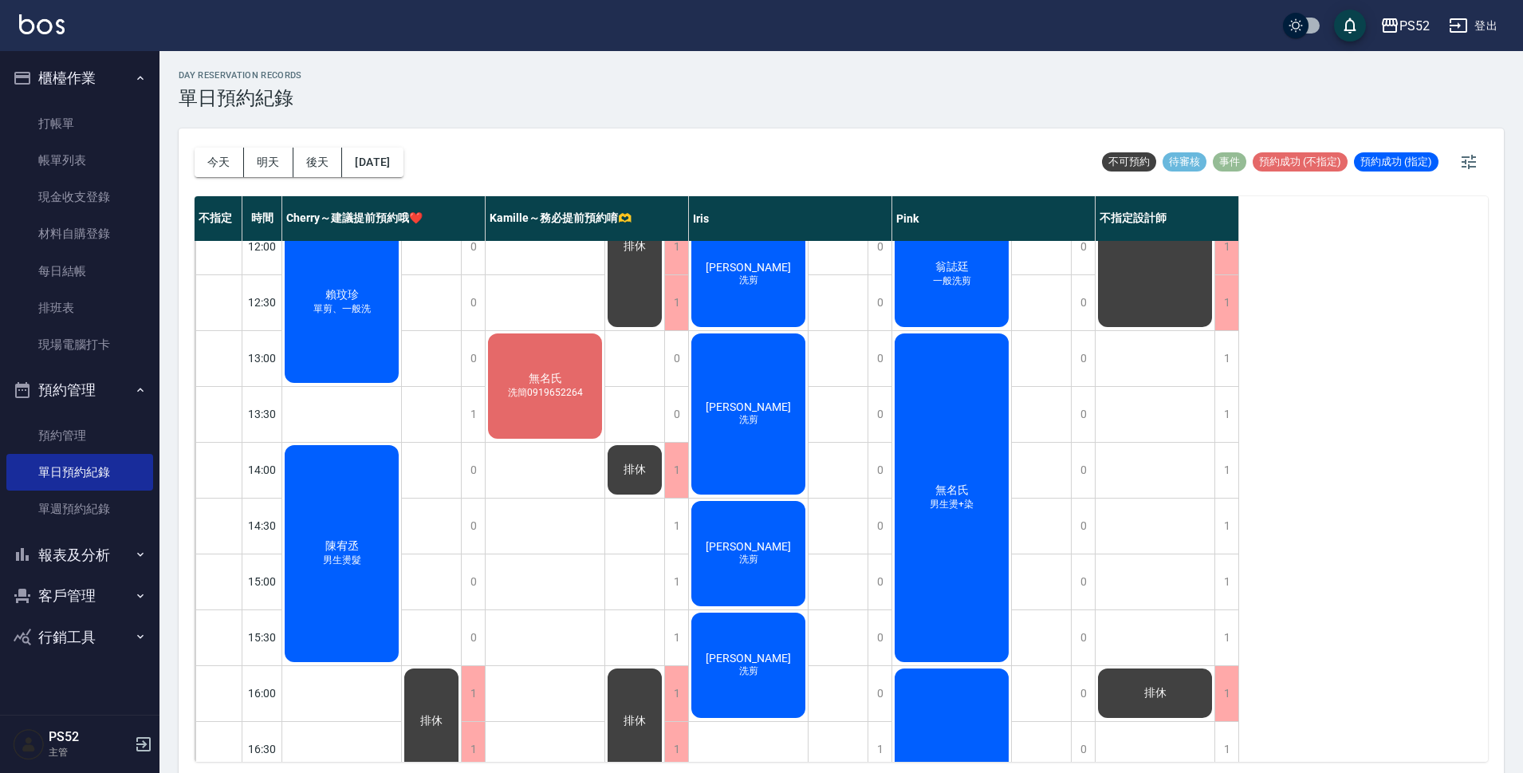
scroll to position [293, 0]
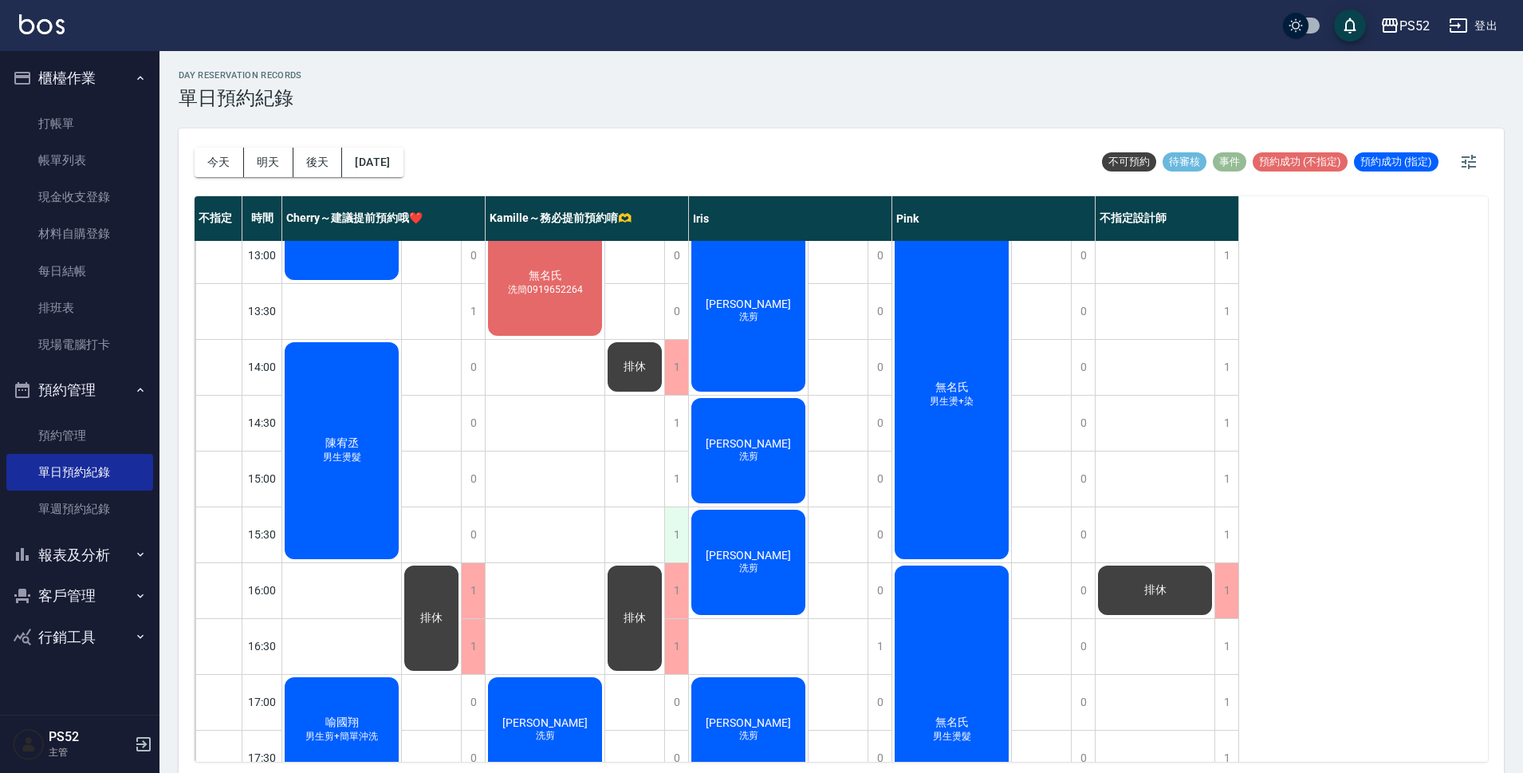
click at [680, 531] on div "1" at bounding box center [676, 534] width 24 height 55
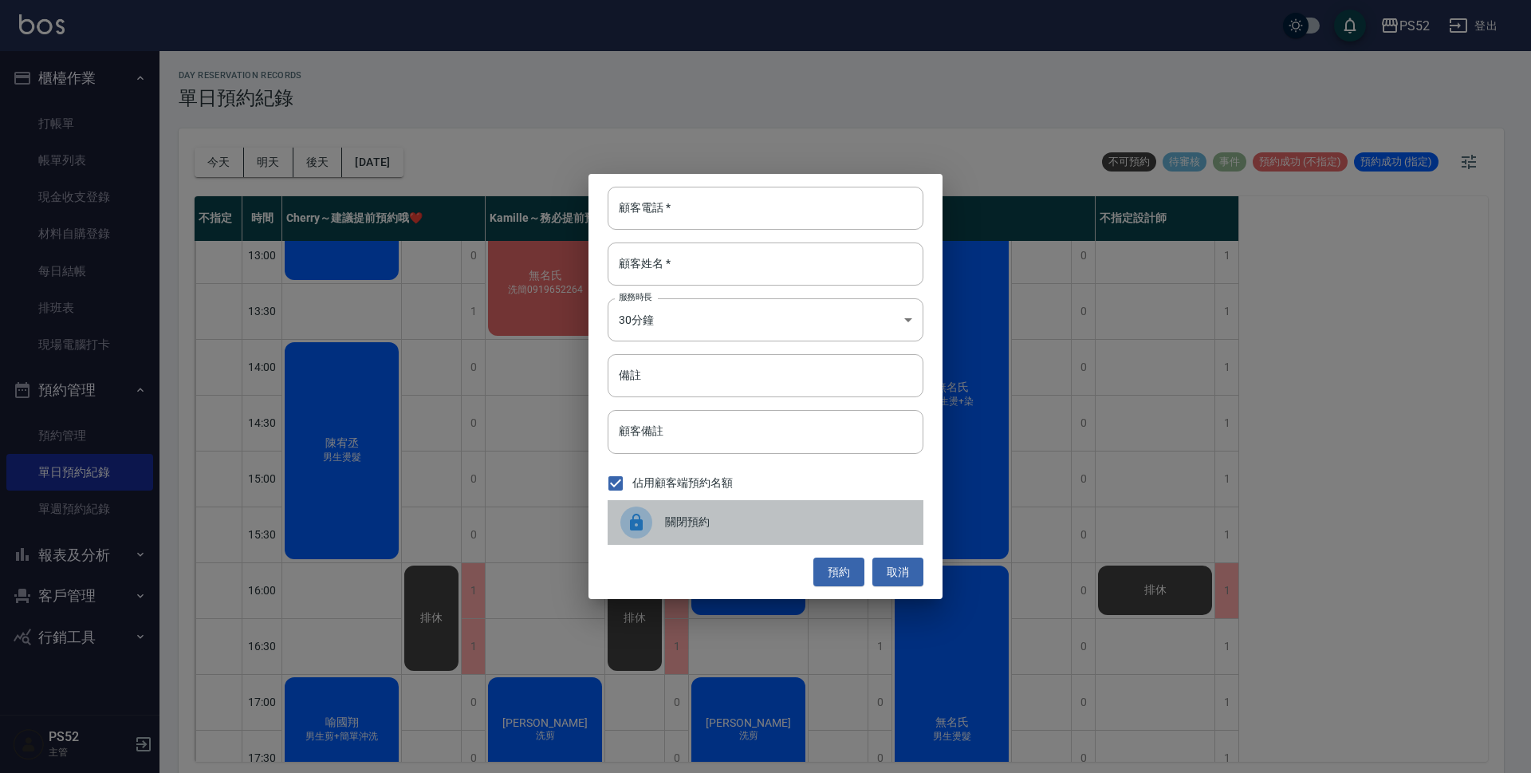
click at [699, 526] on span "關閉預約" at bounding box center [788, 521] width 246 height 17
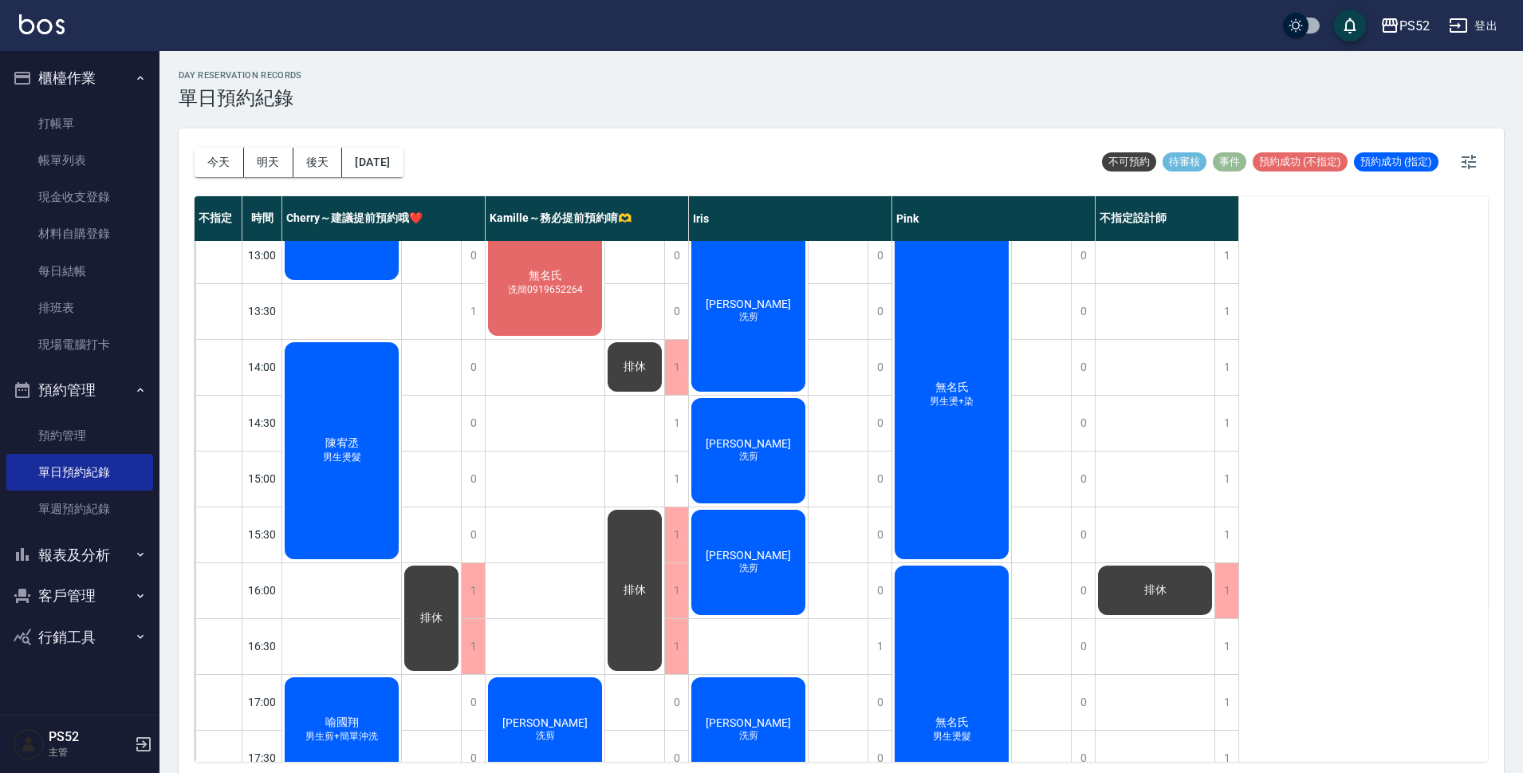
click at [401, 115] on div "李勁樓 洗剪" at bounding box center [341, 60] width 119 height 110
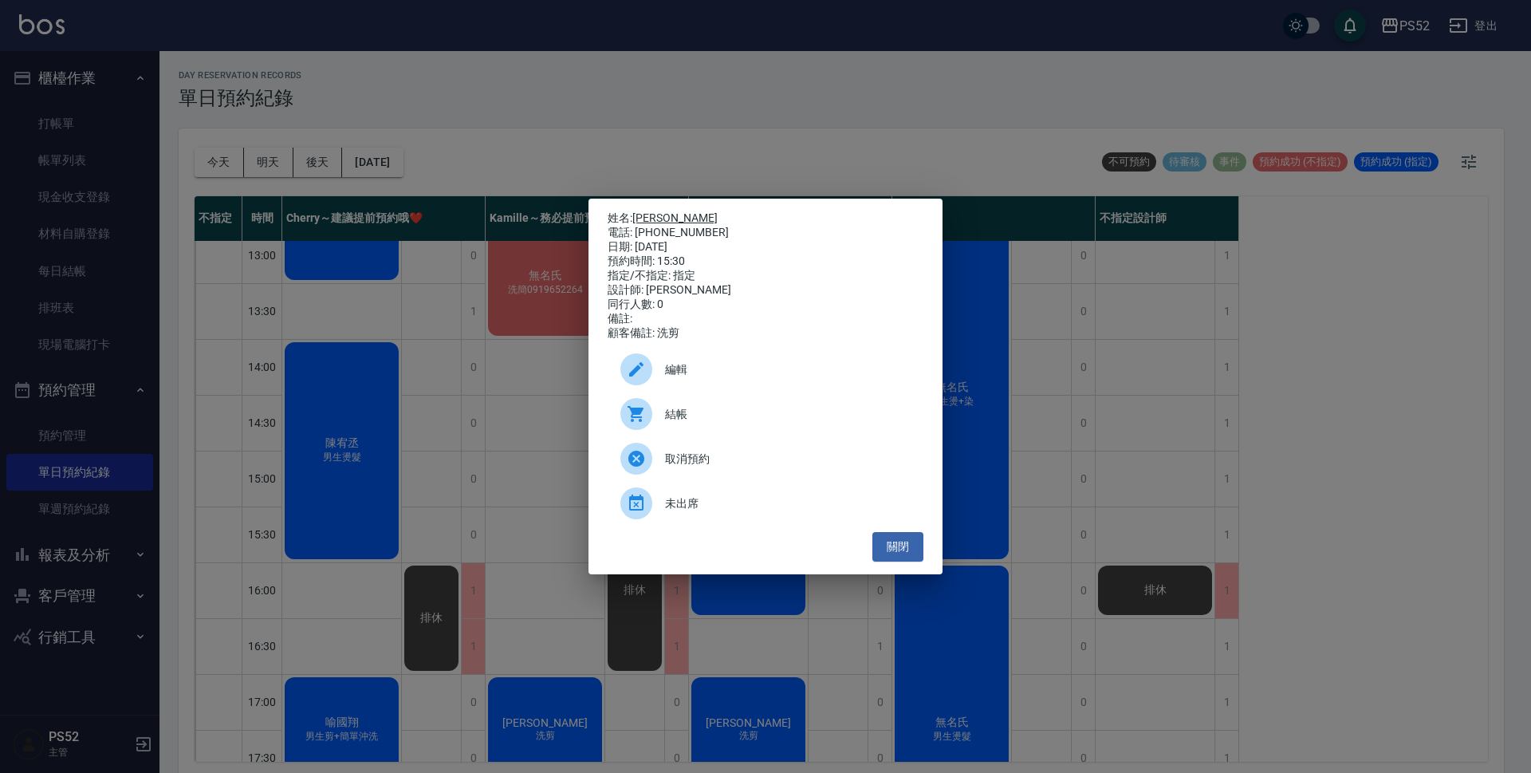
click at [655, 213] on link "[PERSON_NAME]" at bounding box center [674, 217] width 85 height 13
click at [879, 549] on button "關閉" at bounding box center [897, 546] width 51 height 29
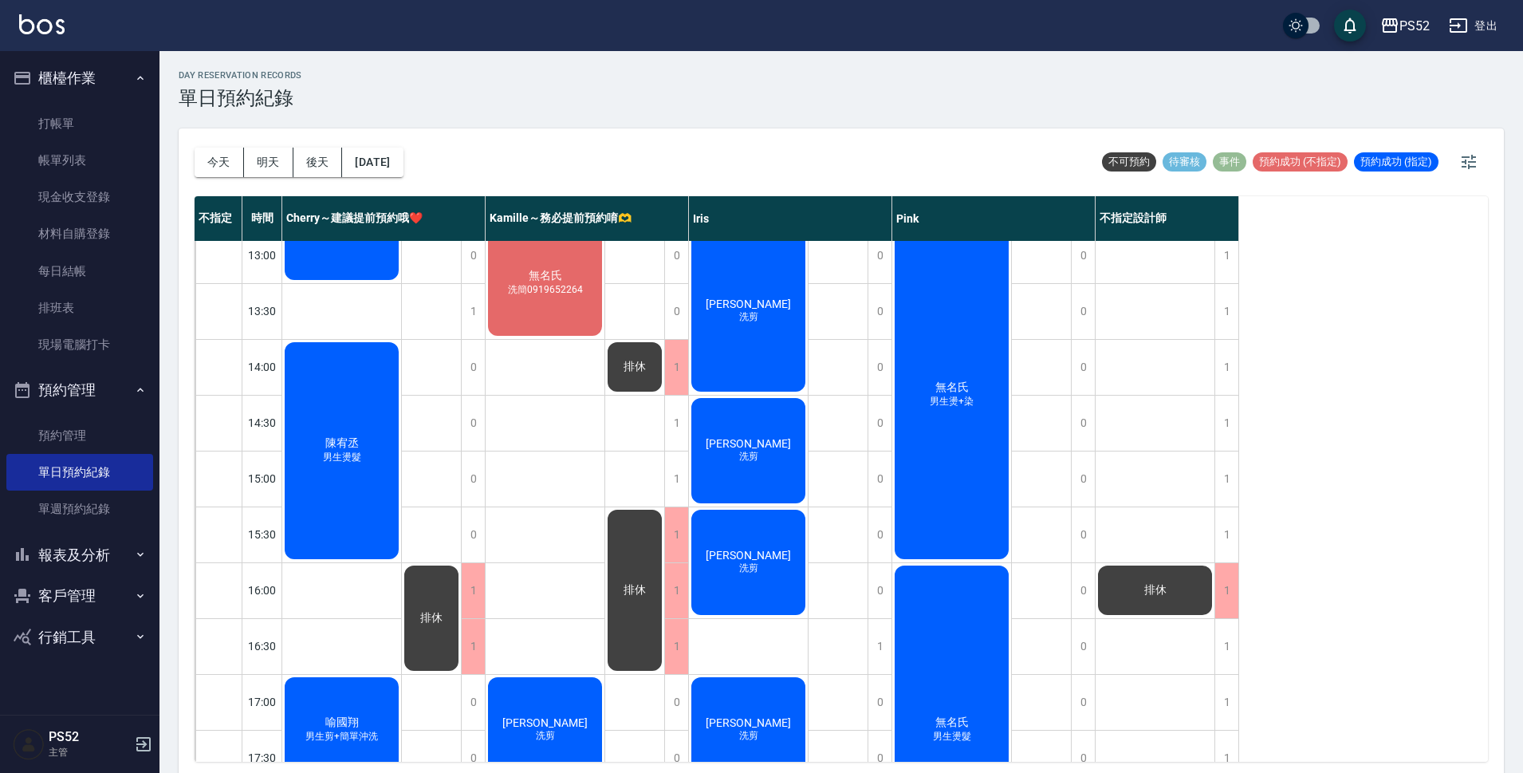
click at [41, 560] on button "報表及分析" at bounding box center [79, 554] width 147 height 41
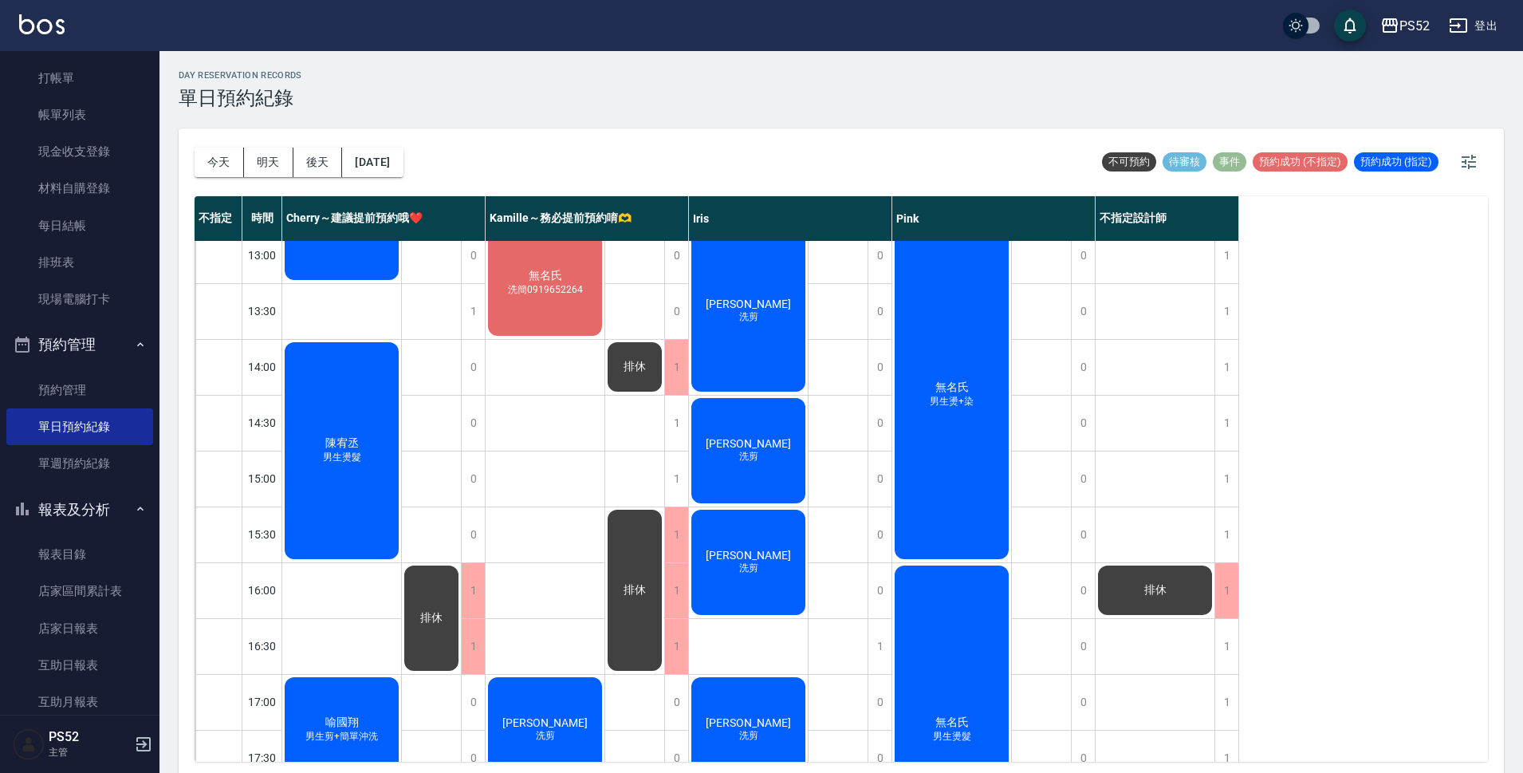
scroll to position [53, 0]
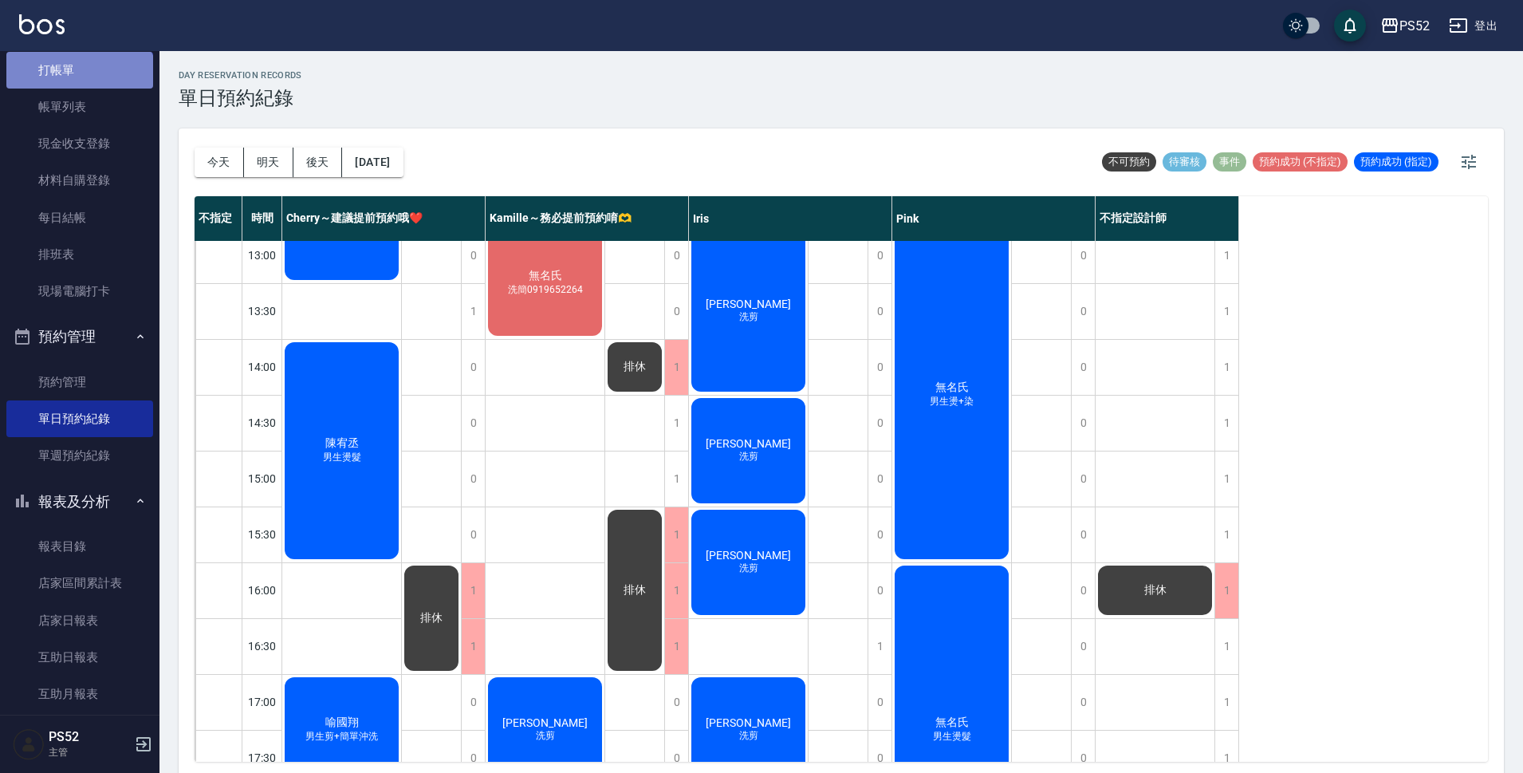
click at [78, 85] on link "打帳單" at bounding box center [79, 70] width 147 height 37
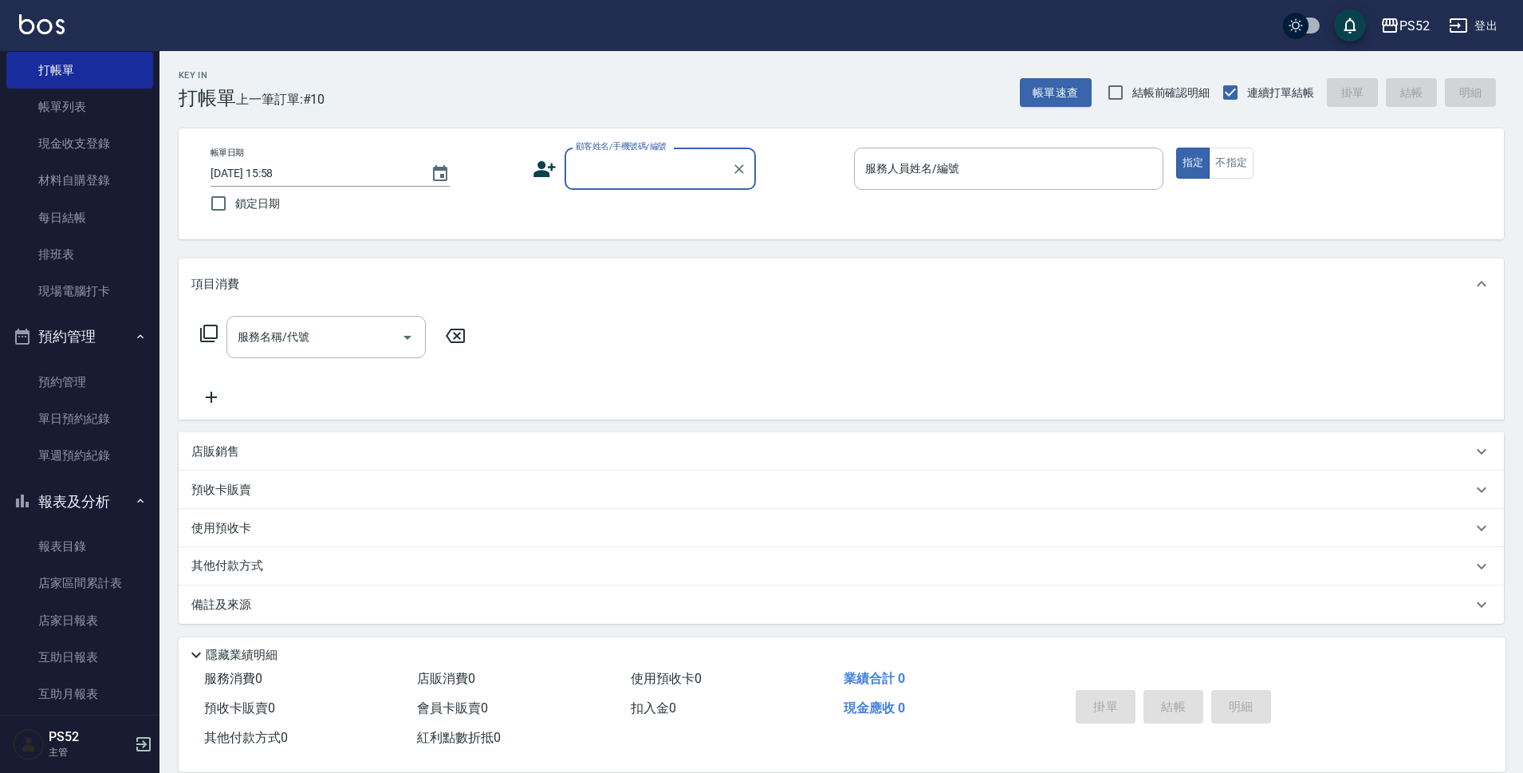
type input "2"
type input "宋國隆/0963578594/B0963578594"
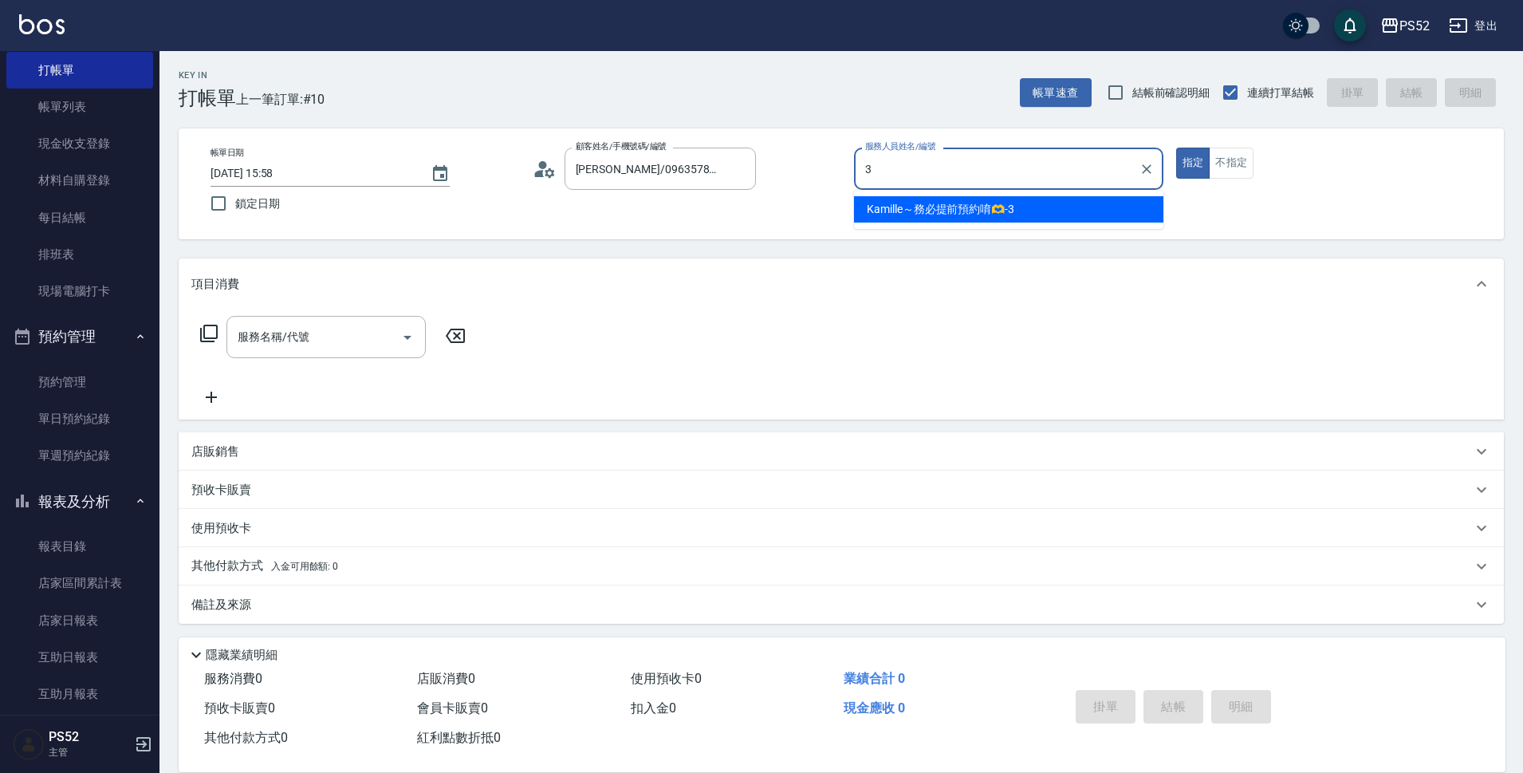
type input "3"
type button "true"
type input "Kamille～務必提前預約唷🫶-3"
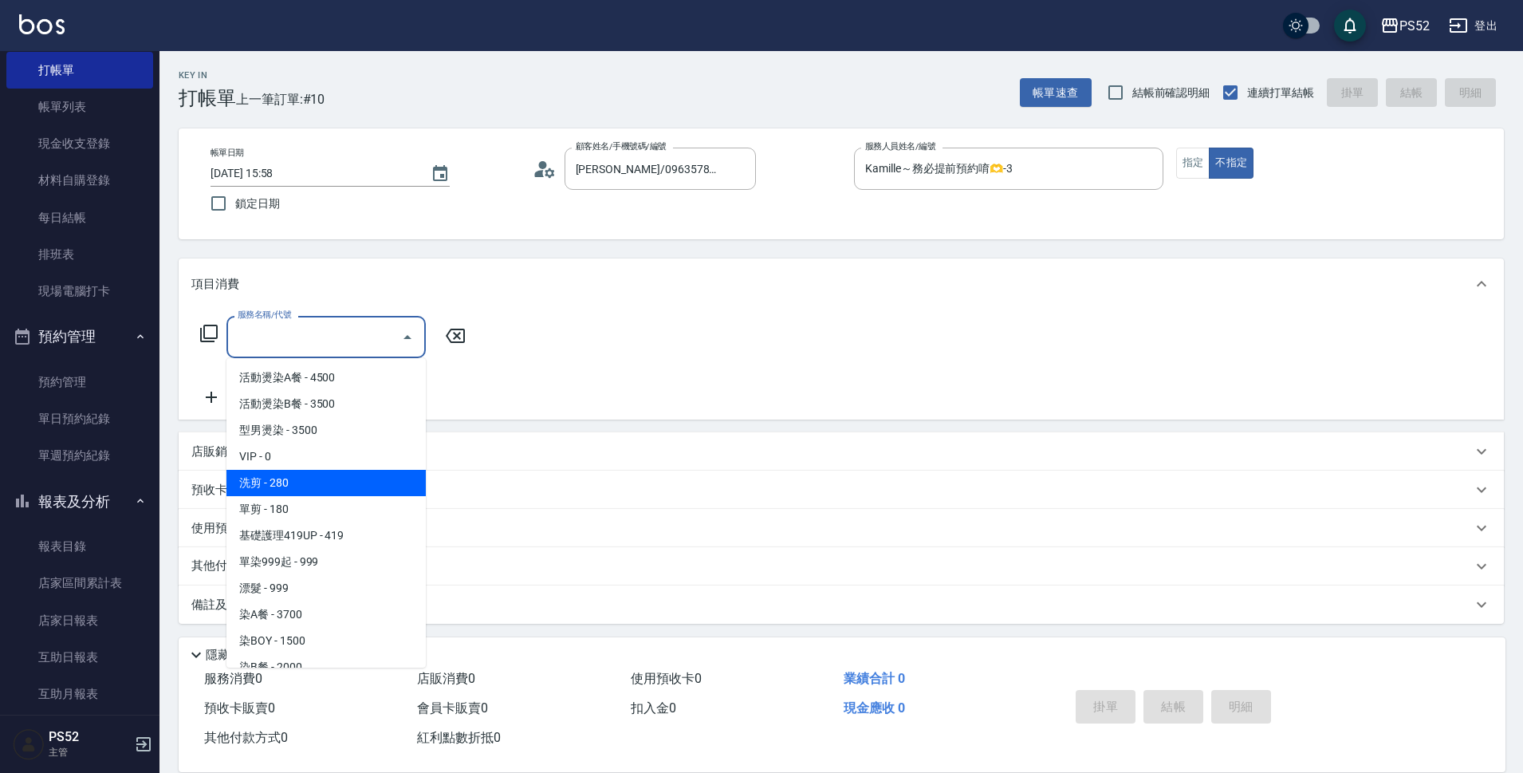
type input "洗剪(C1)"
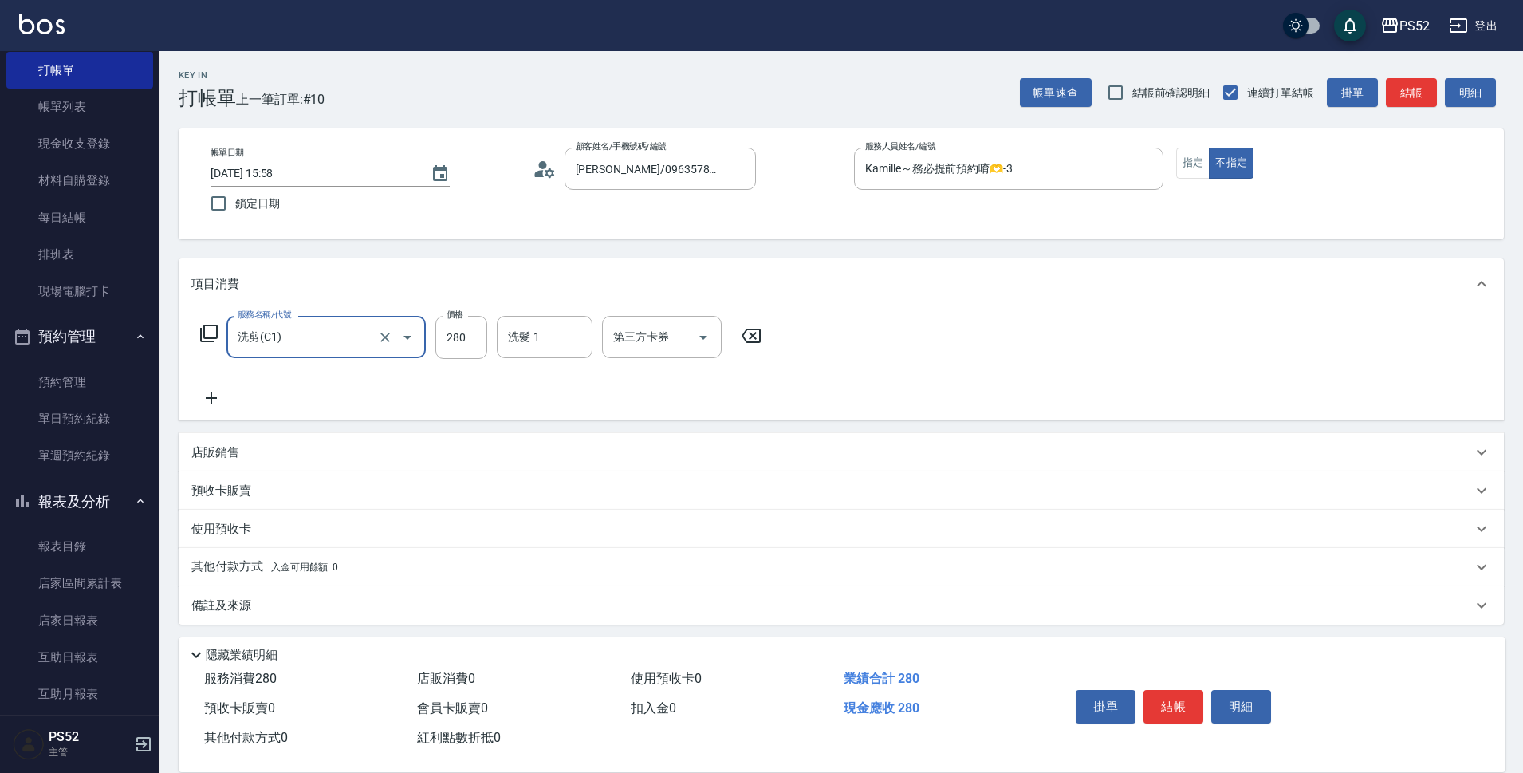
click at [1170, 721] on div "掛單 結帳 明細" at bounding box center [1173, 708] width 208 height 50
click at [1176, 711] on button "結帳" at bounding box center [1173, 706] width 60 height 33
